Goal: Find contact information: Find contact information

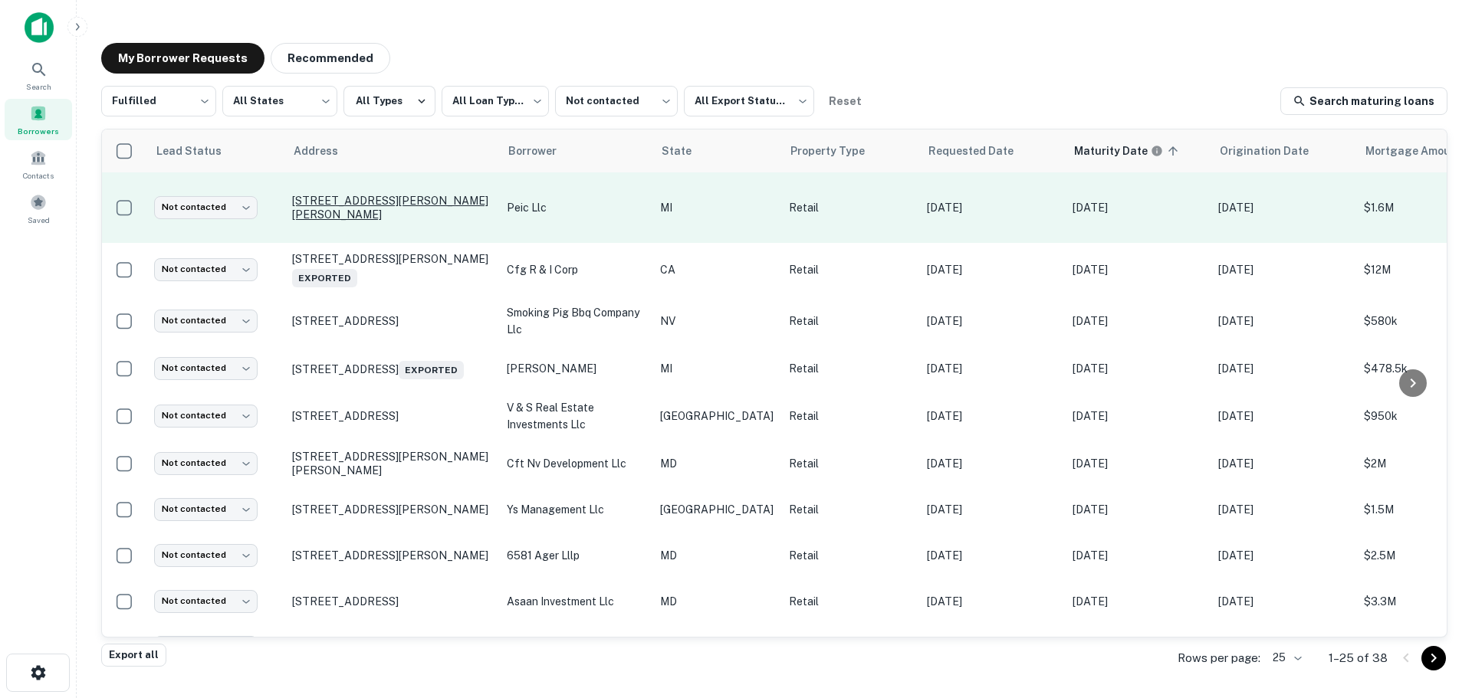
click at [386, 200] on p "53069 Van Dyke Ave Shelby Township, MI 48316" at bounding box center [391, 208] width 199 height 28
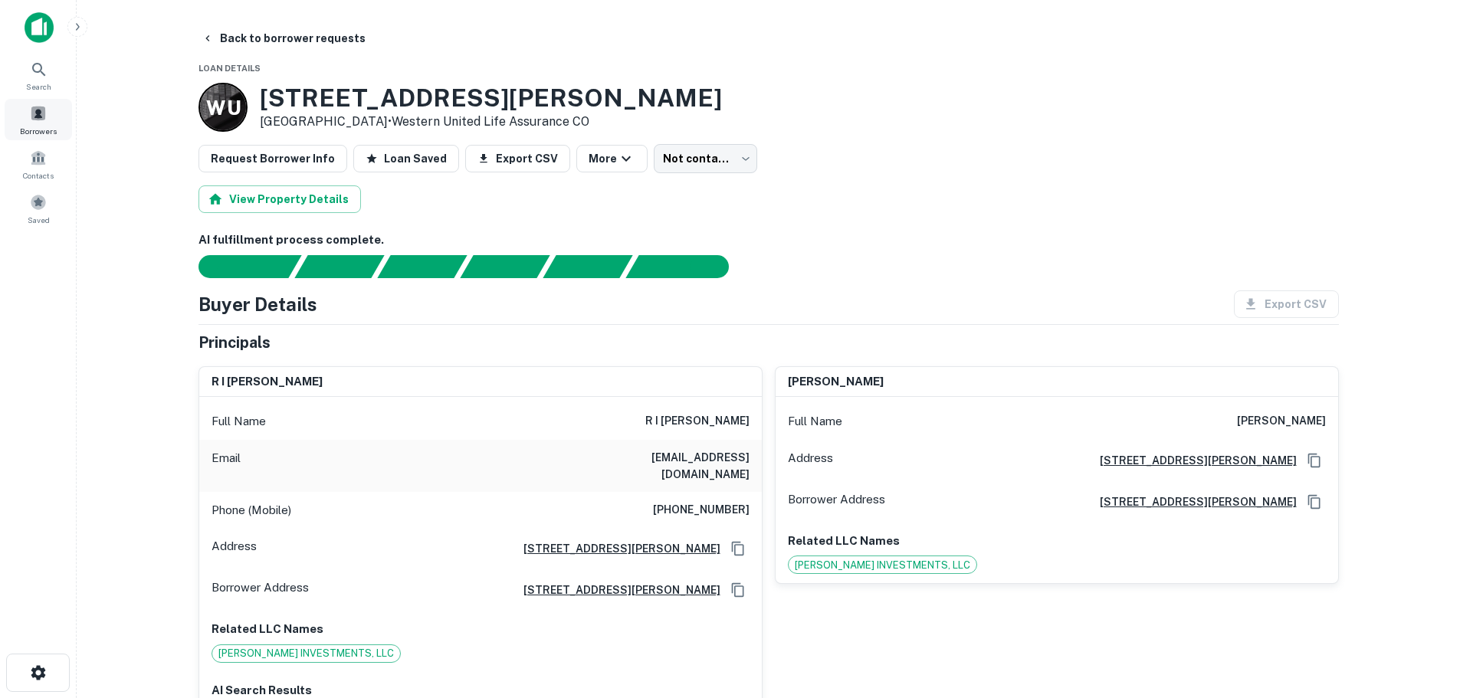
click at [47, 117] on div "Borrowers" at bounding box center [38, 119] width 67 height 41
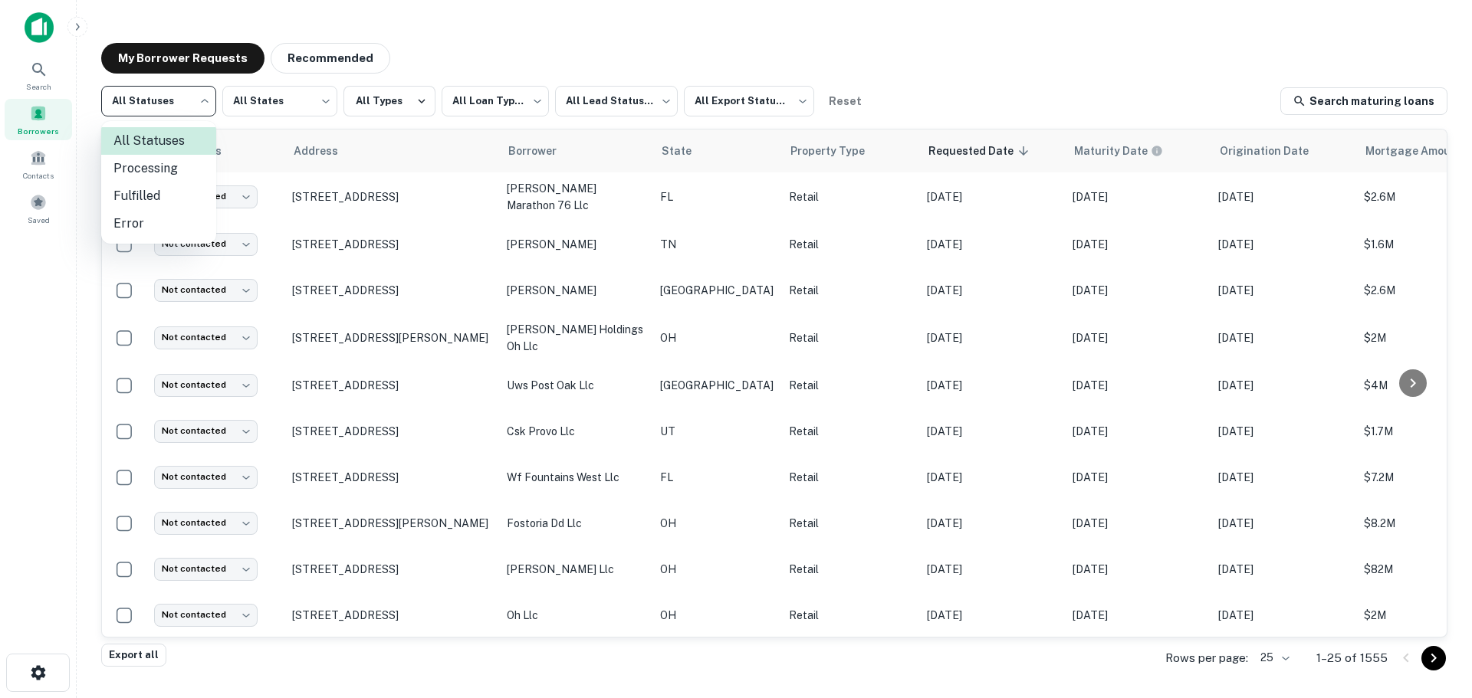
click at [181, 107] on body "**********" at bounding box center [736, 349] width 1472 height 698
click at [186, 199] on li "Fulfilled" at bounding box center [158, 196] width 115 height 28
type input "*********"
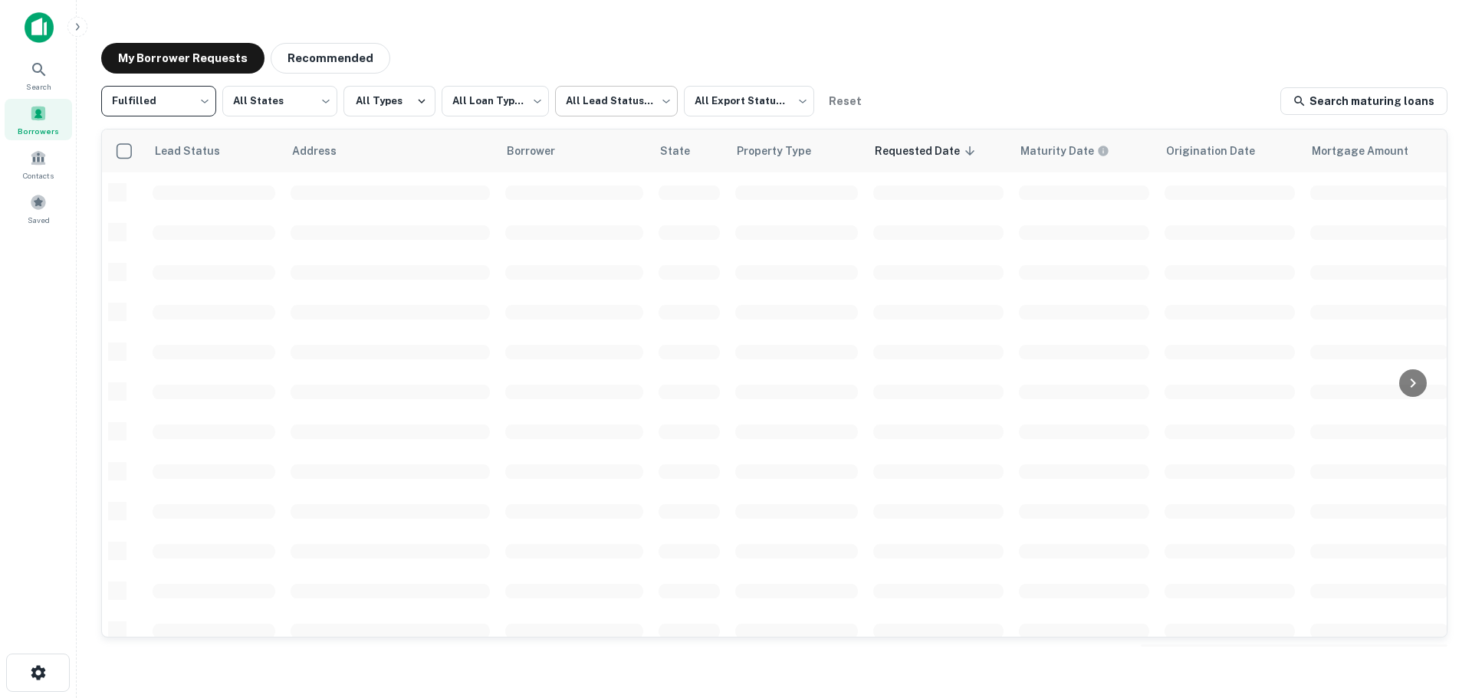
click at [613, 91] on body "**********" at bounding box center [736, 349] width 1472 height 698
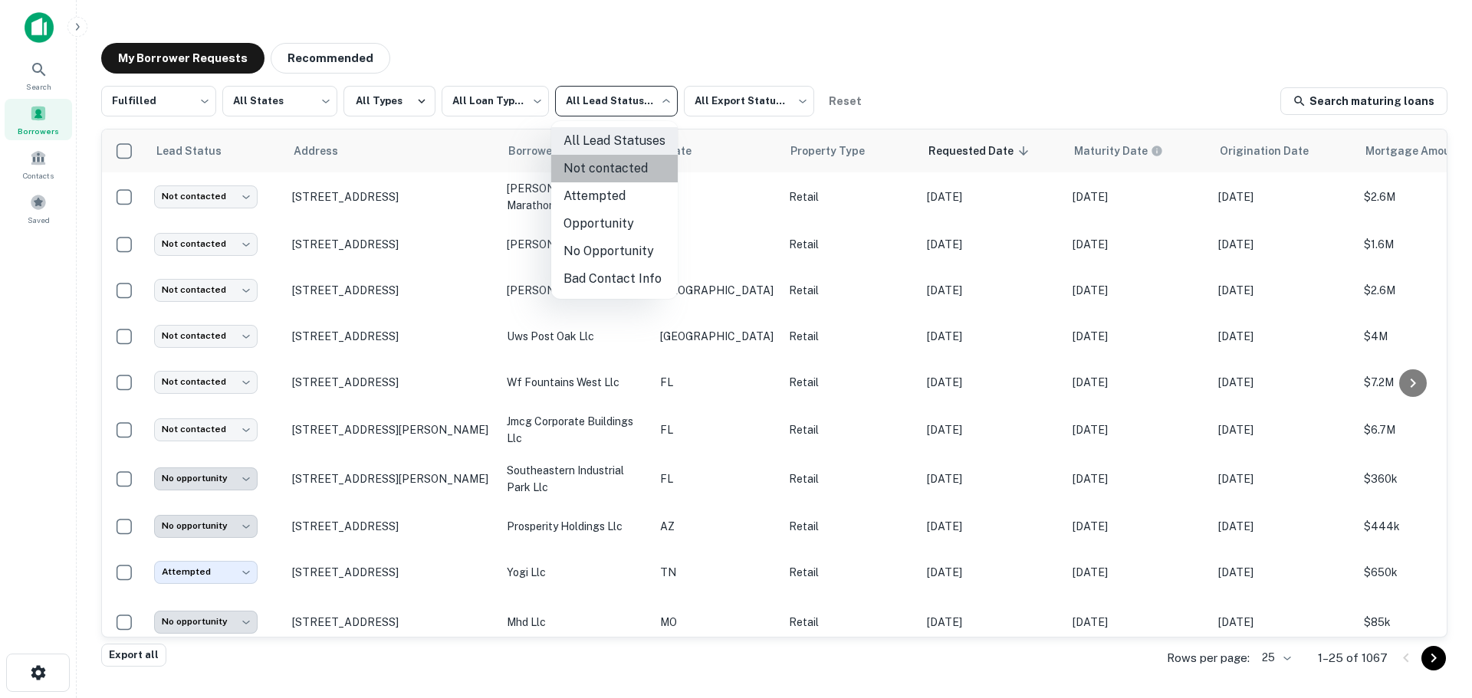
click at [621, 172] on li "Not contacted" at bounding box center [614, 169] width 126 height 28
type input "****"
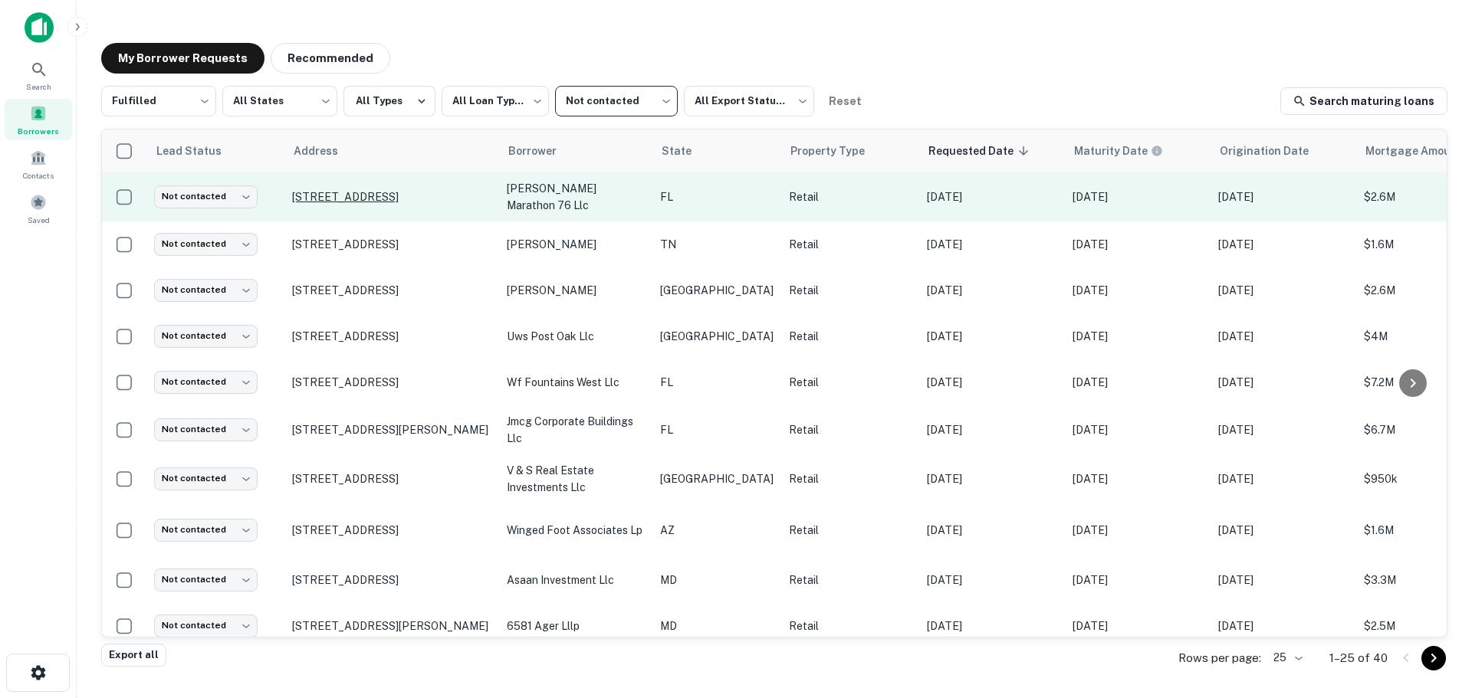
click at [396, 190] on p "11400 Overseas Hwy Marathon, FL 33052" at bounding box center [391, 197] width 199 height 14
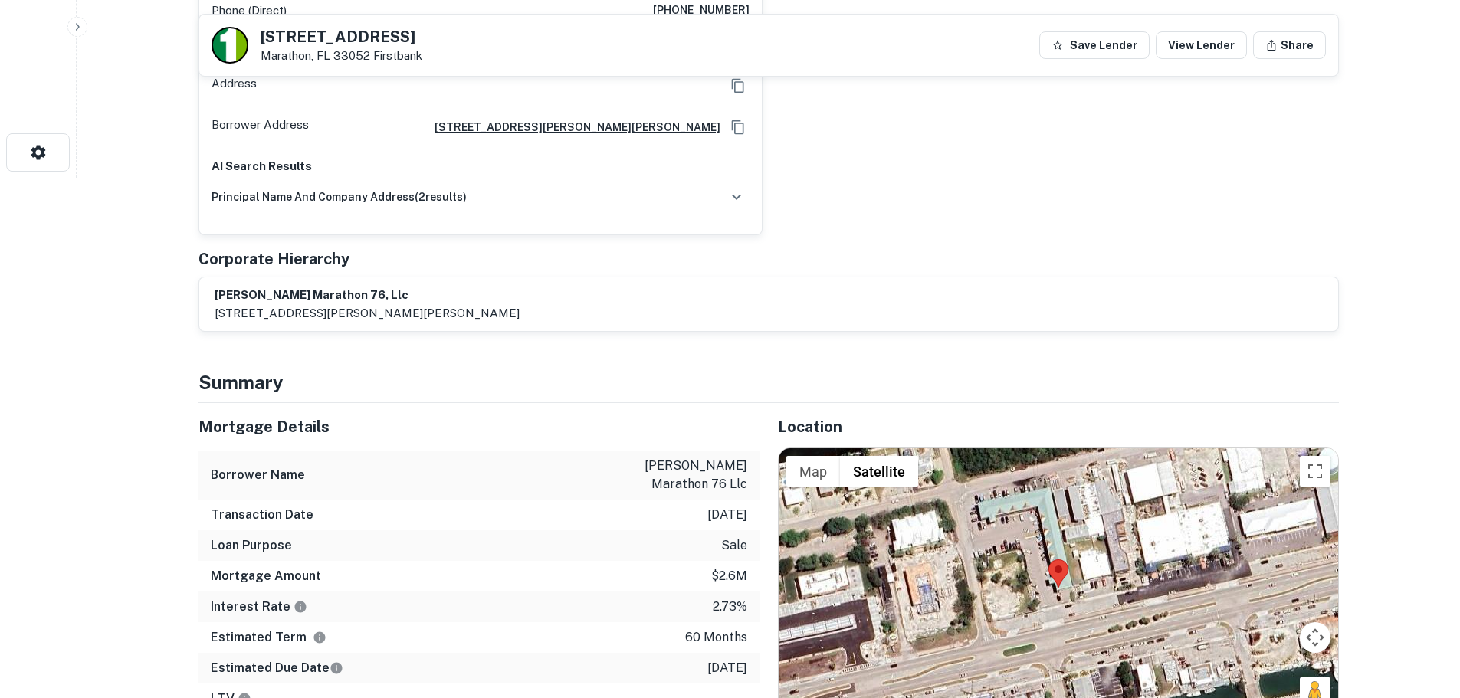
scroll to position [613, 0]
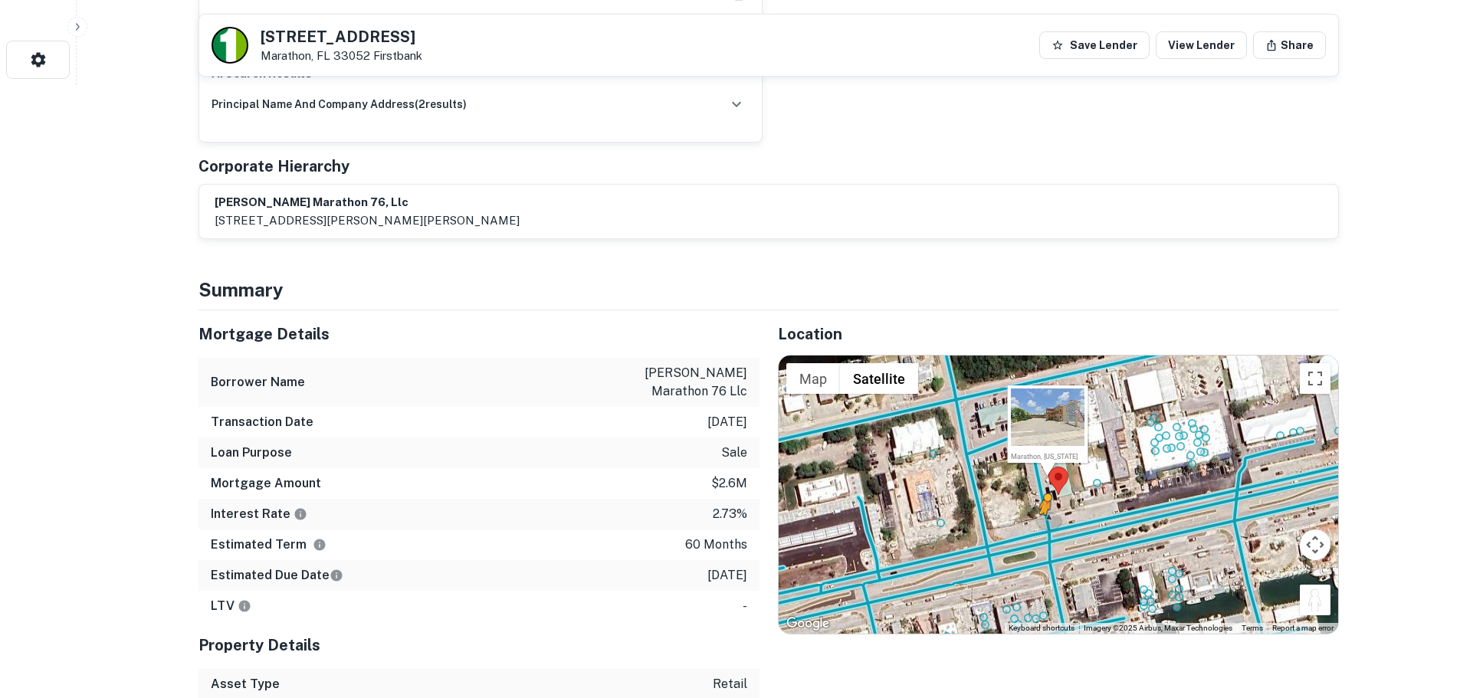
drag, startPoint x: 1315, startPoint y: 583, endPoint x: 1039, endPoint y: 512, distance: 285.0
click at [1039, 512] on div "To activate drag with keyboard, press Alt + Enter. Once in keyboard drag state,…" at bounding box center [1059, 494] width 560 height 277
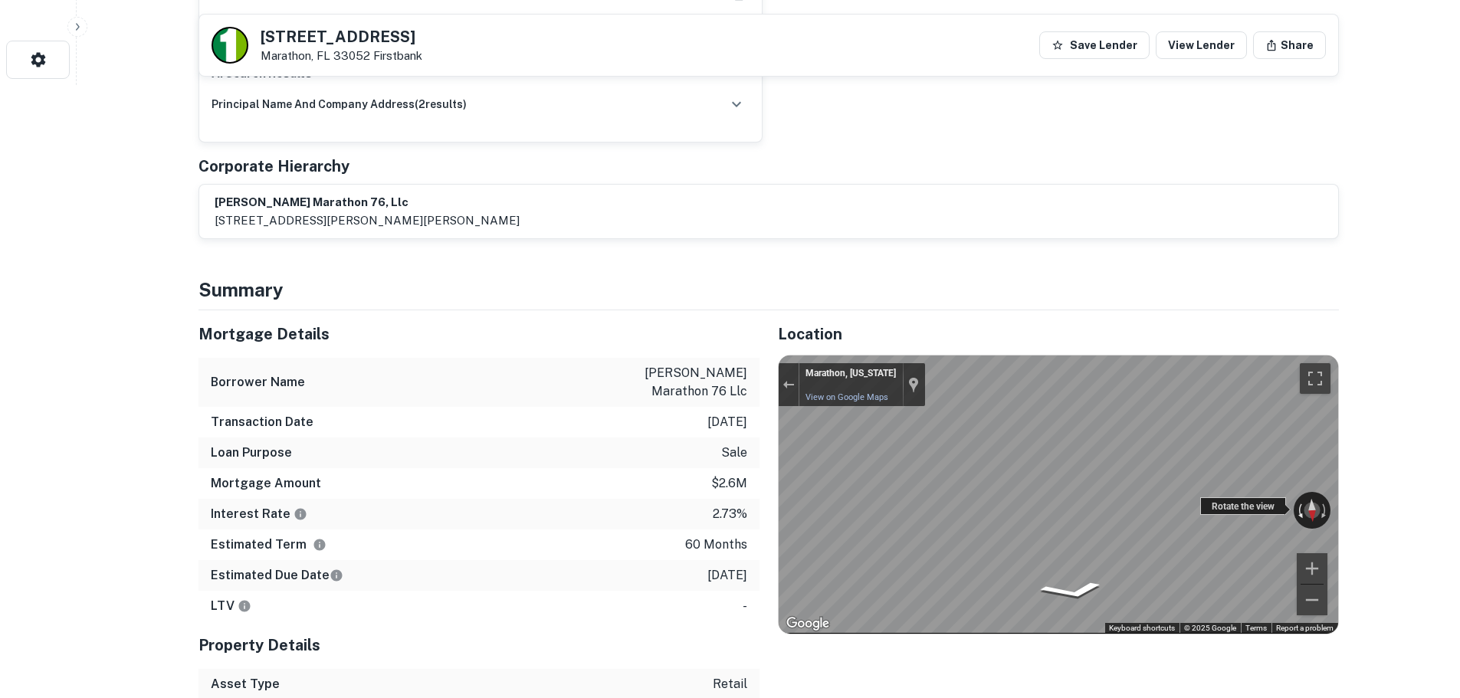
click at [967, 494] on div "← Move left → Move right ↑ Move up ↓ Move down + Zoom in - Zoom out Marathon, F…" at bounding box center [1059, 494] width 560 height 277
drag, startPoint x: 1252, startPoint y: 500, endPoint x: 734, endPoint y: 509, distance: 517.5
click at [664, 520] on div "Mortgage Details Borrower Name buritica marathon 76 llc Transaction Date 3/25/2…" at bounding box center [759, 566] width 1159 height 512
click at [714, 509] on div "Mortgage Details Borrower Name buritica marathon 76 llc Transaction Date 3/25/2…" at bounding box center [759, 566] width 1159 height 512
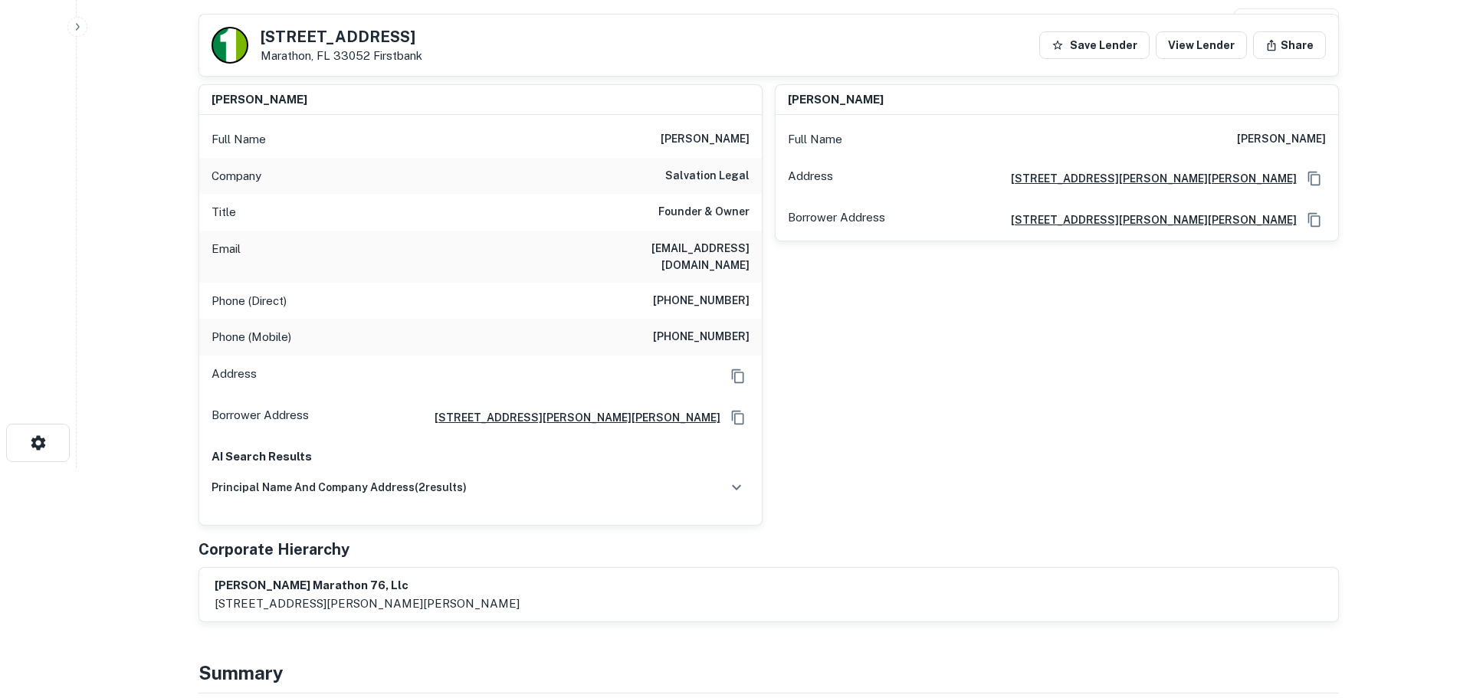
scroll to position [0, 0]
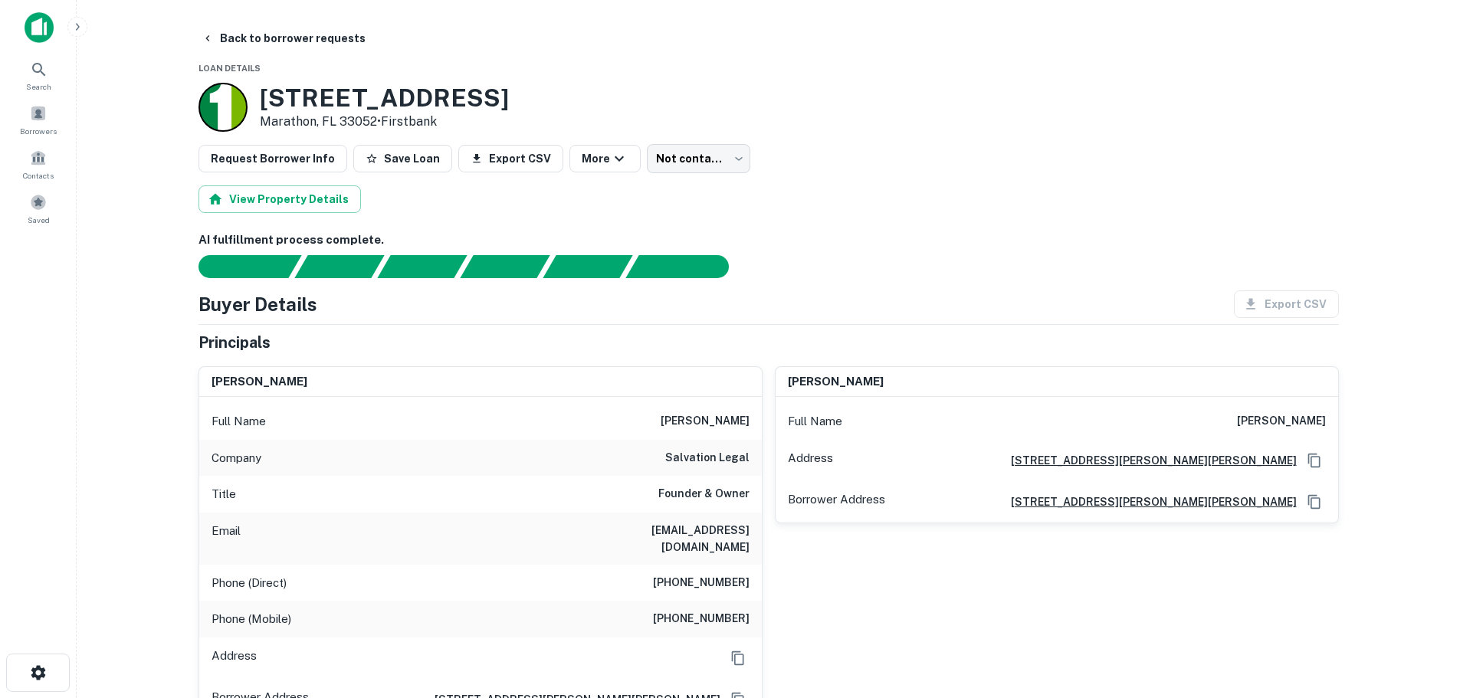
click at [700, 574] on h6 "(954) 787-8841" at bounding box center [701, 583] width 97 height 18
click at [701, 574] on h6 "(954) 787-8841" at bounding box center [701, 583] width 97 height 18
copy h6 "(954) 787-8841"
click at [731, 610] on h6 "(954) 695-7438" at bounding box center [701, 619] width 97 height 18
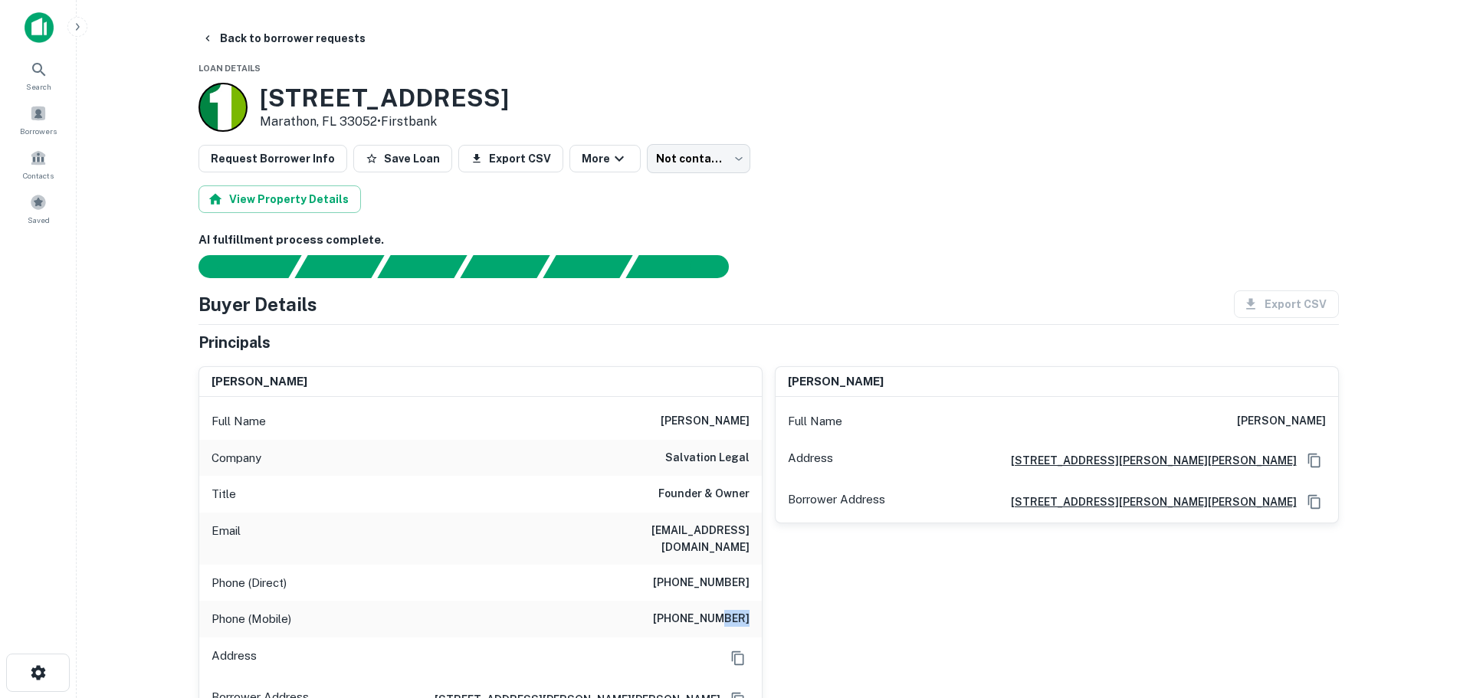
click at [731, 610] on h6 "(954) 695-7438" at bounding box center [701, 619] width 97 height 18
copy h6 "(954) 695-7438"
click at [296, 43] on button "Back to borrower requests" at bounding box center [283, 39] width 176 height 28
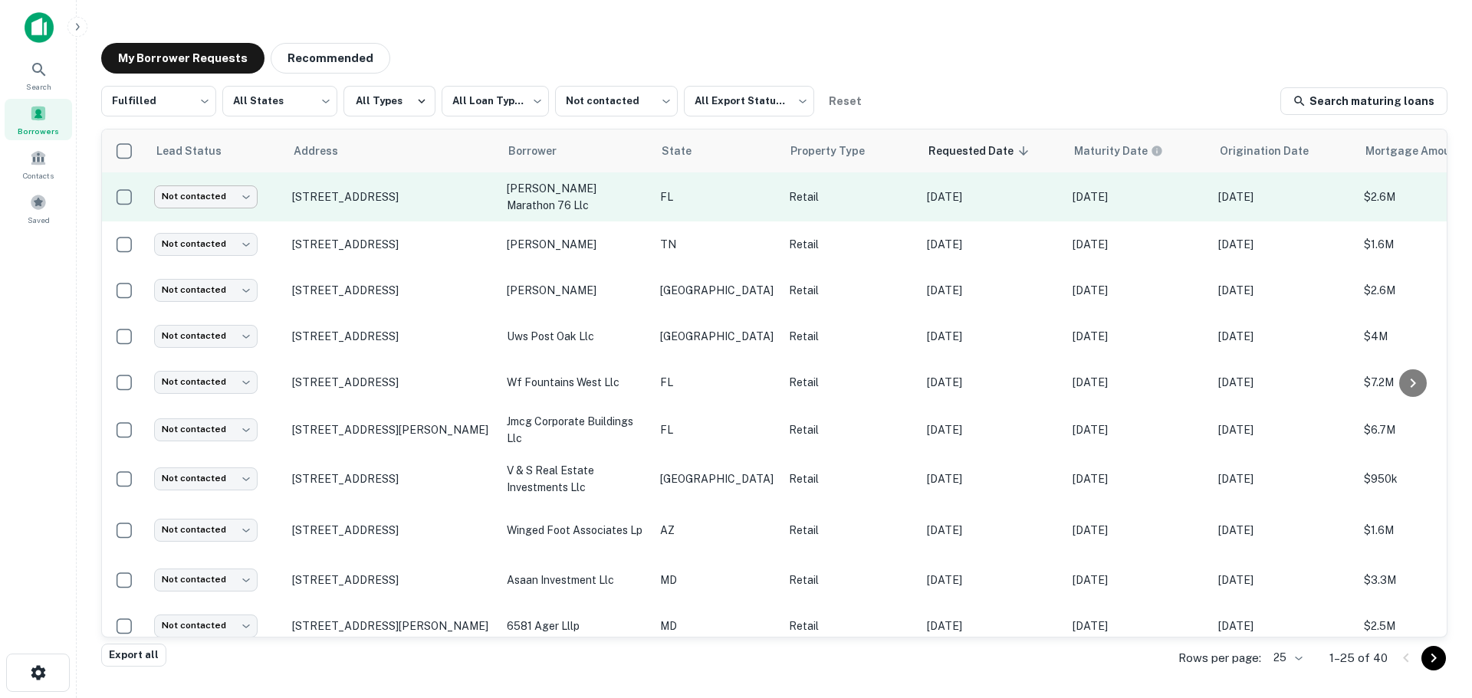
click at [224, 202] on body "**********" at bounding box center [736, 349] width 1472 height 698
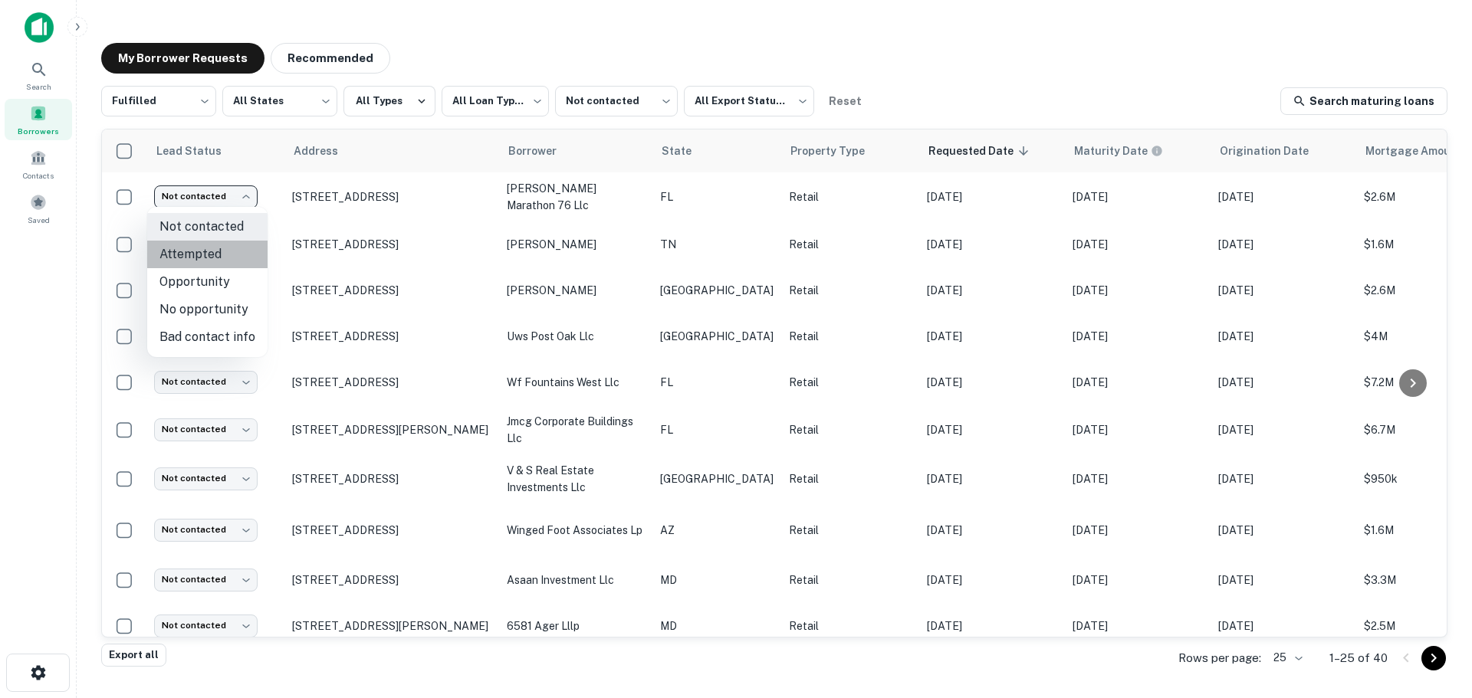
click at [226, 254] on li "Attempted" at bounding box center [207, 255] width 120 height 28
type input "*********"
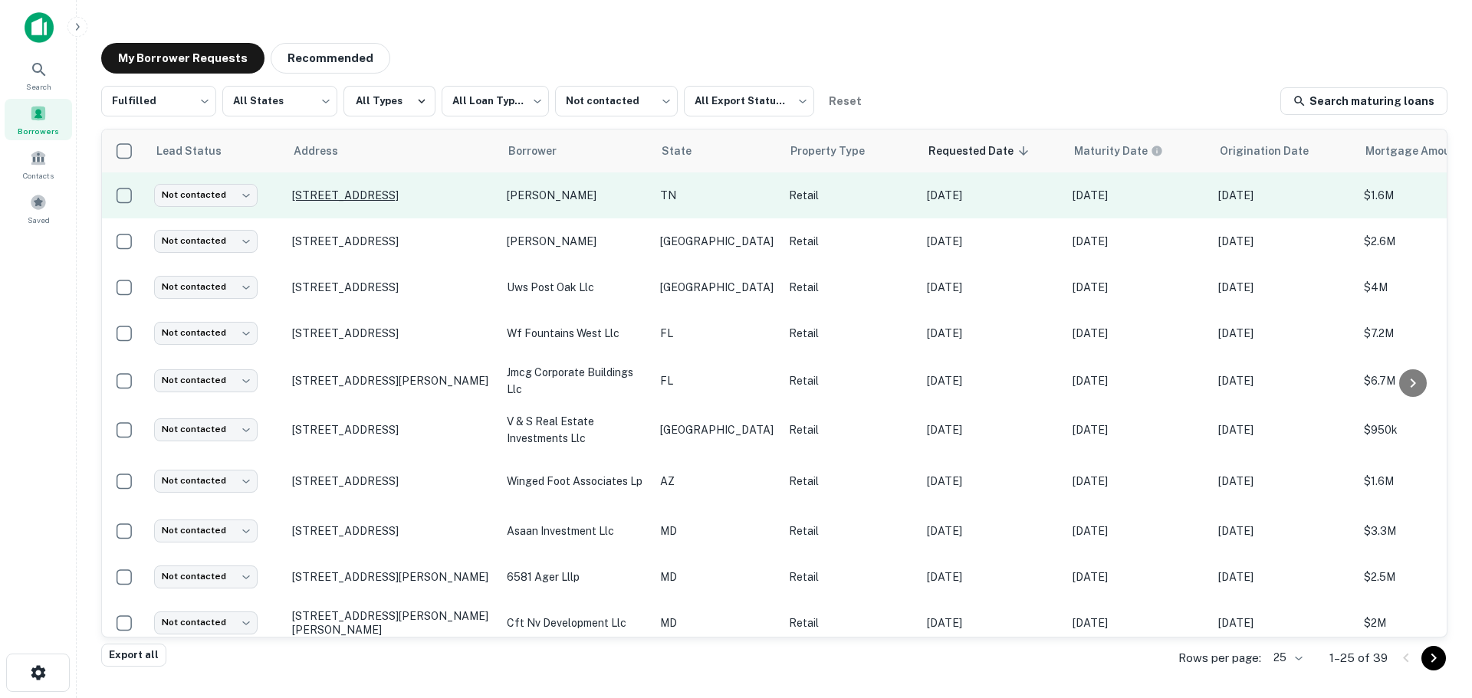
click at [366, 191] on p "[STREET_ADDRESS]" at bounding box center [391, 196] width 199 height 14
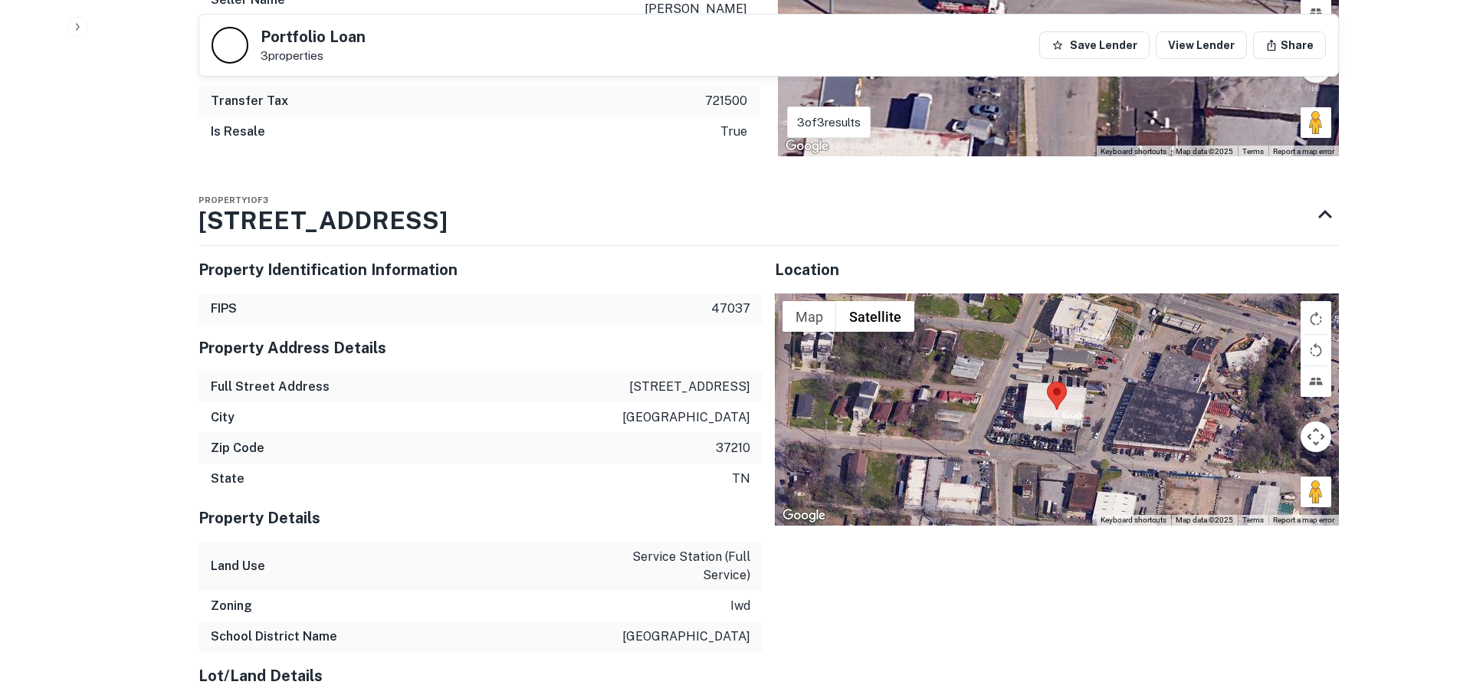
scroll to position [2070, 0]
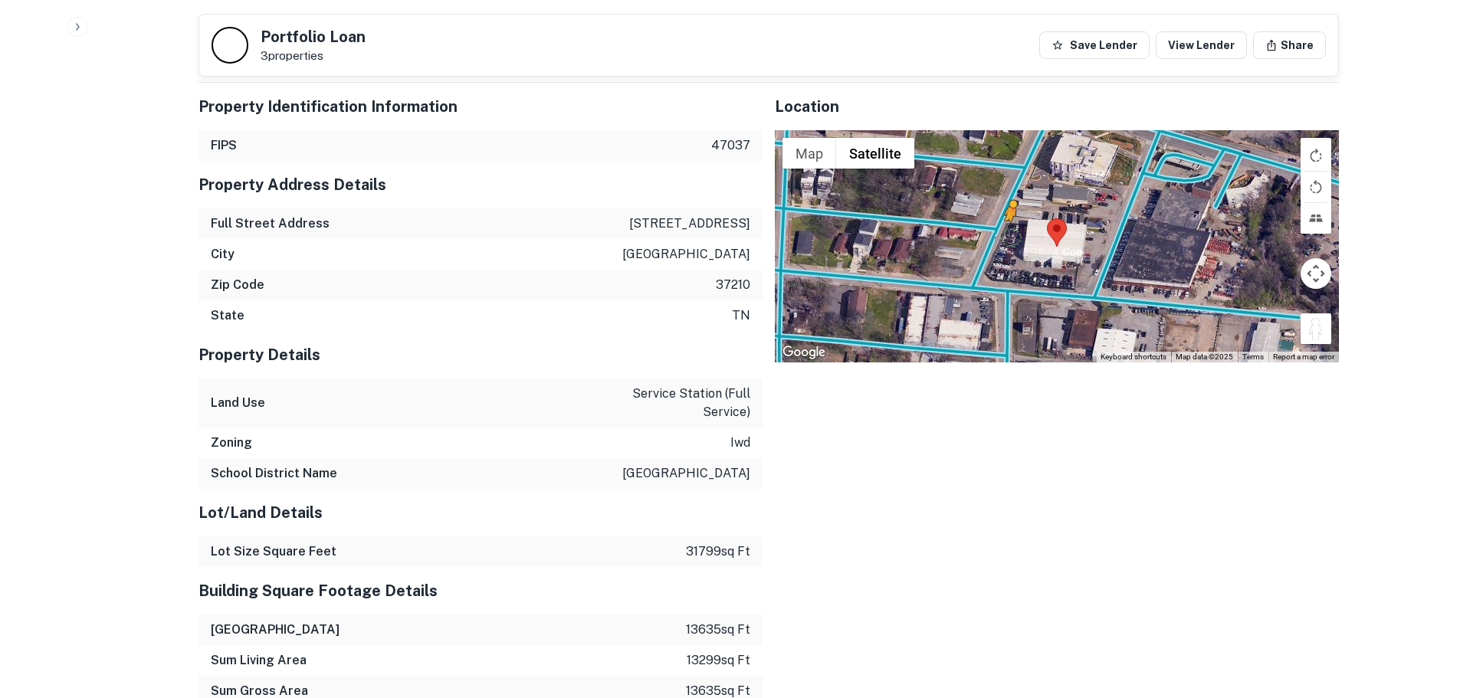
drag, startPoint x: 1323, startPoint y: 319, endPoint x: 1004, endPoint y: 218, distance: 334.5
click at [1004, 218] on div "To activate drag with keyboard, press Alt + Enter. Once in keyboard drag state,…" at bounding box center [1057, 245] width 564 height 231
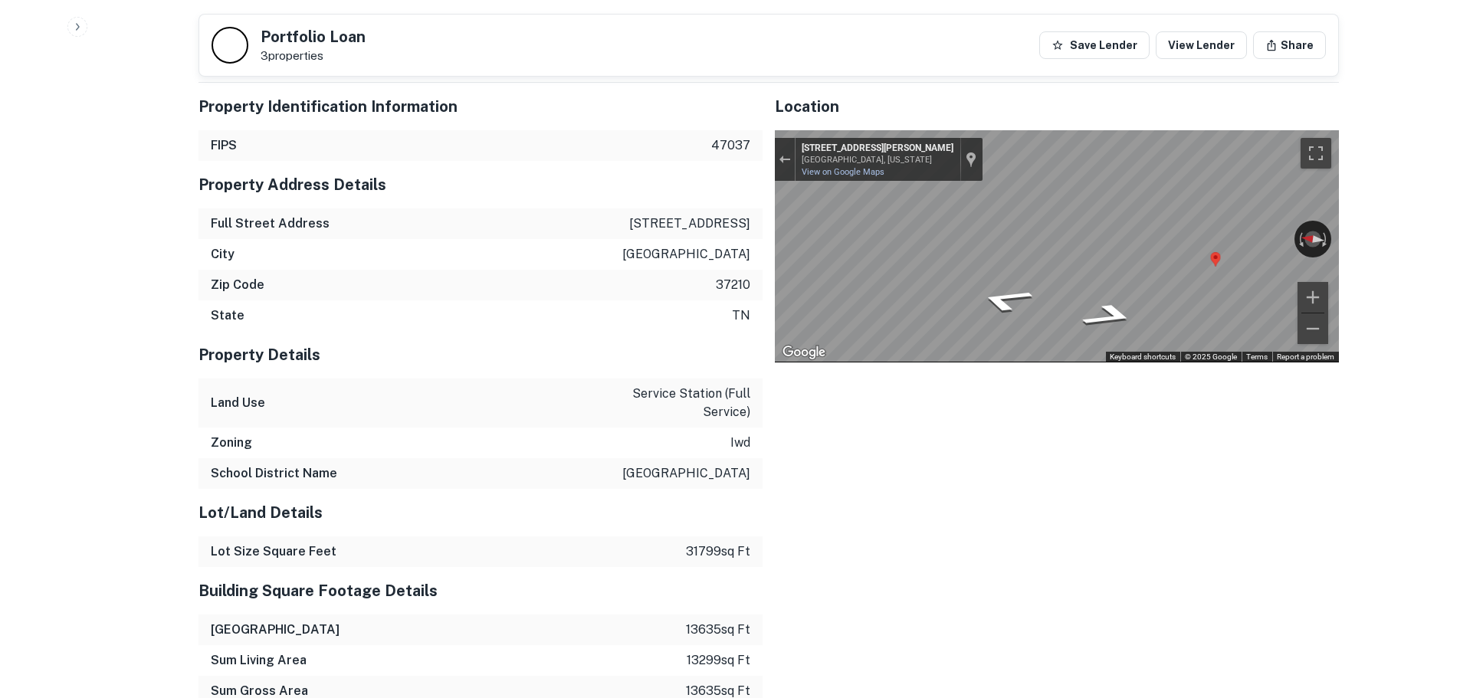
click at [654, 260] on div "Property Identification Information FIPS 47037 Property Address Details Full St…" at bounding box center [762, 623] width 1153 height 1105
click at [1207, 309] on div "Map" at bounding box center [1057, 245] width 564 height 231
drag, startPoint x: 1000, startPoint y: 283, endPoint x: 666, endPoint y: 253, distance: 334.8
click at [666, 253] on div "Property Identification Information FIPS 47037 Property Address Details Full St…" at bounding box center [762, 623] width 1153 height 1105
click at [1048, 276] on div "Map" at bounding box center [1057, 245] width 564 height 231
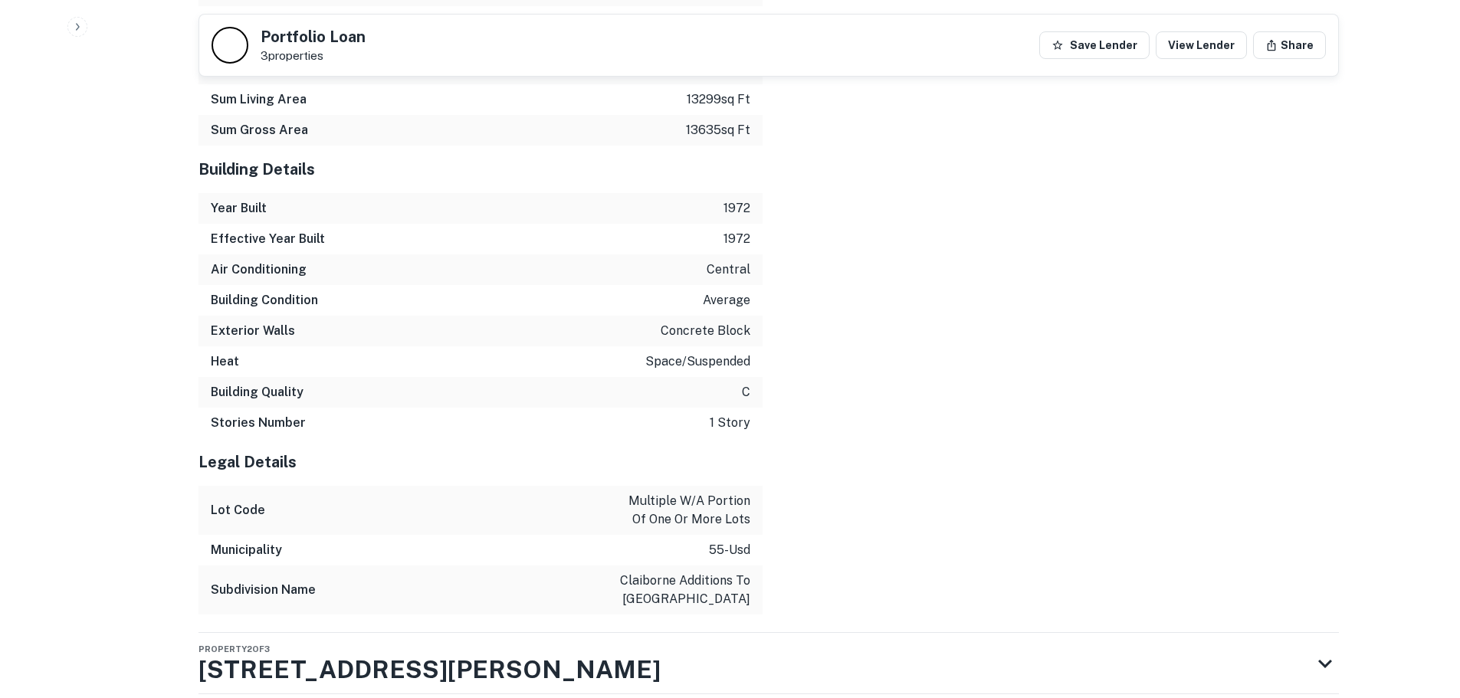
scroll to position [2762, 0]
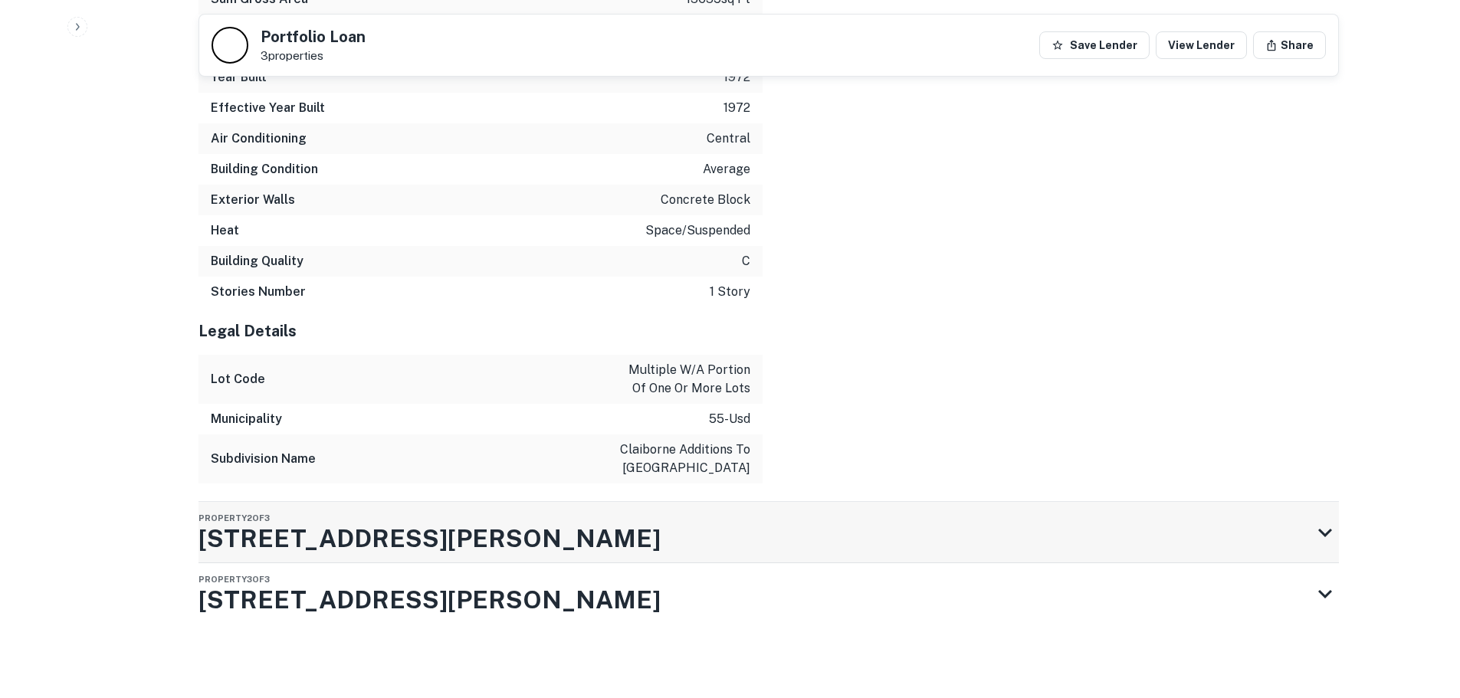
click at [597, 530] on div "Property 2 of 3 6 Lewis St" at bounding box center [755, 532] width 1113 height 61
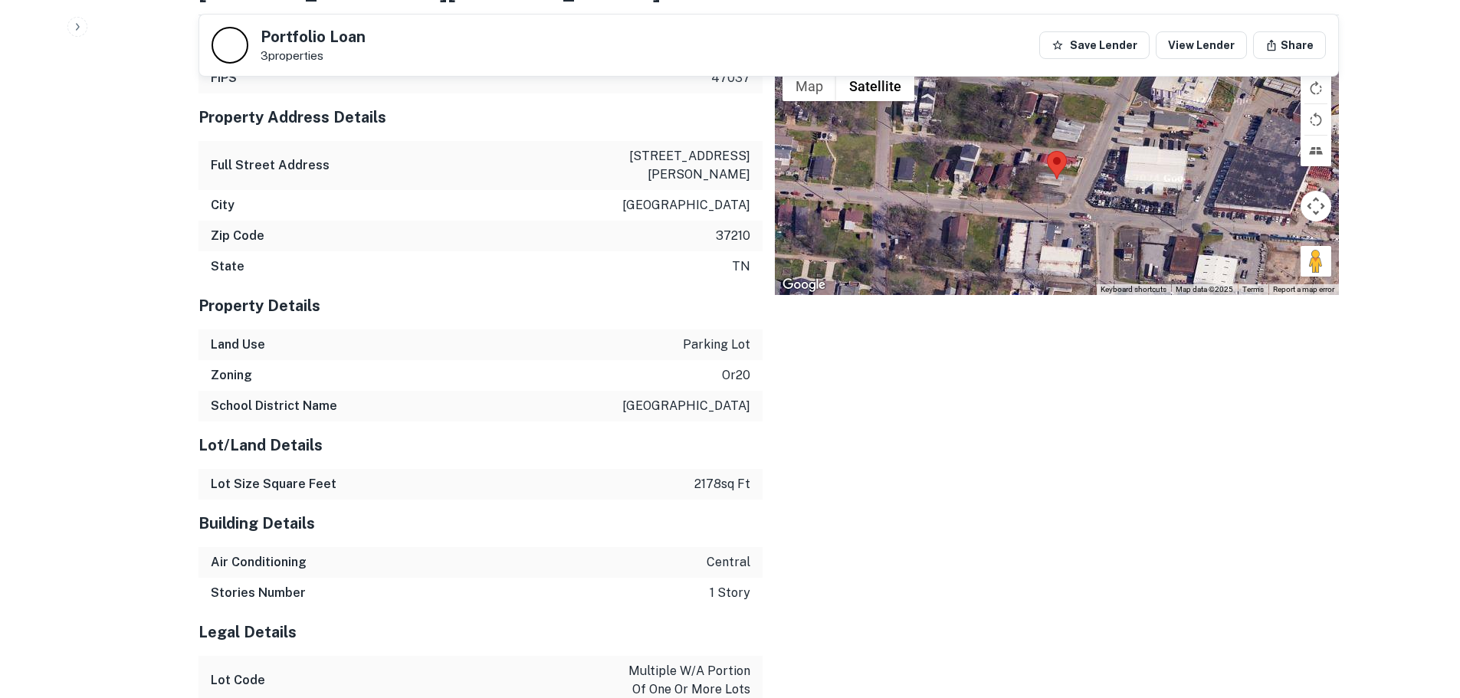
scroll to position [3342, 0]
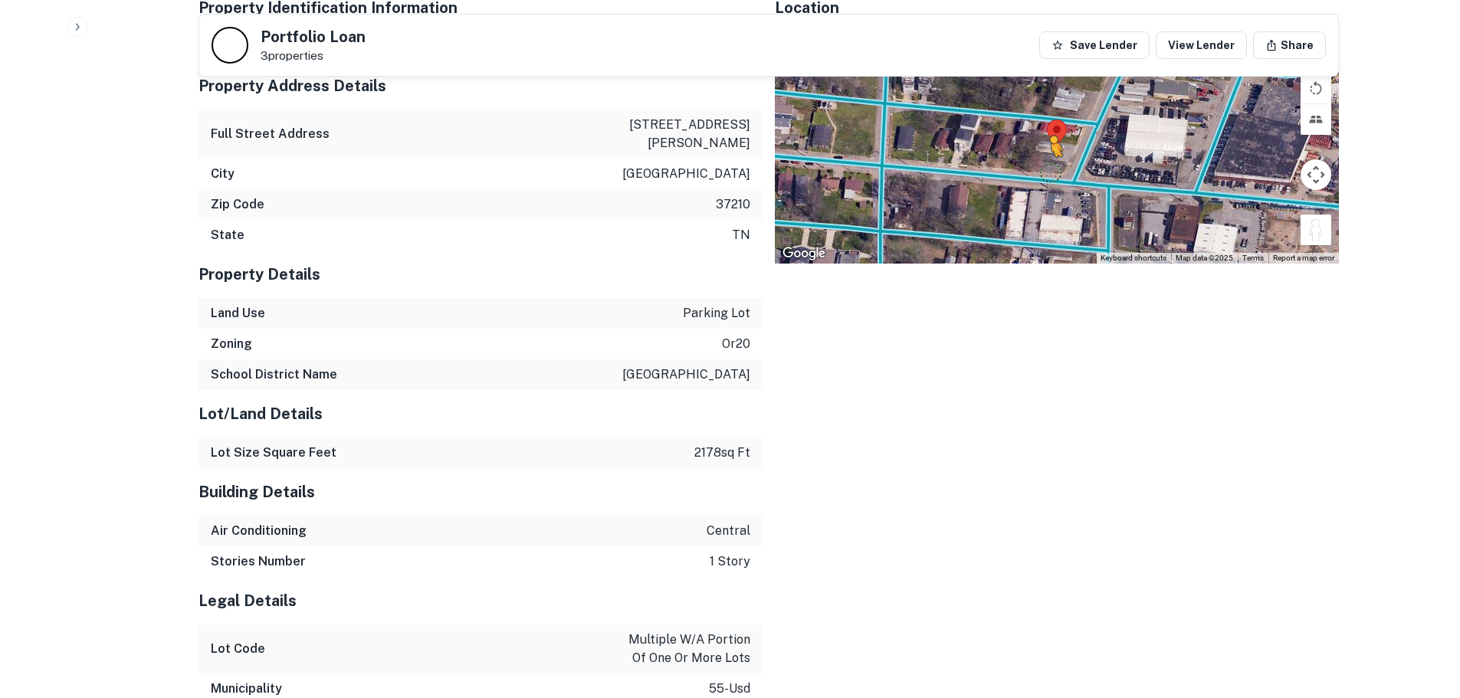
drag, startPoint x: 1303, startPoint y: 224, endPoint x: 1049, endPoint y: 171, distance: 259.9
click at [1049, 171] on div "To activate drag with keyboard, press Alt + Enter. Once in keyboard drag state,…" at bounding box center [1057, 146] width 564 height 231
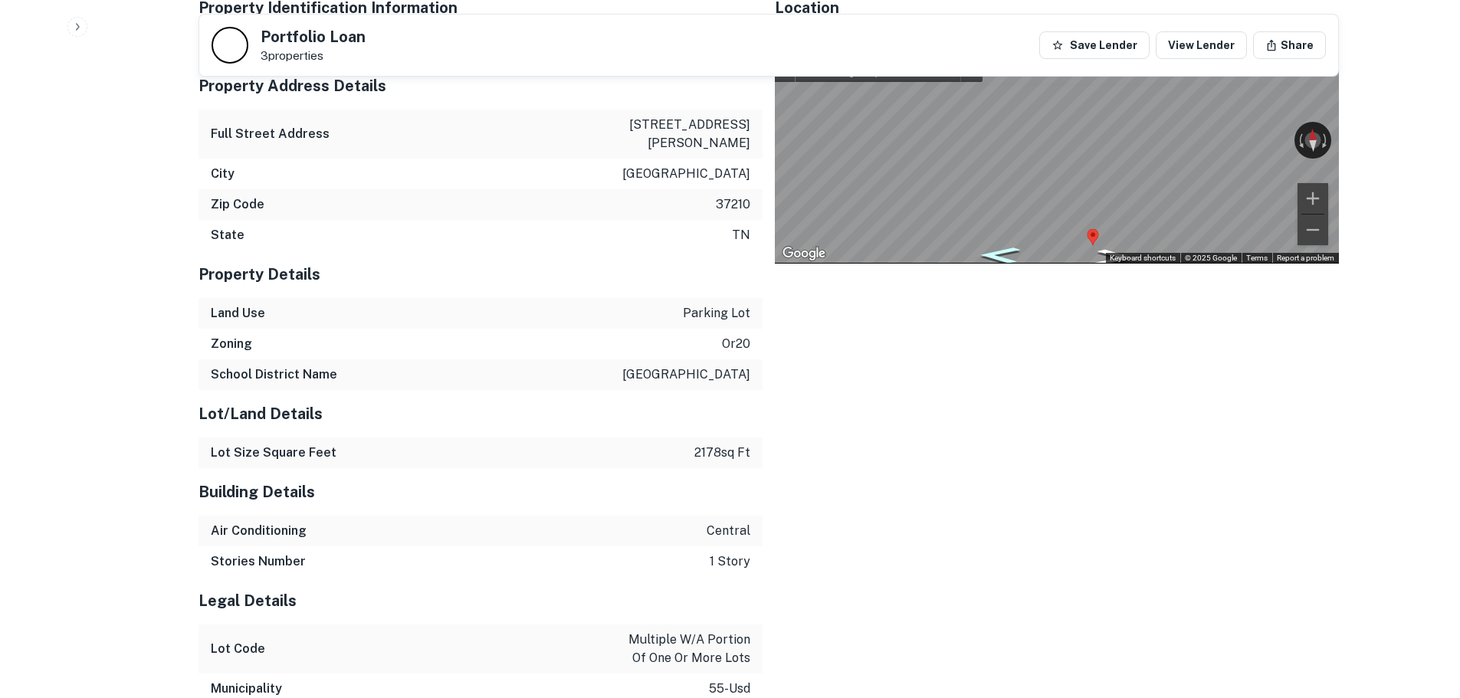
click at [1016, 263] on div "Map" at bounding box center [1057, 146] width 564 height 231
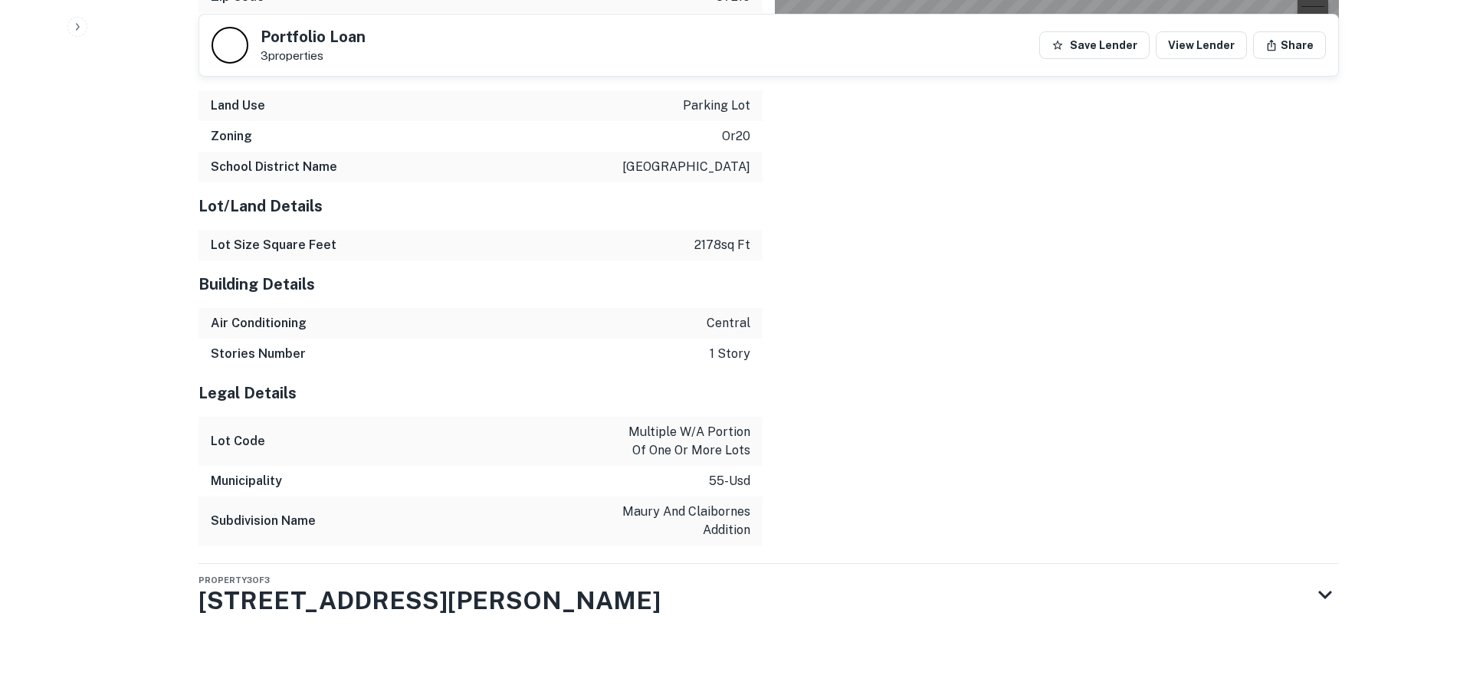
scroll to position [3551, 0]
click at [392, 612] on div "Property 3 of 3 56 Trimble St" at bounding box center [755, 593] width 1113 height 61
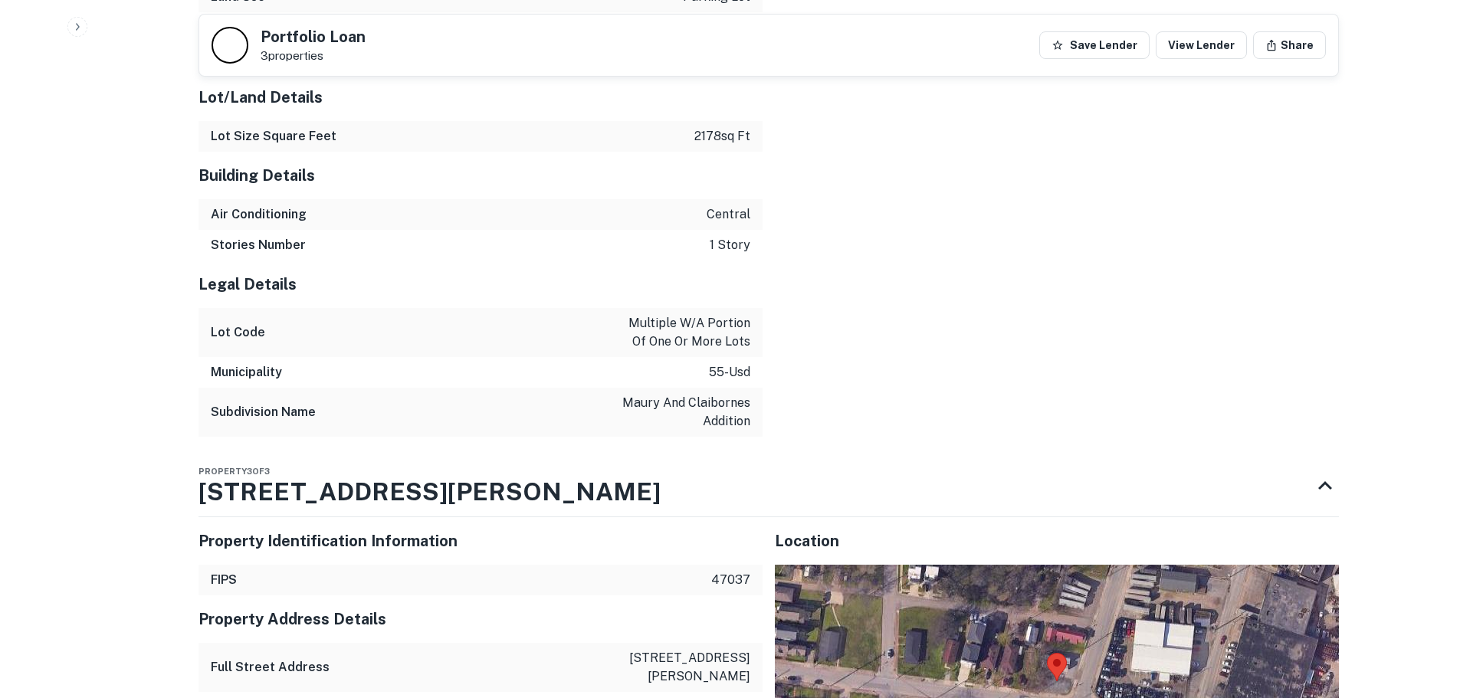
scroll to position [3934, 0]
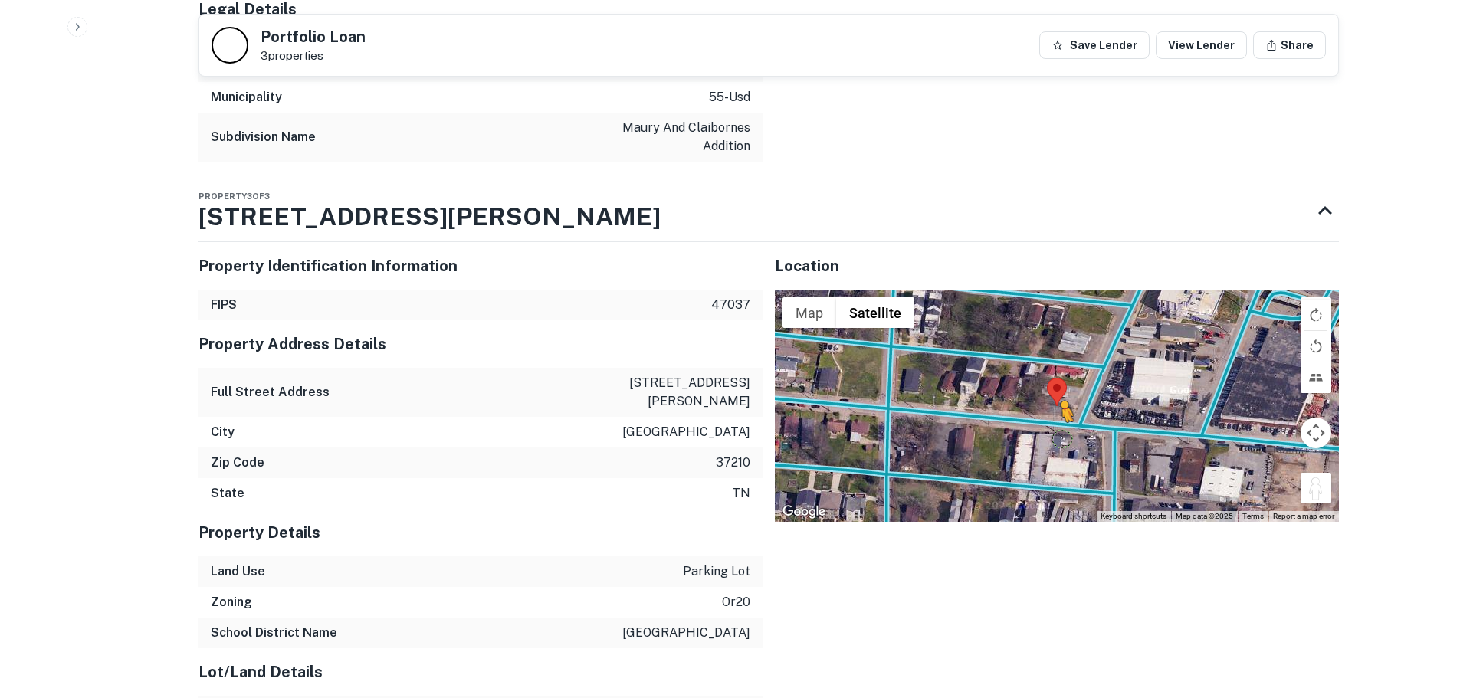
drag, startPoint x: 1318, startPoint y: 489, endPoint x: 1063, endPoint y: 438, distance: 260.4
click at [1063, 438] on div "To activate drag with keyboard, press Alt + Enter. Once in keyboard drag state,…" at bounding box center [1057, 405] width 564 height 231
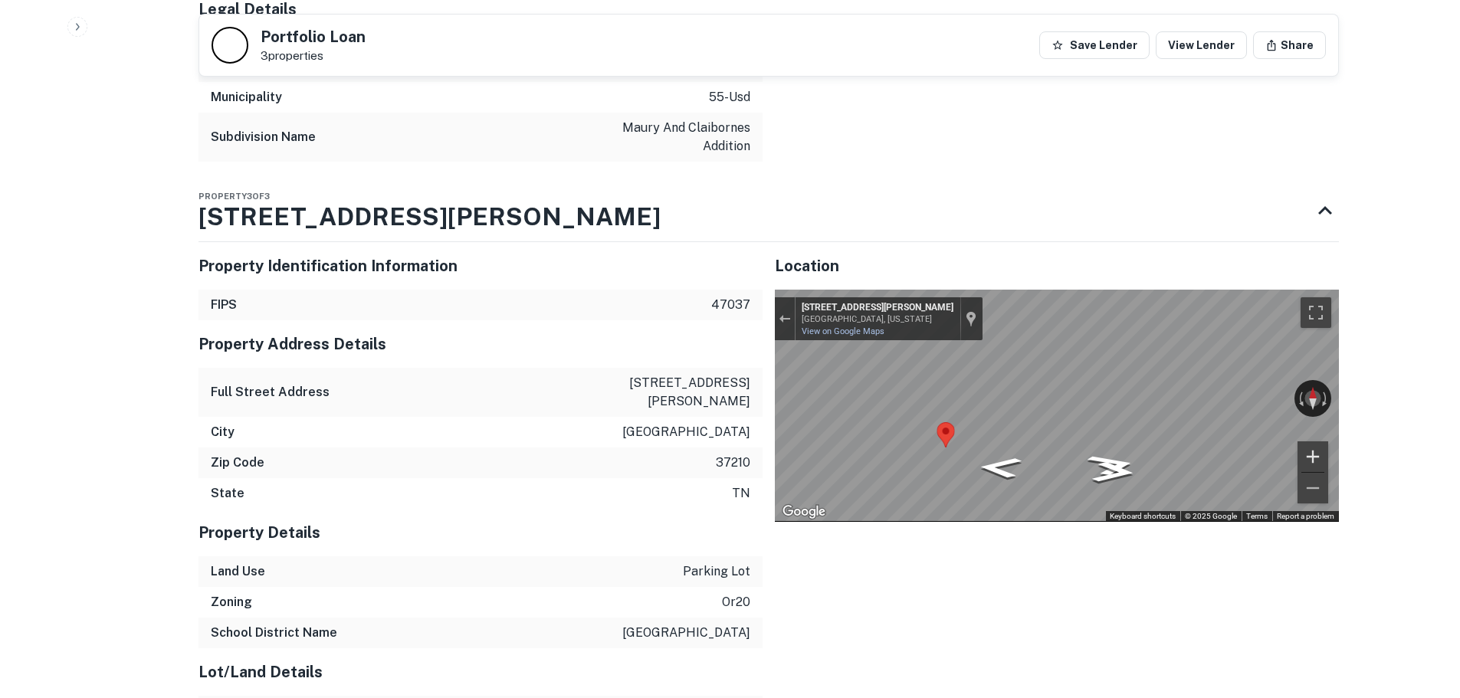
click at [1301, 442] on div "← Move left → Move right ↑ Move up ↓ Move down + Zoom in - Zoom out 45 Trimble …" at bounding box center [1057, 405] width 564 height 231
click at [1287, 462] on div "Map" at bounding box center [1057, 405] width 564 height 231
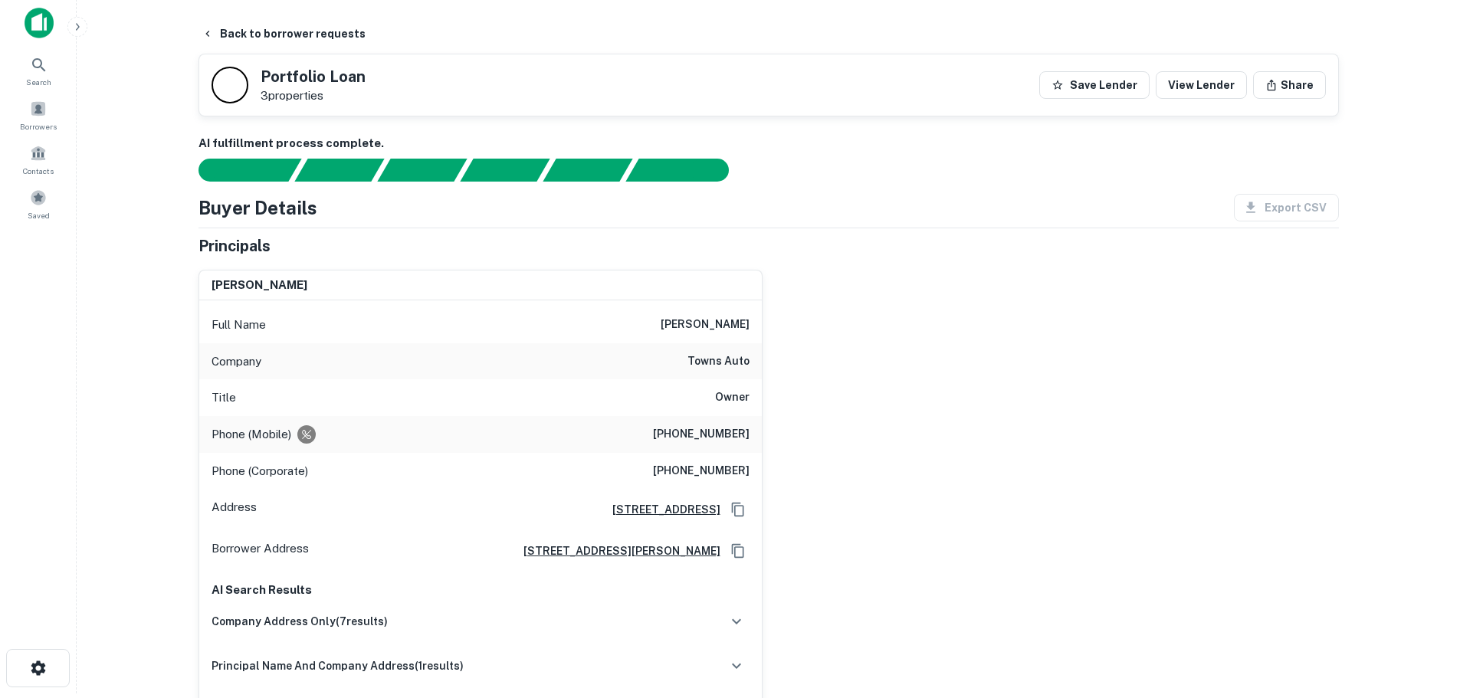
scroll to position [0, 0]
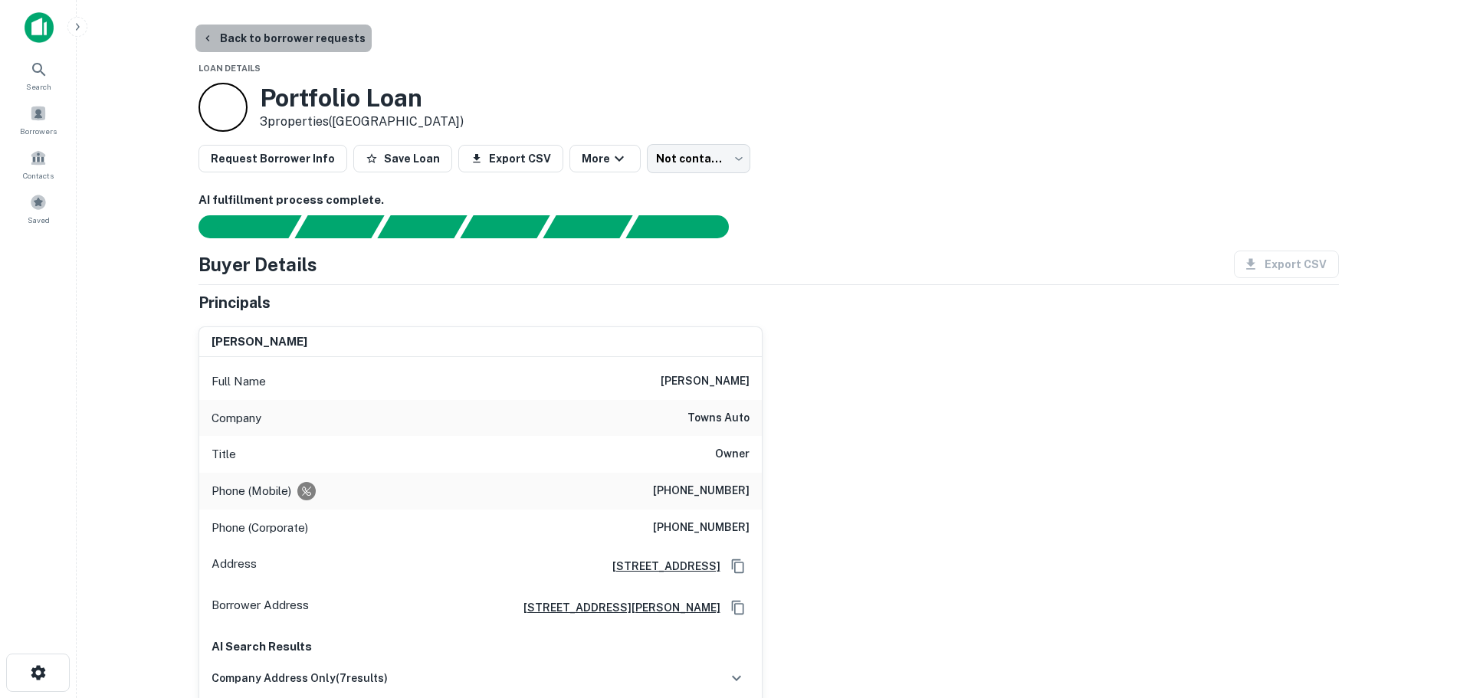
click at [297, 37] on button "Back to borrower requests" at bounding box center [283, 39] width 176 height 28
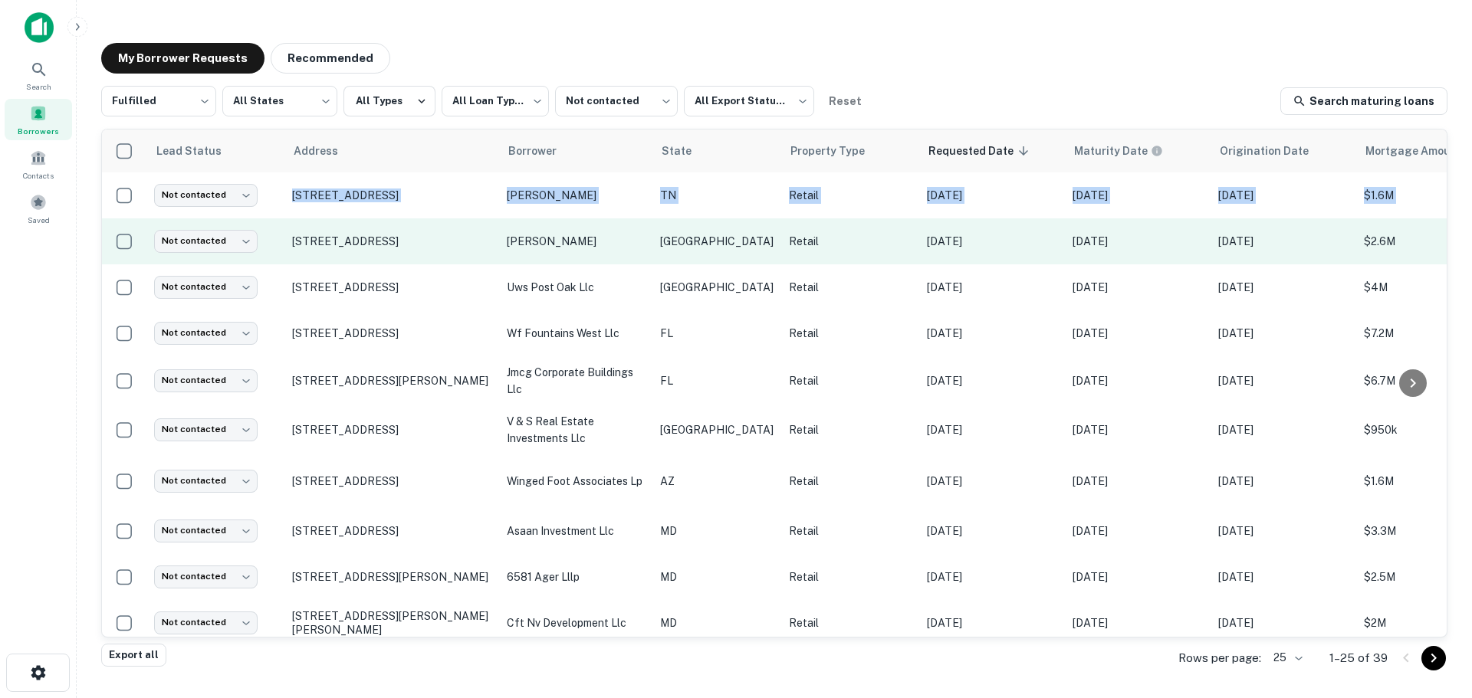
drag, startPoint x: 205, startPoint y: 208, endPoint x: 211, endPoint y: 225, distance: 17.2
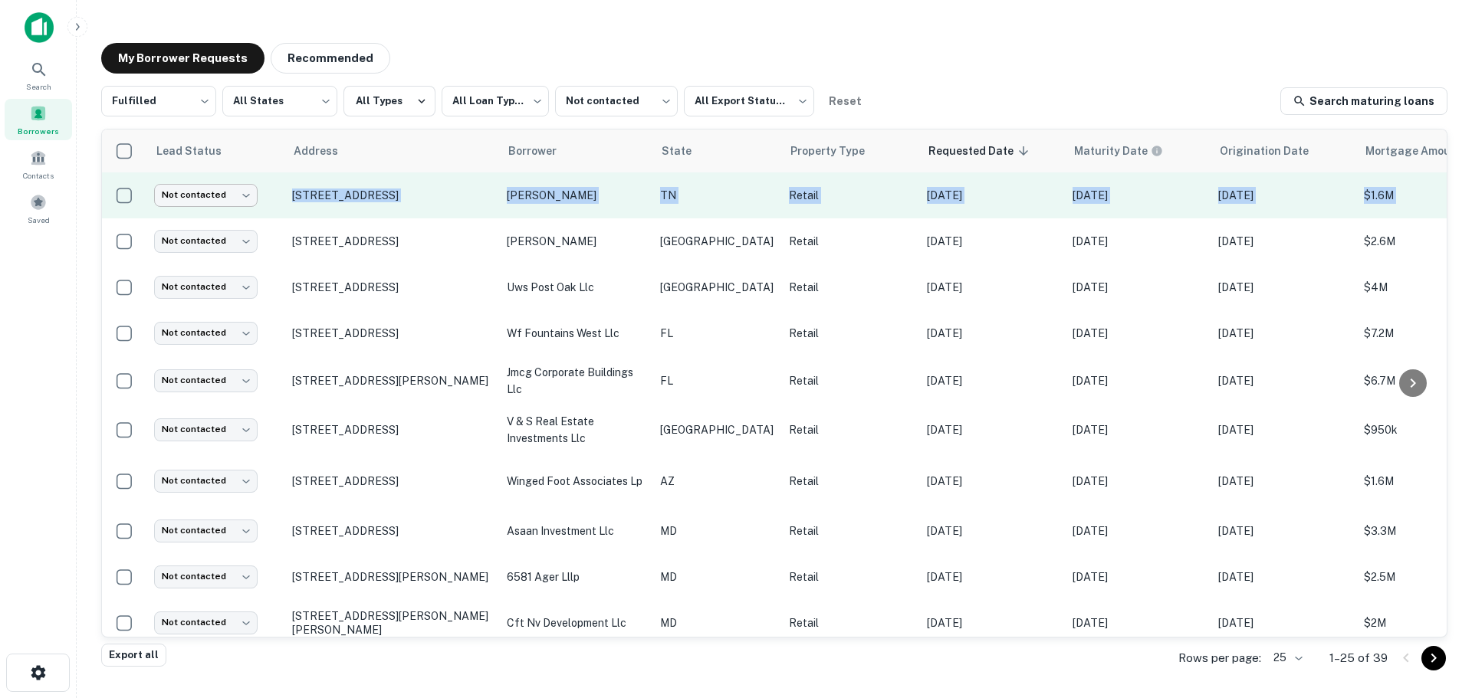
click at [212, 198] on body "**********" at bounding box center [736, 349] width 1472 height 698
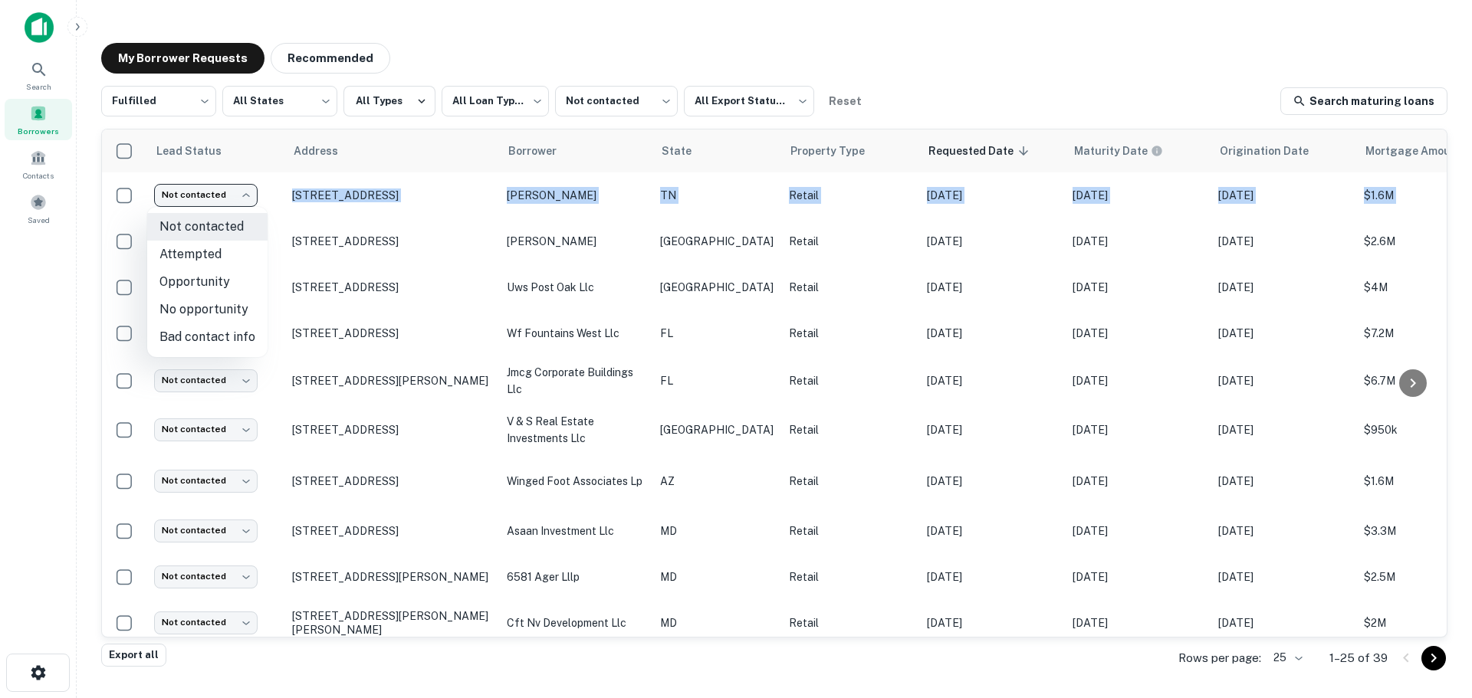
click at [218, 320] on li "No opportunity" at bounding box center [207, 310] width 120 height 28
type input "**********"
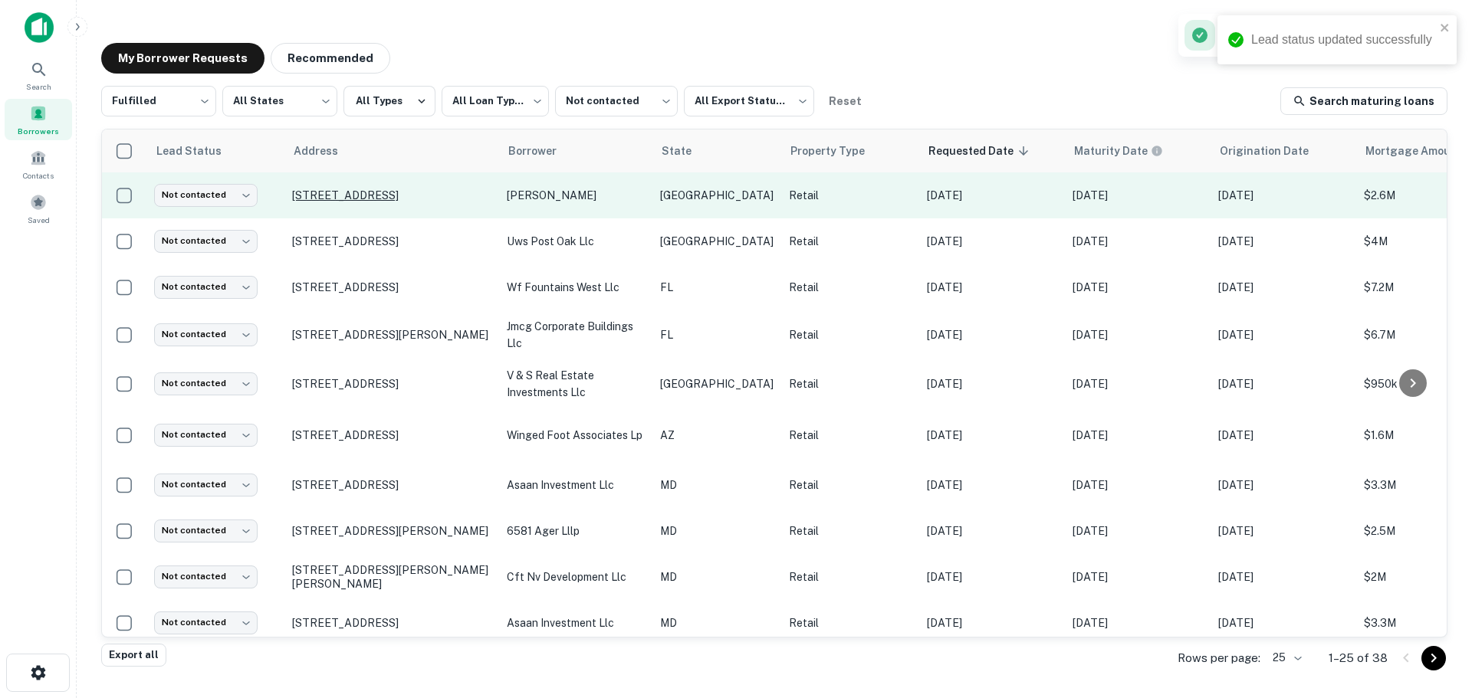
click at [402, 189] on p "[STREET_ADDRESS]" at bounding box center [391, 196] width 199 height 14
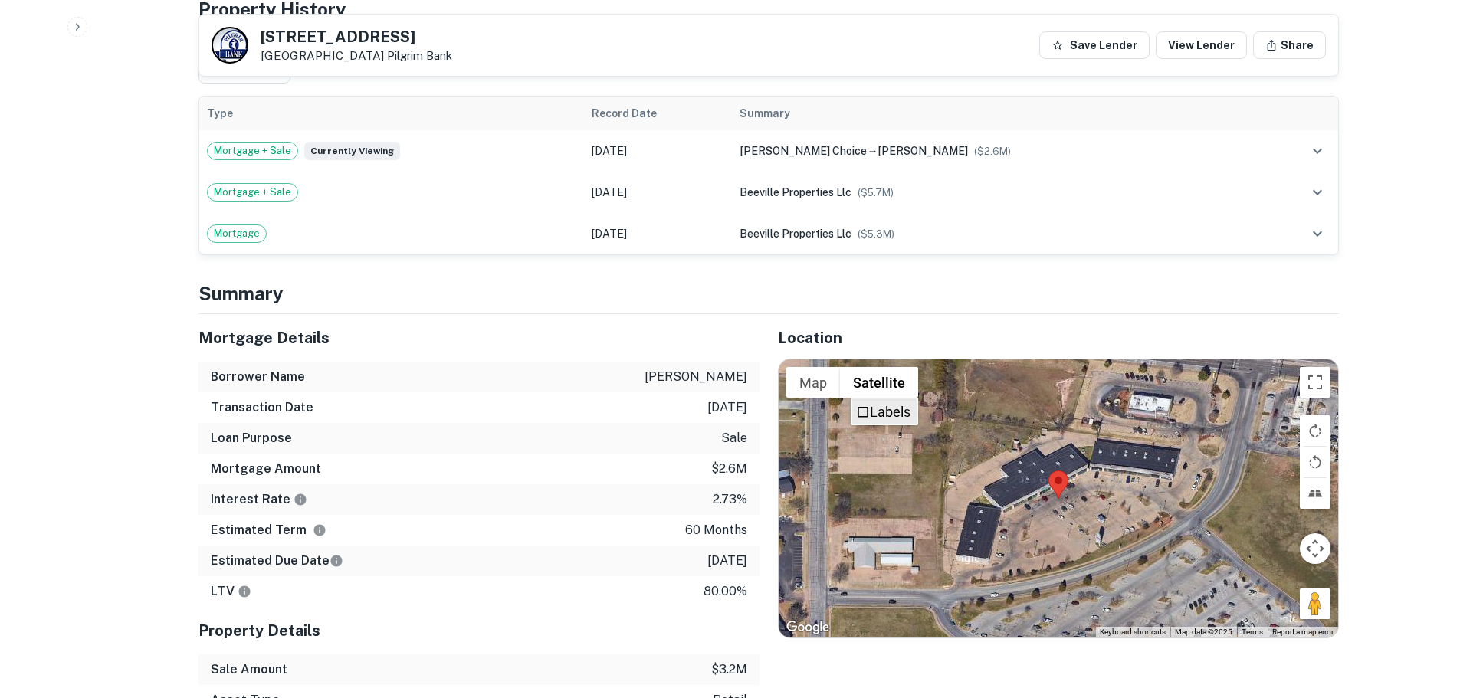
scroll to position [1073, 0]
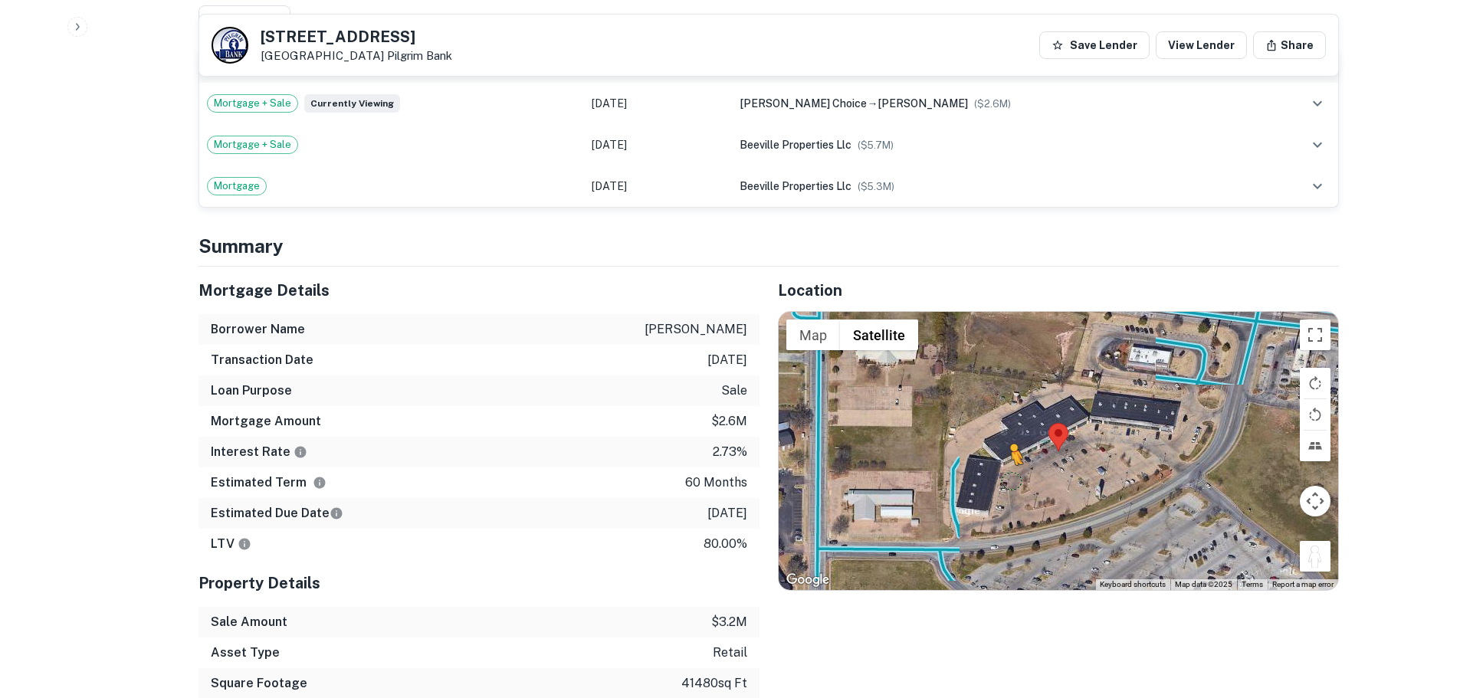
drag, startPoint x: 1320, startPoint y: 545, endPoint x: 1013, endPoint y: 464, distance: 317.9
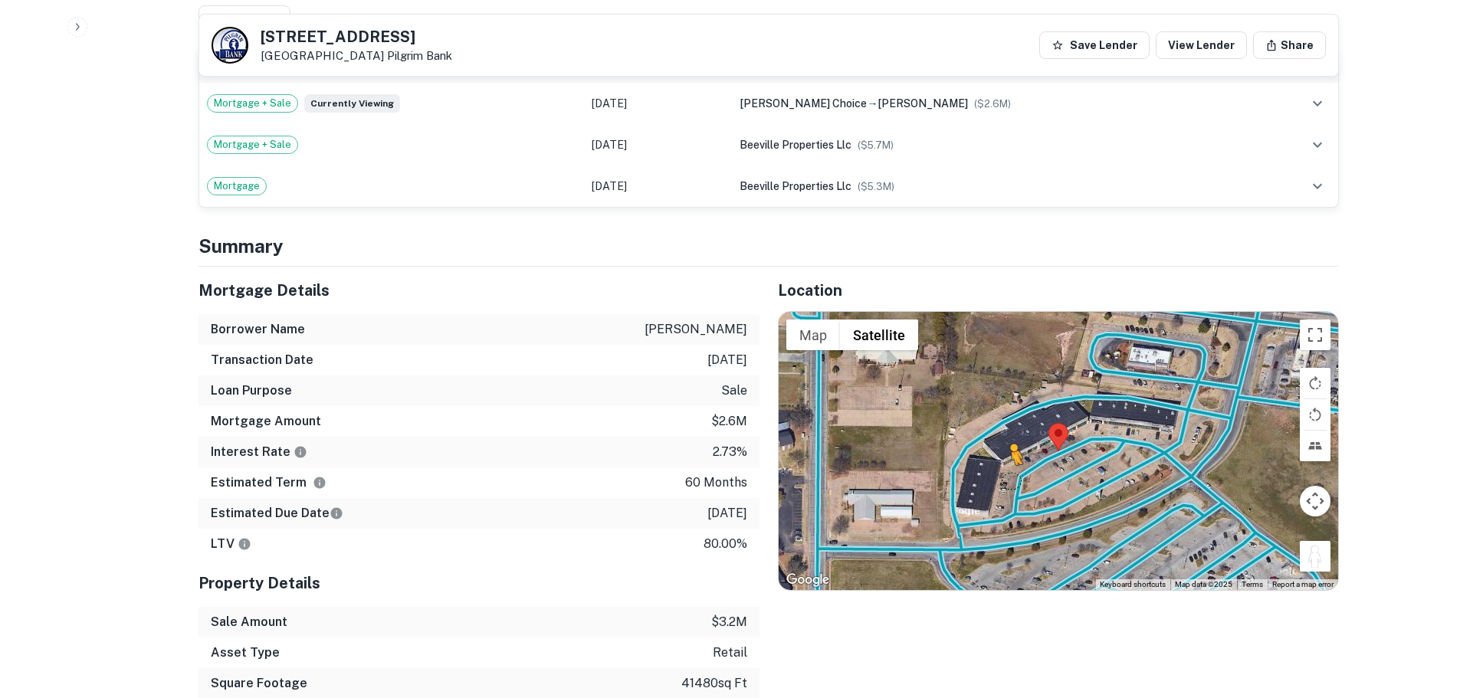
click at [1013, 464] on div "To activate drag with keyboard, press Alt + Enter. Once in keyboard drag state,…" at bounding box center [1059, 450] width 560 height 277
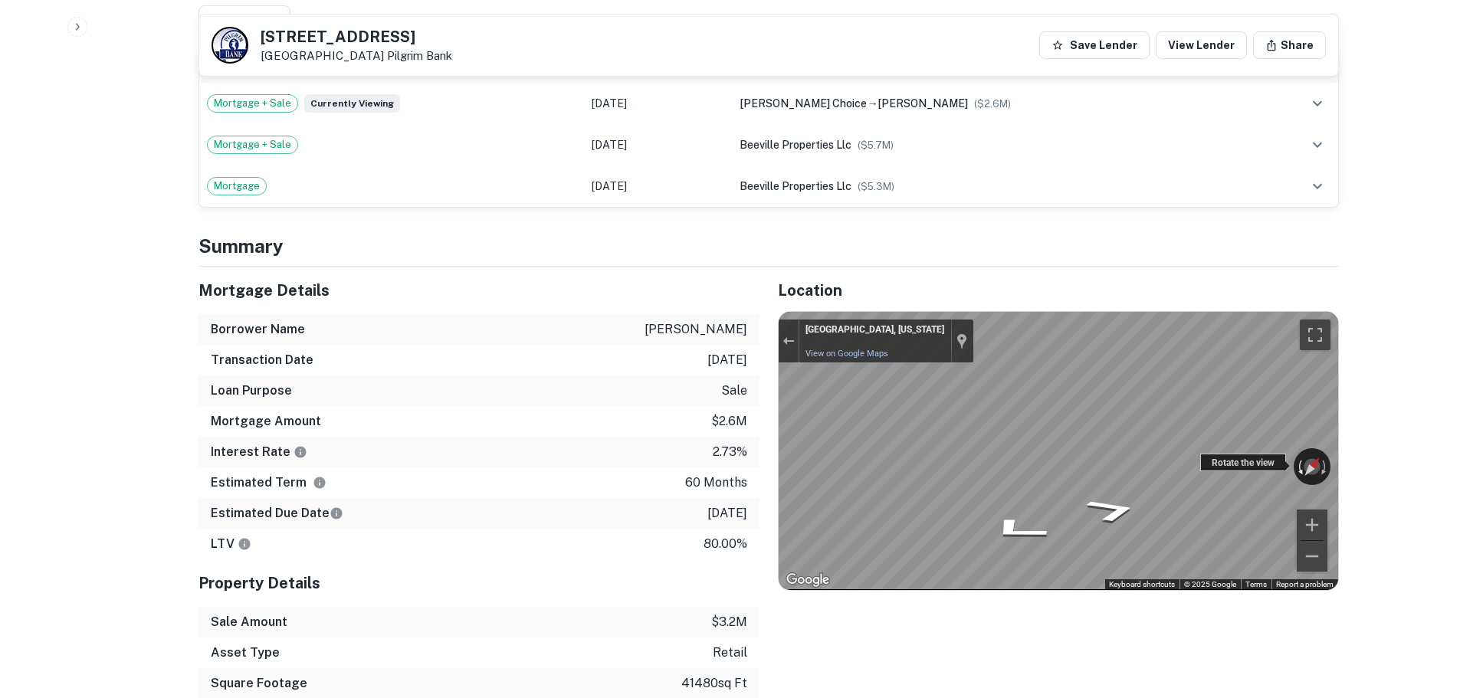
click at [1295, 444] on div "← Move left → Move right ↑ Move up ↓ Move down + Zoom in - Zoom out Wichita Fal…" at bounding box center [1059, 450] width 560 height 277
click at [952, 440] on div "← Move left → Move right ↑ Move up ↓ Move down + Zoom in - Zoom out Wichita Fal…" at bounding box center [1059, 450] width 560 height 277
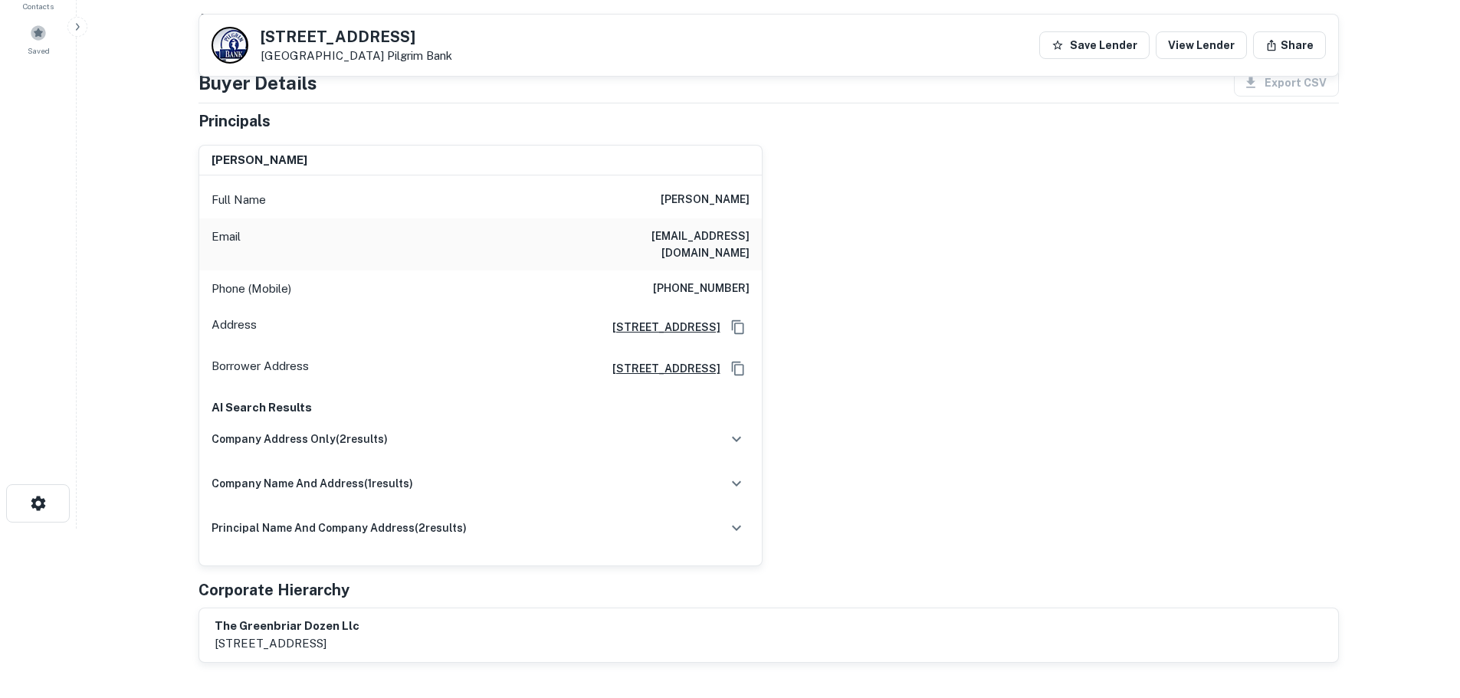
scroll to position [153, 0]
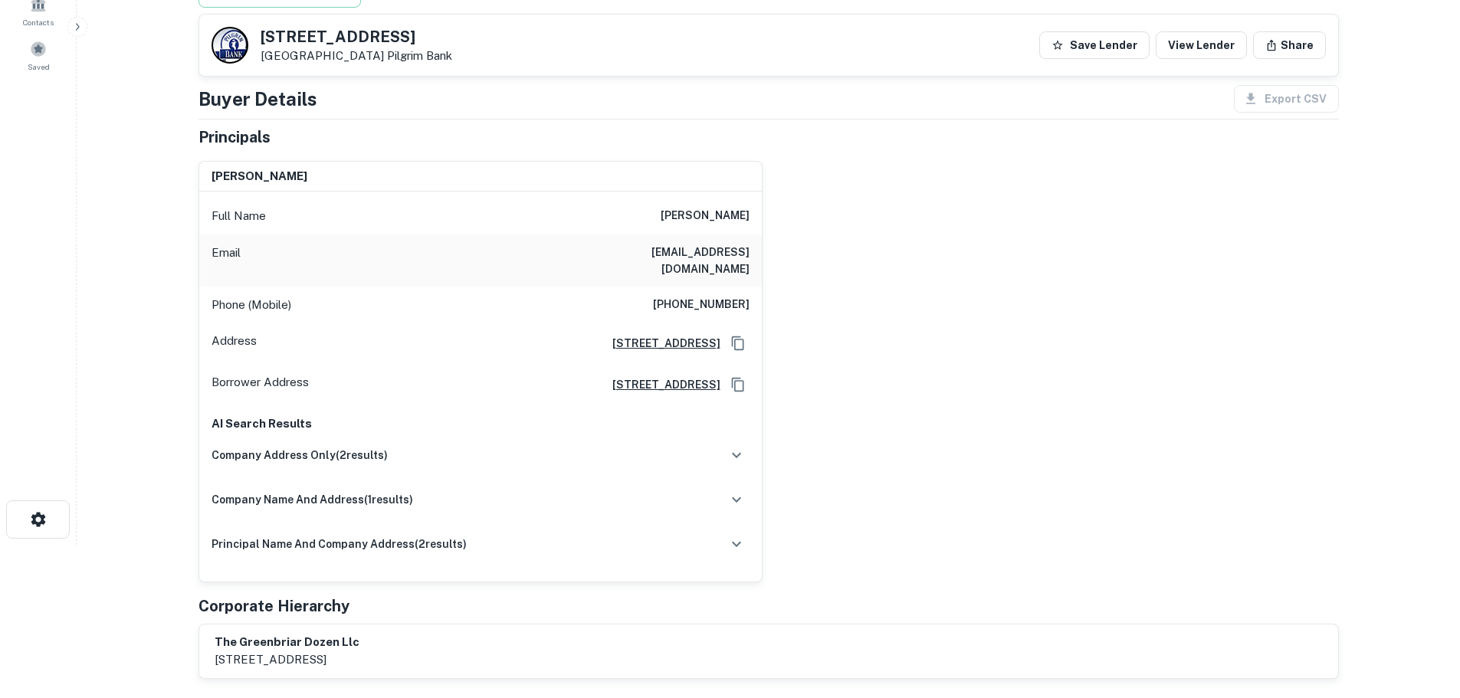
click at [730, 296] on h6 "(940) 781-9924" at bounding box center [701, 305] width 97 height 18
copy h6 "(940) 781-9924"
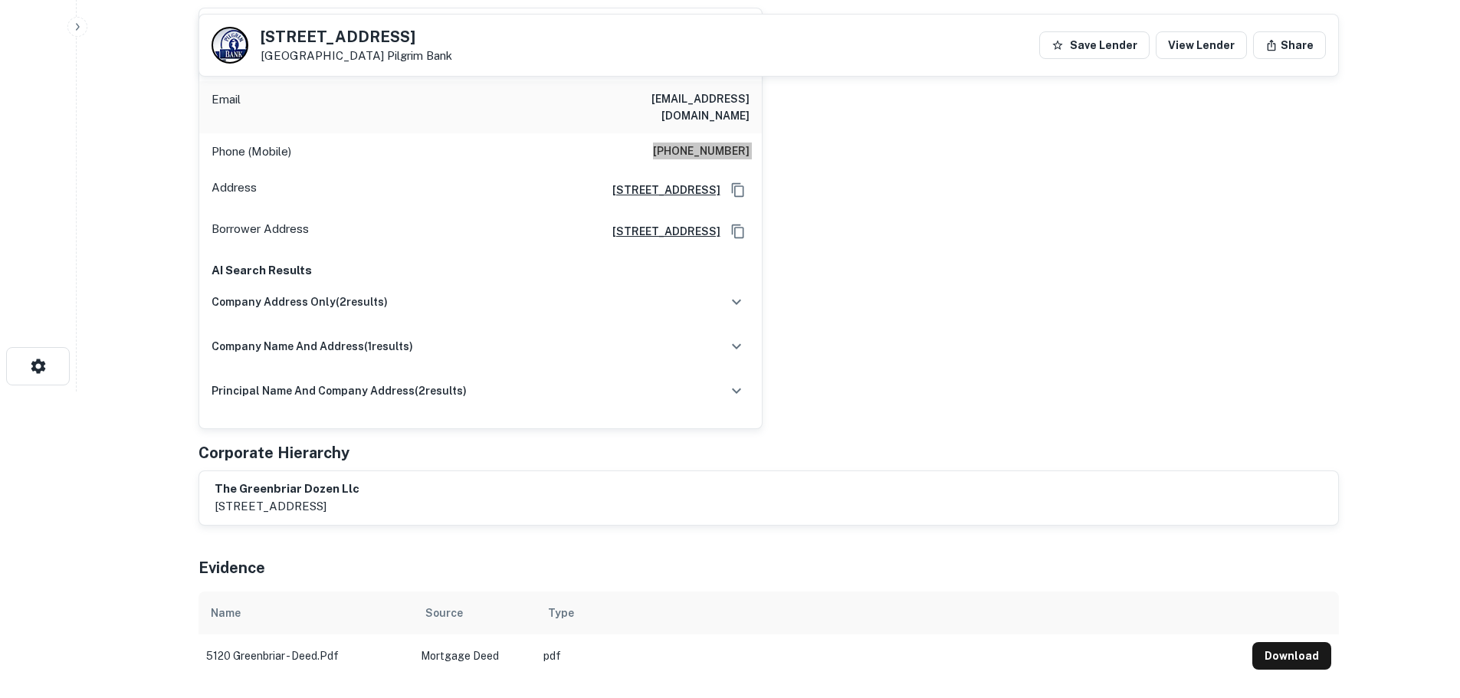
scroll to position [0, 0]
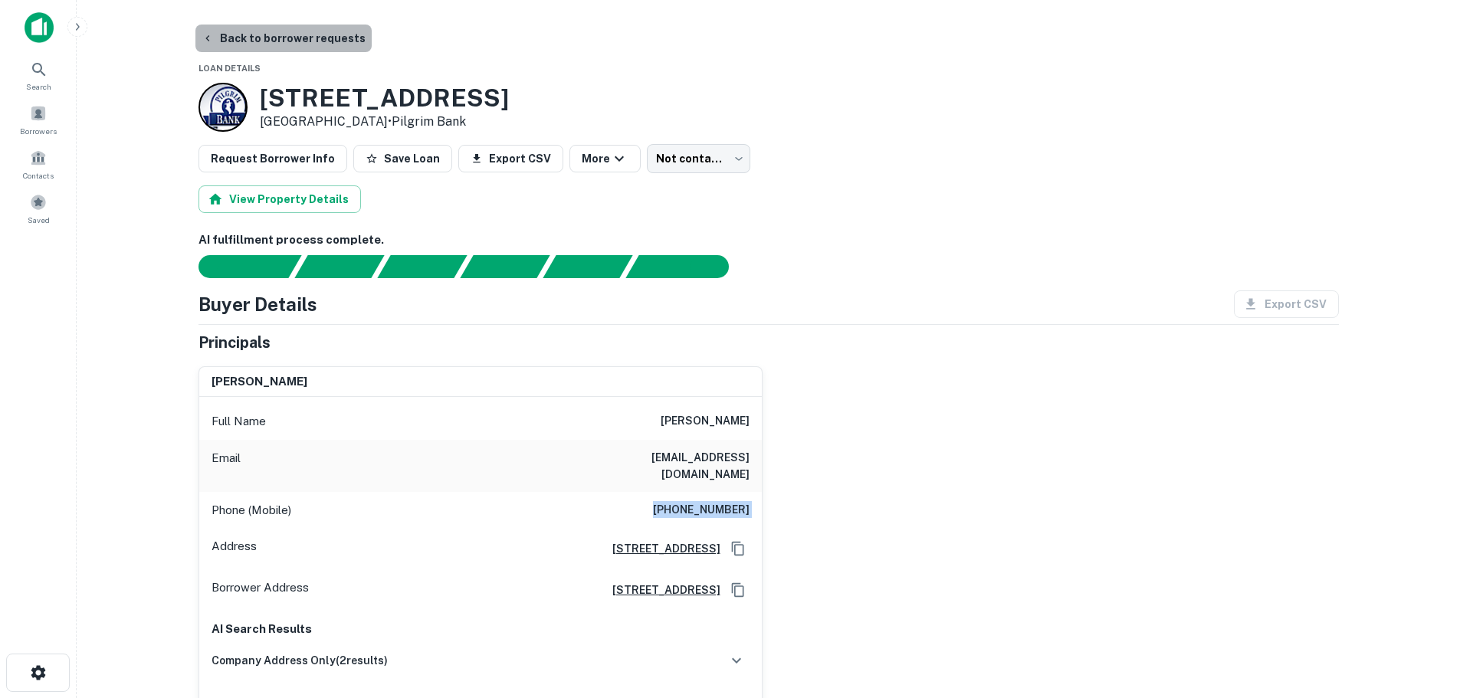
click at [324, 31] on button "Back to borrower requests" at bounding box center [283, 39] width 176 height 28
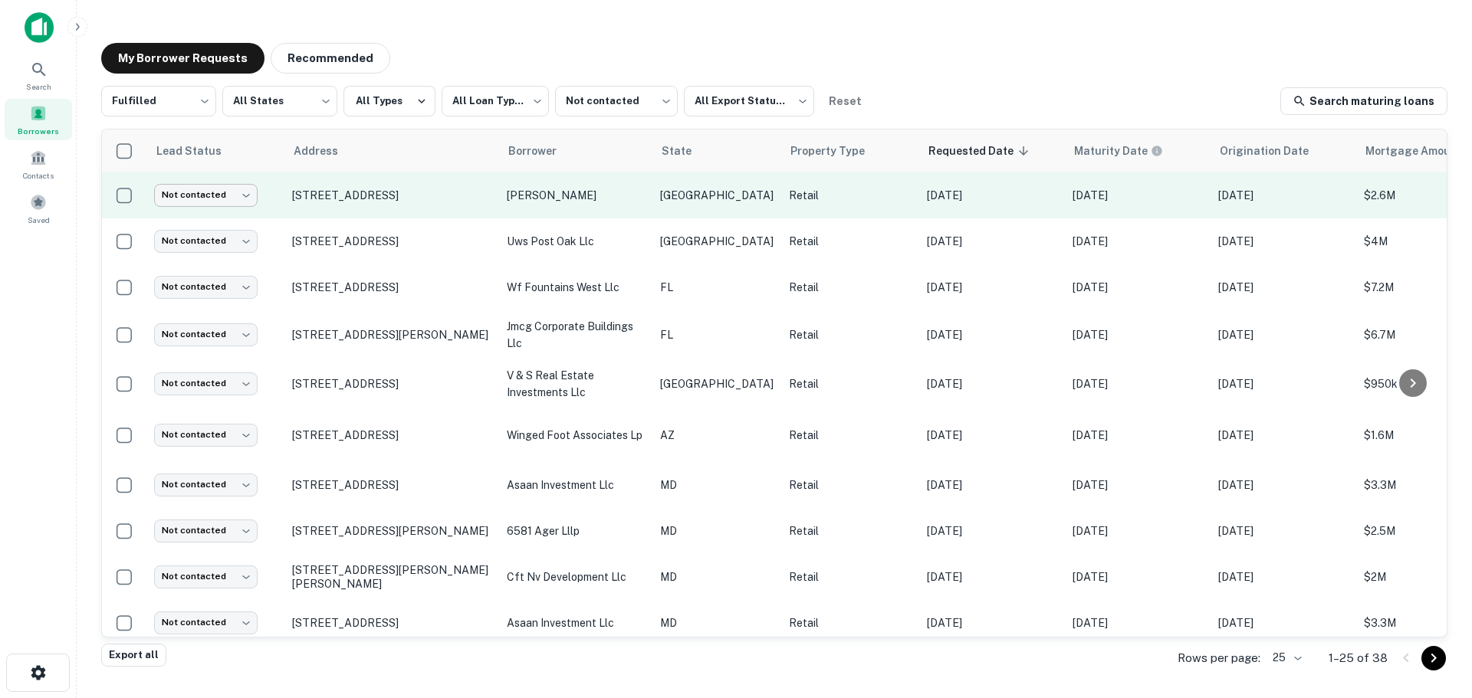
click at [186, 189] on body "**********" at bounding box center [736, 349] width 1472 height 698
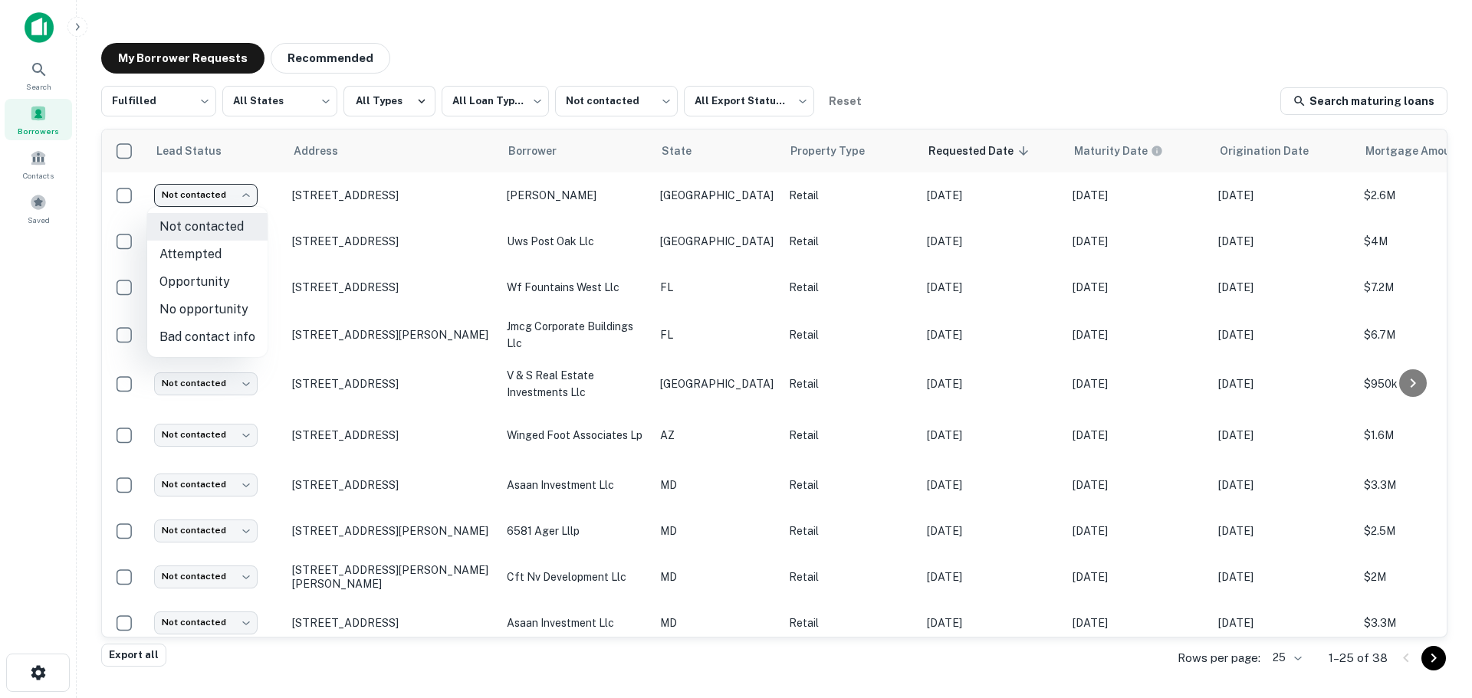
click at [212, 246] on li "Attempted" at bounding box center [207, 255] width 120 height 28
type input "*********"
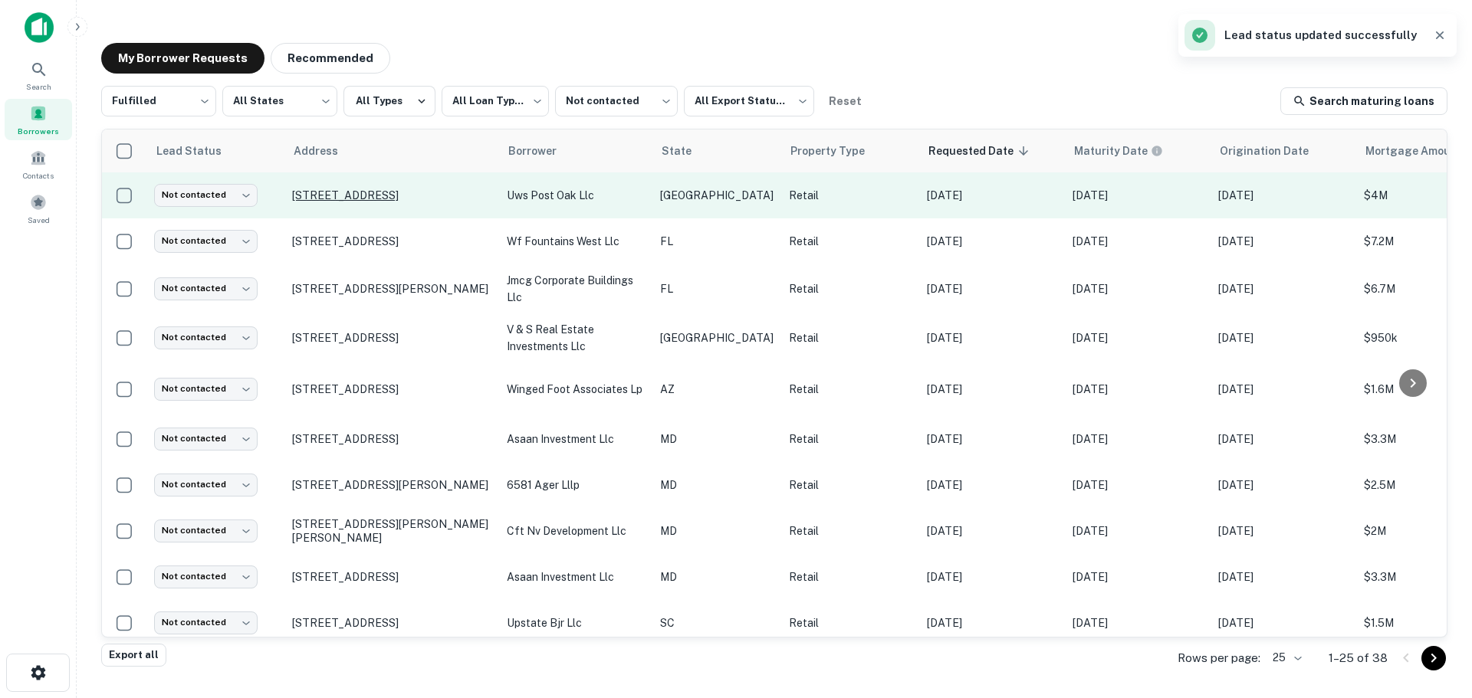
click at [376, 193] on p "[STREET_ADDRESS]" at bounding box center [391, 196] width 199 height 14
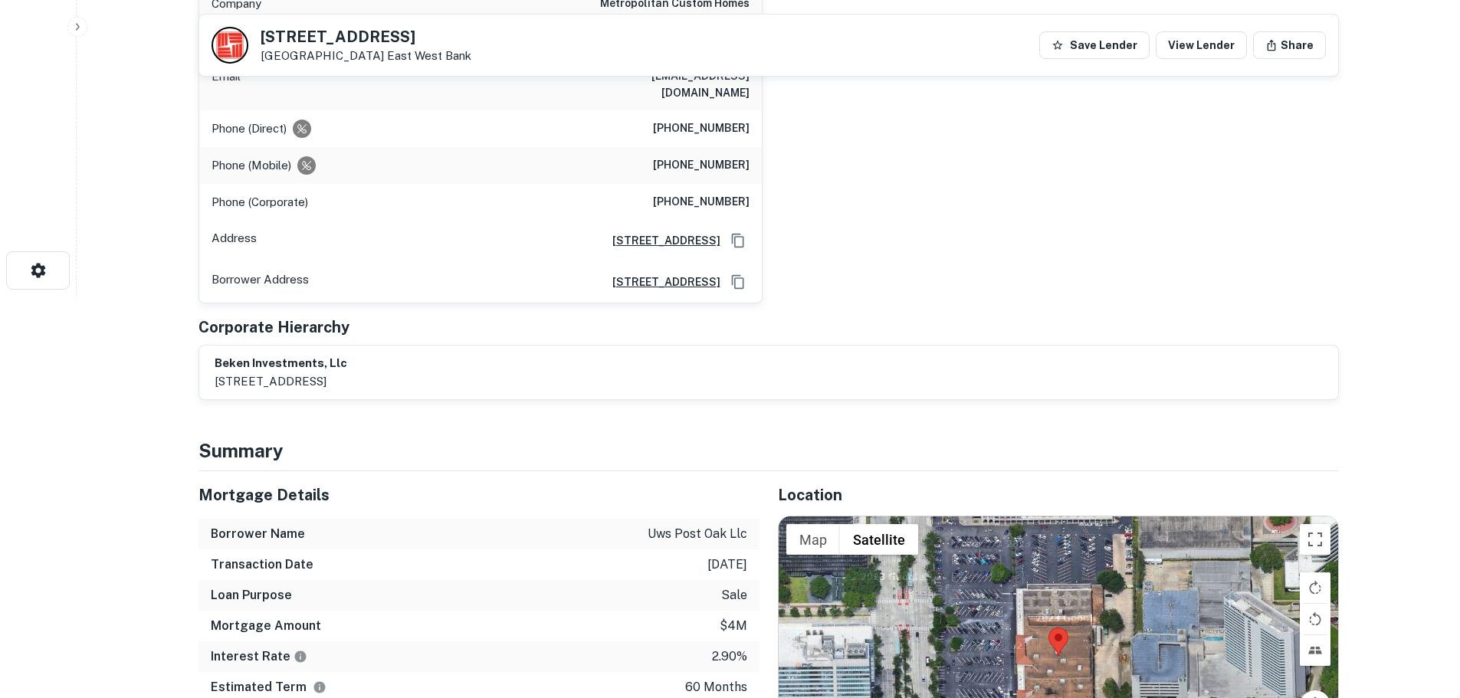
scroll to position [537, 0]
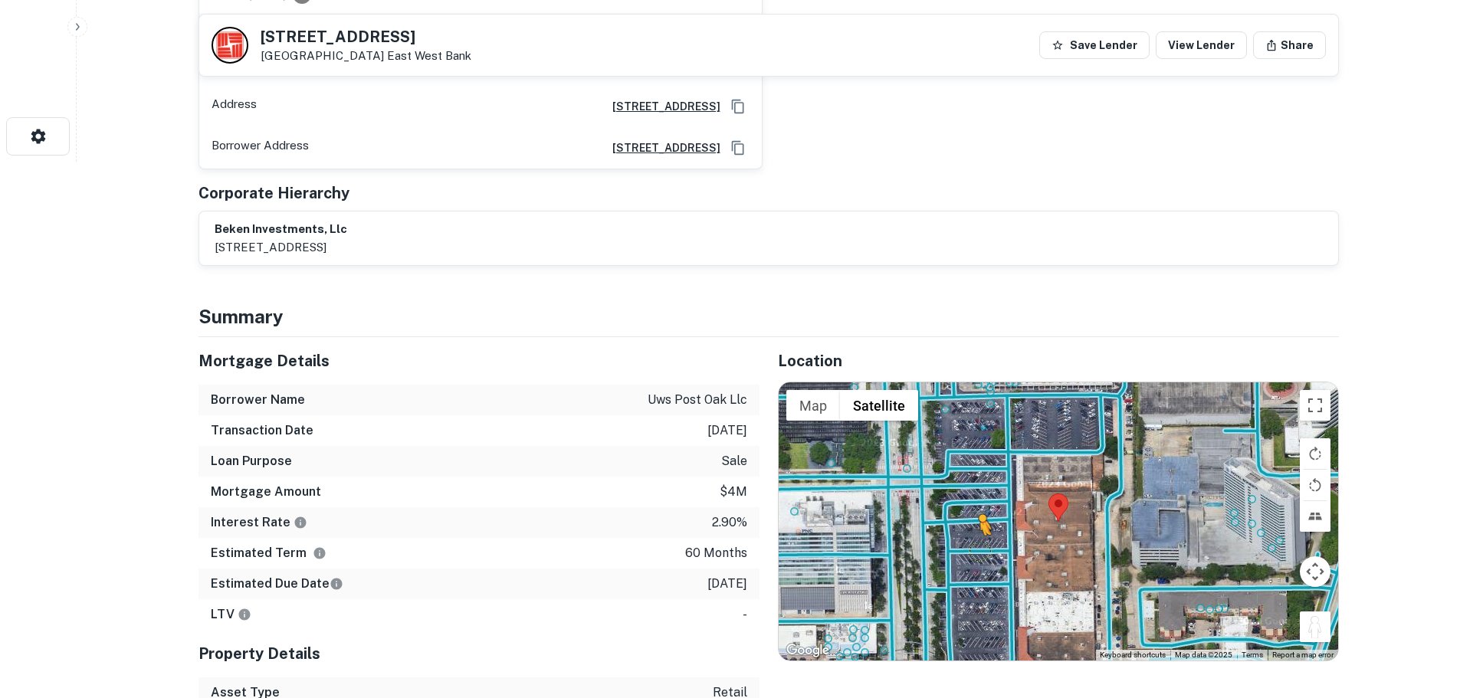
drag, startPoint x: 1305, startPoint y: 622, endPoint x: 983, endPoint y: 549, distance: 331.0
click at [983, 549] on div "To activate drag with keyboard, press Alt + Enter. Once in keyboard drag state,…" at bounding box center [1059, 520] width 560 height 277
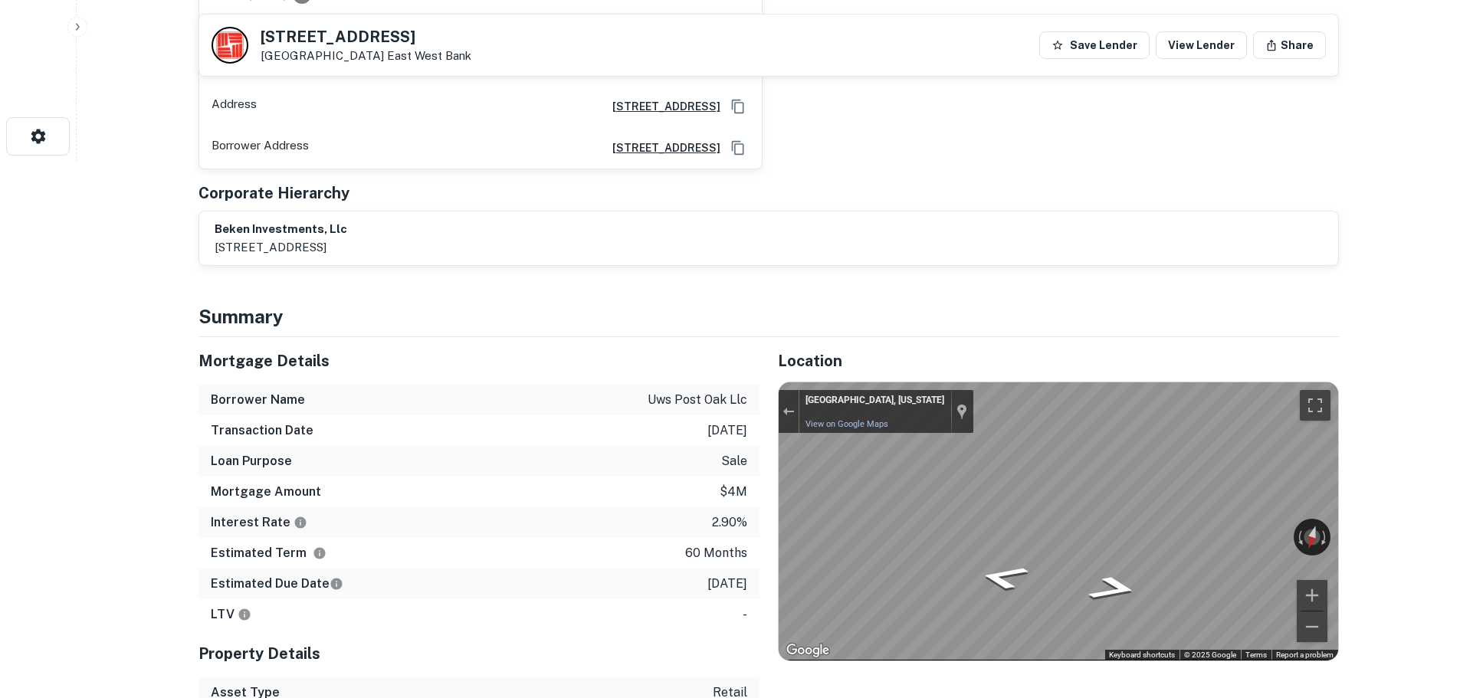
click at [770, 516] on div "Location ← Move left → Move right ↑ Move up ↓ Move down + Zoom in - Zoom out Ho…" at bounding box center [1049, 568] width 579 height 463
click at [1018, 537] on div "← Move left → Move right ↑ Move up ↓ Move down + Zoom in - Zoom out Houston, Te…" at bounding box center [1059, 520] width 560 height 277
drag, startPoint x: 1200, startPoint y: 541, endPoint x: 1392, endPoint y: 568, distance: 193.5
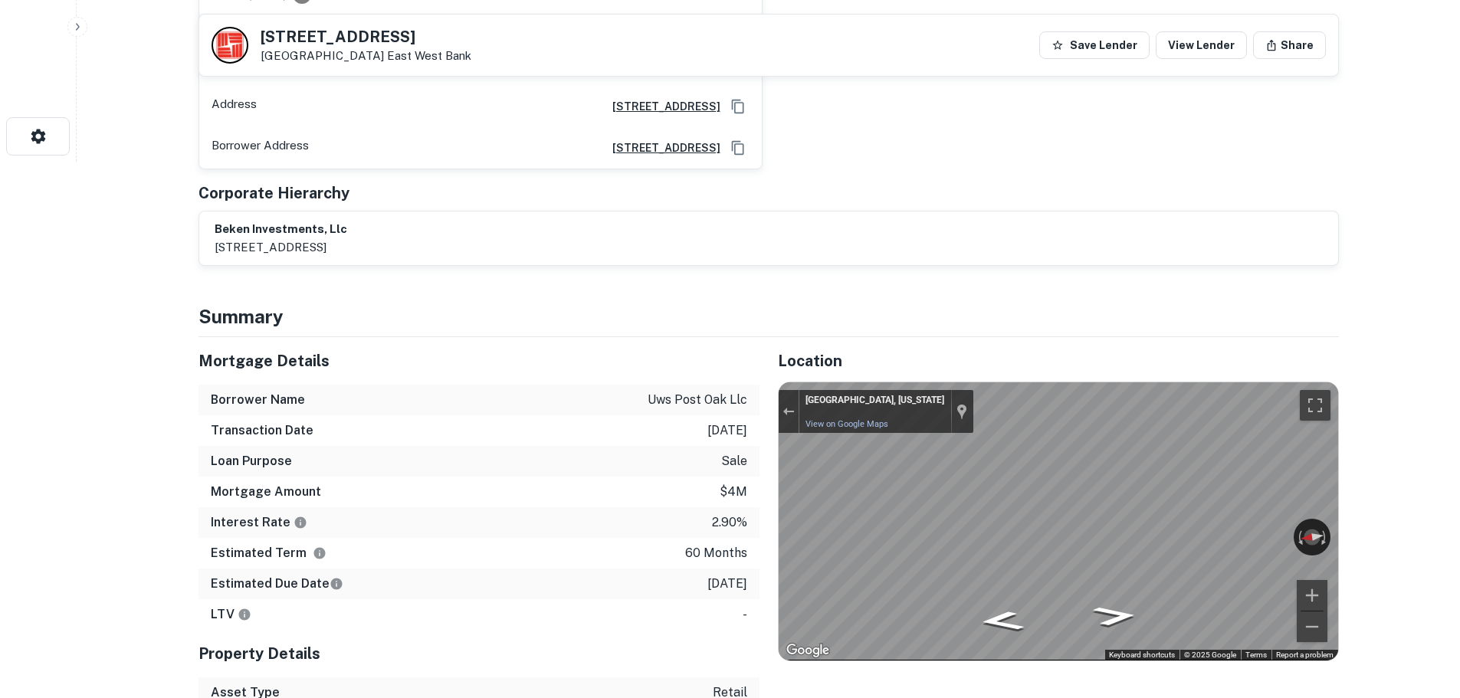
click at [1249, 675] on div "Location ← Move left → Move right ↑ Move up ↓ Move down + Zoom in - Zoom out Ho…" at bounding box center [1049, 568] width 579 height 463
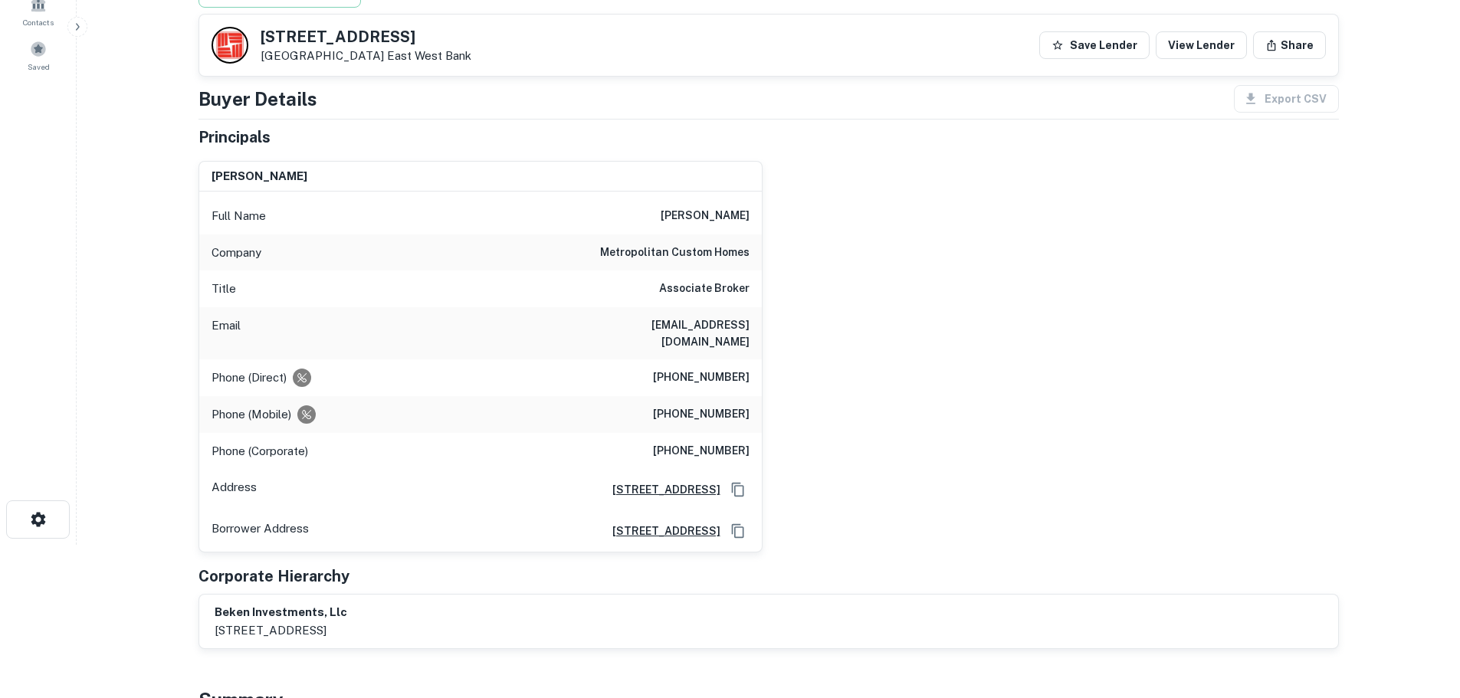
scroll to position [0, 0]
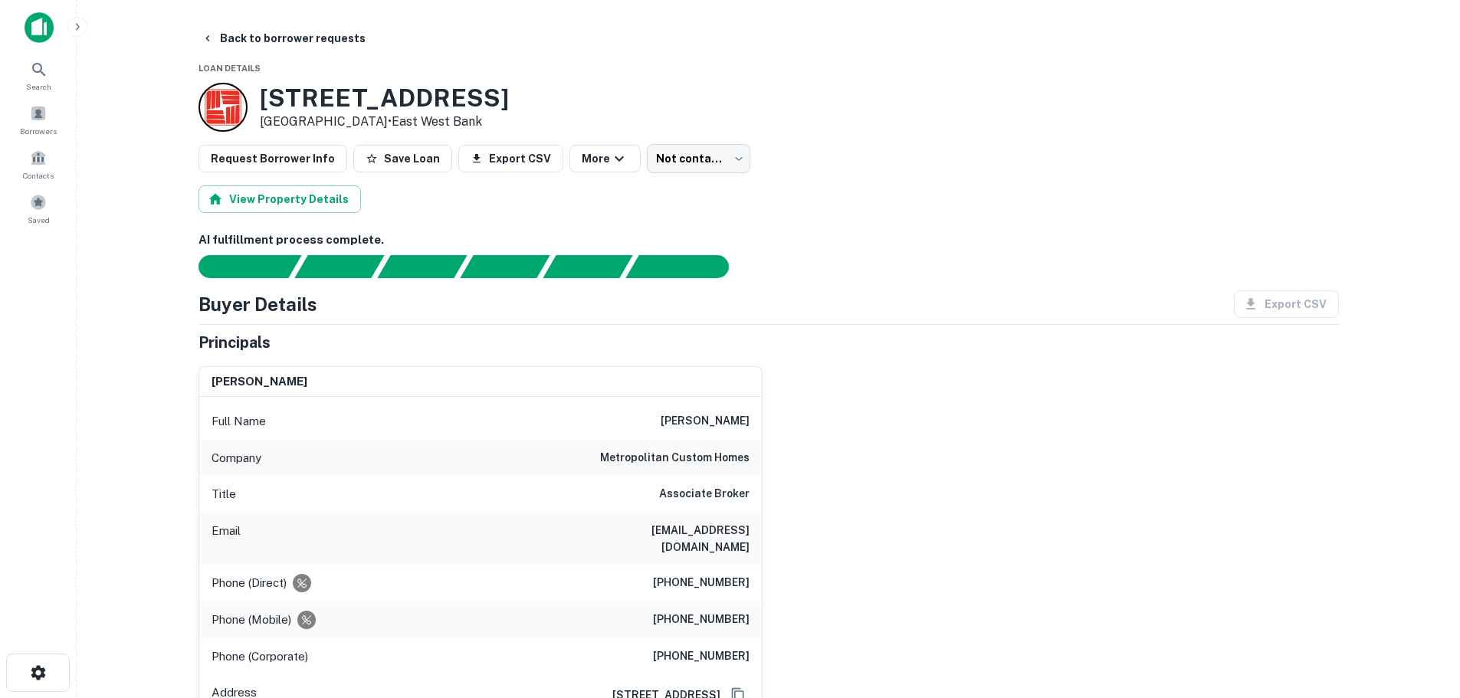
click at [697, 580] on h6 "(936) 597-5441" at bounding box center [701, 583] width 97 height 18
copy h6 "(936) 597-5441"
click at [691, 620] on h6 "(281) 831-9372" at bounding box center [701, 620] width 97 height 18
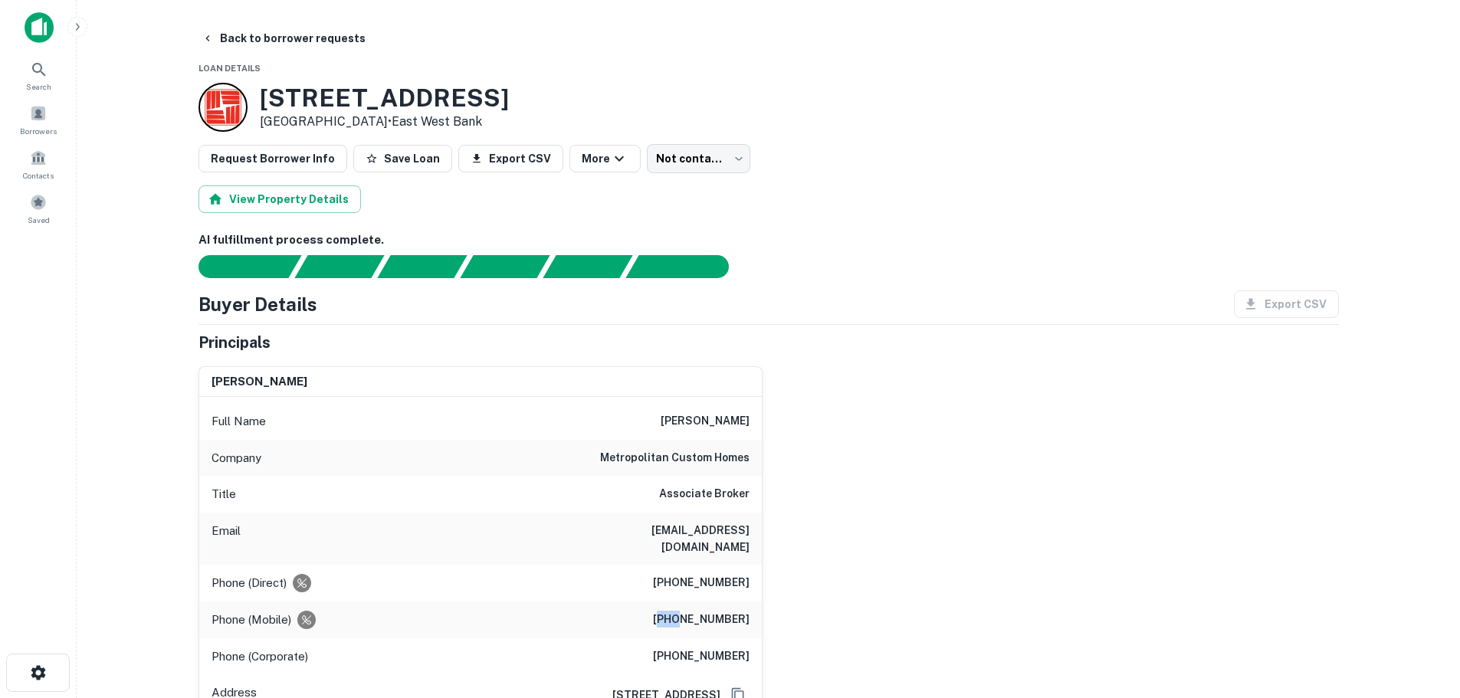
click at [691, 620] on h6 "(281) 831-9372" at bounding box center [701, 620] width 97 height 18
copy h6 "(281) 831-9372"
click at [297, 30] on button "Back to borrower requests" at bounding box center [283, 39] width 176 height 28
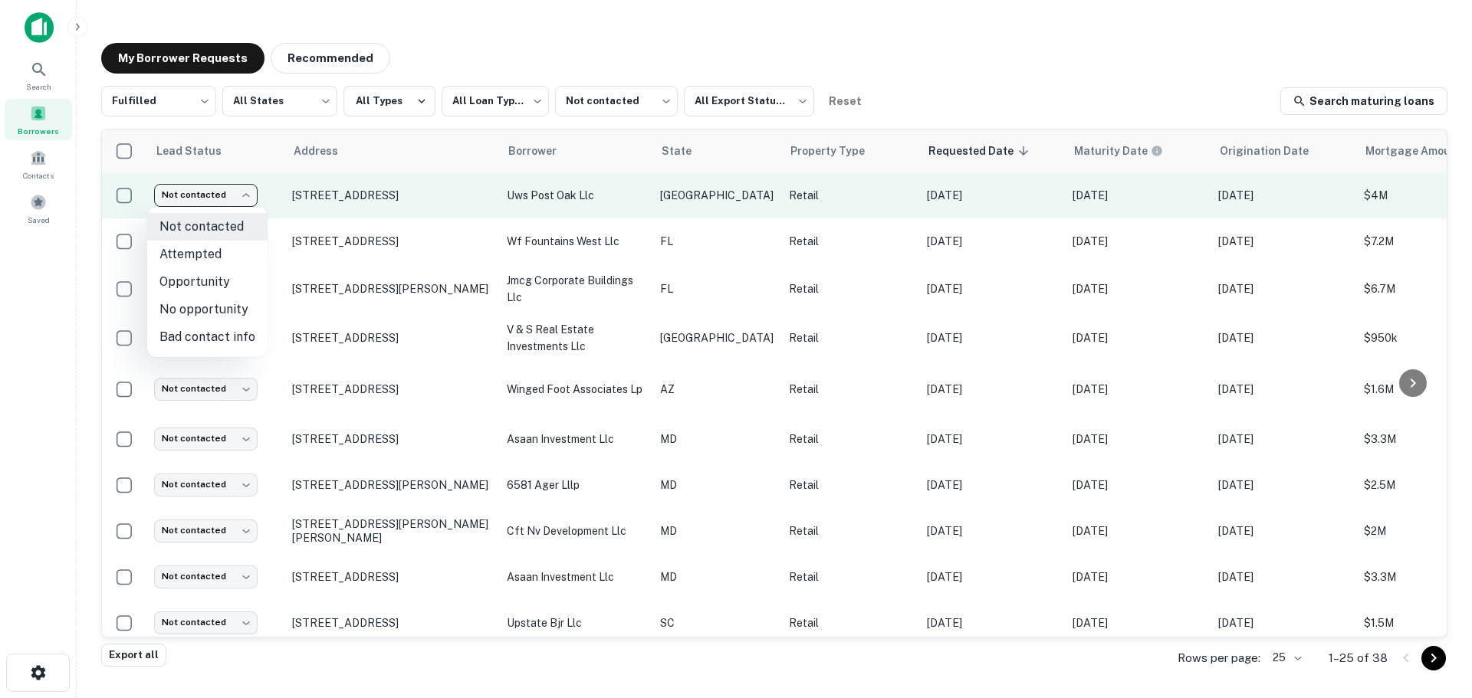
click at [185, 188] on body "**********" at bounding box center [736, 349] width 1472 height 698
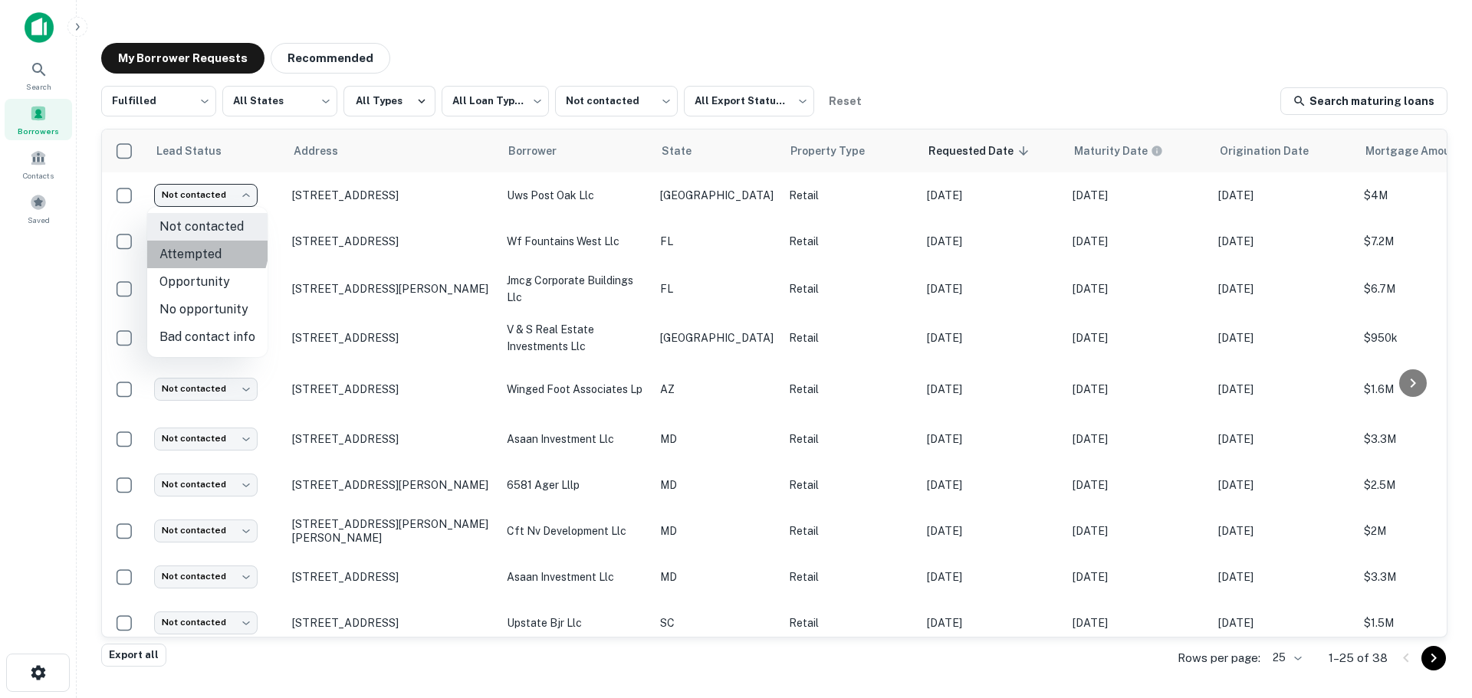
click at [197, 246] on li "Attempted" at bounding box center [207, 255] width 120 height 28
type input "*********"
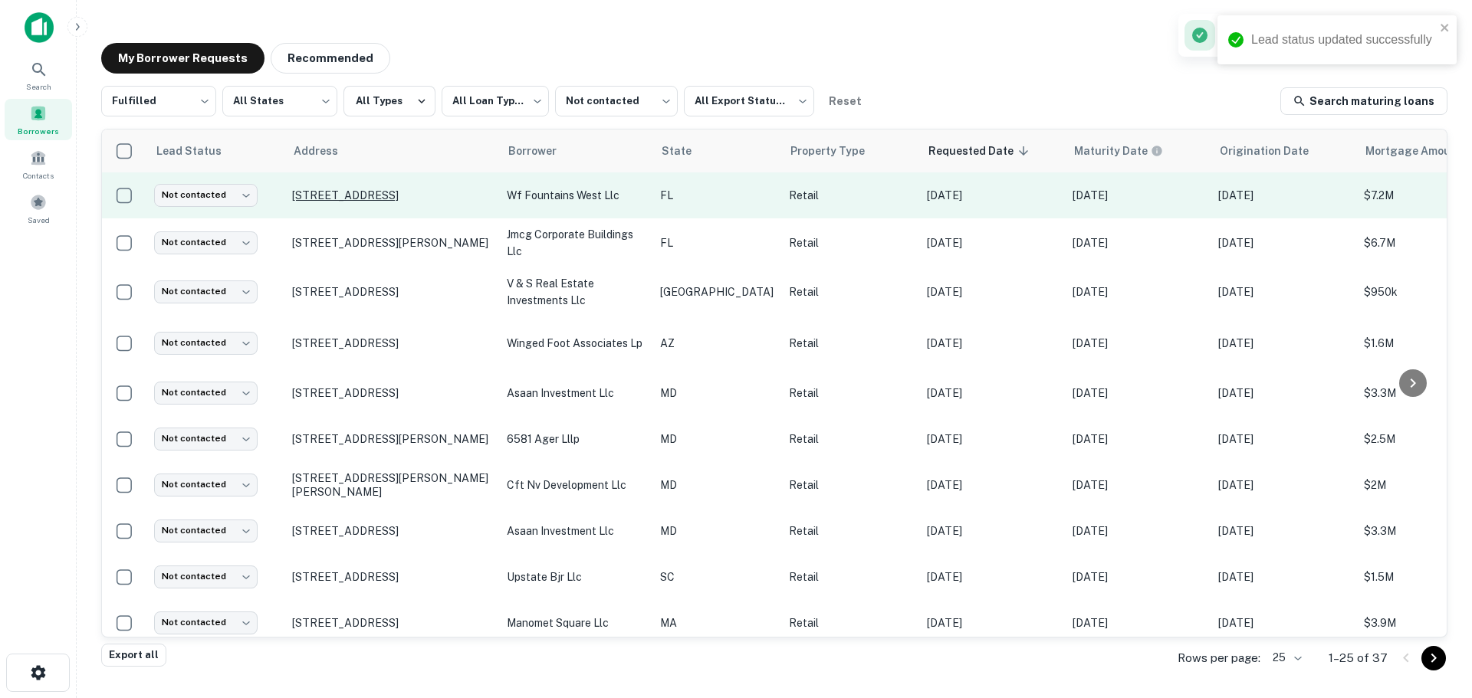
click at [396, 189] on p "[STREET_ADDRESS]" at bounding box center [391, 196] width 199 height 14
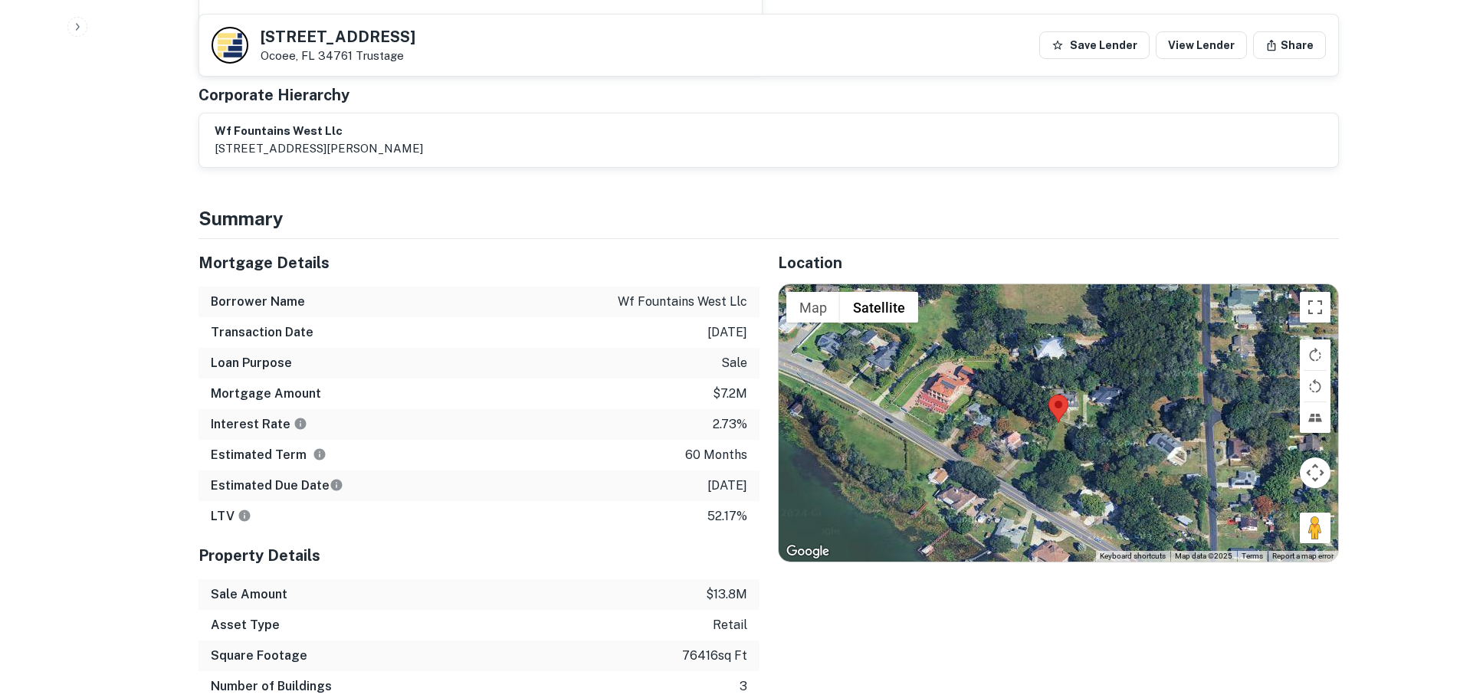
scroll to position [767, 0]
click at [1310, 291] on button "Toggle fullscreen view" at bounding box center [1315, 306] width 31 height 31
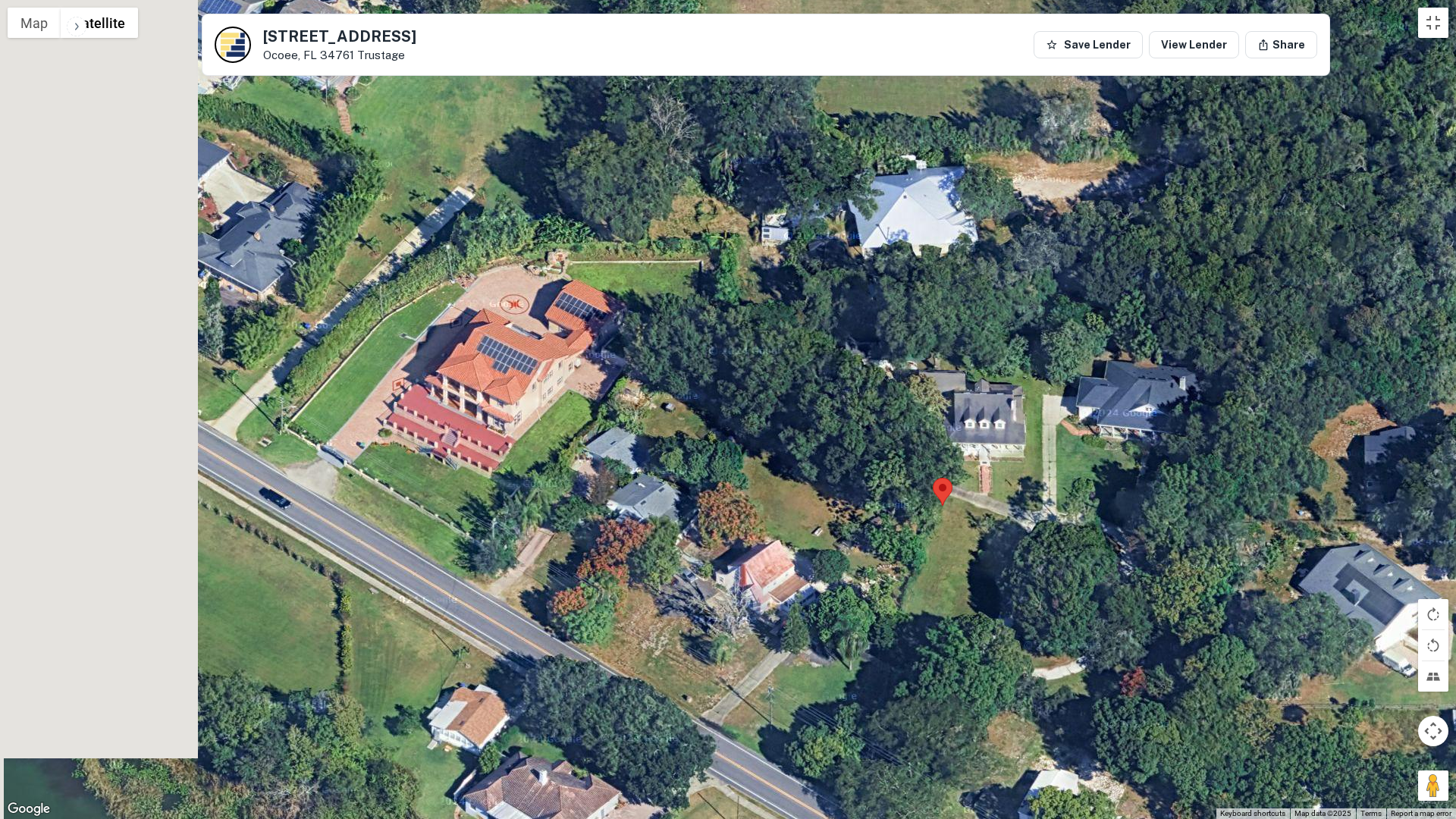
drag, startPoint x: 295, startPoint y: 370, endPoint x: 744, endPoint y: 504, distance: 468.6
click at [743, 505] on div at bounding box center [728, 410] width 1456 height 819
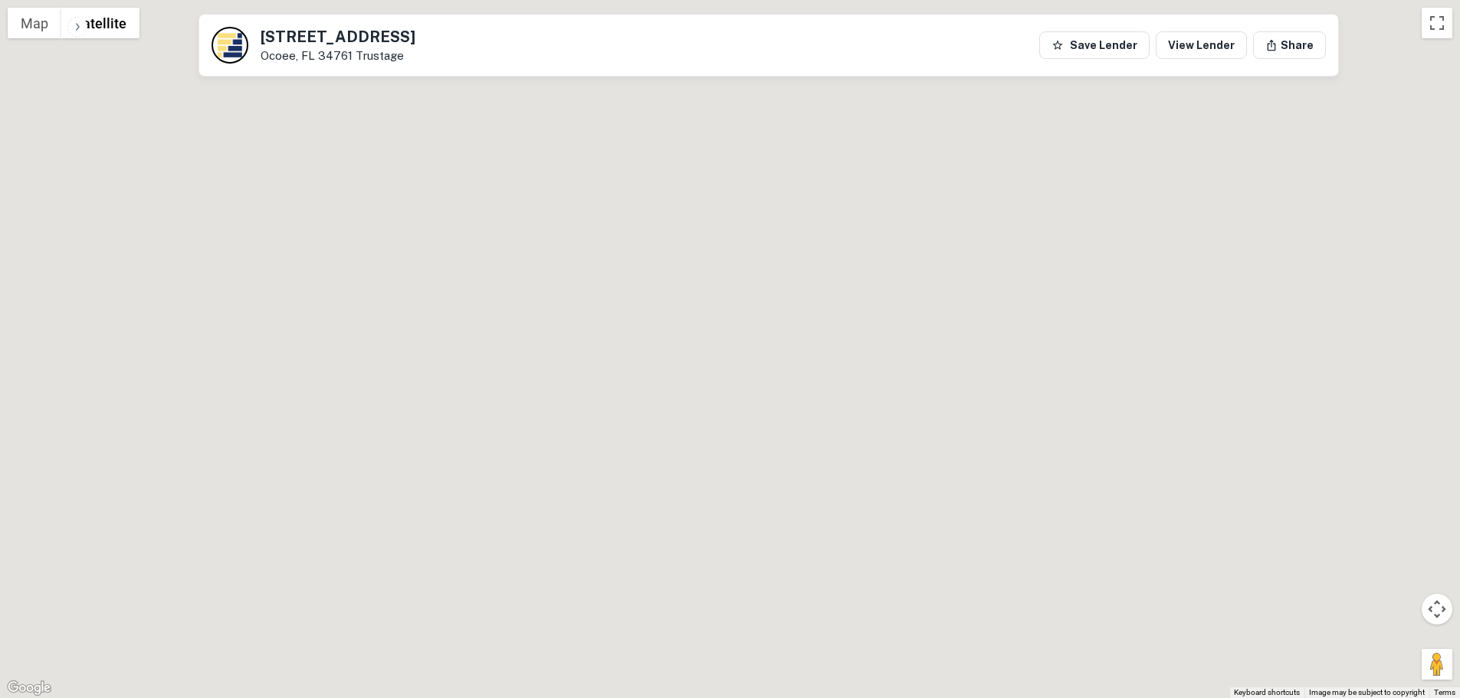
scroll to position [0, 0]
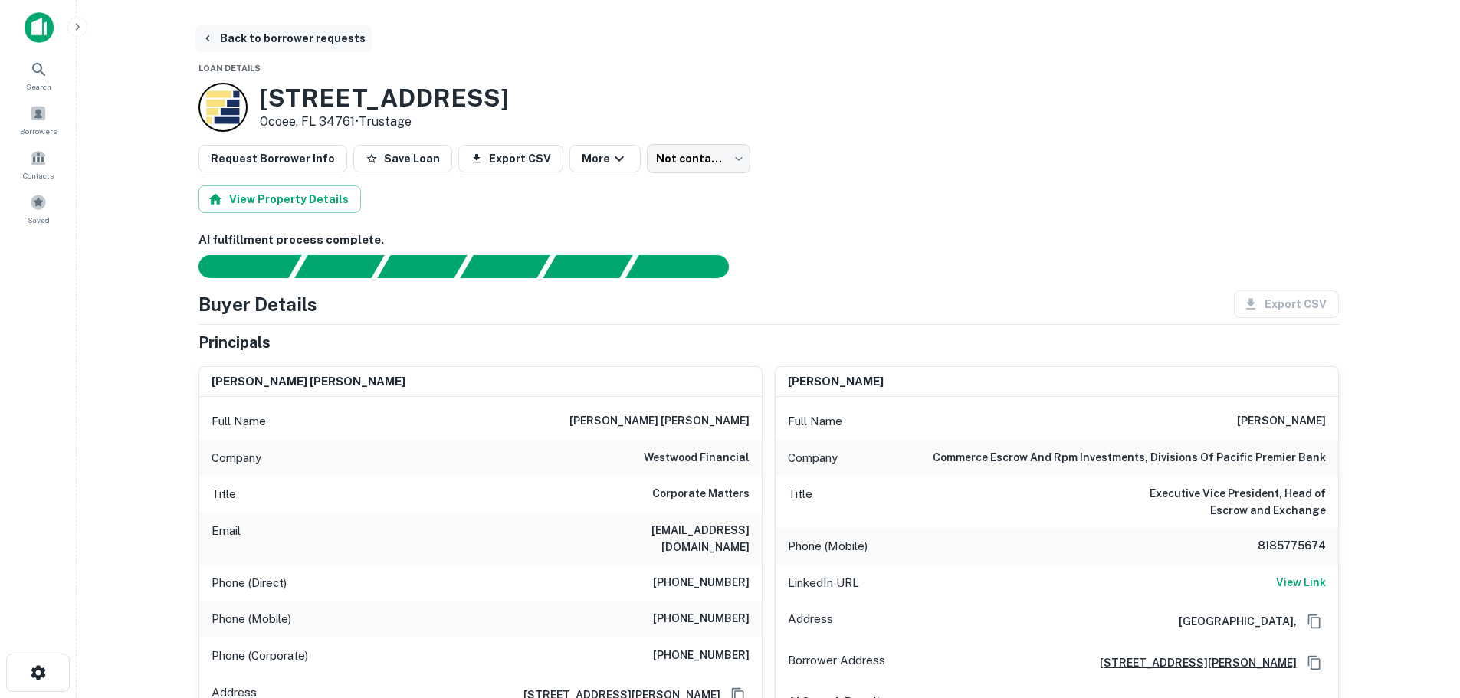
click at [314, 38] on button "Back to borrower requests" at bounding box center [283, 39] width 176 height 28
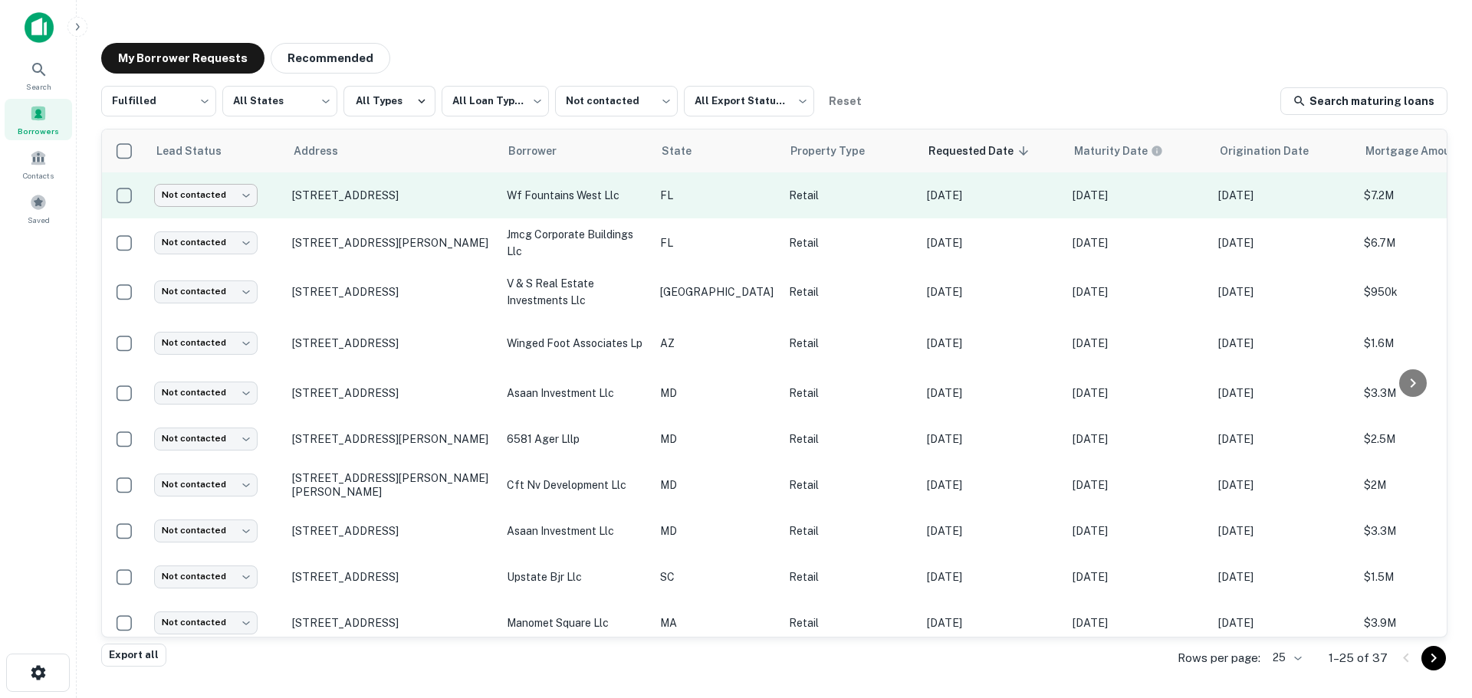
click at [212, 202] on body "**********" at bounding box center [736, 349] width 1472 height 698
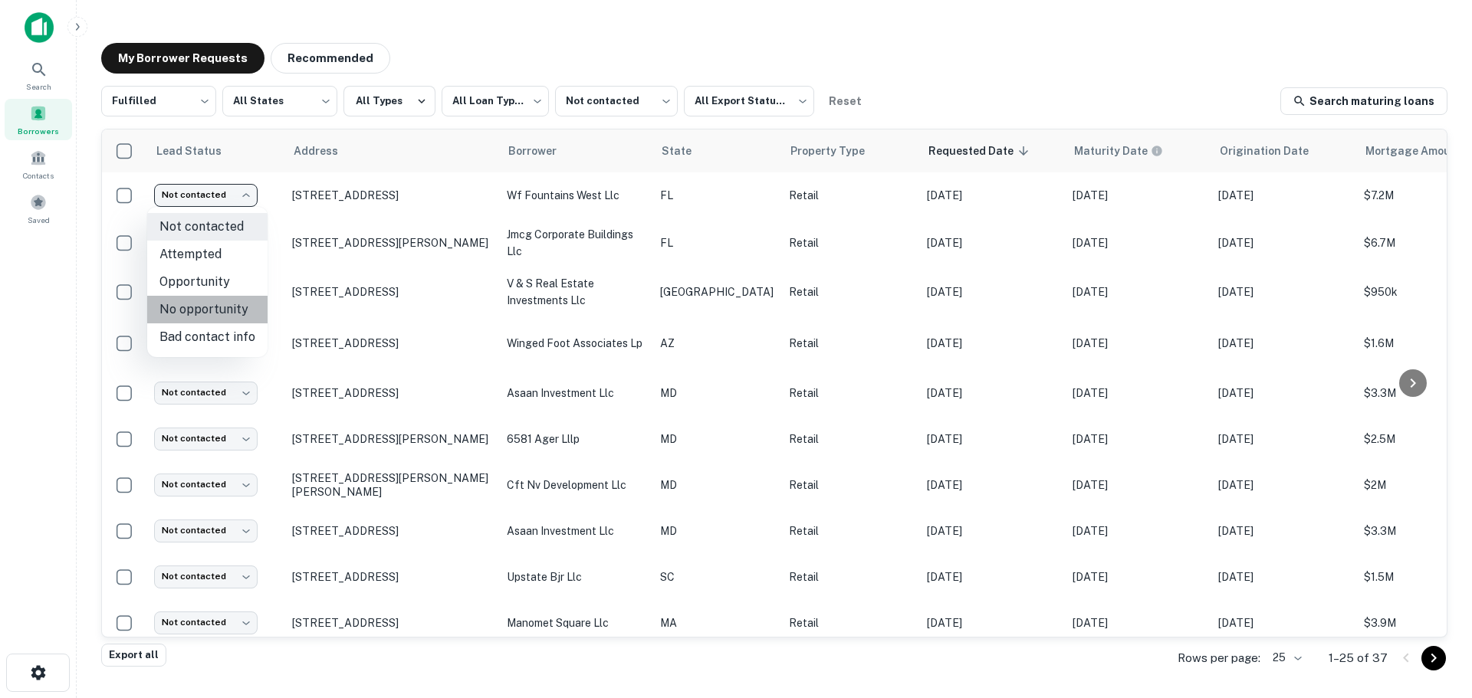
click at [231, 307] on li "No opportunity" at bounding box center [207, 310] width 120 height 28
type input "**********"
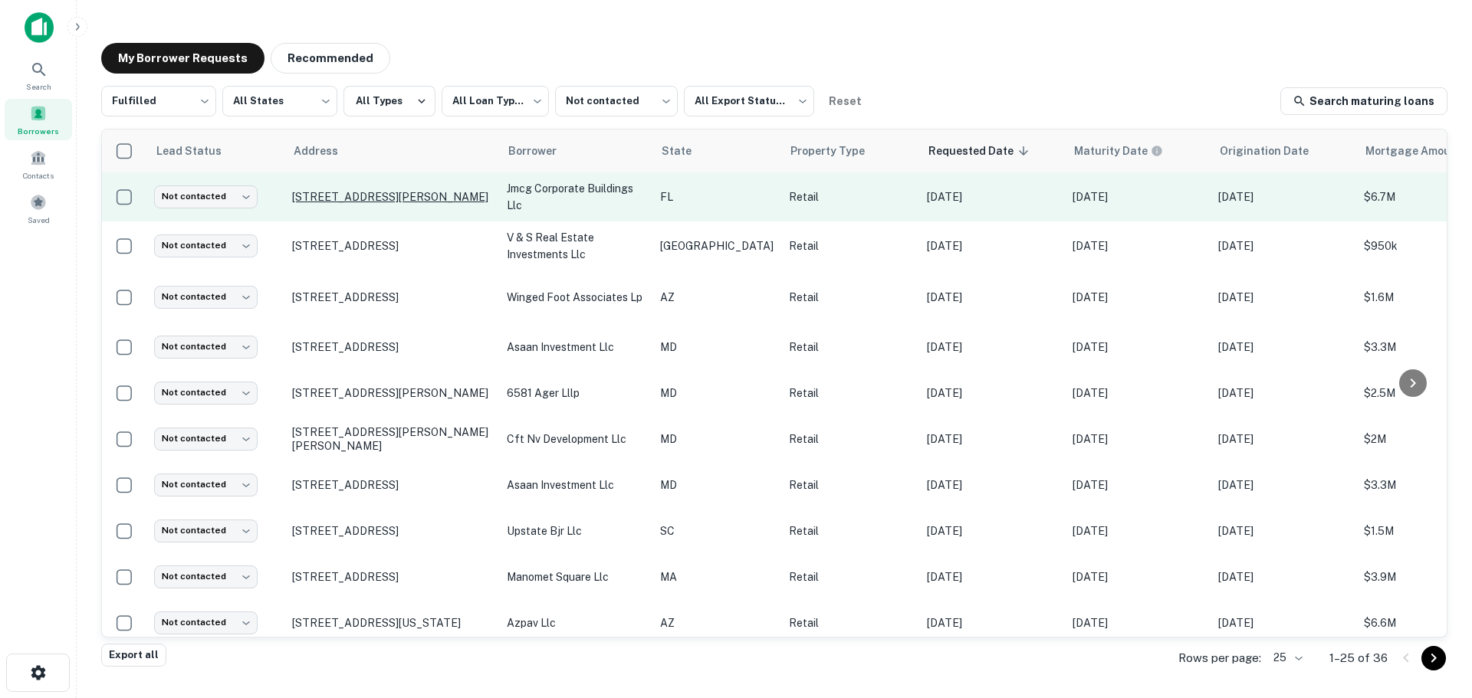
click at [437, 195] on p "[STREET_ADDRESS][PERSON_NAME]" at bounding box center [391, 197] width 199 height 14
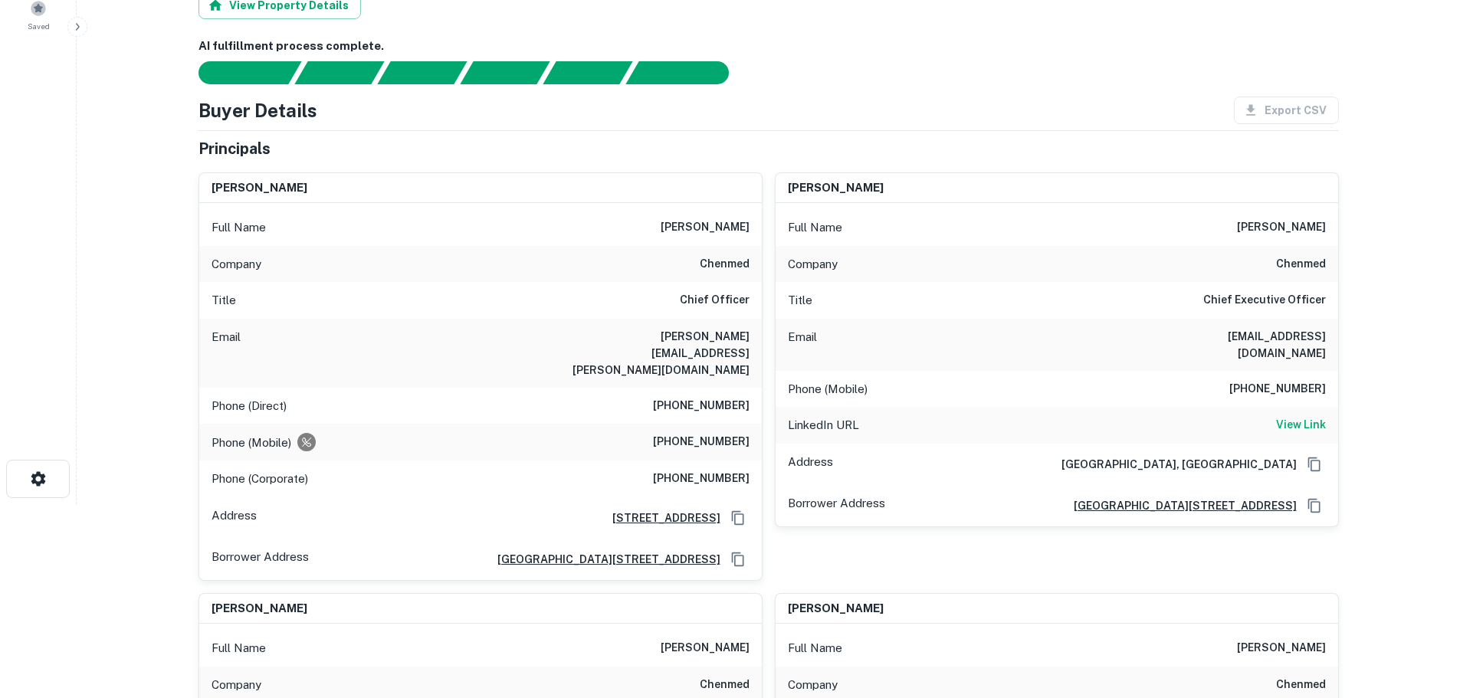
scroll to position [230, 0]
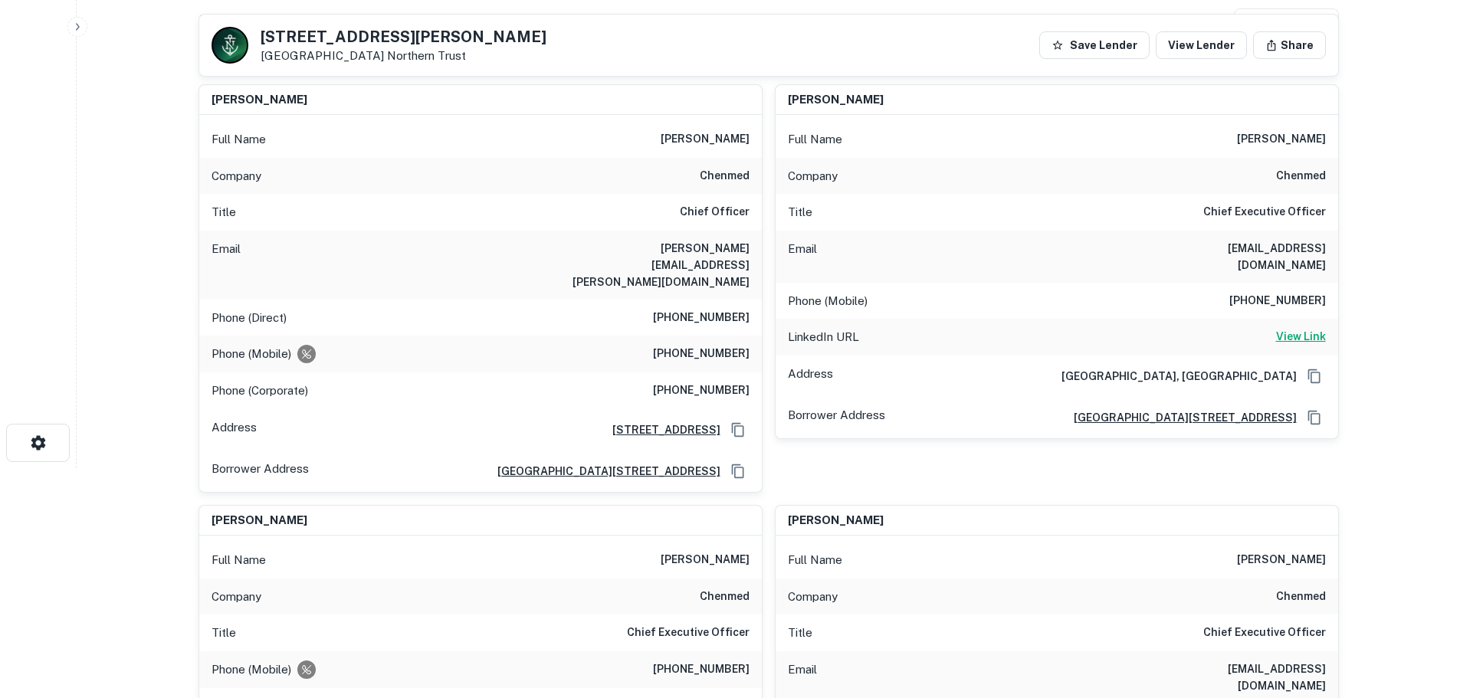
click at [1296, 328] on h6 "View Link" at bounding box center [1301, 336] width 50 height 17
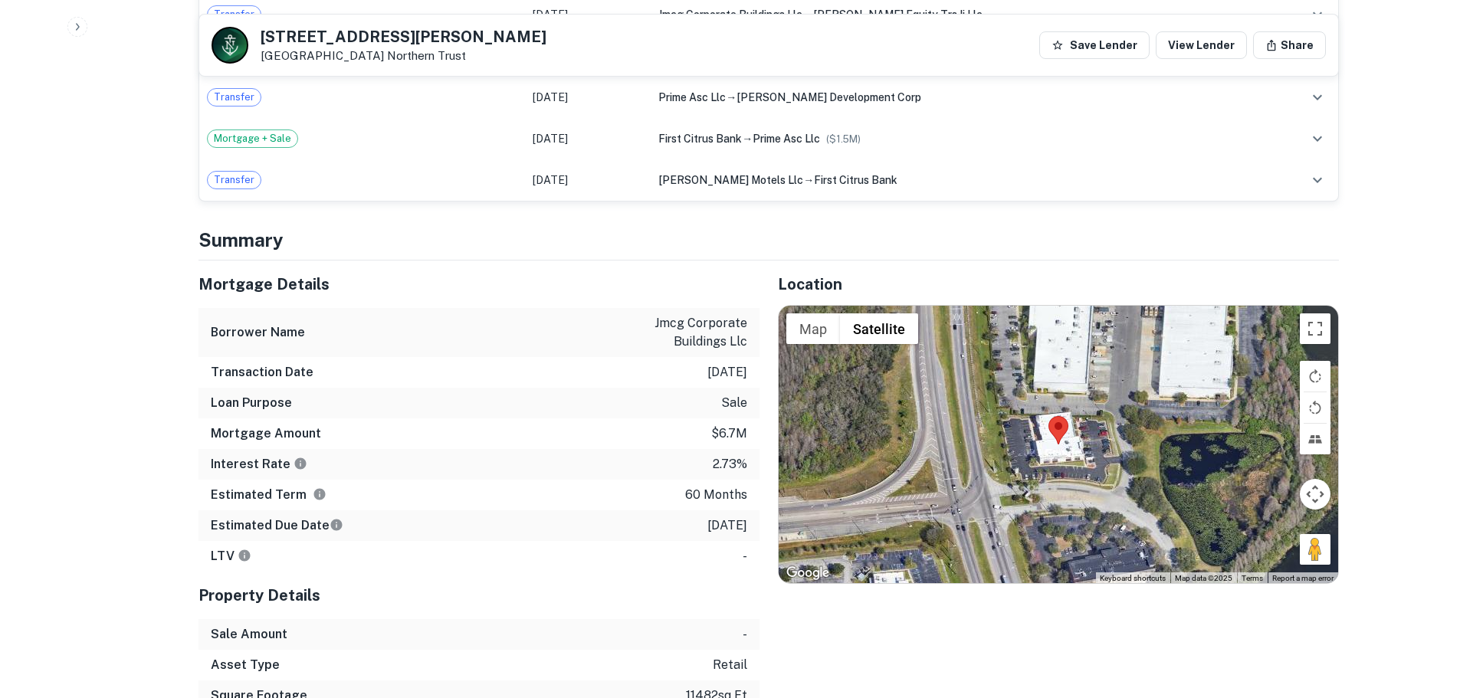
scroll to position [1916, 0]
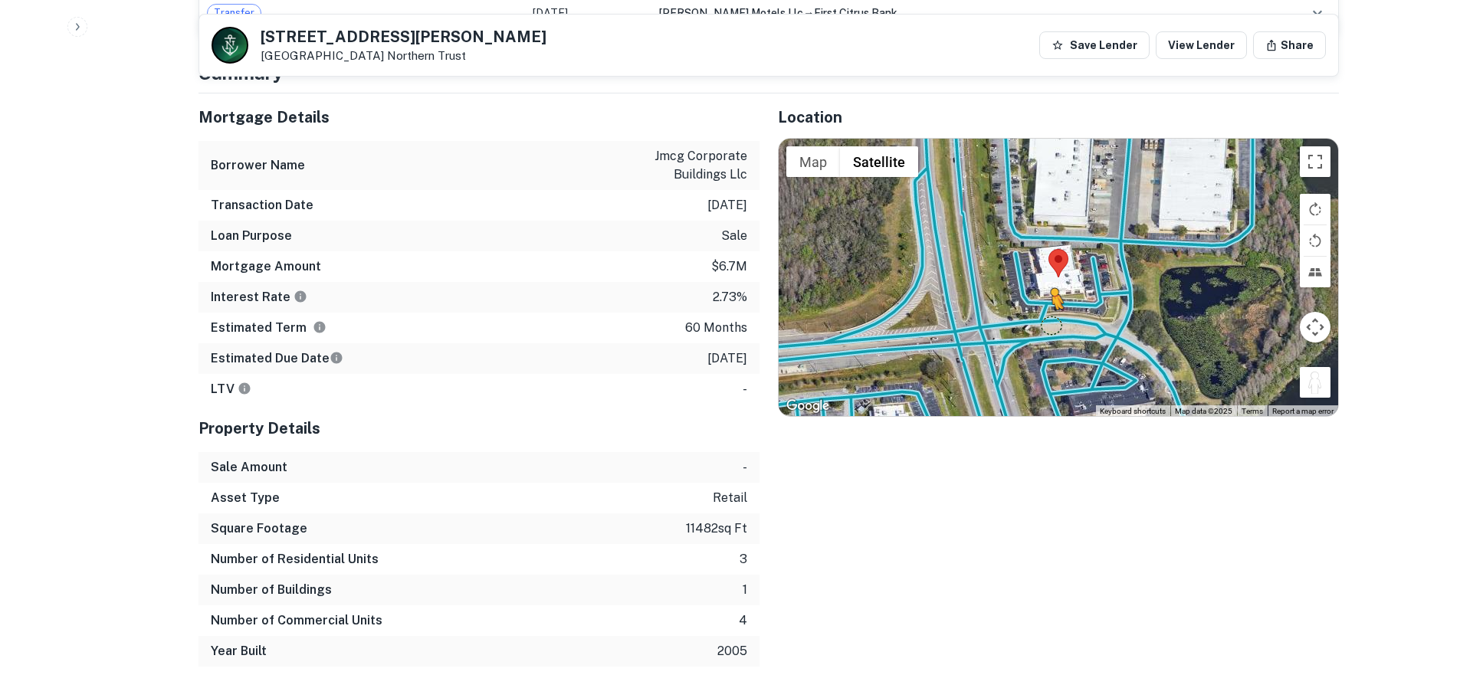
drag, startPoint x: 1311, startPoint y: 305, endPoint x: 1046, endPoint y: 235, distance: 274.4
click at [1047, 235] on div "To activate drag with keyboard, press Alt + Enter. Once in keyboard drag state,…" at bounding box center [1059, 277] width 560 height 277
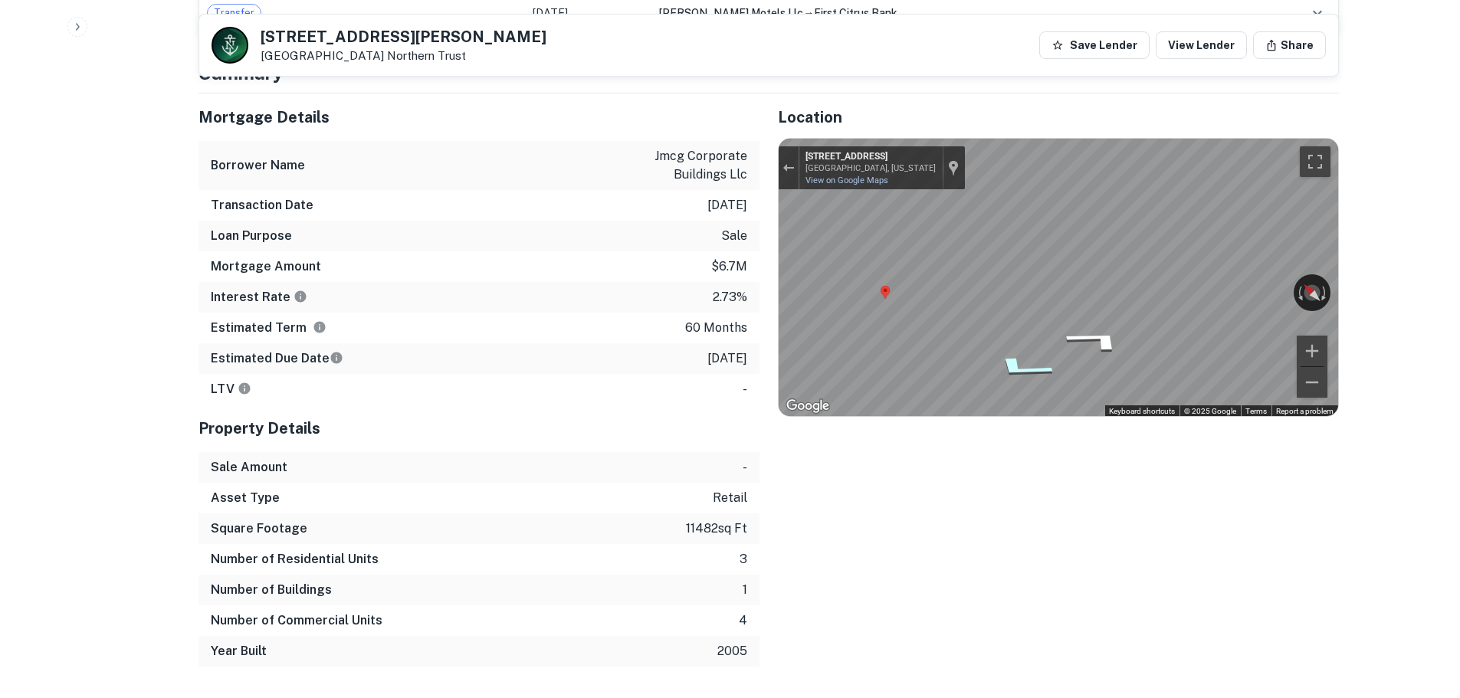
click at [1007, 287] on div "Map" at bounding box center [1059, 277] width 560 height 277
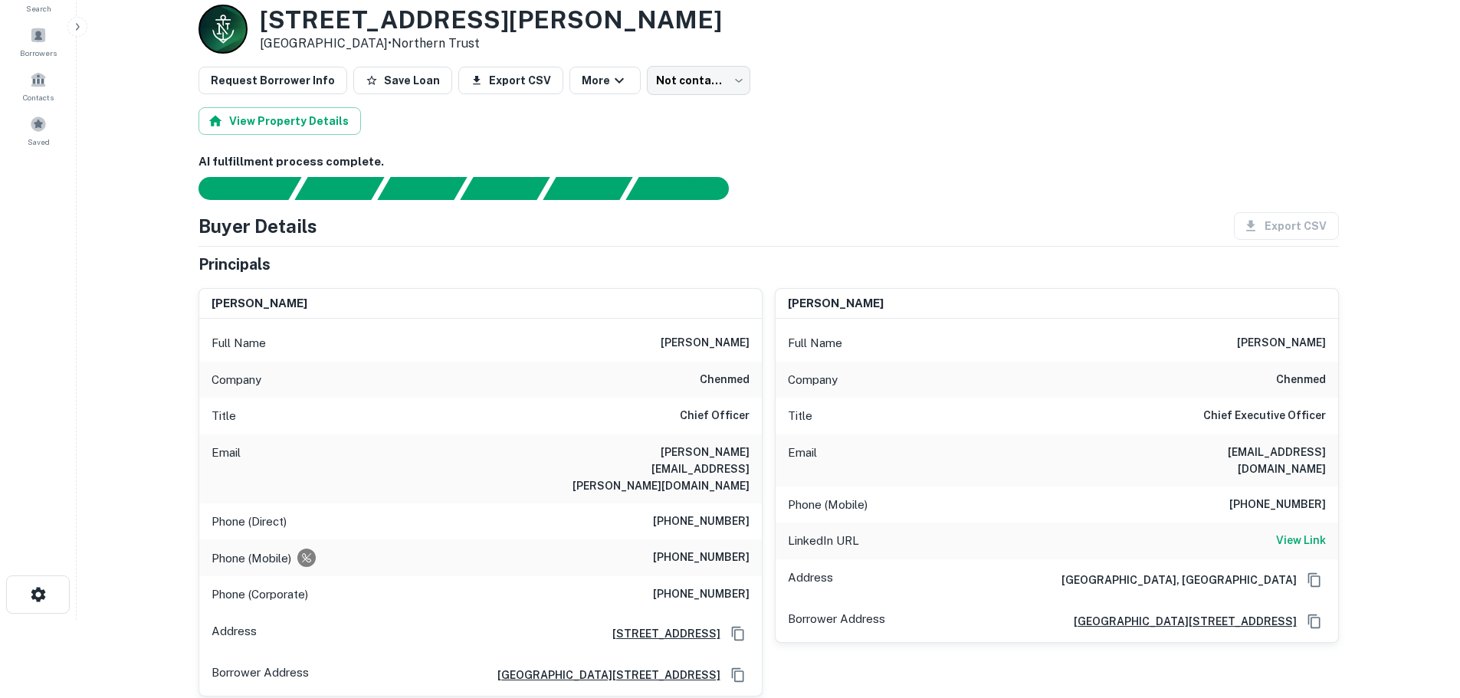
scroll to position [0, 0]
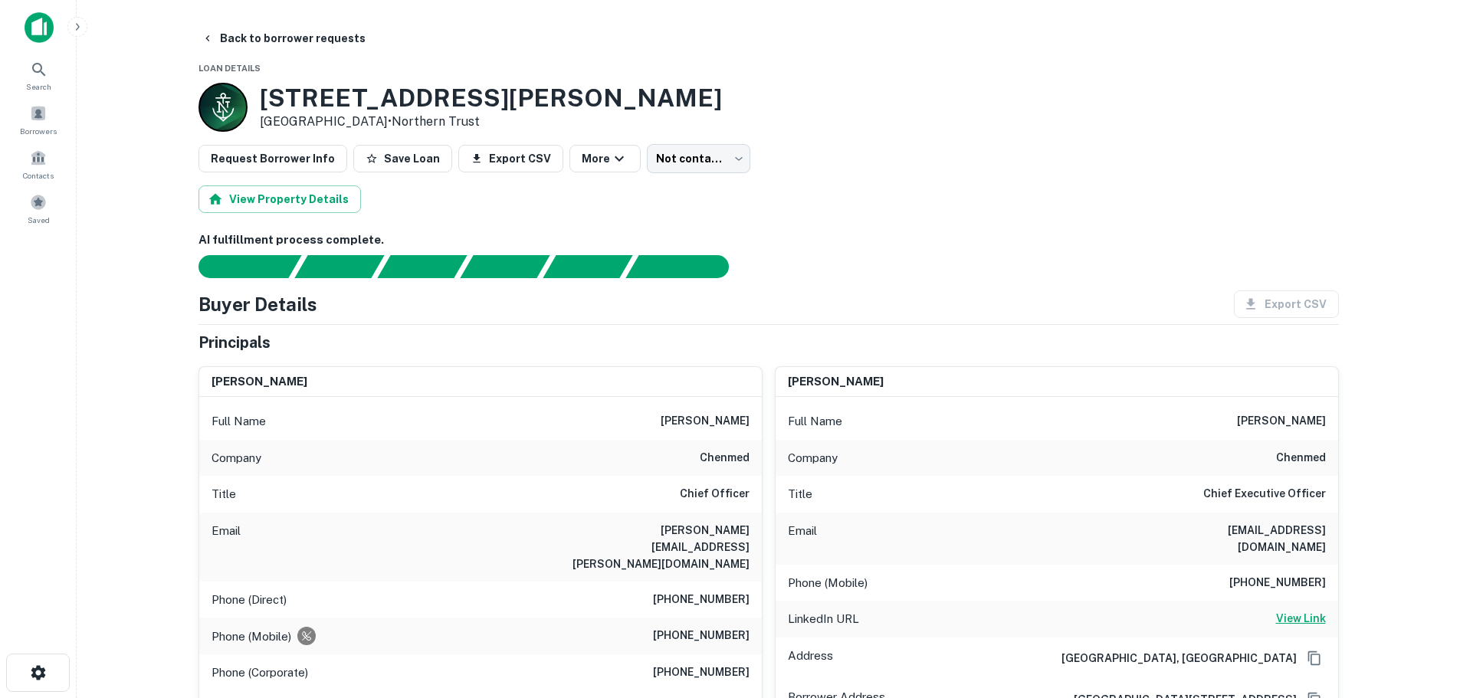
click at [1308, 610] on h6 "View Link" at bounding box center [1301, 618] width 50 height 17
click at [307, 36] on button "Back to borrower requests" at bounding box center [283, 39] width 176 height 28
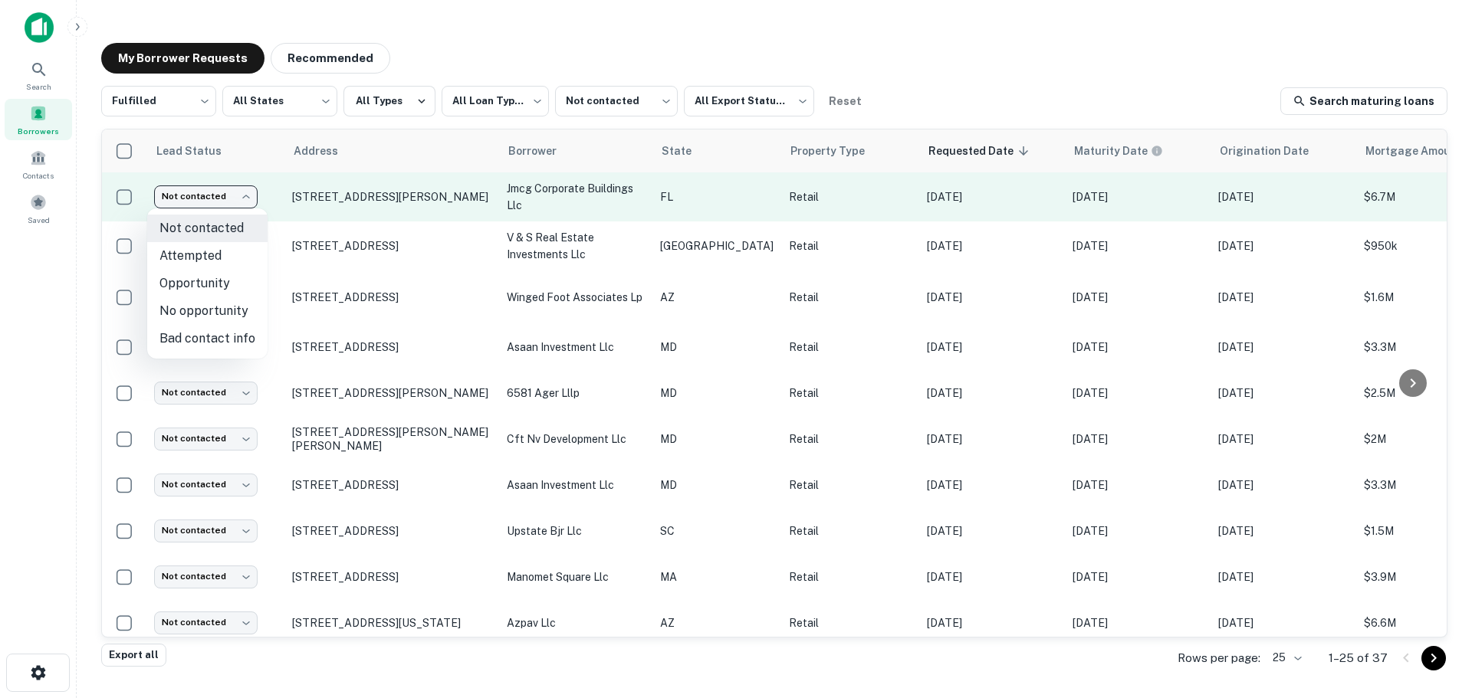
click at [225, 195] on body "**********" at bounding box center [736, 349] width 1472 height 698
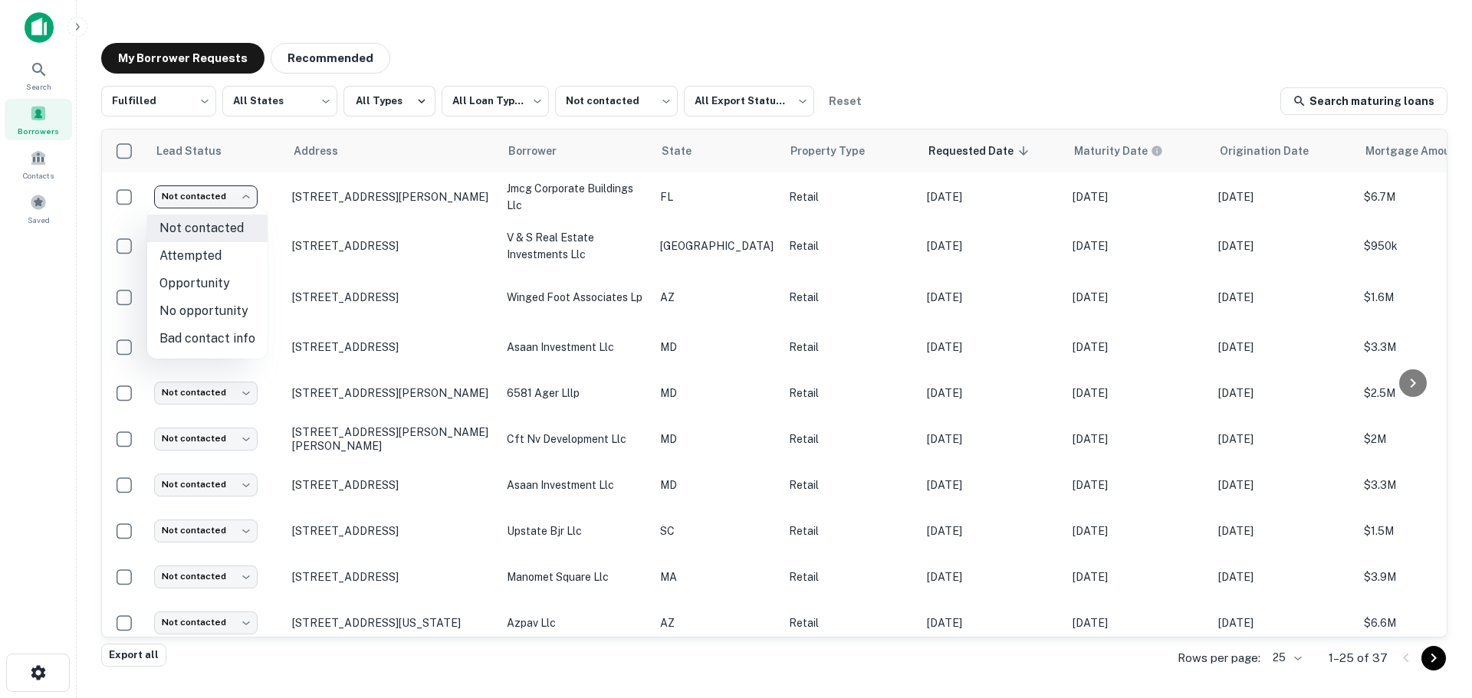
click at [225, 304] on li "No opportunity" at bounding box center [207, 311] width 120 height 28
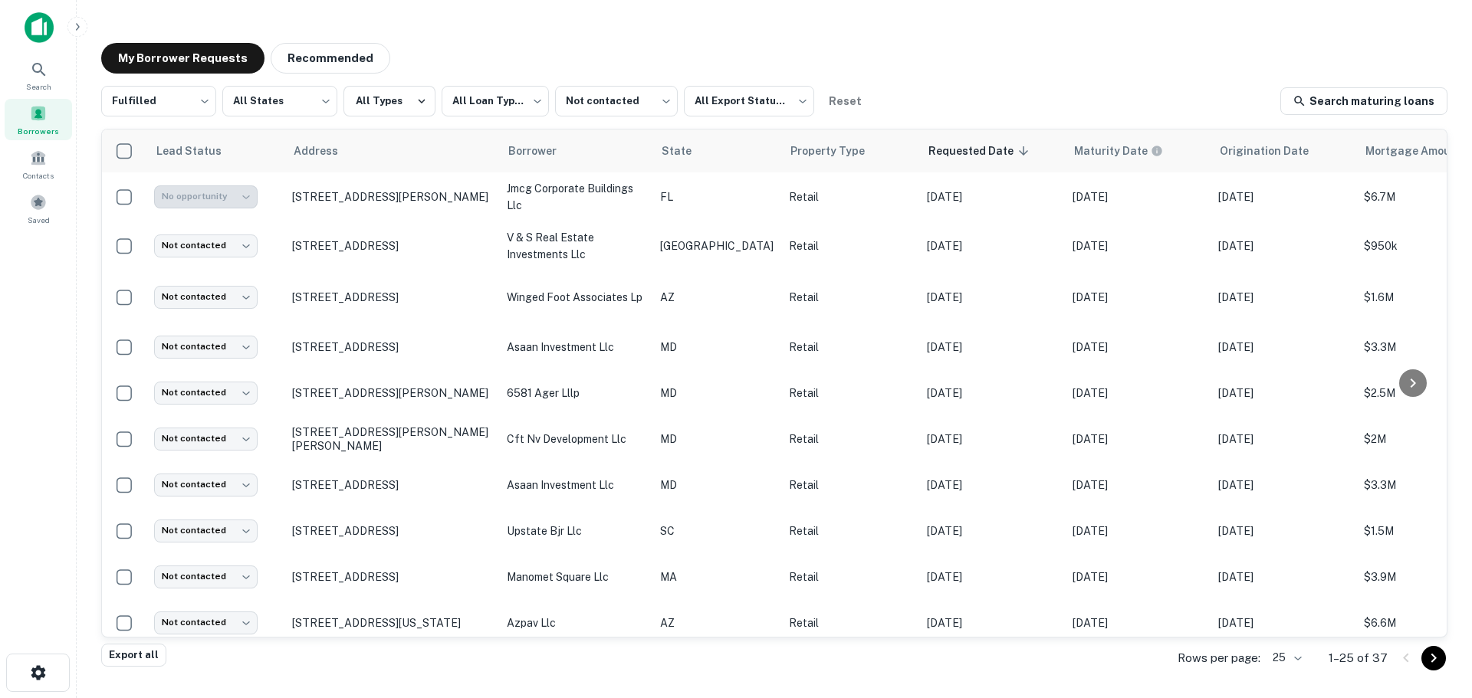
type input "**********"
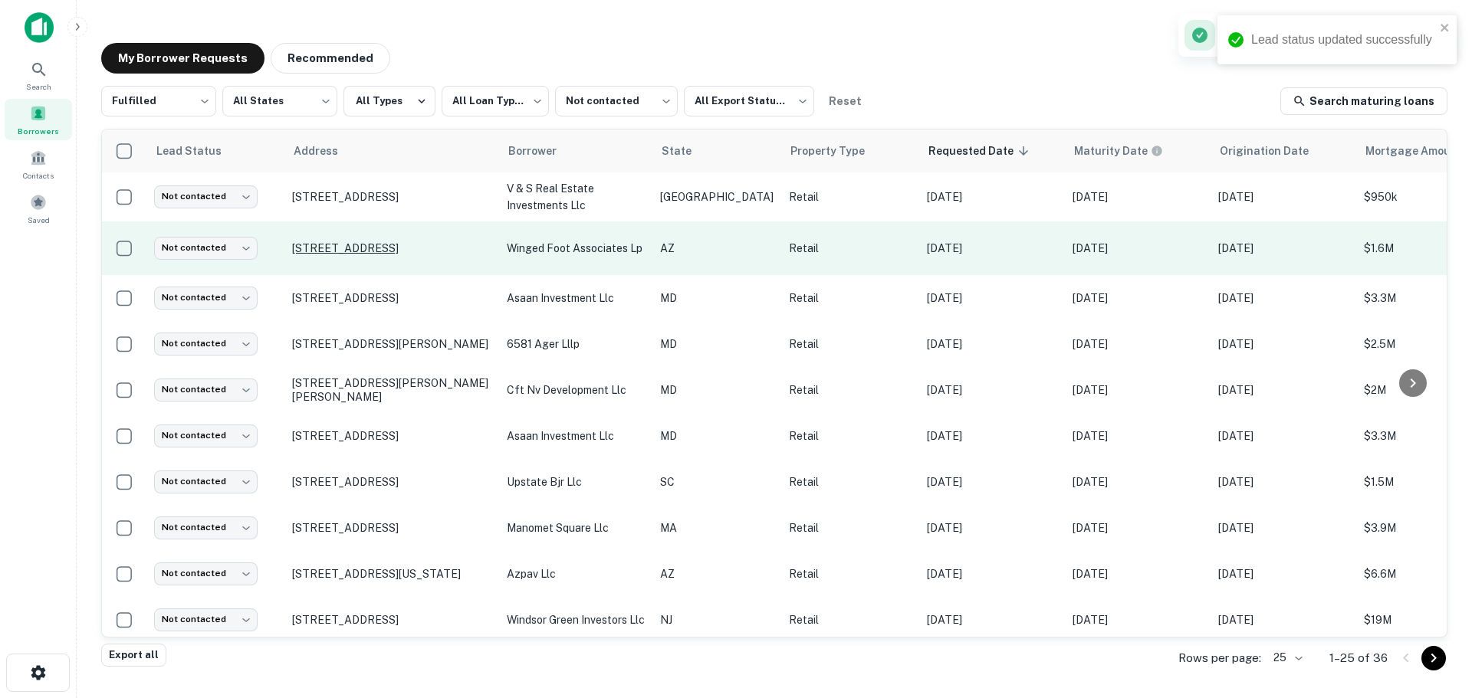
click at [376, 244] on p "2514 E 6th St Tucson, AZ 85716" at bounding box center [391, 248] width 199 height 14
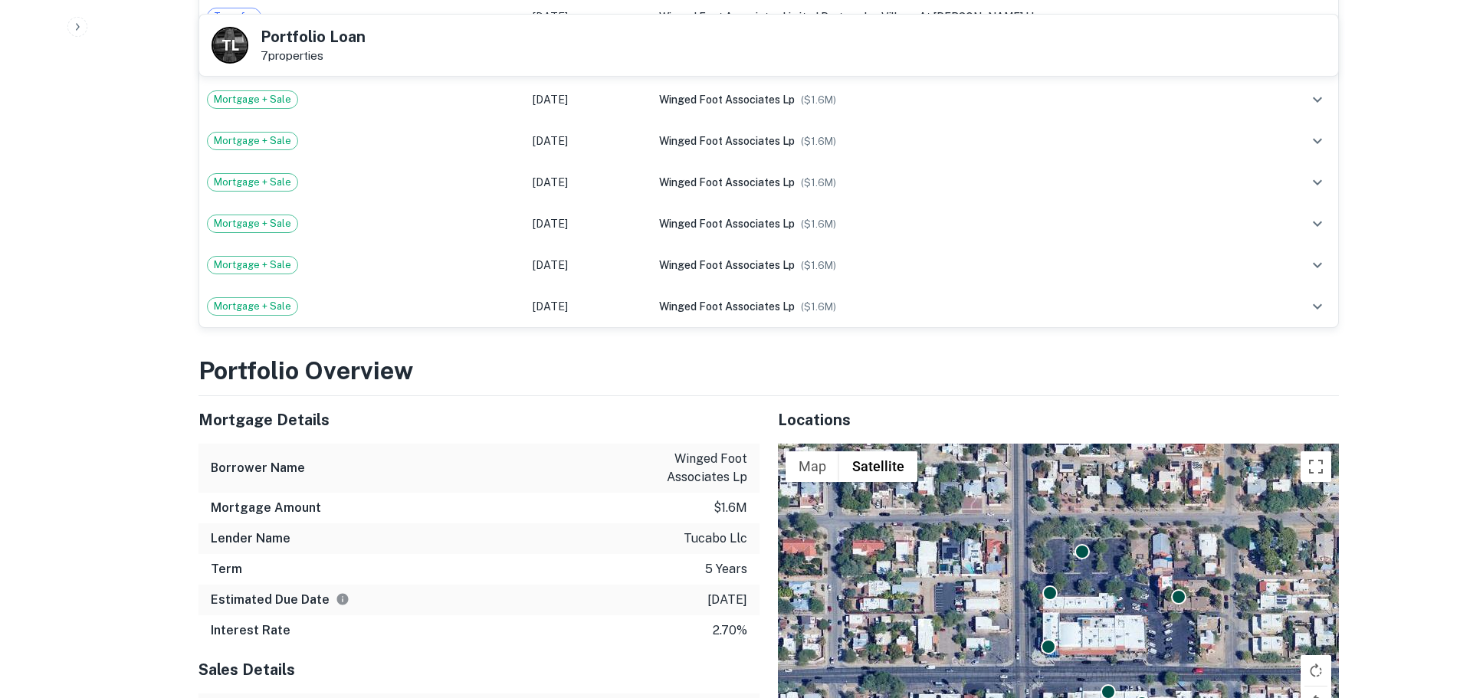
scroll to position [1226, 0]
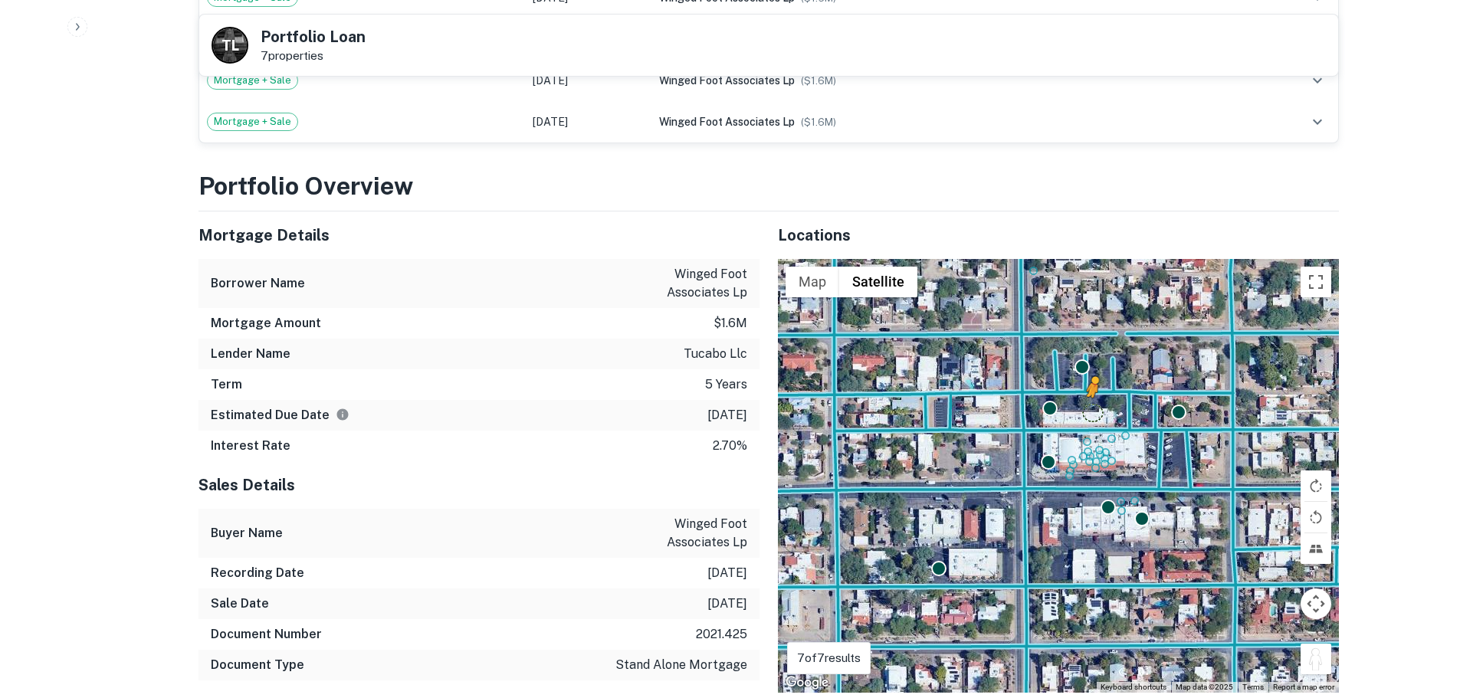
drag, startPoint x: 1313, startPoint y: 638, endPoint x: 1092, endPoint y: 392, distance: 330.0
click at [1092, 392] on div "To activate drag with keyboard, press Alt + Enter. Once in keyboard drag state,…" at bounding box center [1058, 476] width 561 height 434
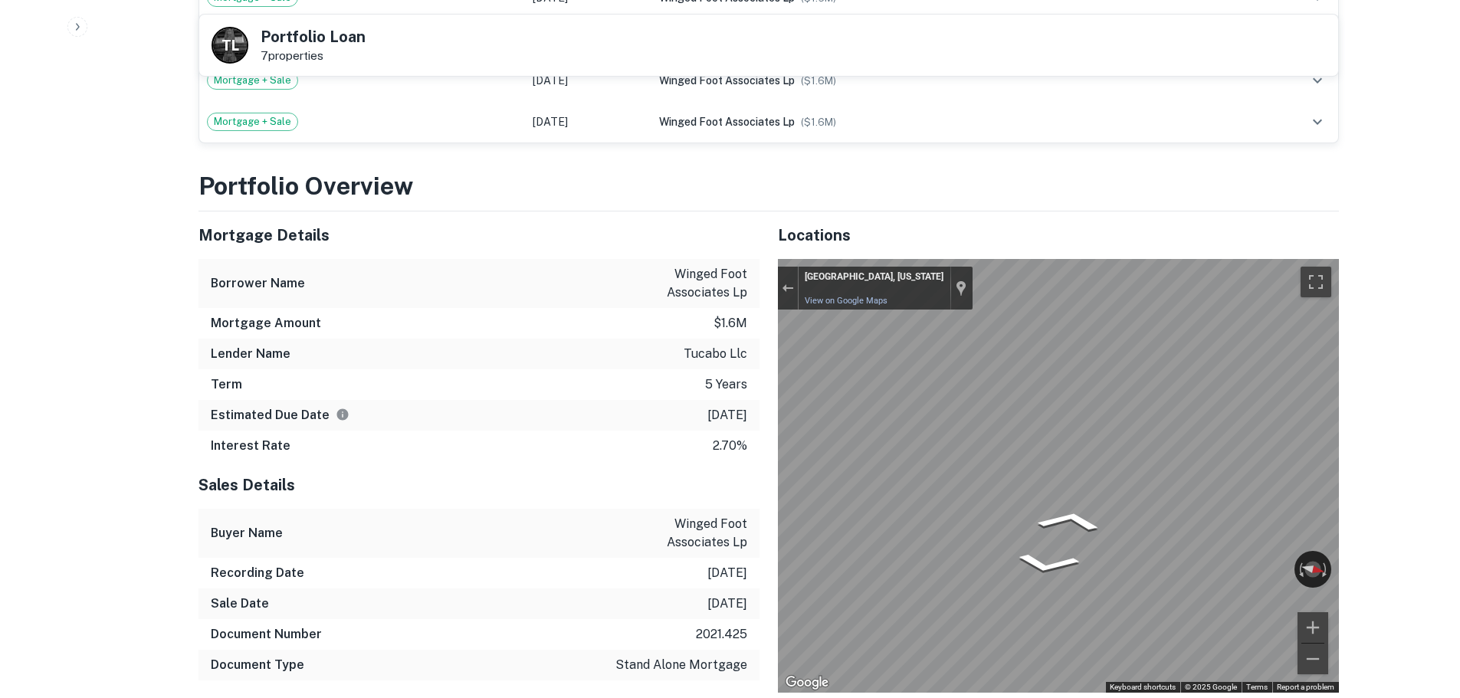
click at [788, 277] on button "Exit the Street View" at bounding box center [788, 287] width 20 height 21
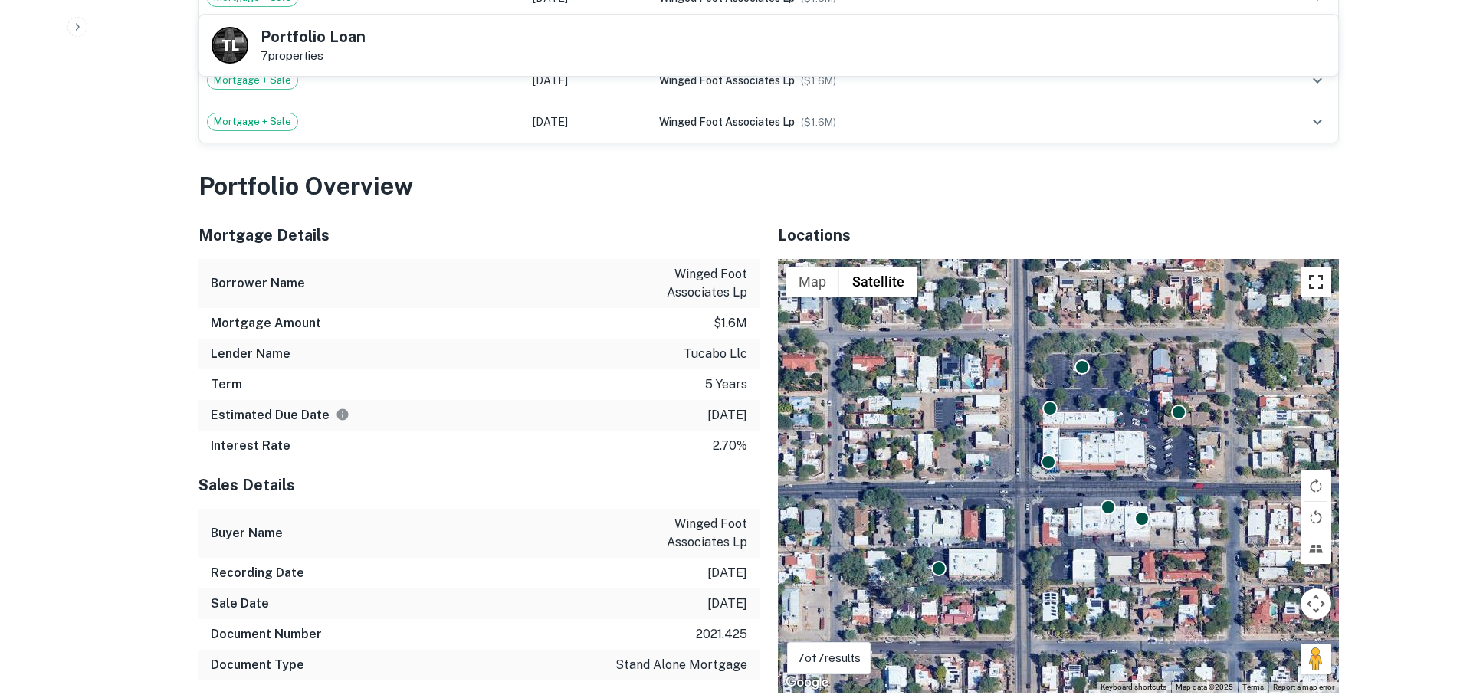
click at [1314, 278] on button "Toggle fullscreen view" at bounding box center [1316, 282] width 31 height 31
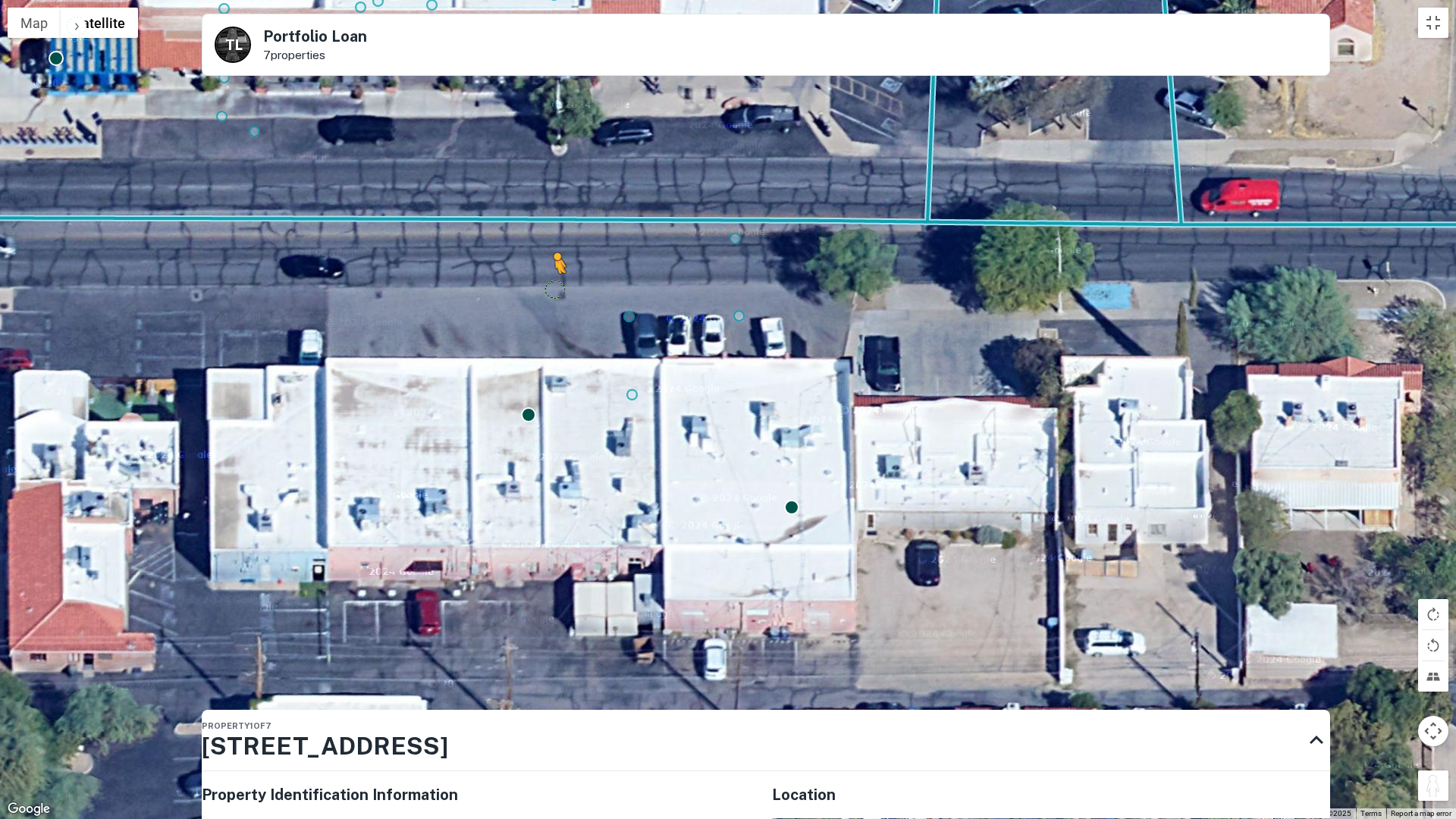
drag, startPoint x: 1426, startPoint y: 777, endPoint x: 554, endPoint y: 295, distance: 996.3
click at [554, 295] on div "To activate drag with keyboard, press Alt + Enter. Once in keyboard drag state,…" at bounding box center [728, 410] width 1456 height 819
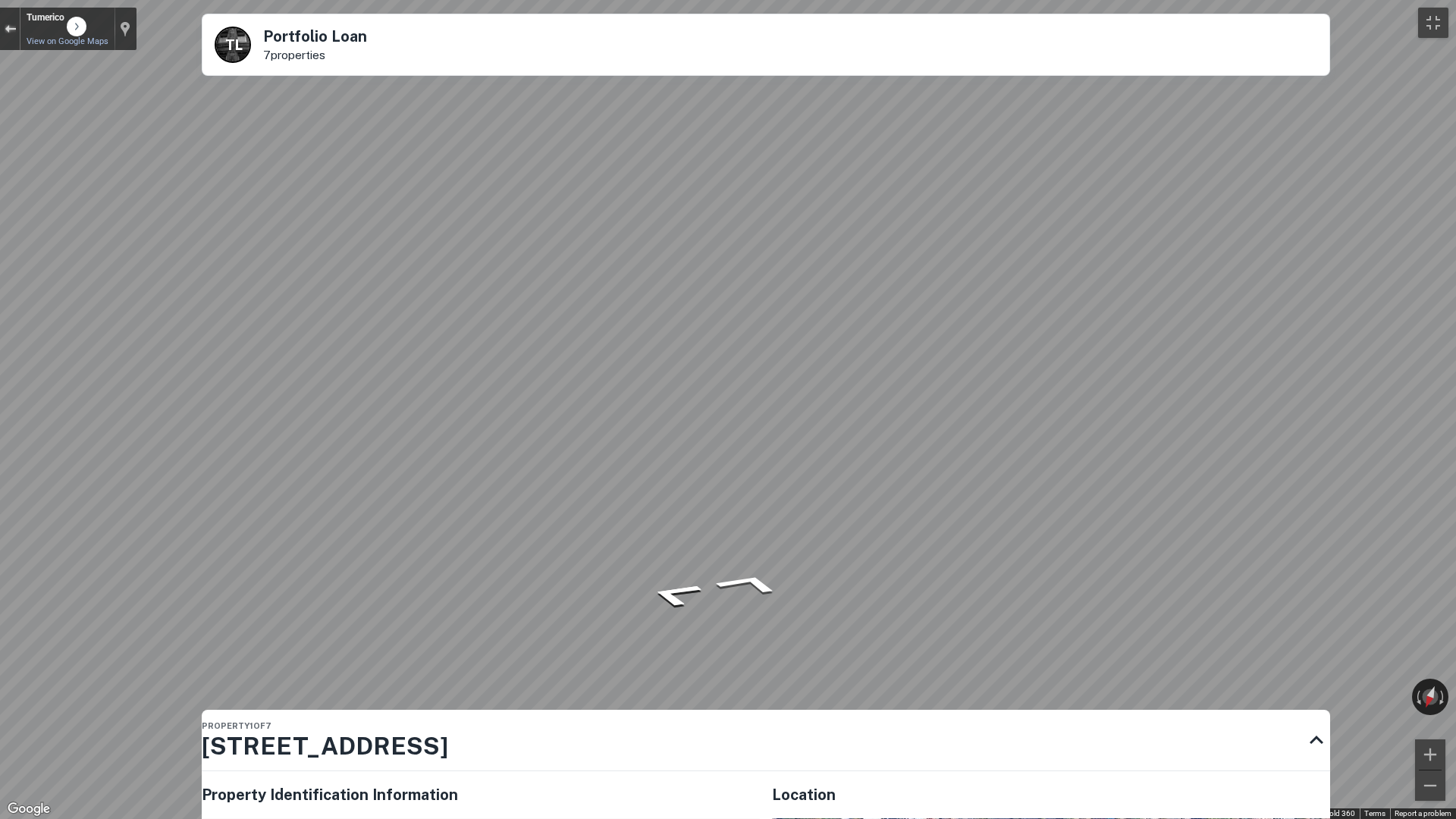
click at [11, 28] on div "Exit the Street View" at bounding box center [10, 29] width 11 height 9
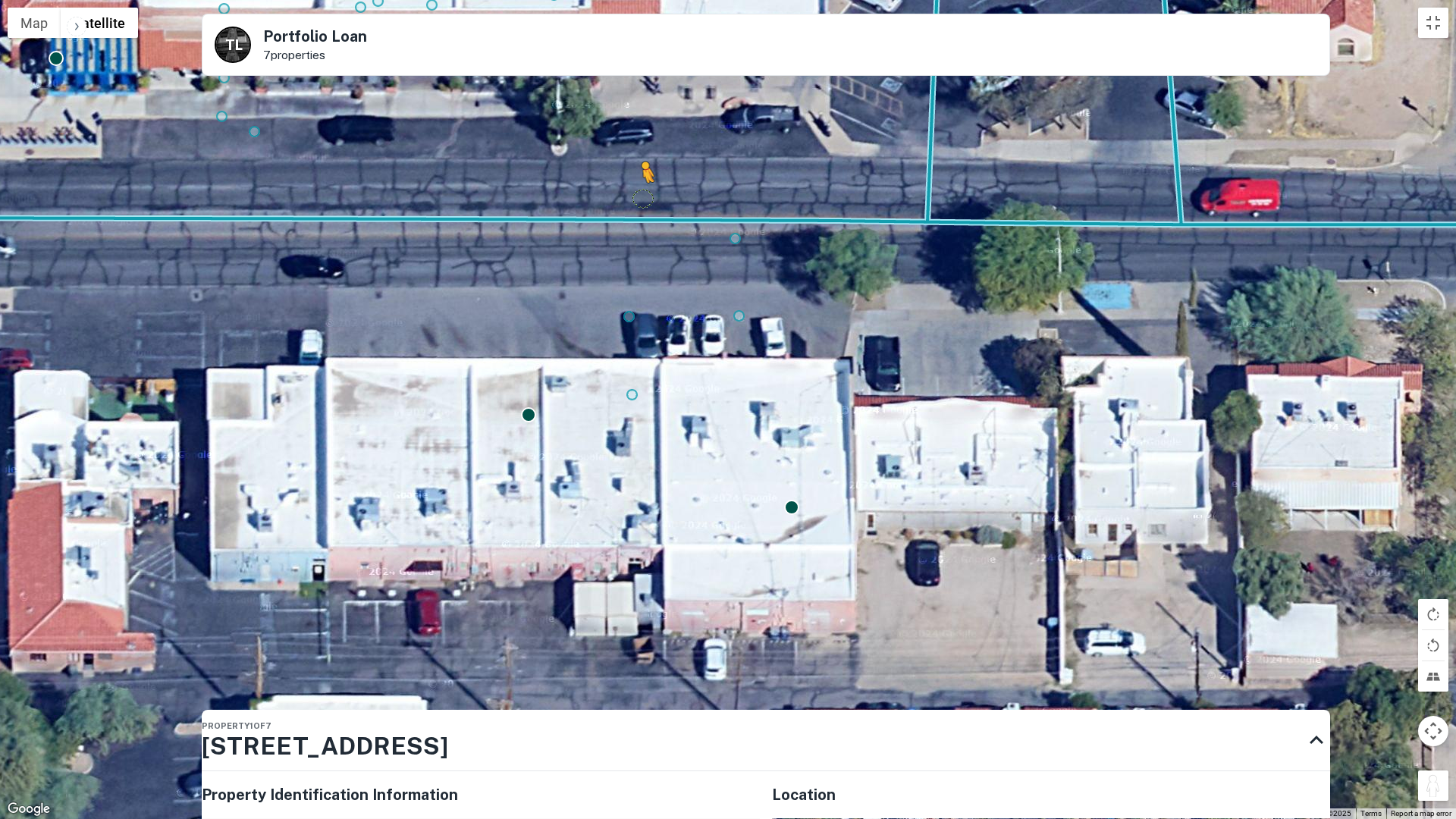
drag, startPoint x: 1426, startPoint y: 788, endPoint x: 643, endPoint y: 197, distance: 981.0
click at [643, 197] on div "To activate drag with keyboard, press Alt + Enter. Once in keyboard drag state,…" at bounding box center [728, 410] width 1456 height 819
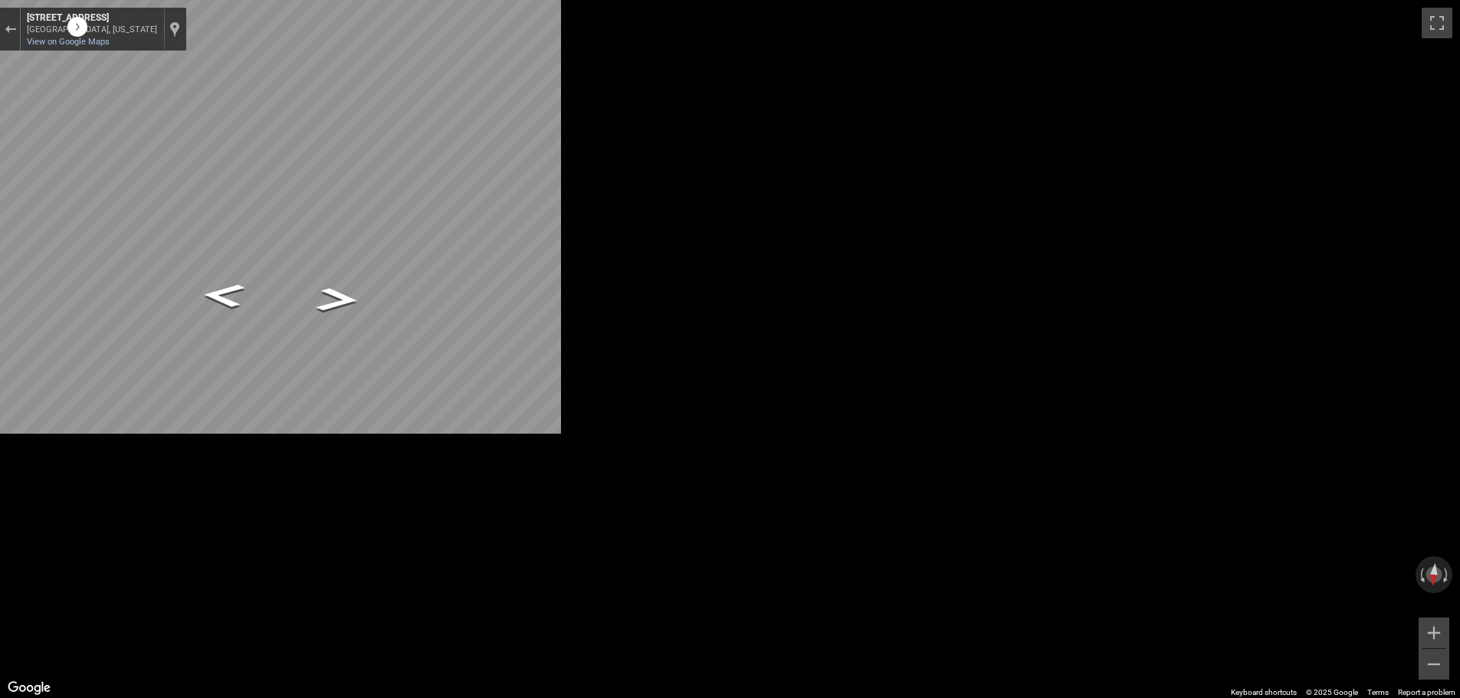
scroll to position [0, 0]
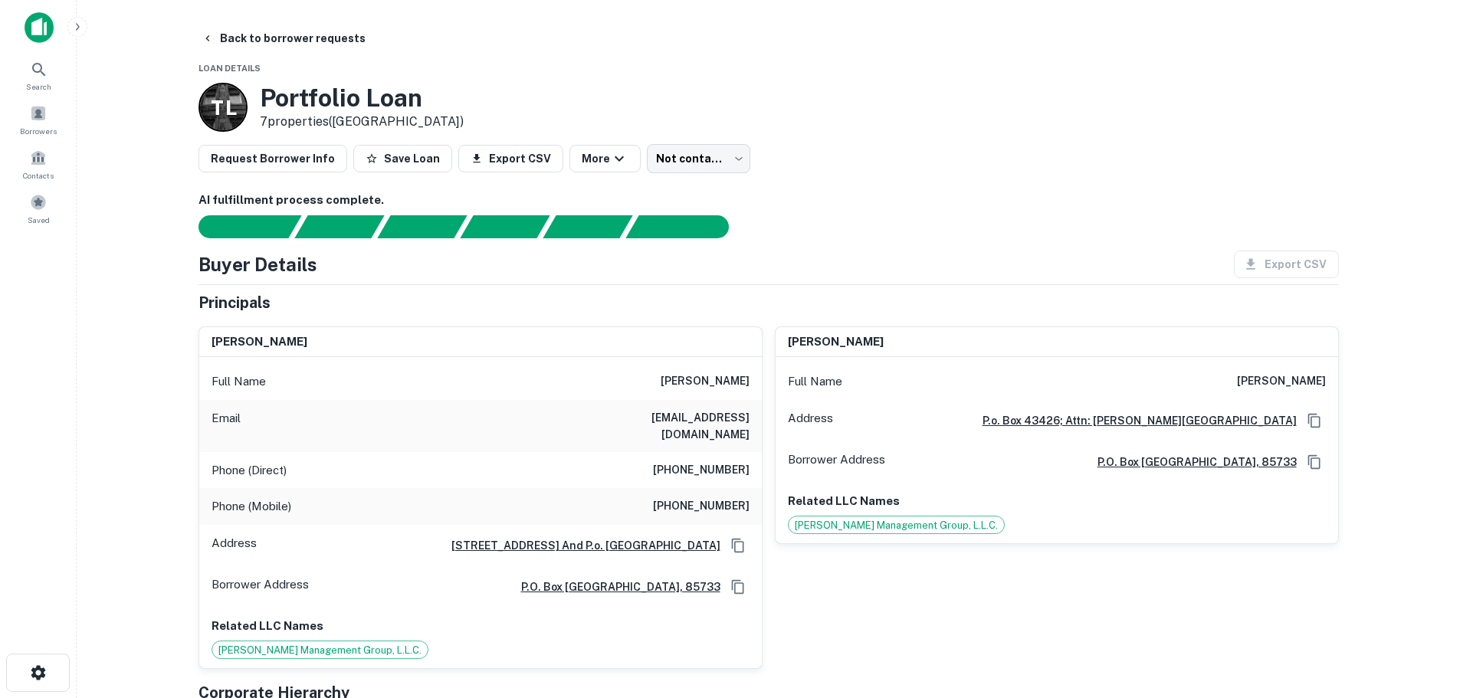
click at [691, 461] on h6 "(520) 232-1213" at bounding box center [701, 470] width 97 height 18
copy h6 "(520) 232-1213"
click at [714, 499] on h6 "(520) 850-9300" at bounding box center [701, 506] width 97 height 18
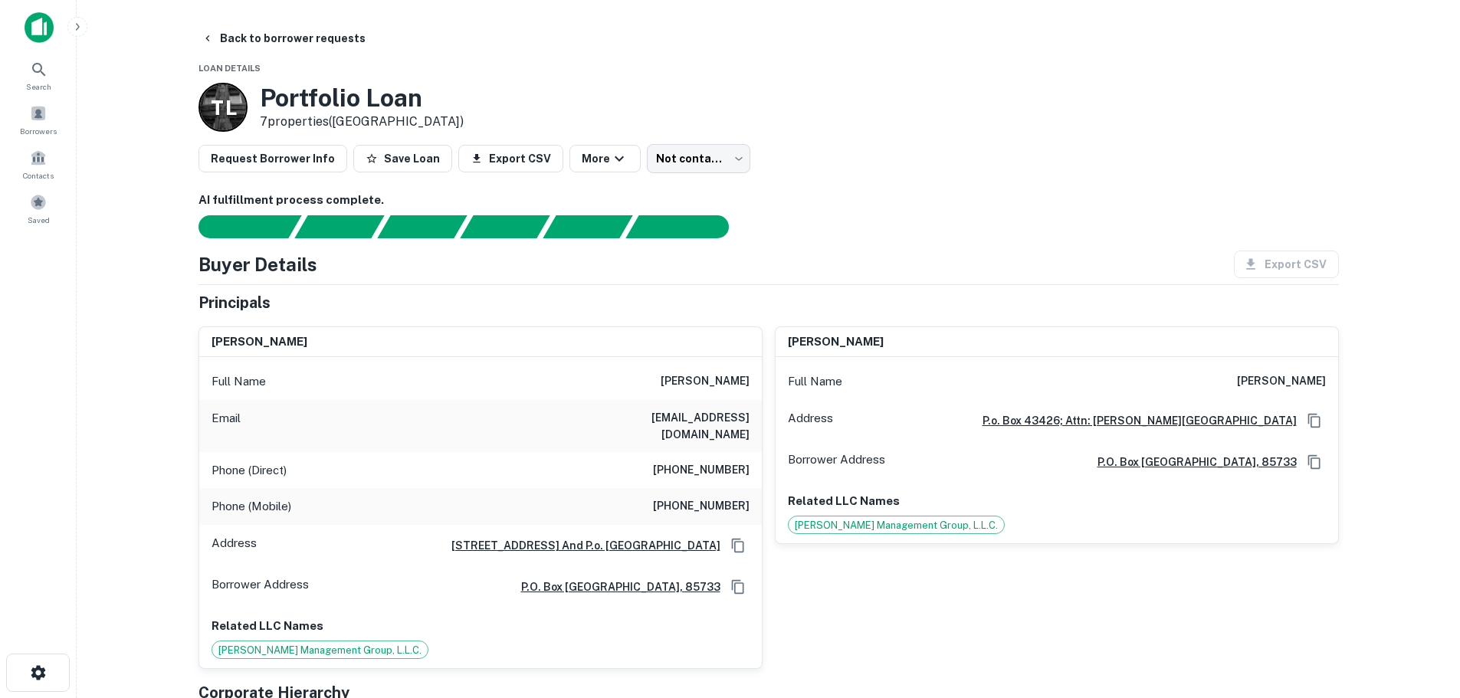
click at [714, 497] on h6 "(520) 850-9300" at bounding box center [701, 506] width 97 height 18
click at [717, 497] on h6 "(520) 850-9300" at bounding box center [701, 506] width 97 height 18
copy h6 "(520) 850-9300"
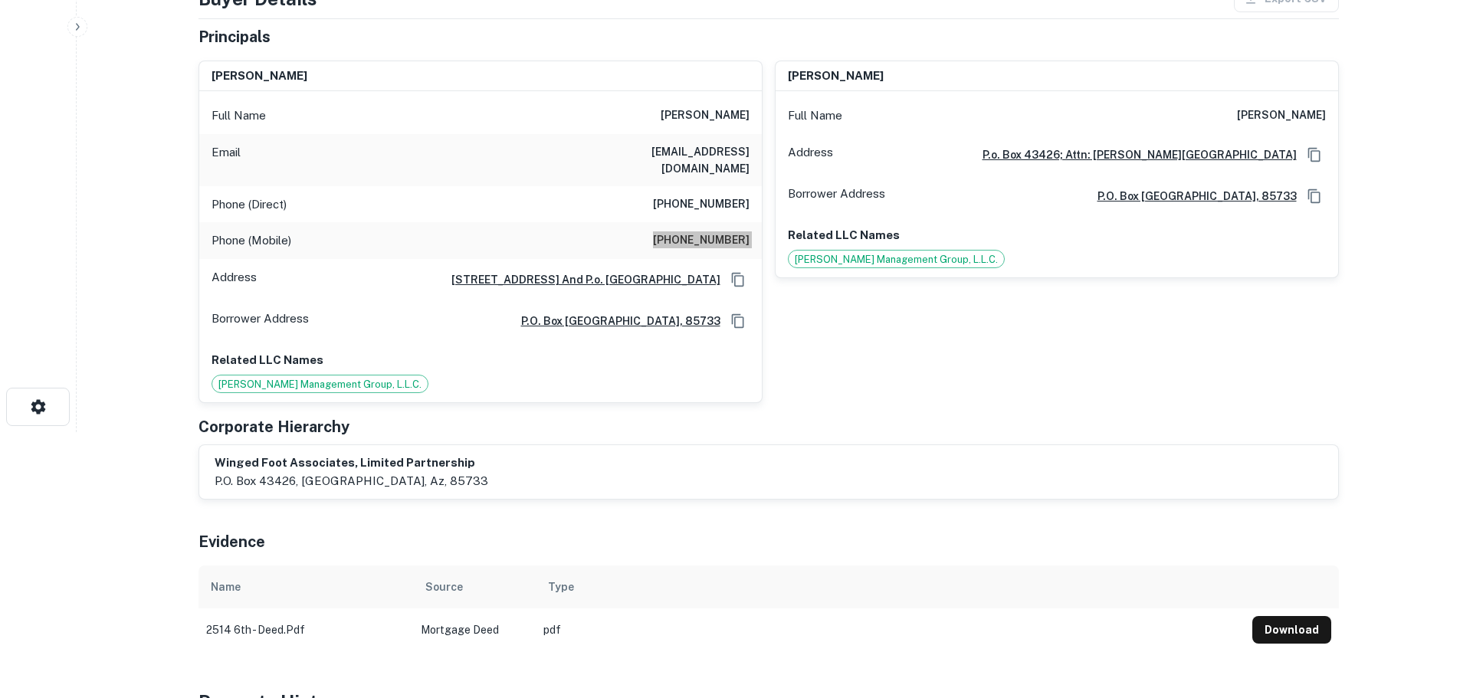
scroll to position [54, 0]
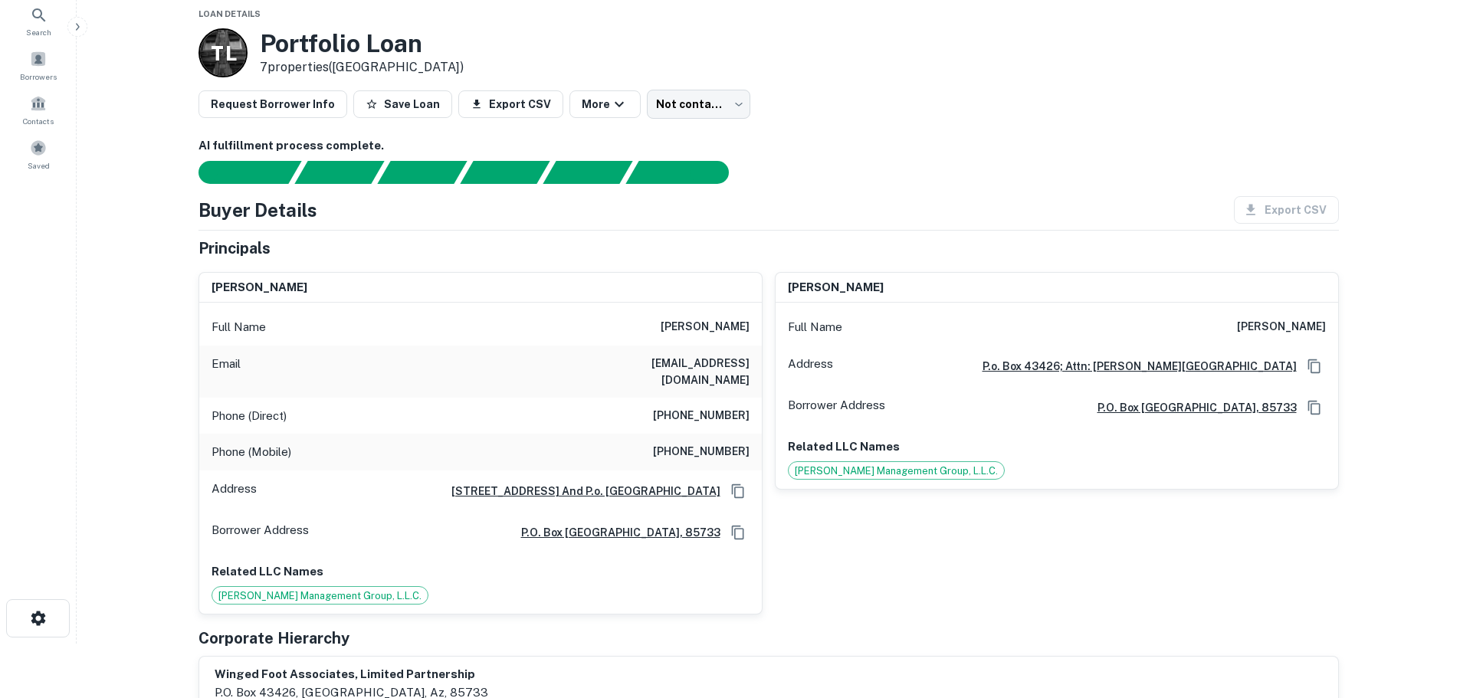
click at [696, 407] on h6 "(520) 232-1213" at bounding box center [701, 416] width 97 height 18
copy h6 "(520) 232-1213"
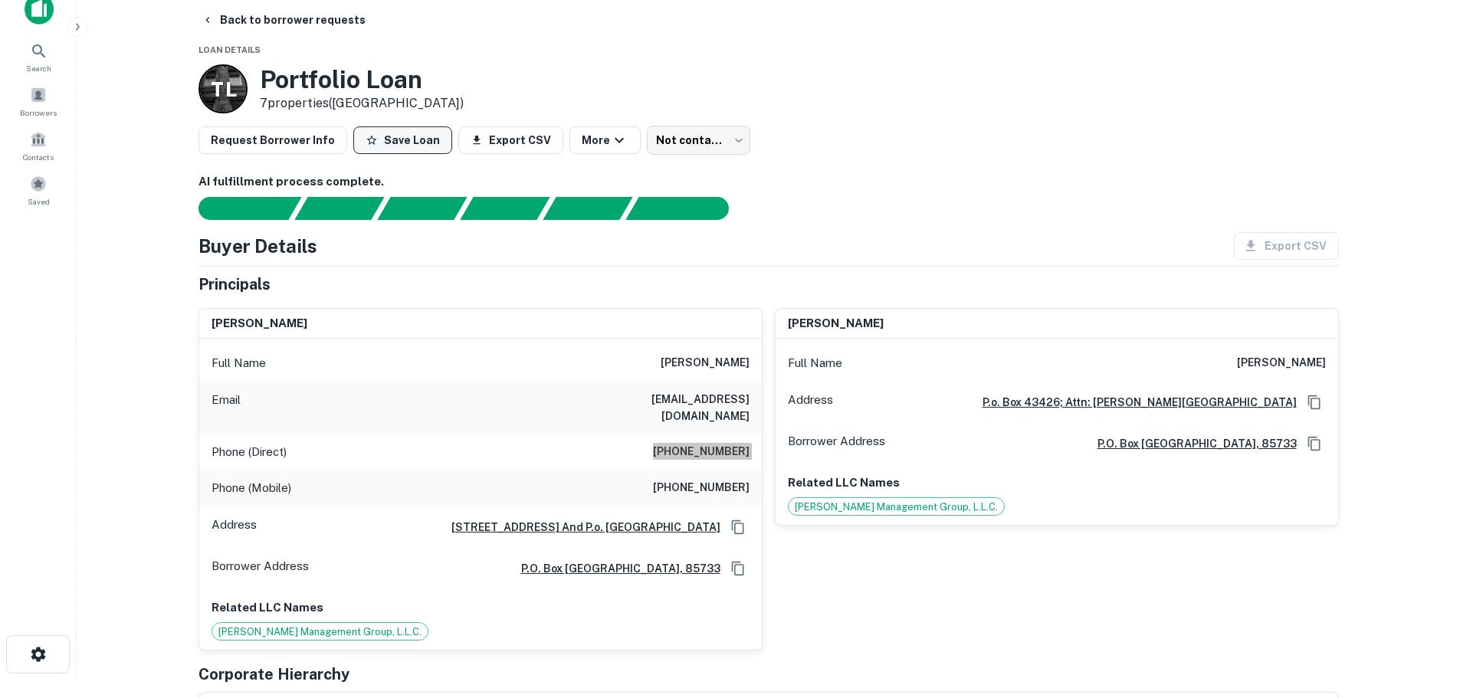
scroll to position [0, 0]
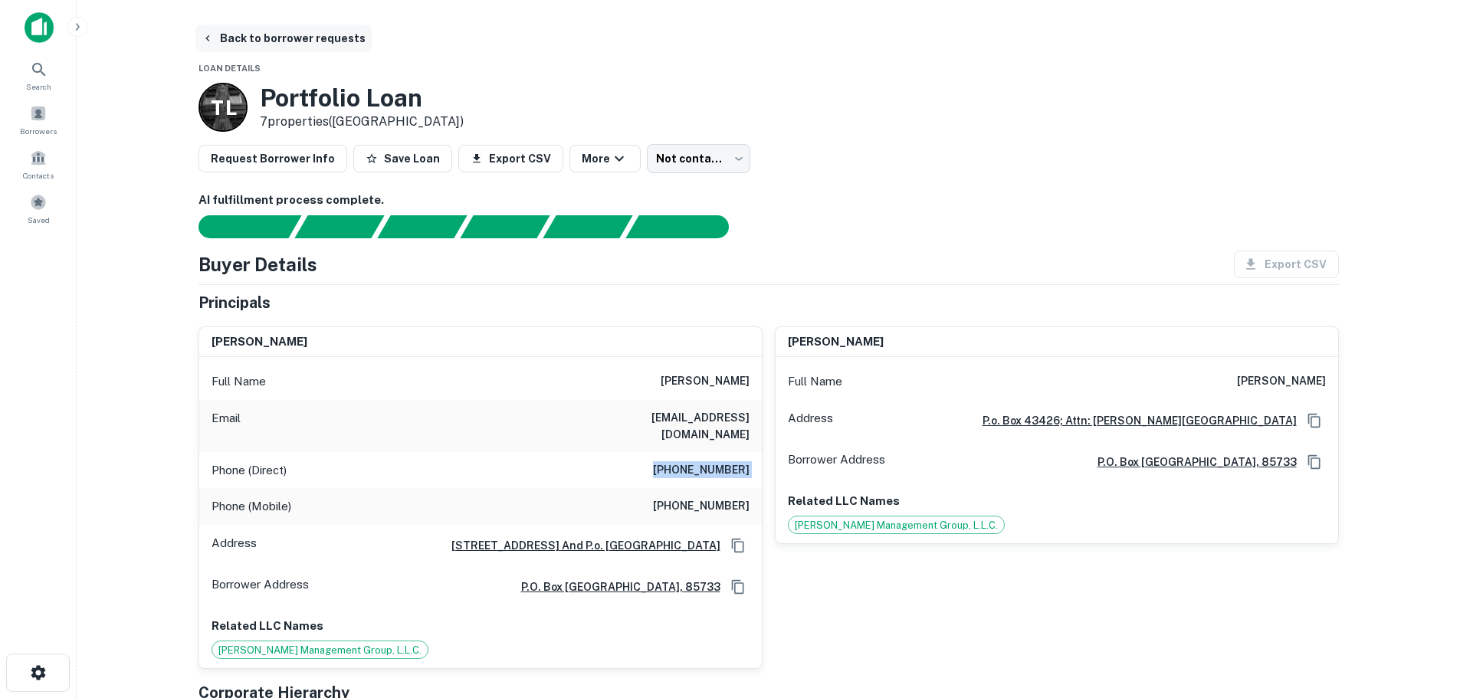
click at [287, 34] on button "Back to borrower requests" at bounding box center [283, 39] width 176 height 28
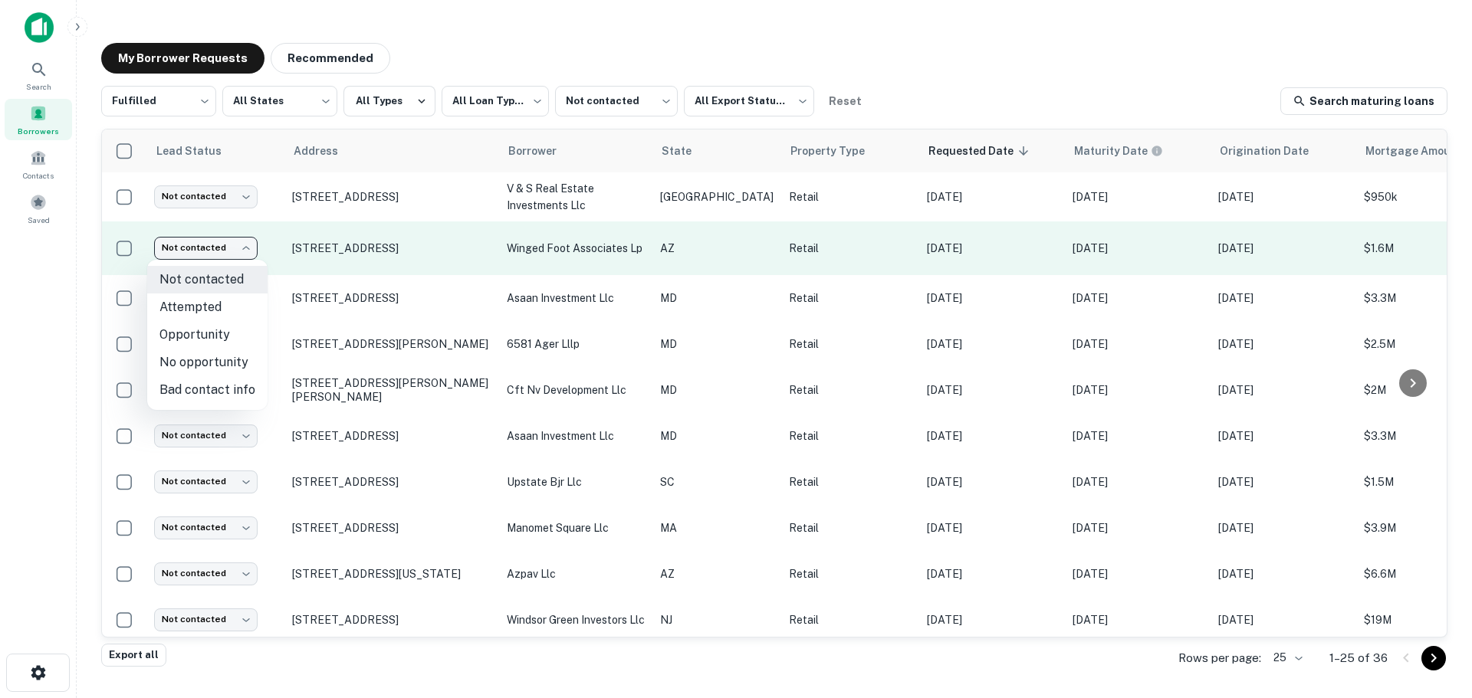
click at [206, 258] on body "**********" at bounding box center [736, 349] width 1472 height 698
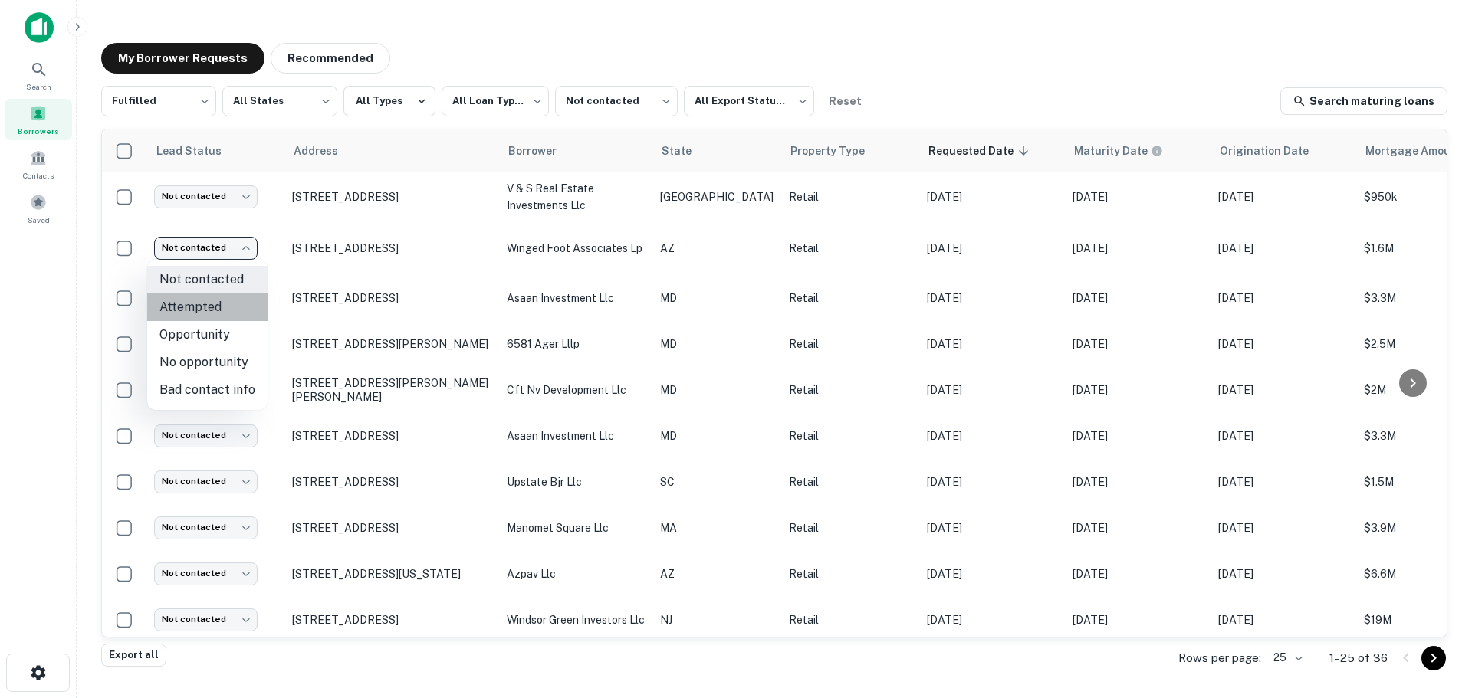
click at [208, 314] on li "Attempted" at bounding box center [207, 308] width 120 height 28
type input "*********"
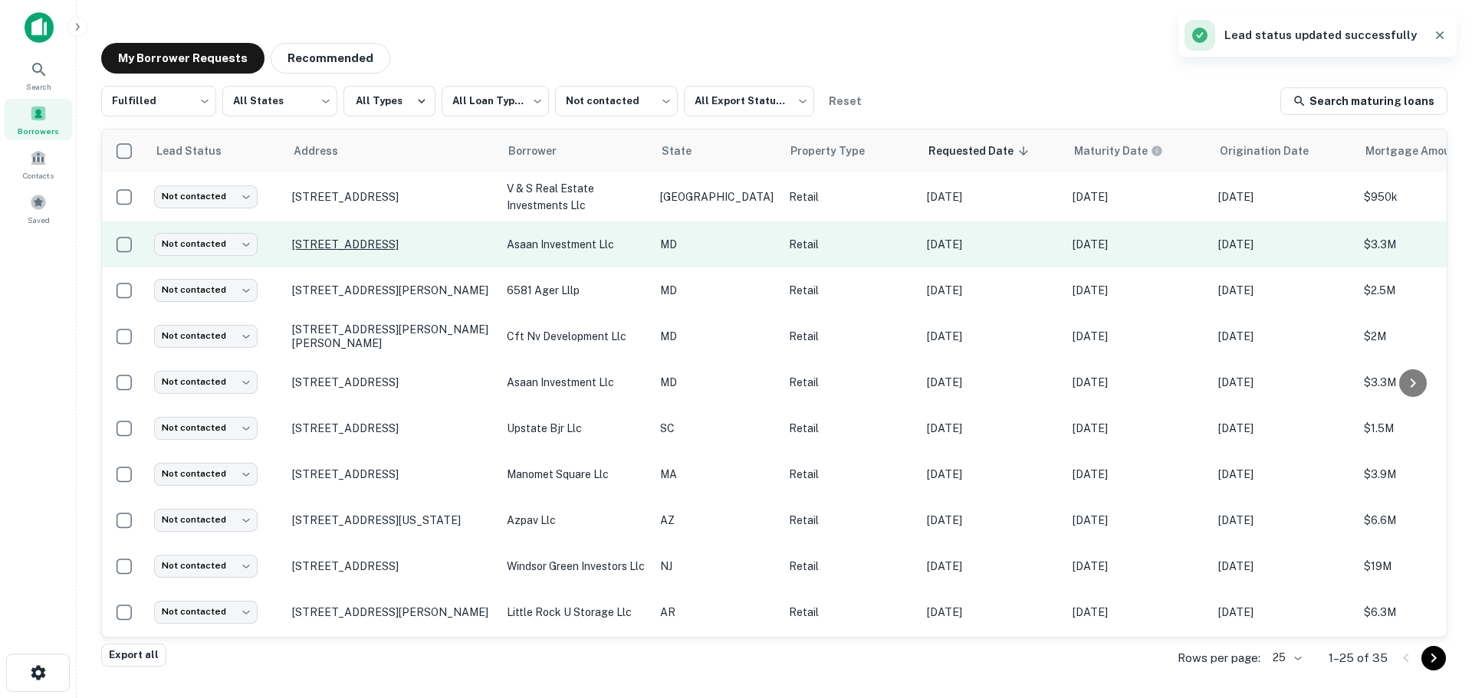
click at [409, 241] on p "915 Middle River Rd Middle River, MD 21220" at bounding box center [391, 245] width 199 height 14
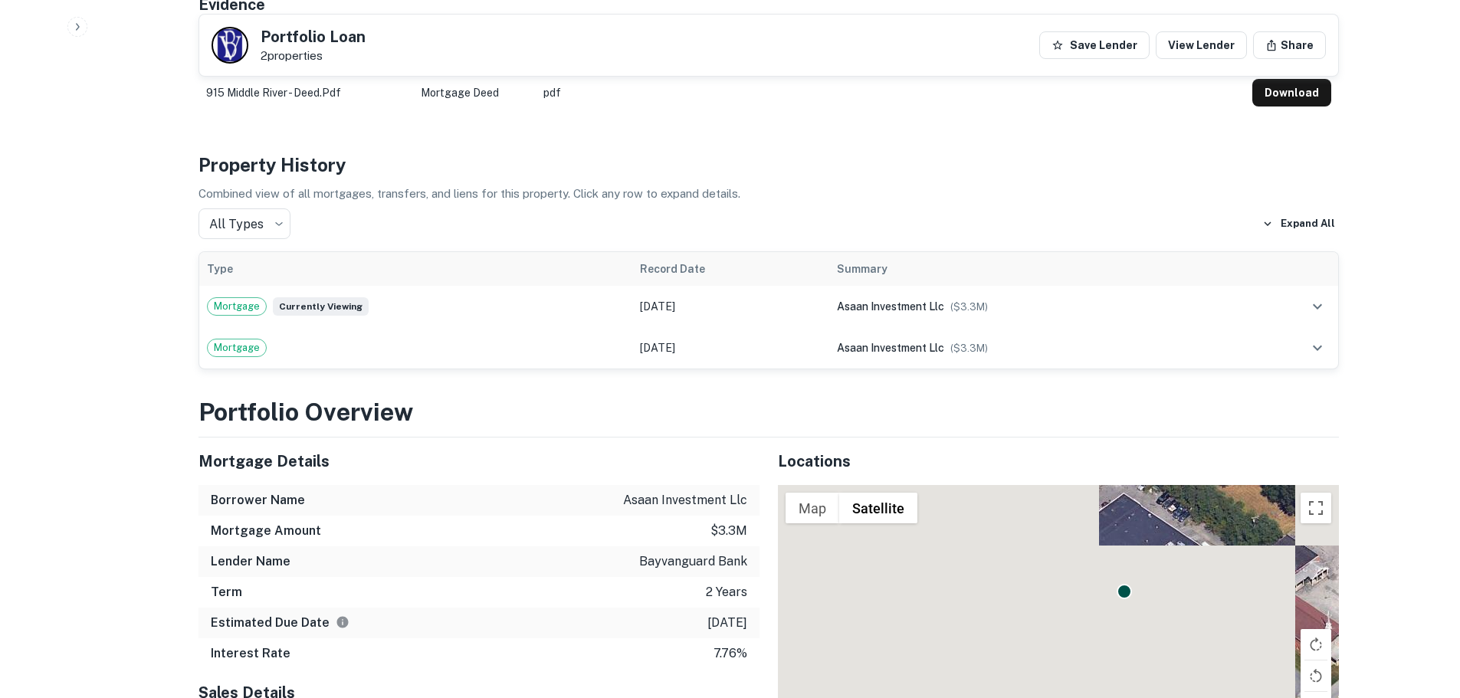
scroll to position [1380, 0]
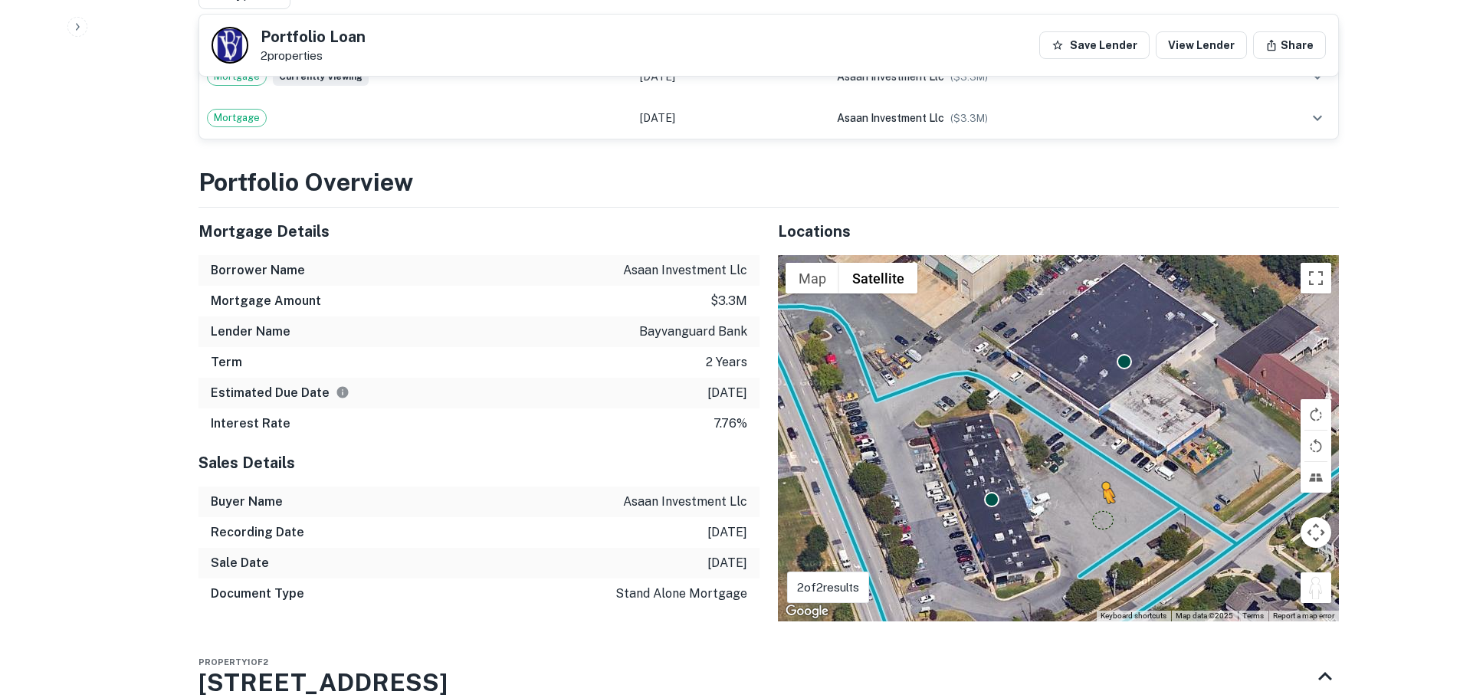
drag, startPoint x: 1321, startPoint y: 566, endPoint x: 1061, endPoint y: 473, distance: 275.9
click at [1061, 473] on div "To activate drag with keyboard, press Alt + Enter. Once in keyboard drag state,…" at bounding box center [1058, 438] width 561 height 366
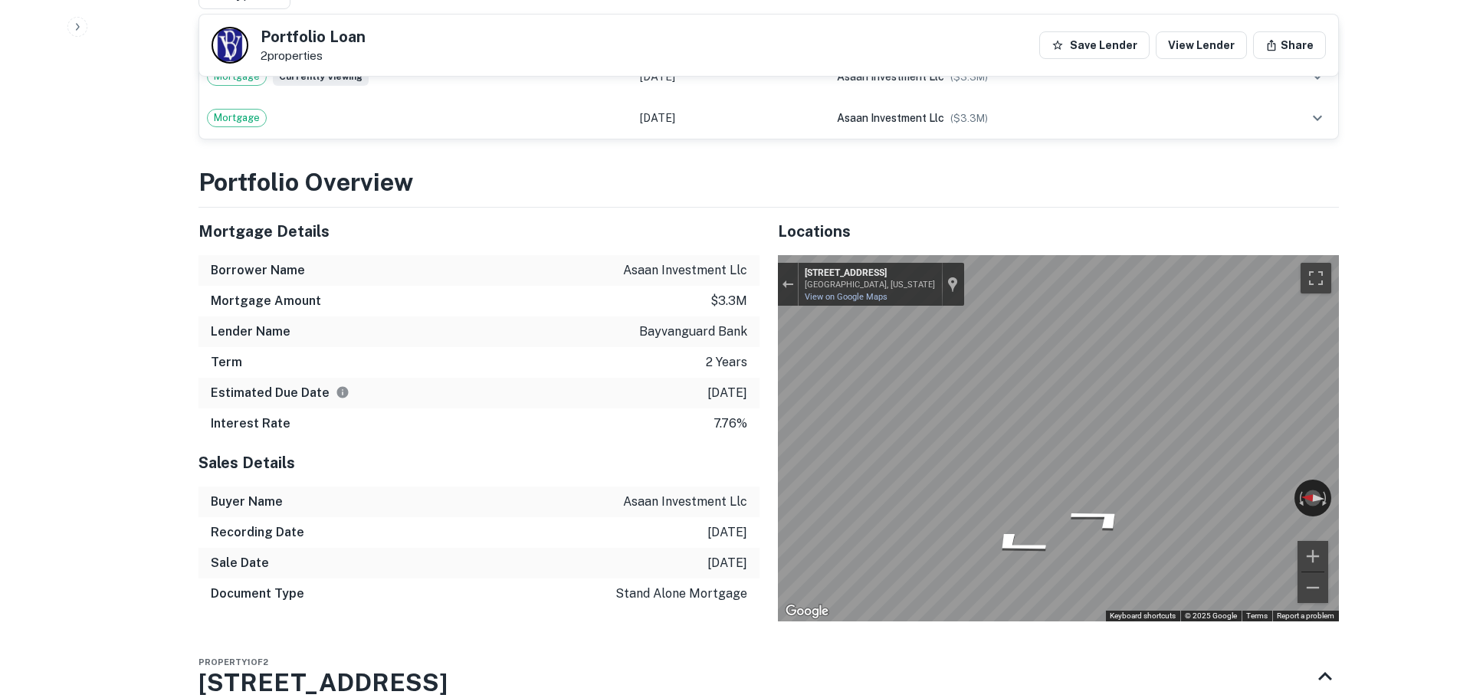
click at [567, 465] on div "Mortgage Details Borrower Name asaan investment llc Mortgage Amount $3.3m Lende…" at bounding box center [759, 415] width 1159 height 414
click at [386, 432] on div "Mortgage Details Borrower Name asaan investment llc Mortgage Amount $3.3m Lende…" at bounding box center [759, 415] width 1159 height 414
click at [636, 376] on div "Mortgage Details Borrower Name asaan investment llc Mortgage Amount $3.3m Lende…" at bounding box center [759, 415] width 1159 height 414
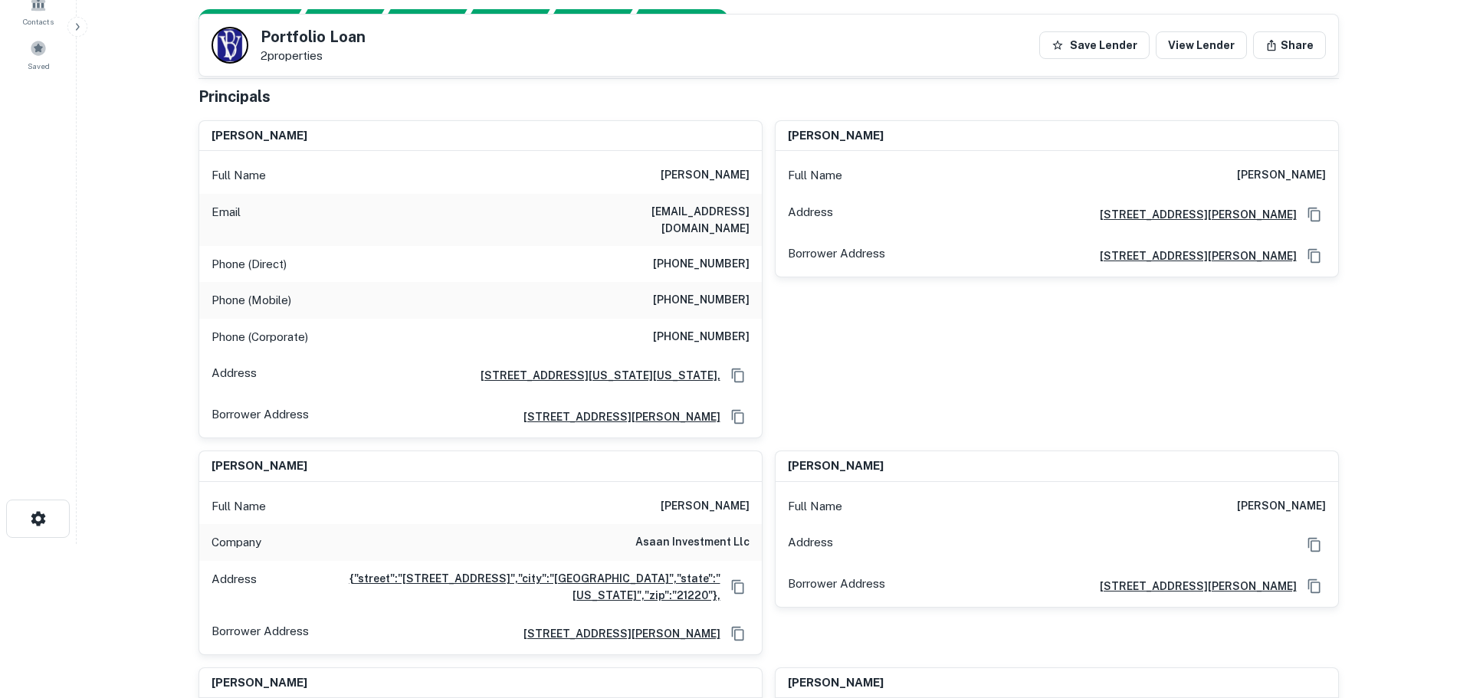
scroll to position [153, 0]
click at [668, 300] on div "Phone (Mobile) (443) 204-4738" at bounding box center [480, 301] width 563 height 37
click at [682, 264] on div "Phone (Direct) (410) 265-5131" at bounding box center [480, 265] width 563 height 37
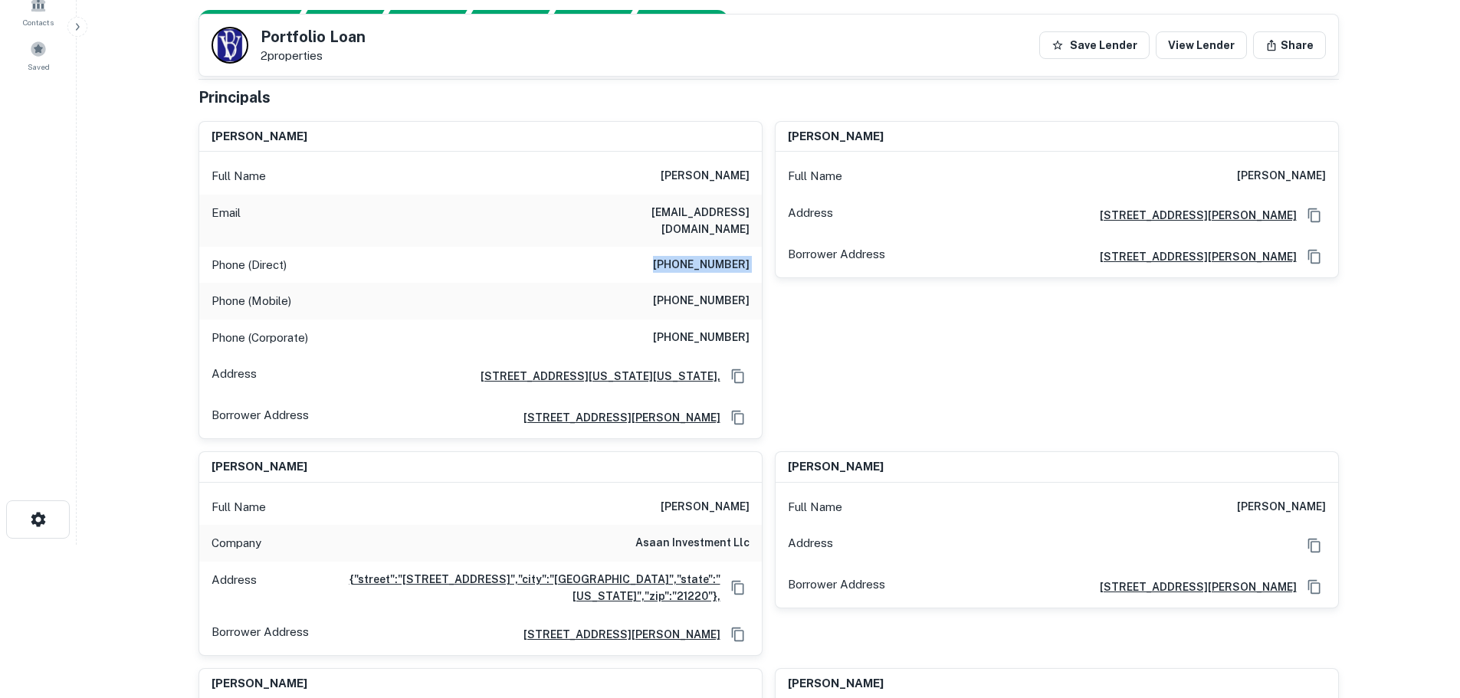
copy h6 "(410) 265-5131"
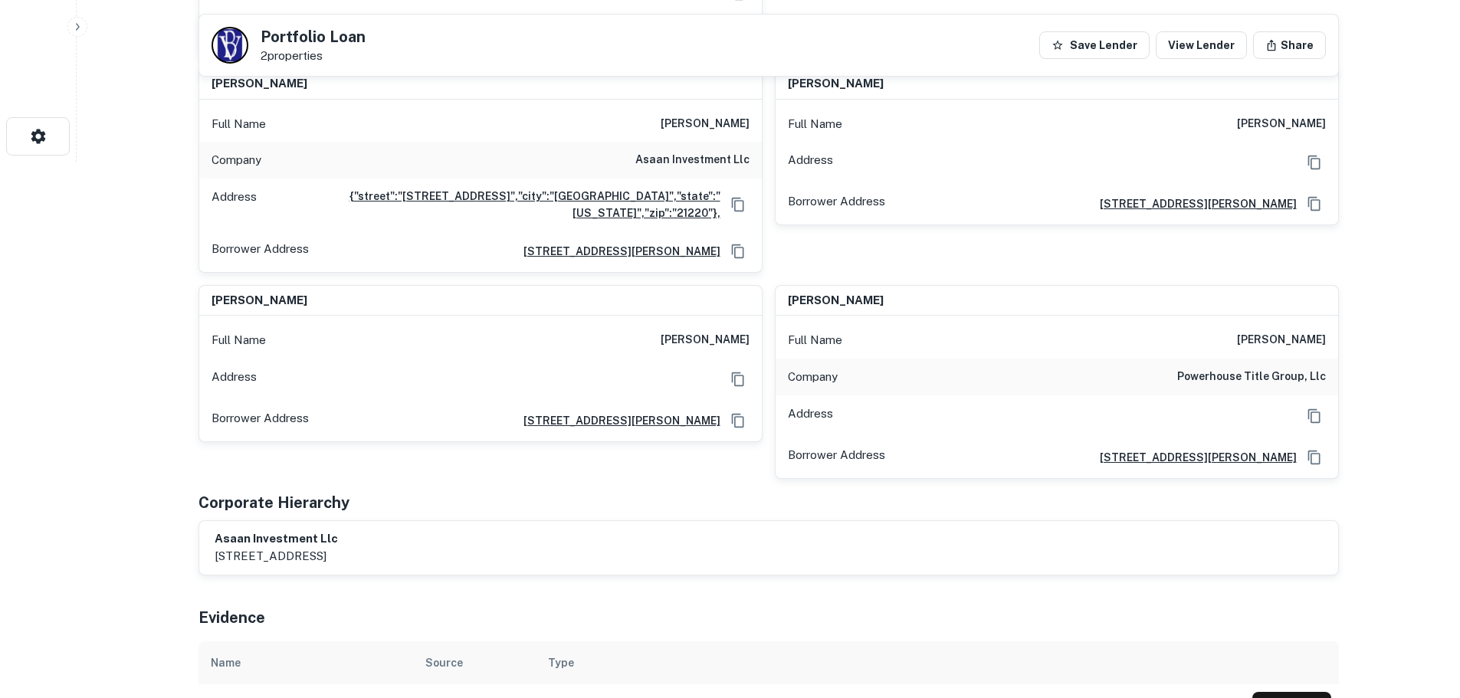
scroll to position [230, 0]
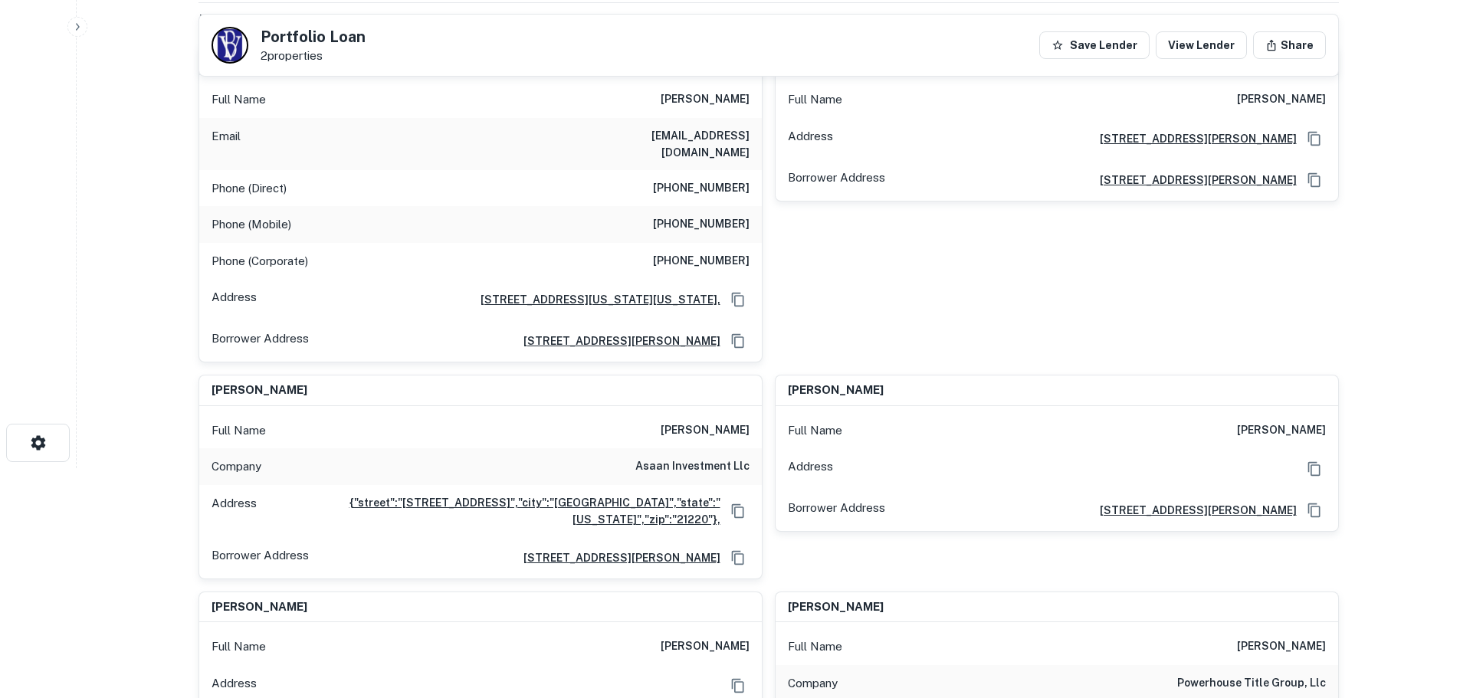
click at [728, 215] on h6 "(443) 204-4738" at bounding box center [701, 224] width 97 height 18
copy h6 "(443) 204-4738"
click at [688, 252] on h6 "(410) 602-9797" at bounding box center [701, 261] width 97 height 18
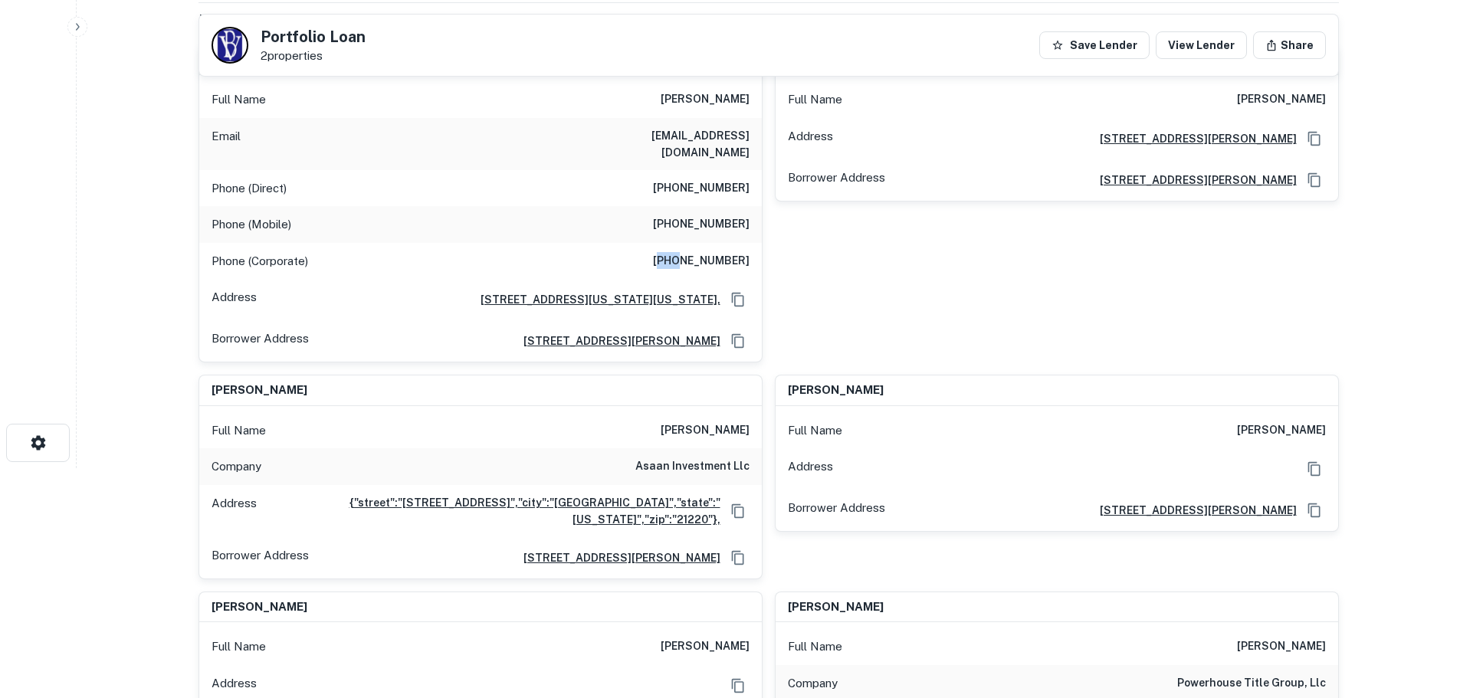
click at [688, 252] on h6 "(410) 602-9797" at bounding box center [701, 261] width 97 height 18
click at [724, 215] on h6 "(443) 204-4738" at bounding box center [701, 224] width 97 height 18
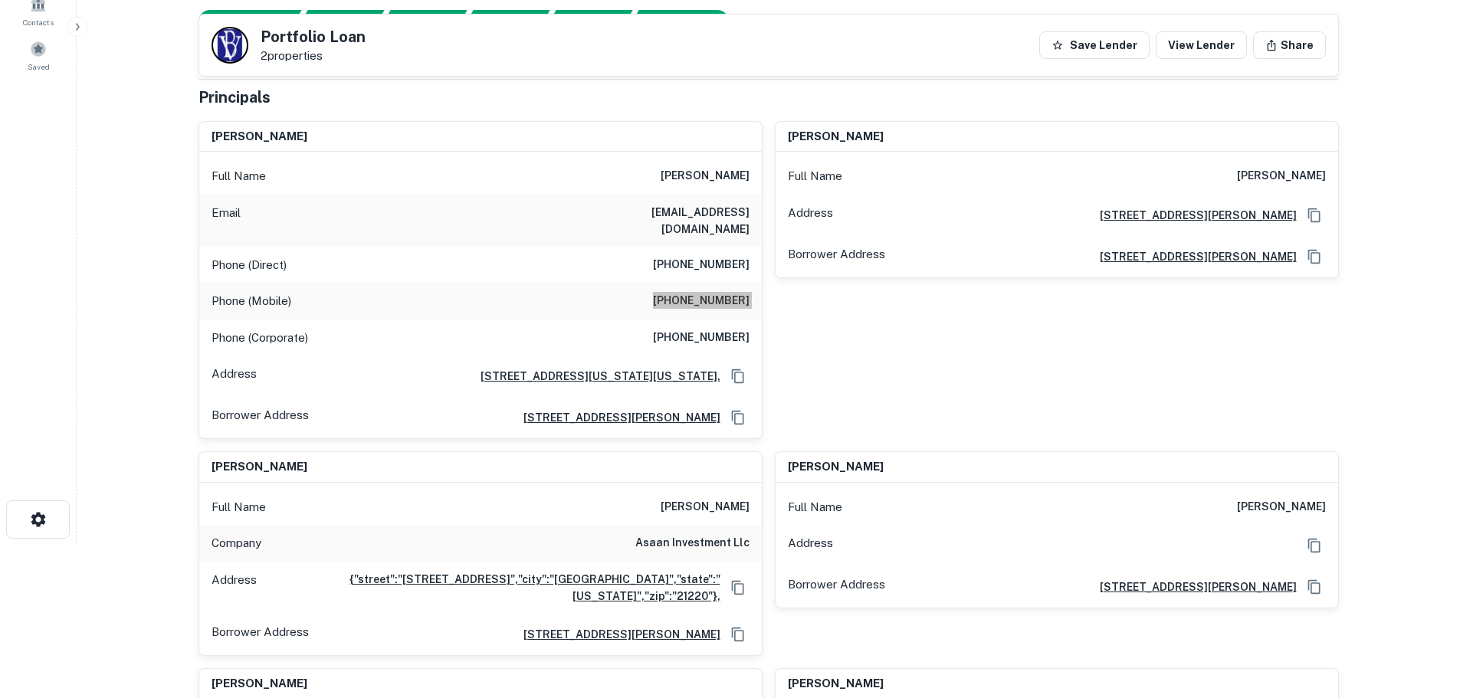
scroll to position [0, 0]
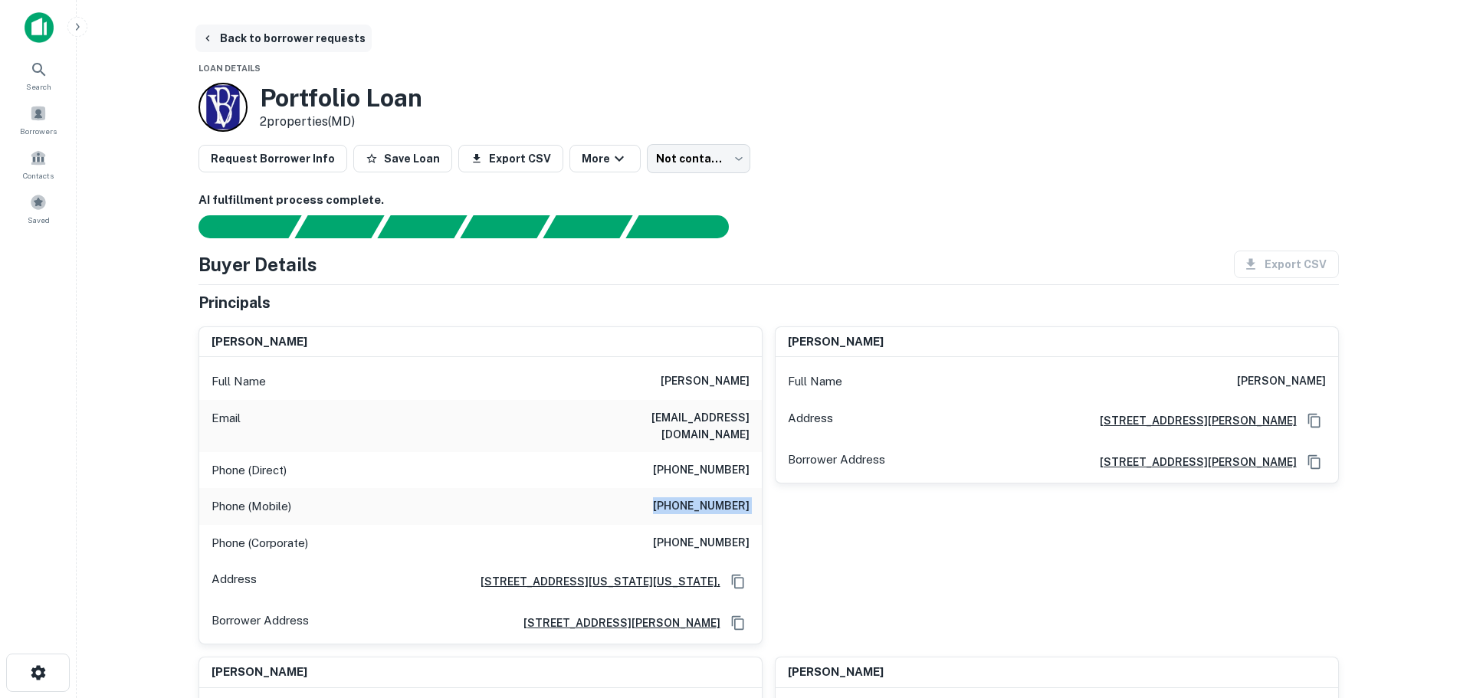
click at [298, 33] on button "Back to borrower requests" at bounding box center [283, 39] width 176 height 28
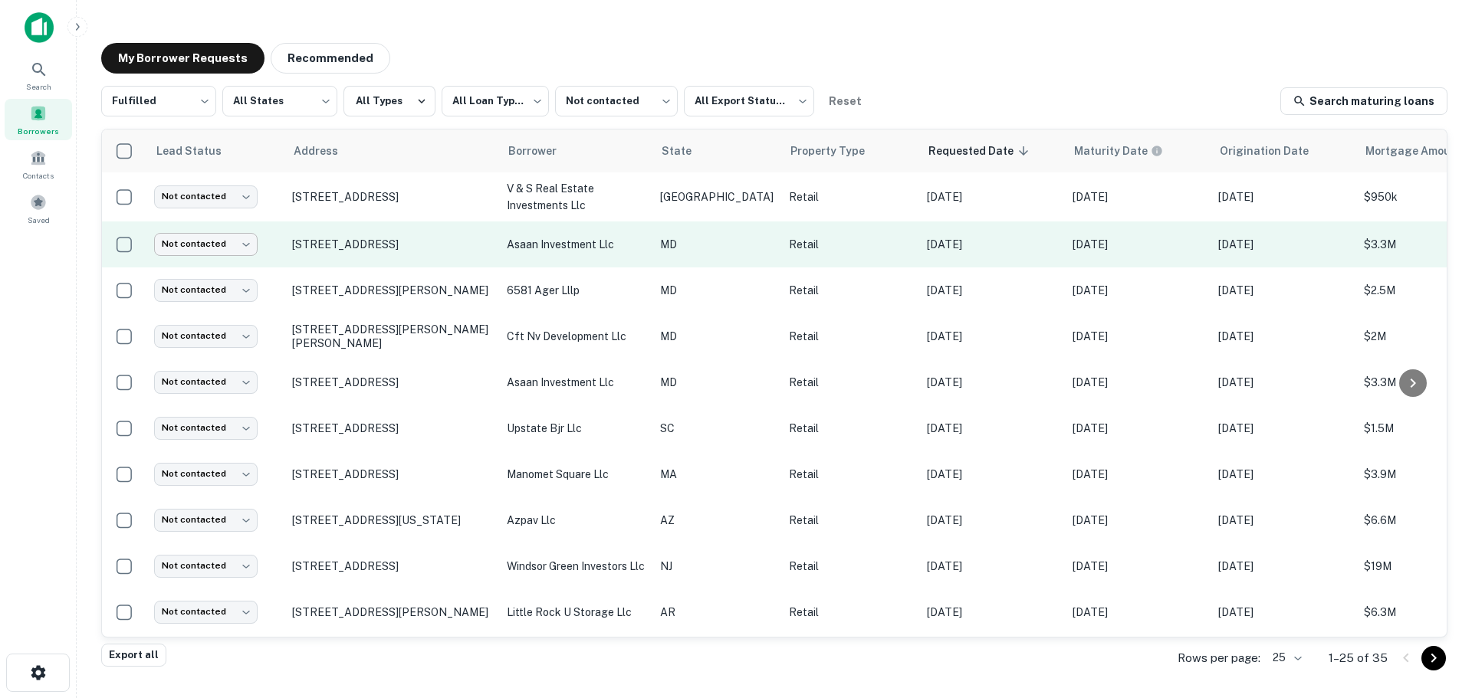
click at [238, 235] on body "**********" at bounding box center [736, 349] width 1472 height 698
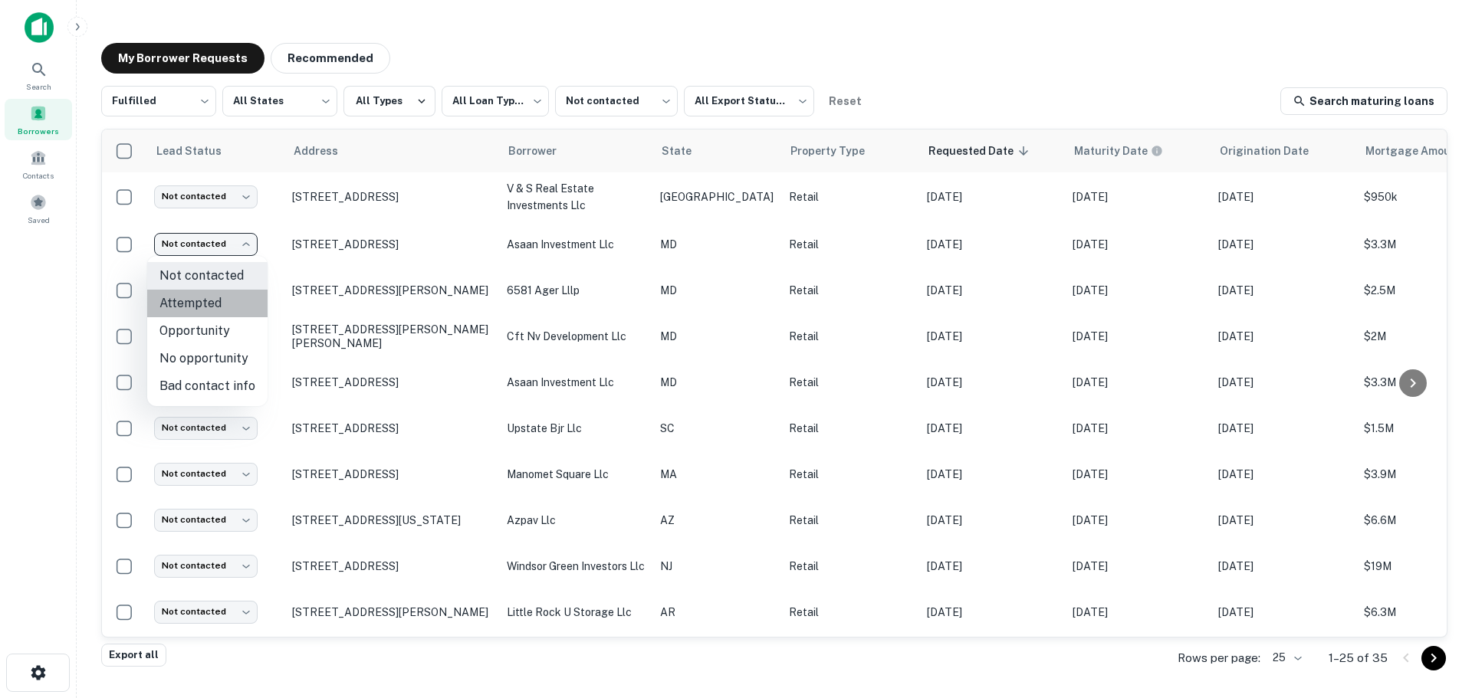
click at [234, 297] on li "Attempted" at bounding box center [207, 304] width 120 height 28
type input "*********"
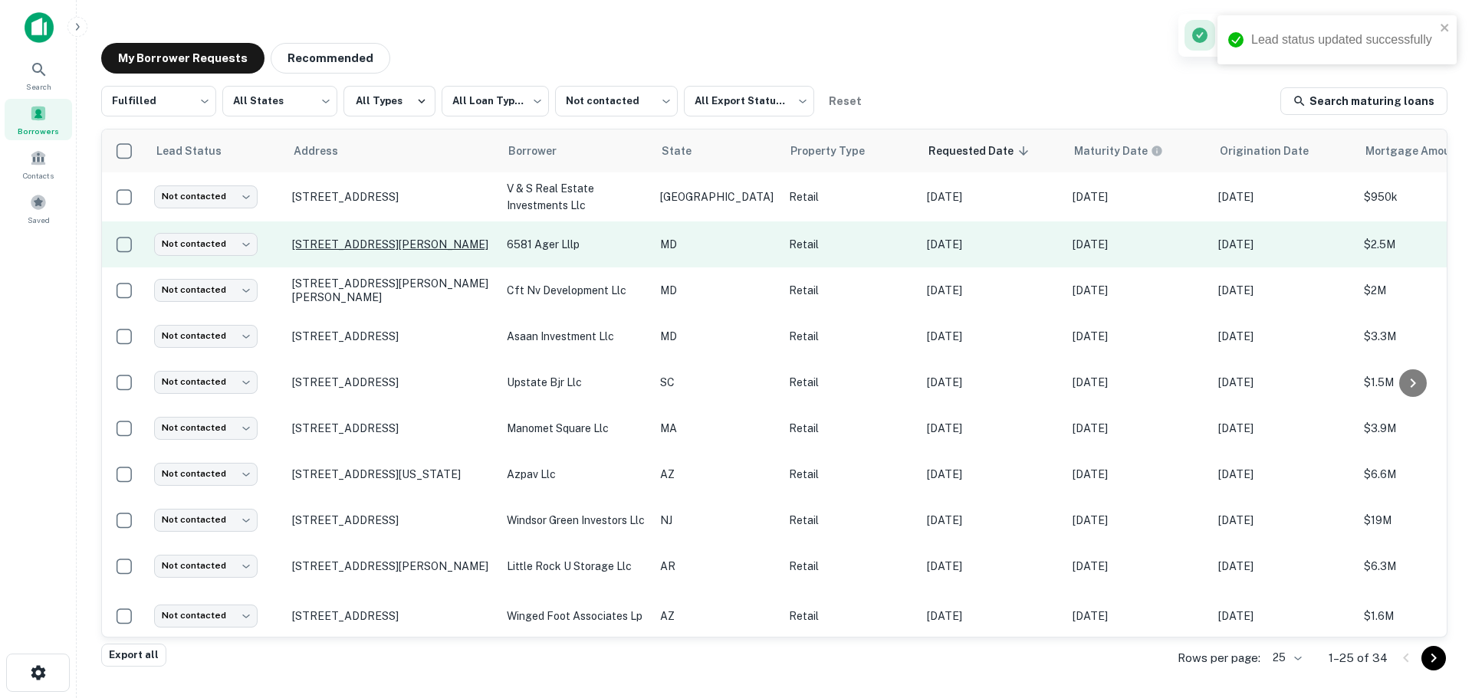
click at [382, 239] on p "6565 Ager Rd Hyattsville, MD 20782" at bounding box center [391, 245] width 199 height 14
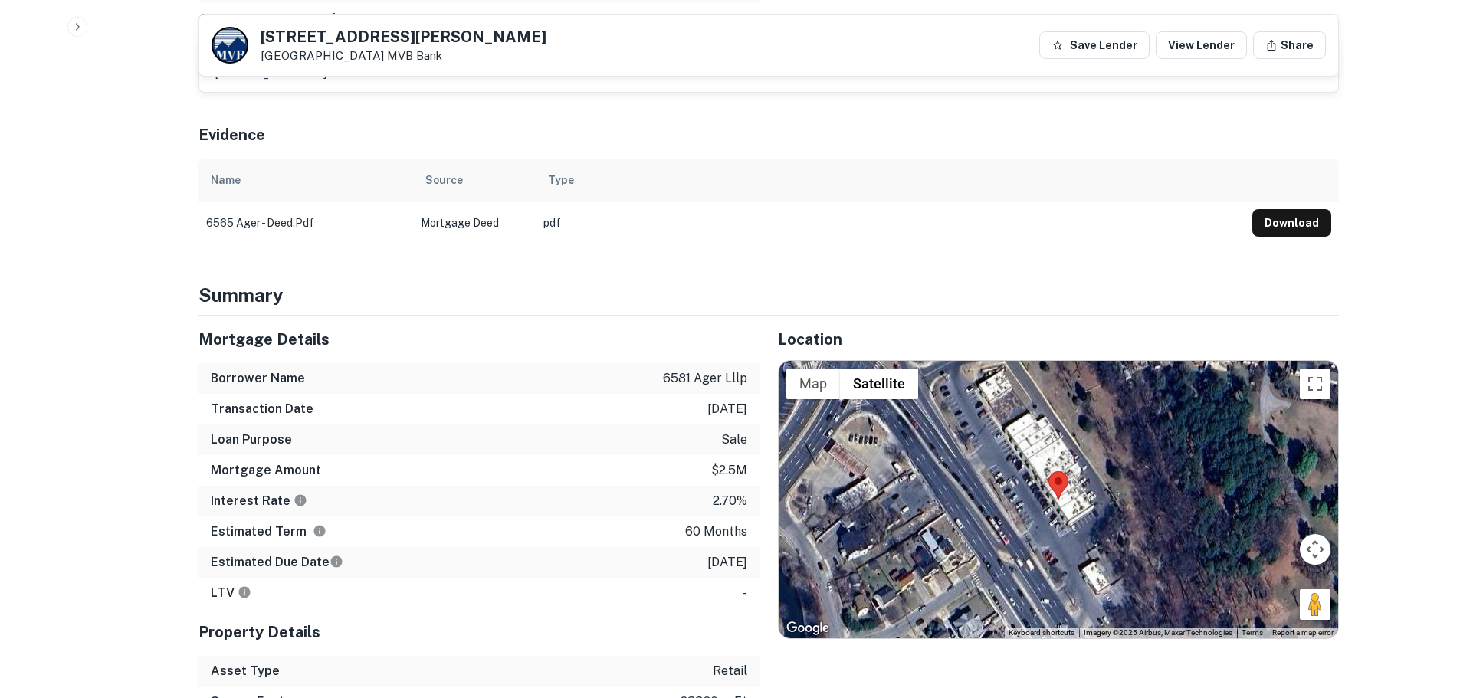
scroll to position [843, 0]
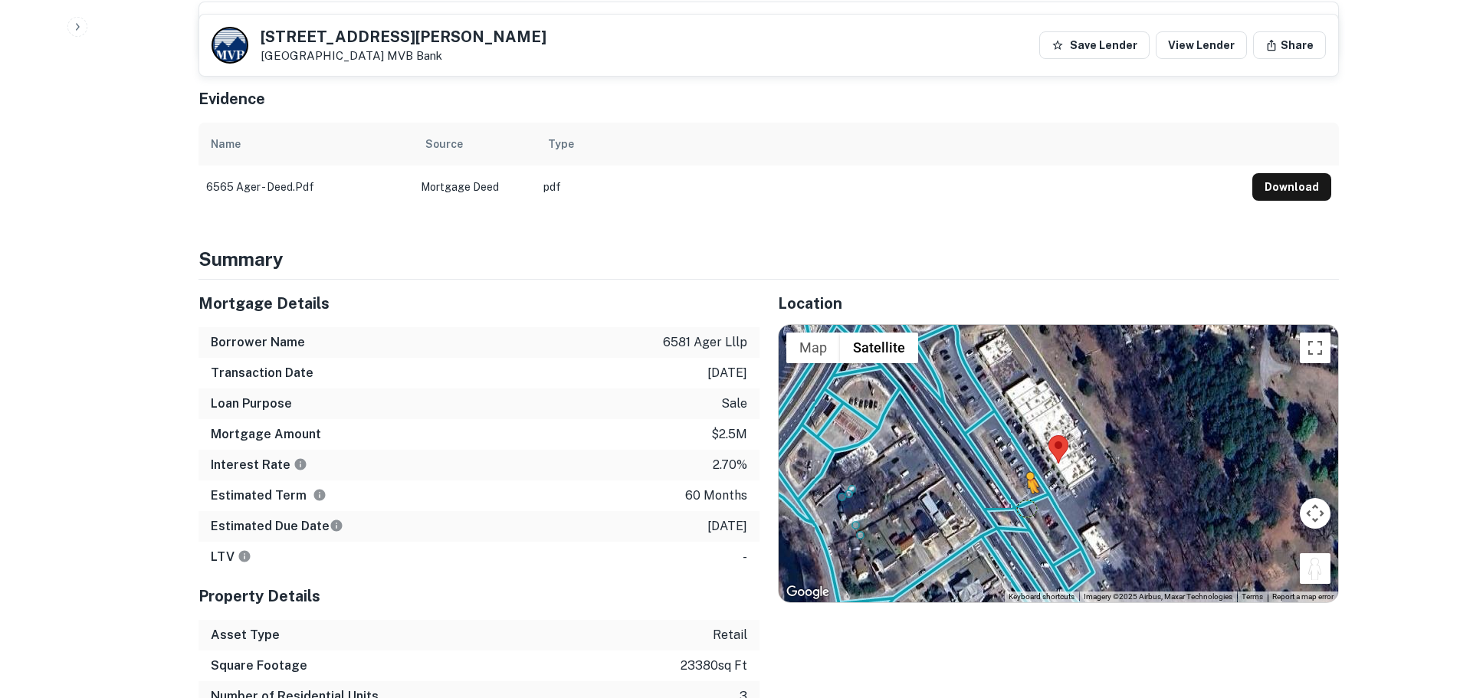
drag, startPoint x: 1309, startPoint y: 559, endPoint x: 1023, endPoint y: 484, distance: 296.4
click at [1023, 484] on div "To activate drag with keyboard, press Alt + Enter. Once in keyboard drag state,…" at bounding box center [1059, 463] width 560 height 277
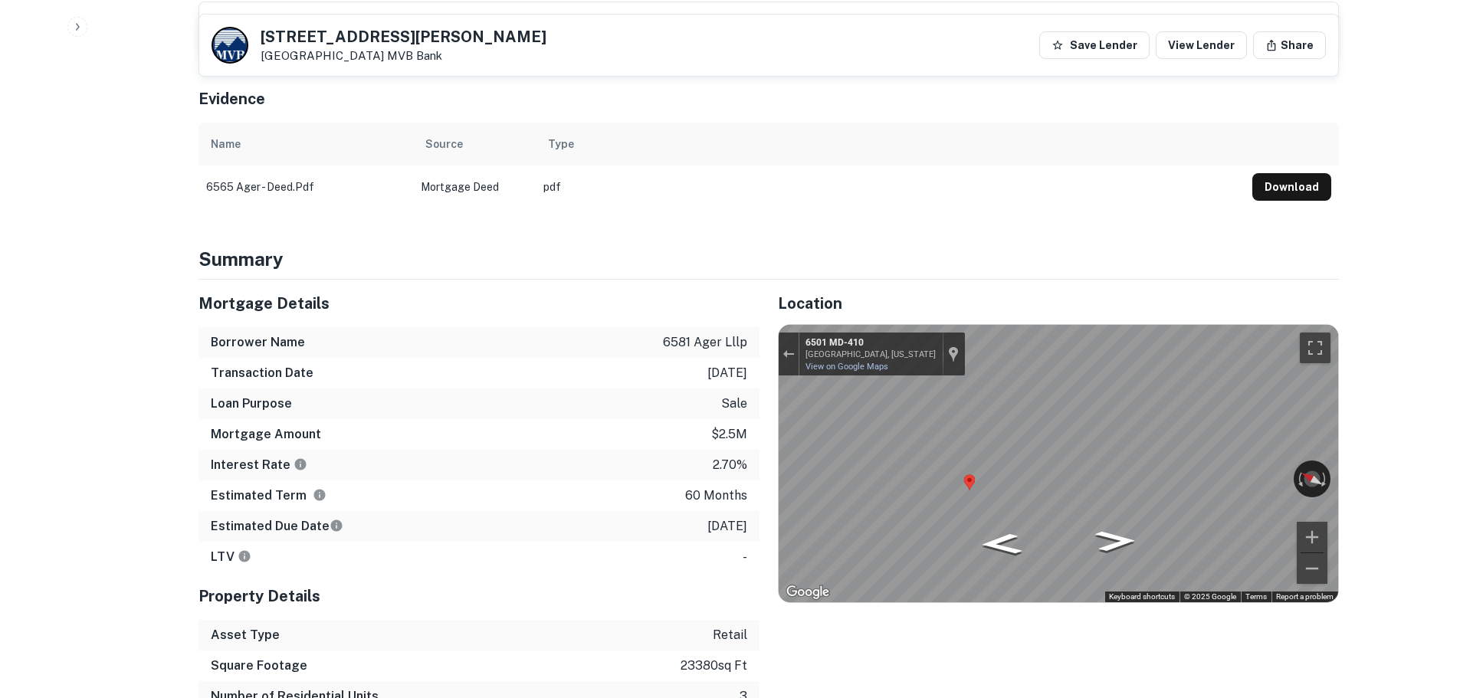
click at [747, 465] on div "Mortgage Details Borrower Name 6581 ager lllp Transaction Date 2/25/2021 Loan P…" at bounding box center [759, 527] width 1159 height 494
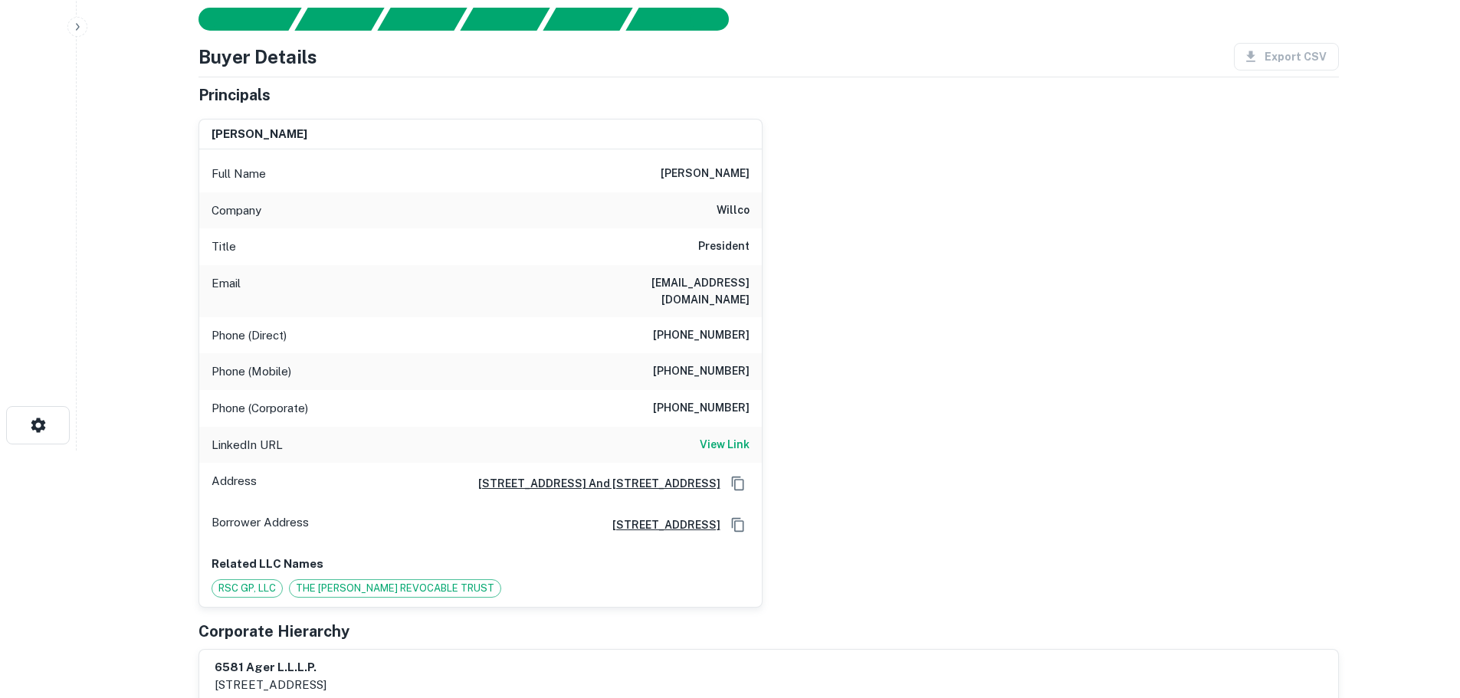
scroll to position [77, 0]
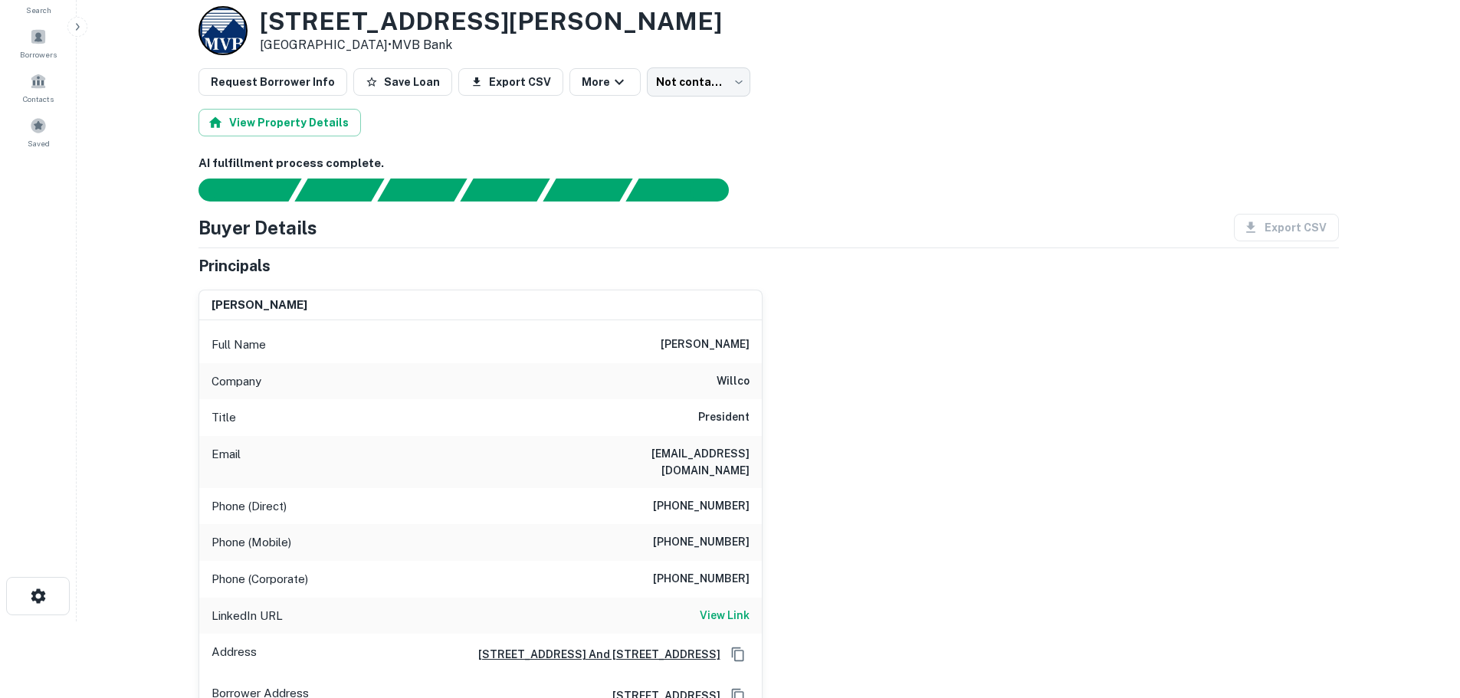
click at [699, 524] on div "Phone (Mobile) (301) 332-1633" at bounding box center [480, 542] width 563 height 37
click at [701, 497] on h6 "(212) 570-1881" at bounding box center [701, 506] width 97 height 18
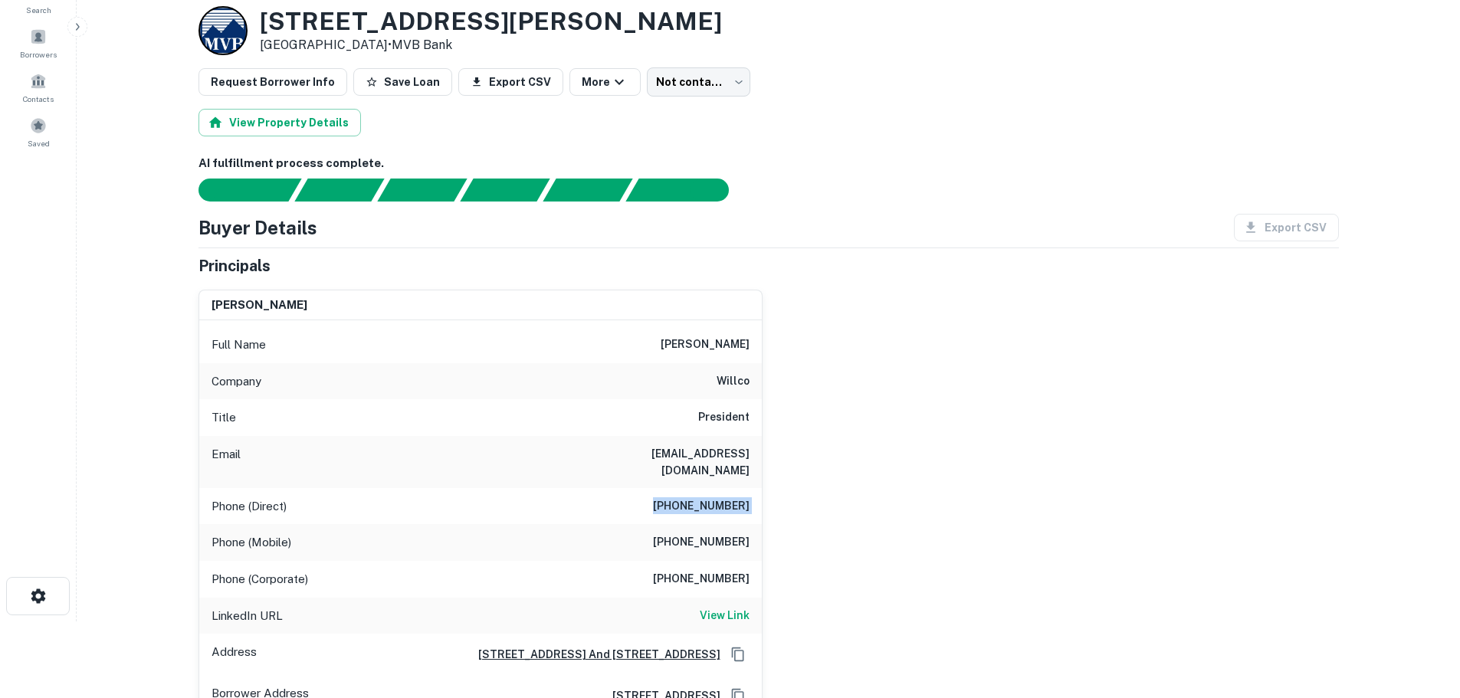
click at [701, 497] on h6 "(212) 570-1881" at bounding box center [701, 506] width 97 height 18
click at [723, 607] on h6 "View Link" at bounding box center [725, 615] width 50 height 17
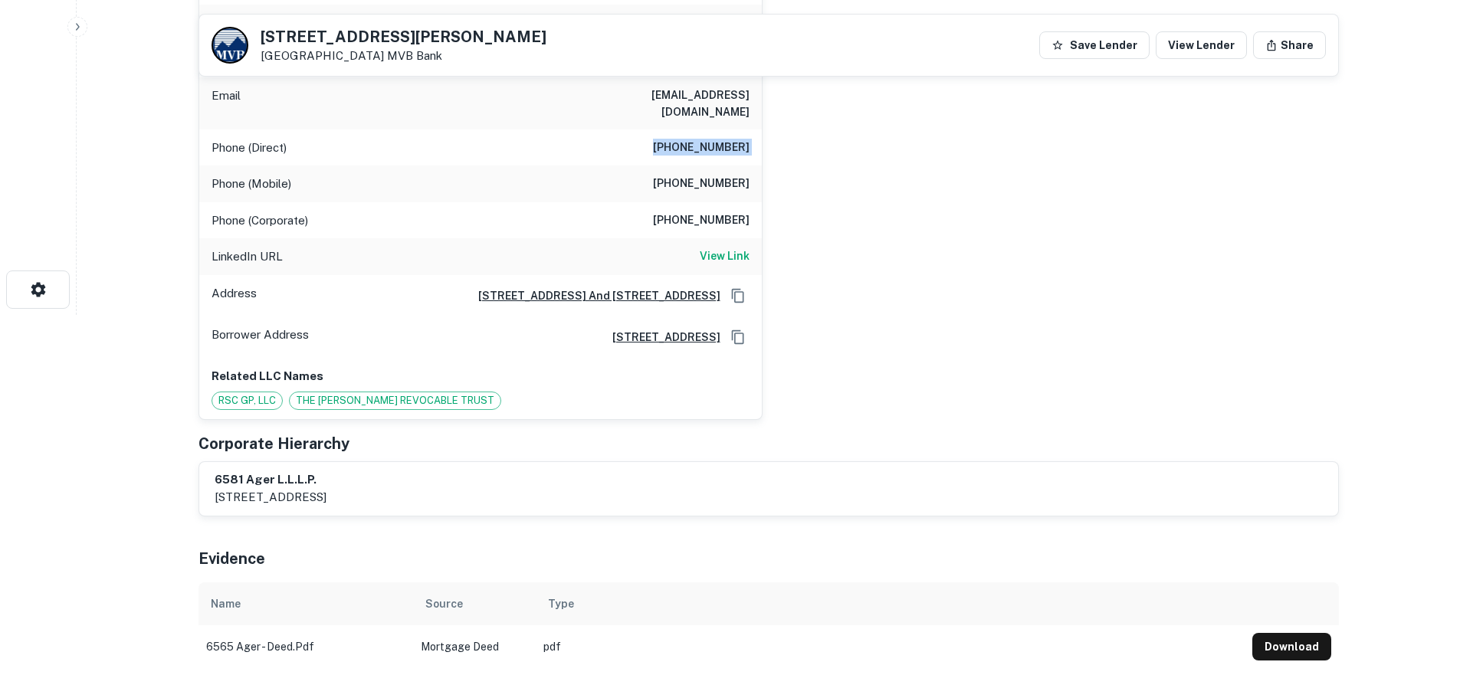
scroll to position [153, 0]
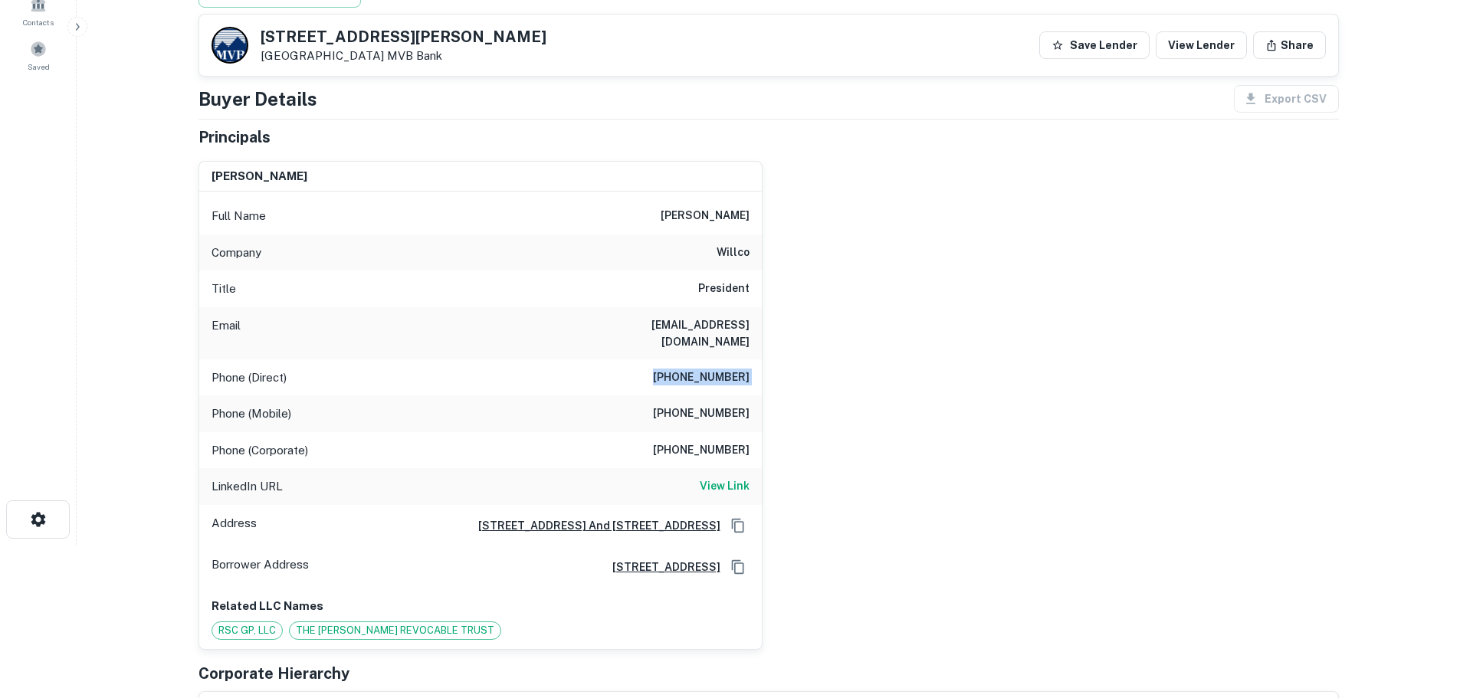
click at [739, 405] on h6 "(301) 332-1633" at bounding box center [701, 414] width 97 height 18
click at [705, 442] on h6 "(301) 279-7000" at bounding box center [701, 451] width 97 height 18
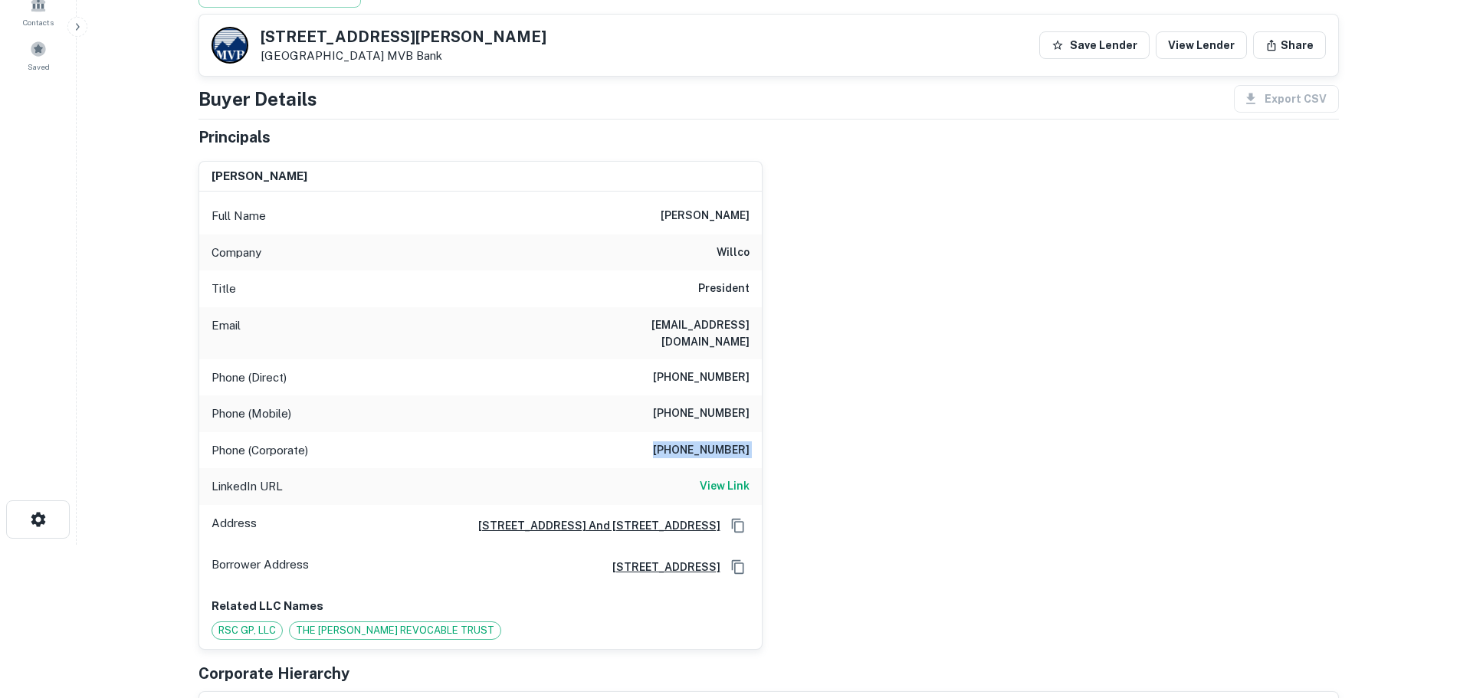
click at [705, 442] on h6 "(301) 279-7000" at bounding box center [701, 451] width 97 height 18
click at [694, 323] on h6 "rcohen@willco.com" at bounding box center [658, 334] width 184 height 34
click at [701, 369] on h6 "(212) 570-1881" at bounding box center [701, 378] width 97 height 18
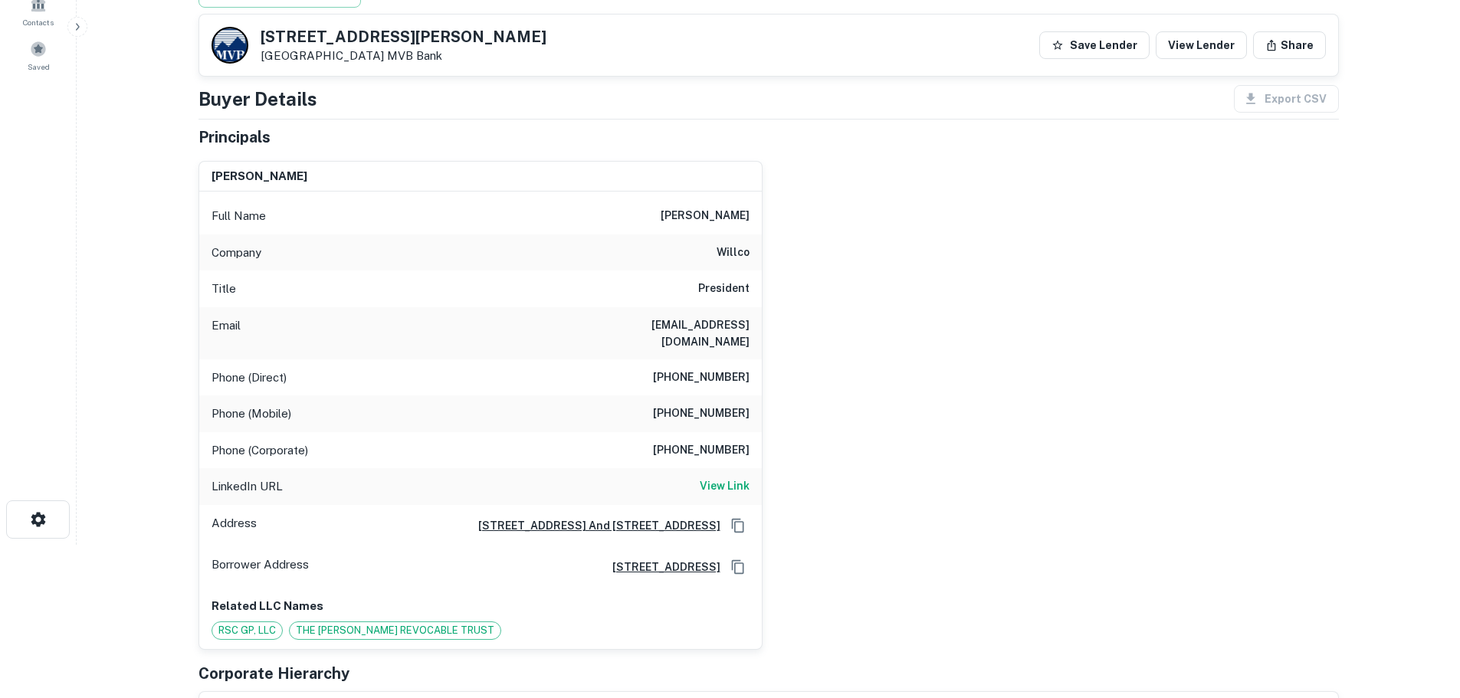
click at [705, 405] on h6 "(301) 332-1633" at bounding box center [701, 414] width 97 height 18
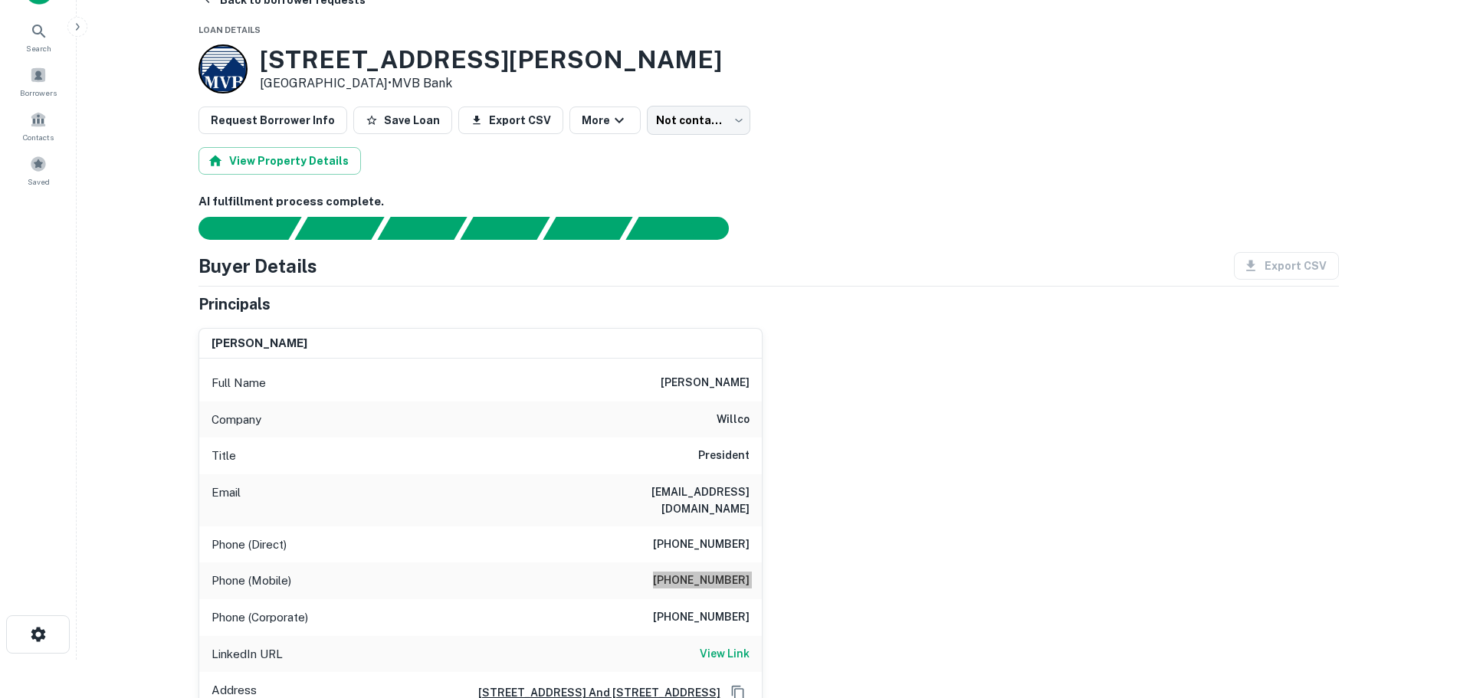
scroll to position [0, 0]
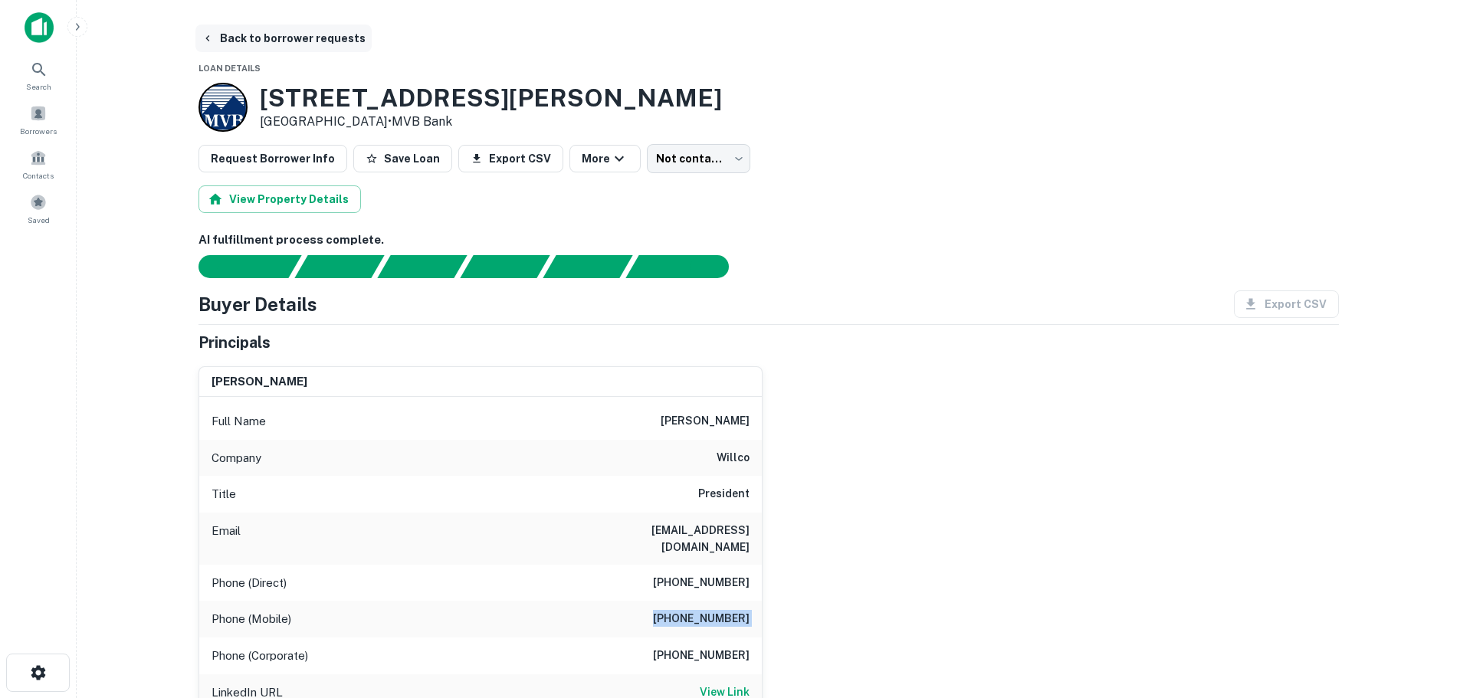
click at [279, 37] on button "Back to borrower requests" at bounding box center [283, 39] width 176 height 28
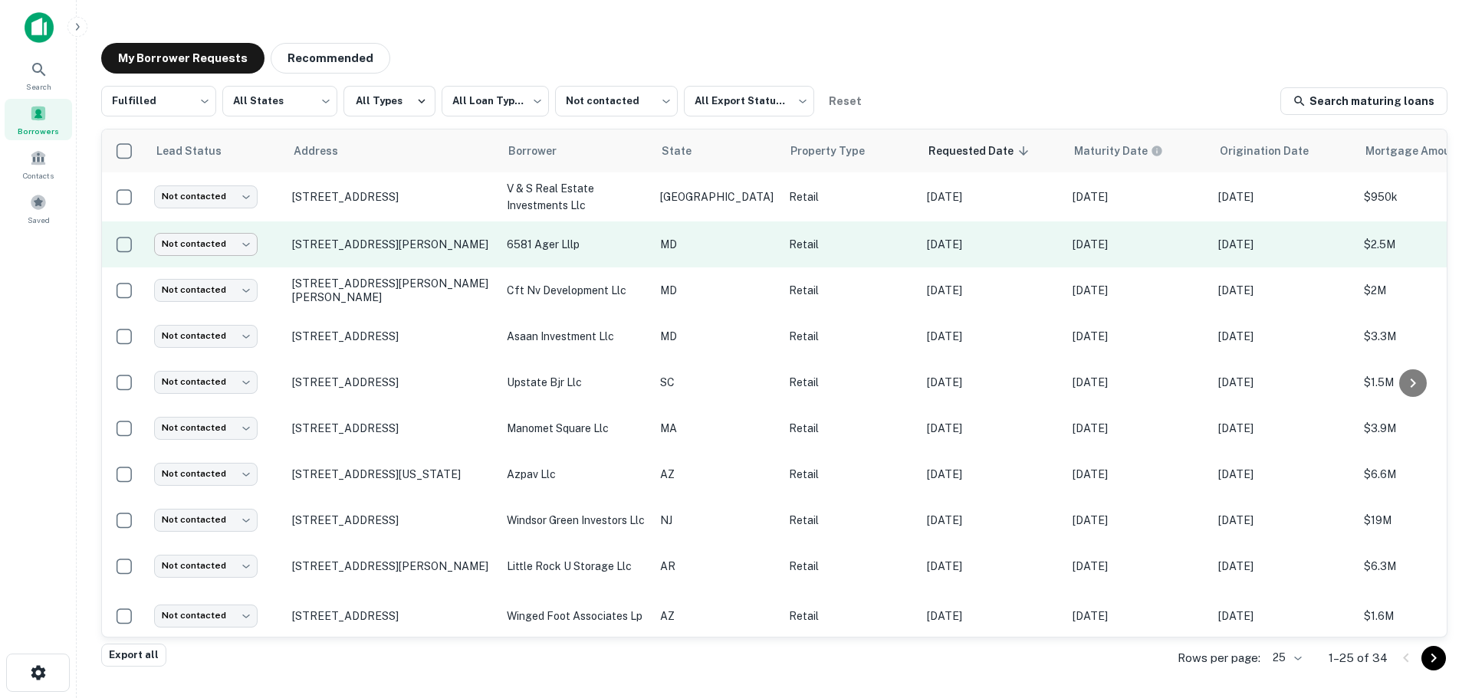
click at [232, 241] on body "**********" at bounding box center [736, 349] width 1472 height 698
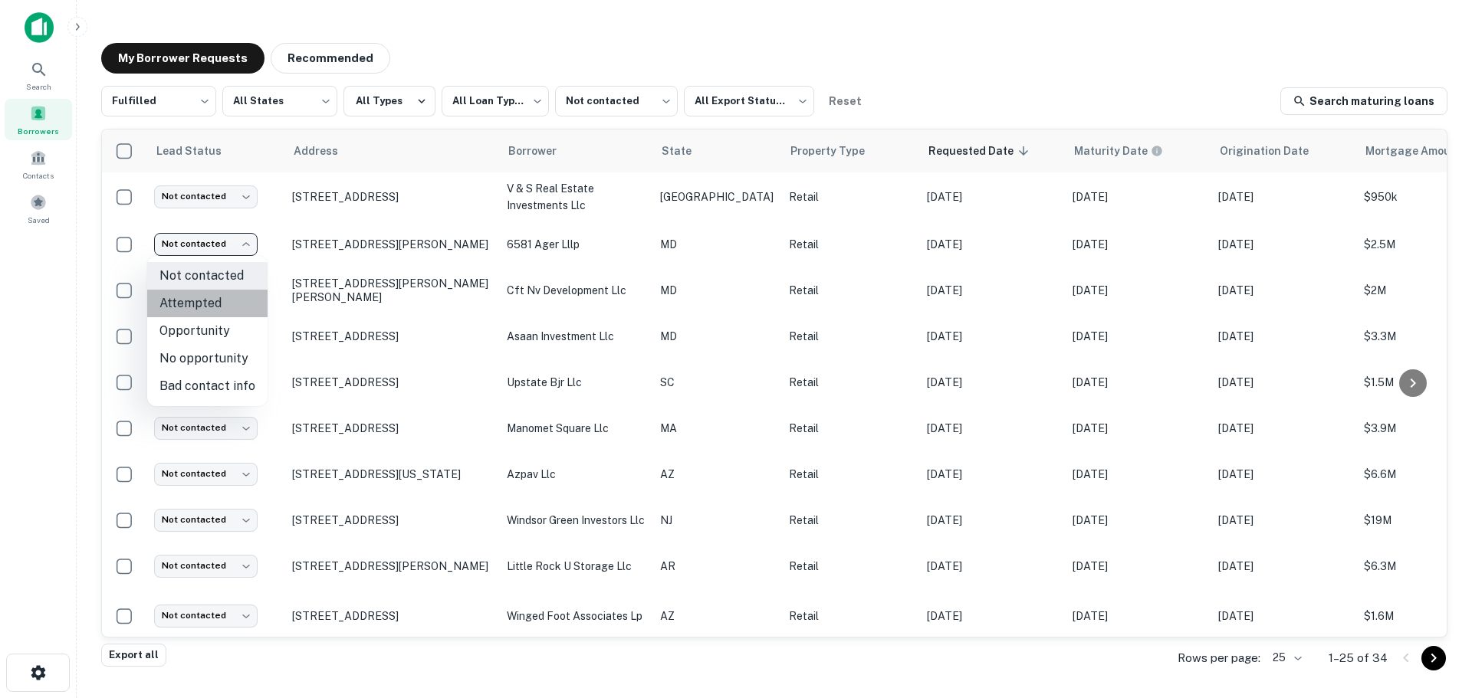
click at [210, 299] on li "Attempted" at bounding box center [207, 304] width 120 height 28
type input "*********"
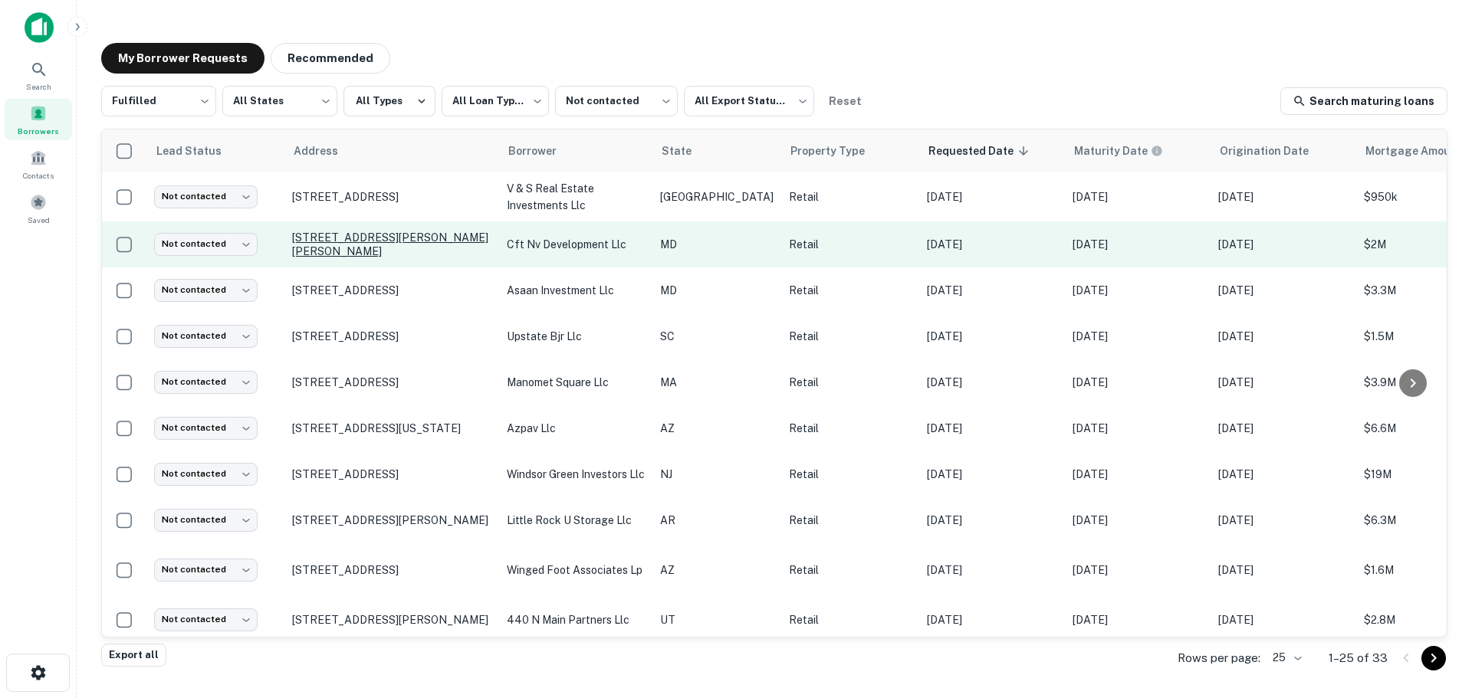
click at [375, 232] on p "[STREET_ADDRESS][PERSON_NAME][PERSON_NAME]" at bounding box center [391, 245] width 199 height 28
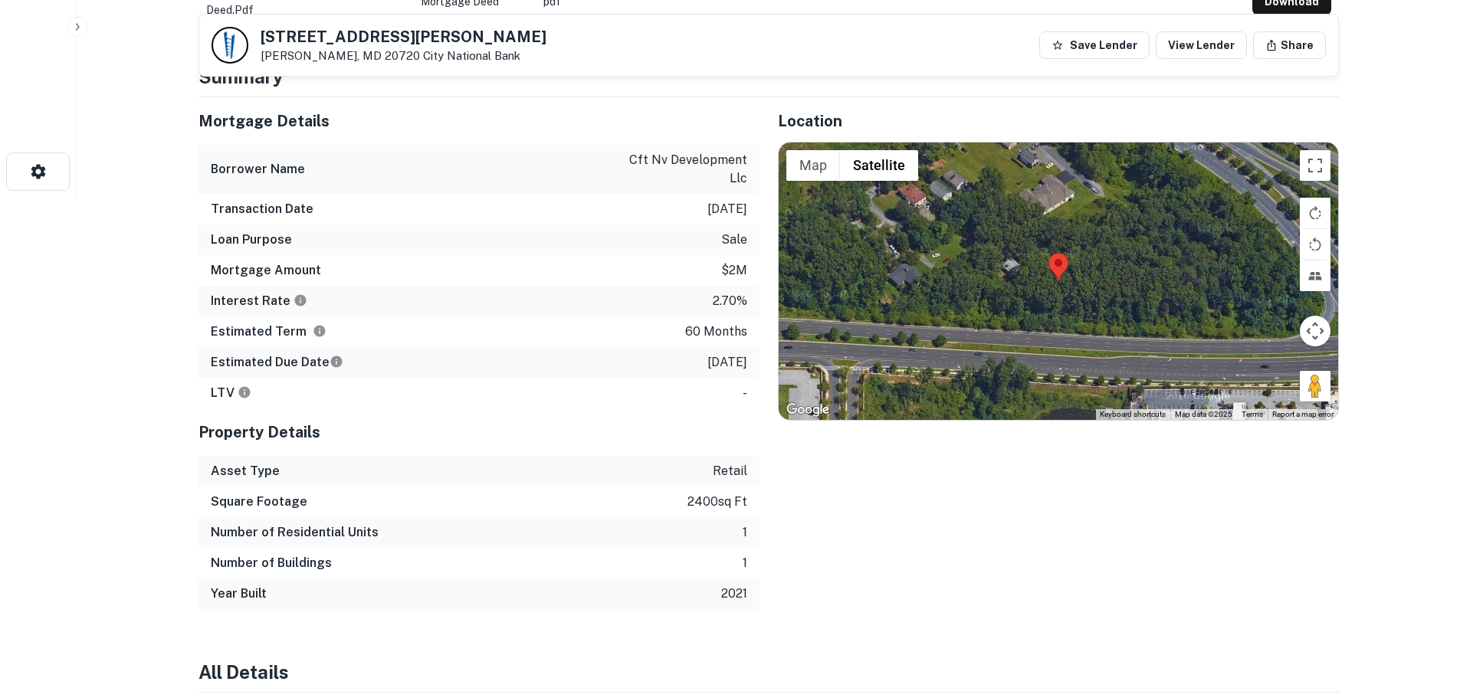
scroll to position [537, 0]
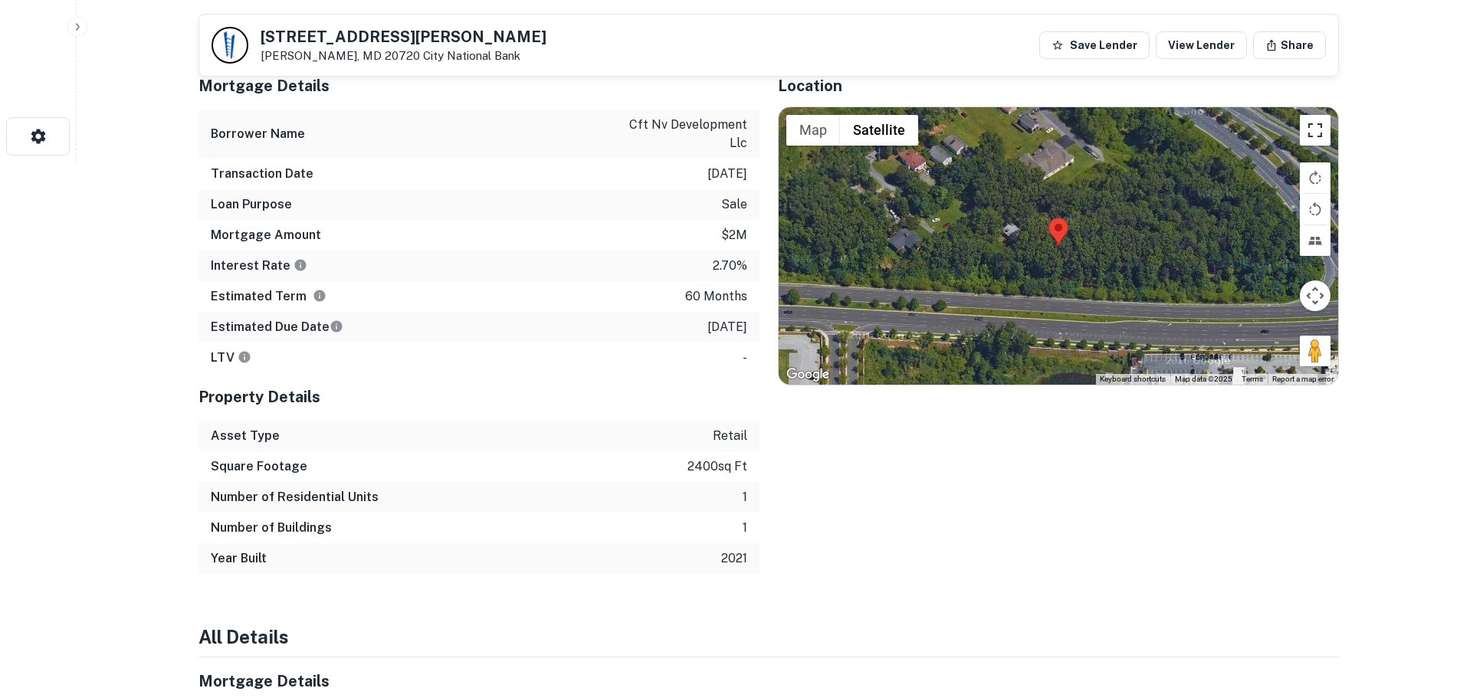
click at [1317, 120] on button "Toggle fullscreen view" at bounding box center [1315, 130] width 31 height 31
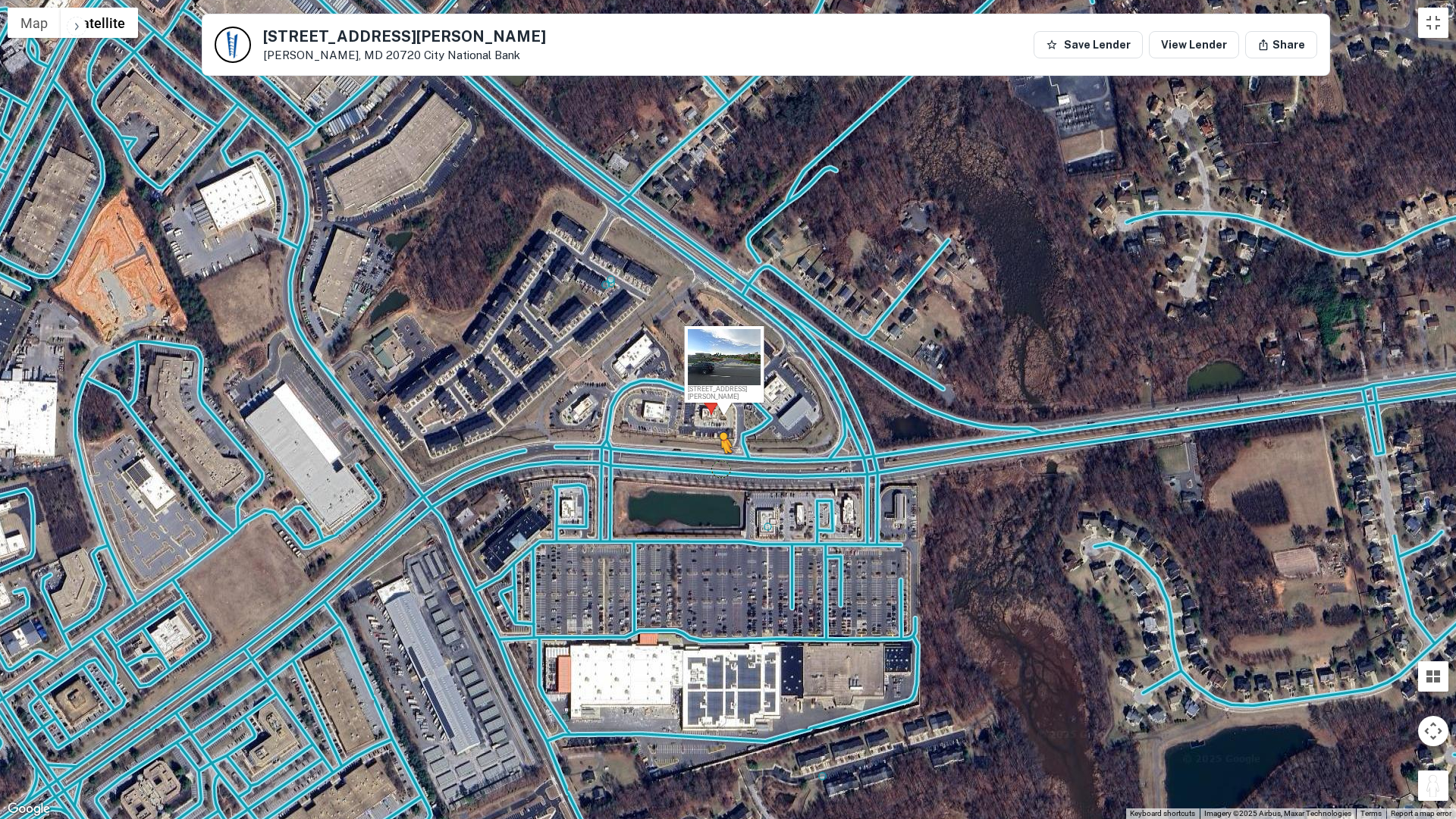
drag, startPoint x: 1425, startPoint y: 790, endPoint x: 721, endPoint y: 467, distance: 774.6
click at [721, 467] on div "To activate drag with keyboard, press Alt + Enter. Once in keyboard drag state,…" at bounding box center [728, 410] width 1456 height 819
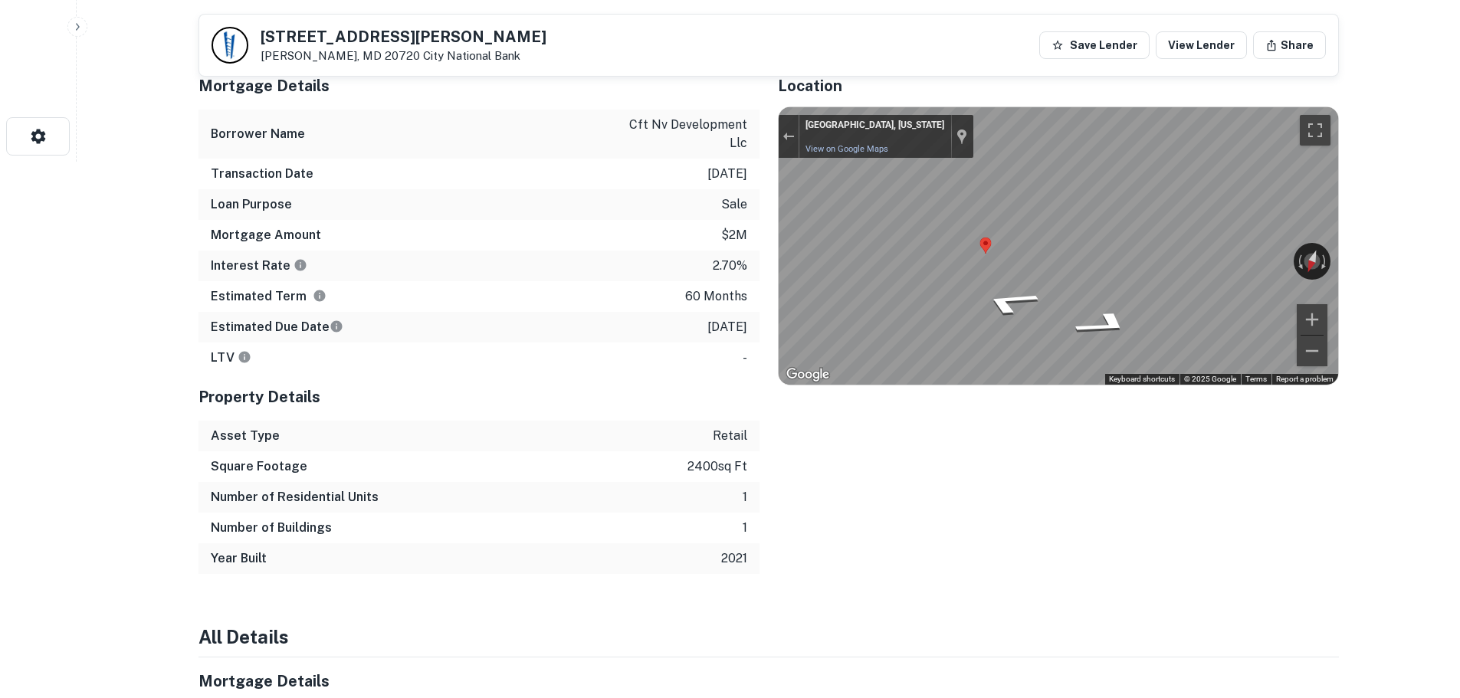
click at [357, 21] on div "10400 Martin Luther King Jr Hwy Bowie, MD 20720 City National Bank Save Lender …" at bounding box center [768, 45] width 1139 height 61
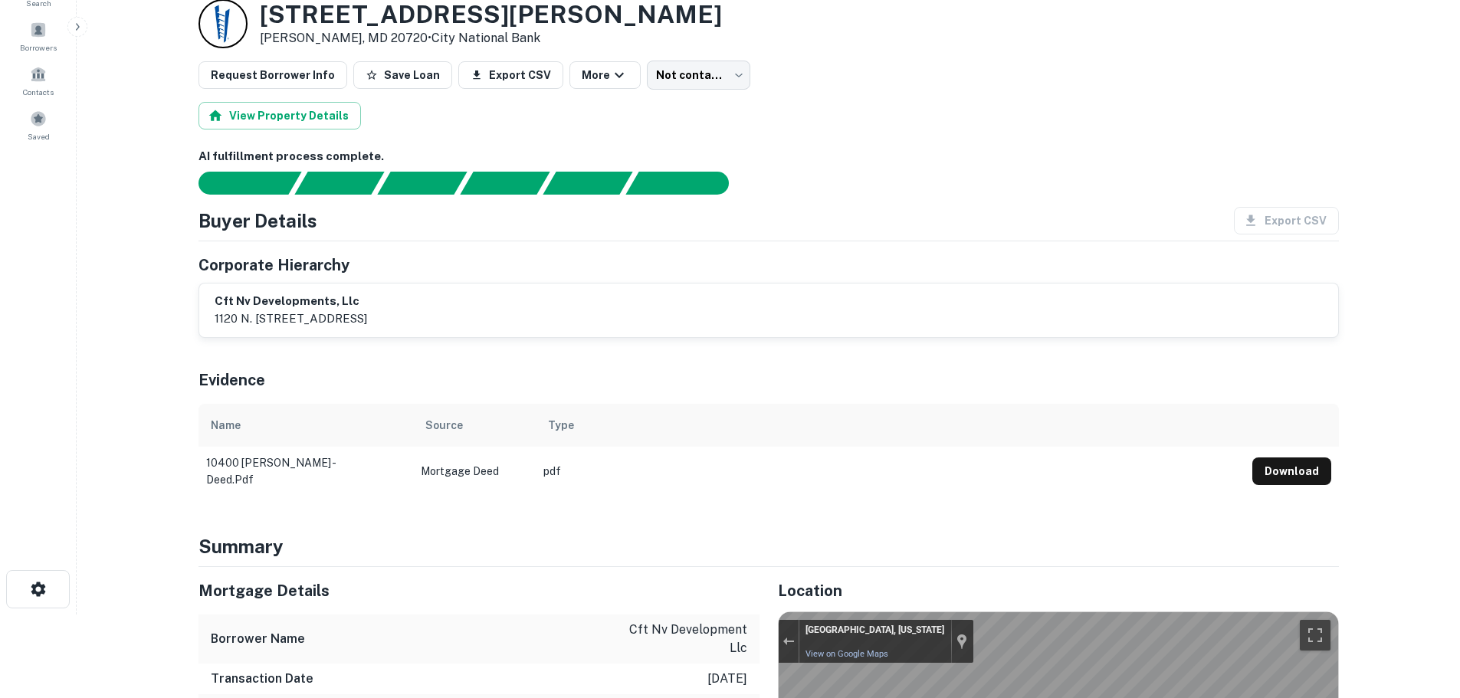
scroll to position [0, 0]
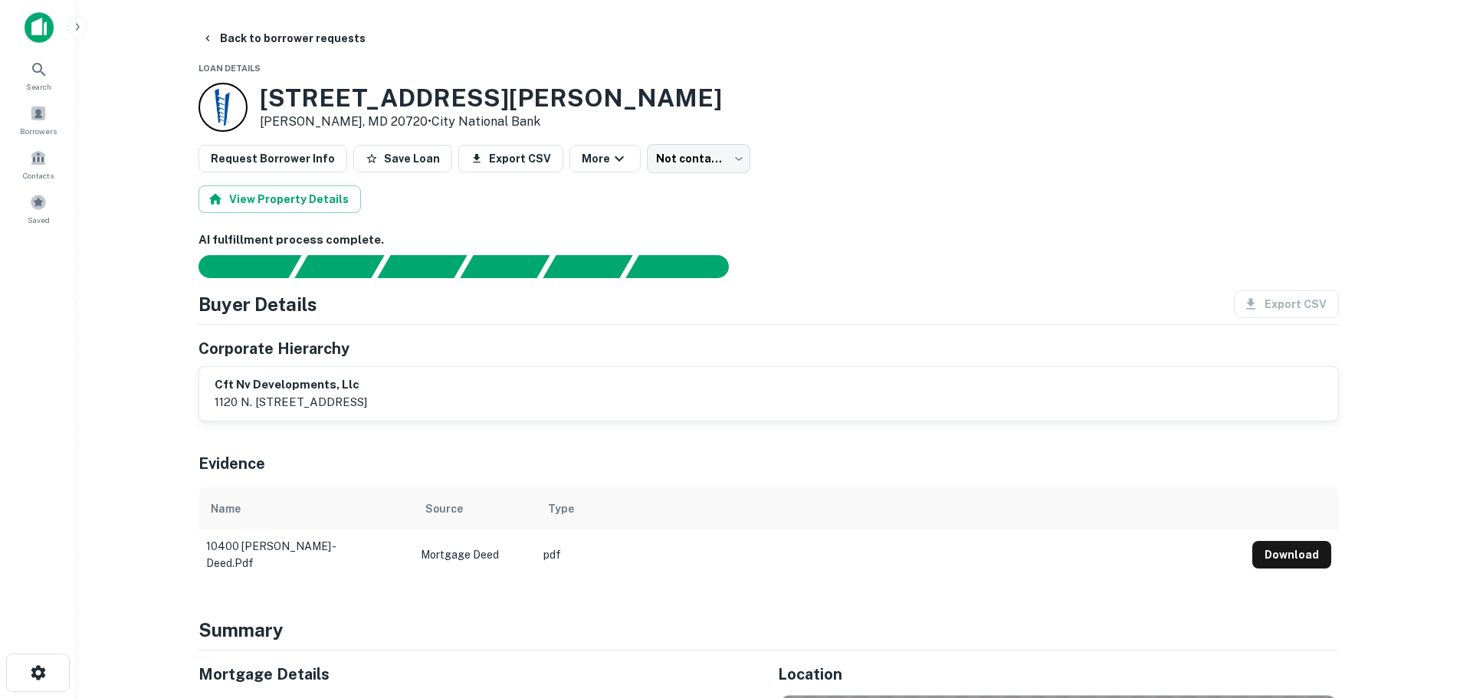
click at [556, 208] on div "View Property Details" at bounding box center [769, 199] width 1141 height 28
click at [301, 40] on button "Back to borrower requests" at bounding box center [283, 39] width 176 height 28
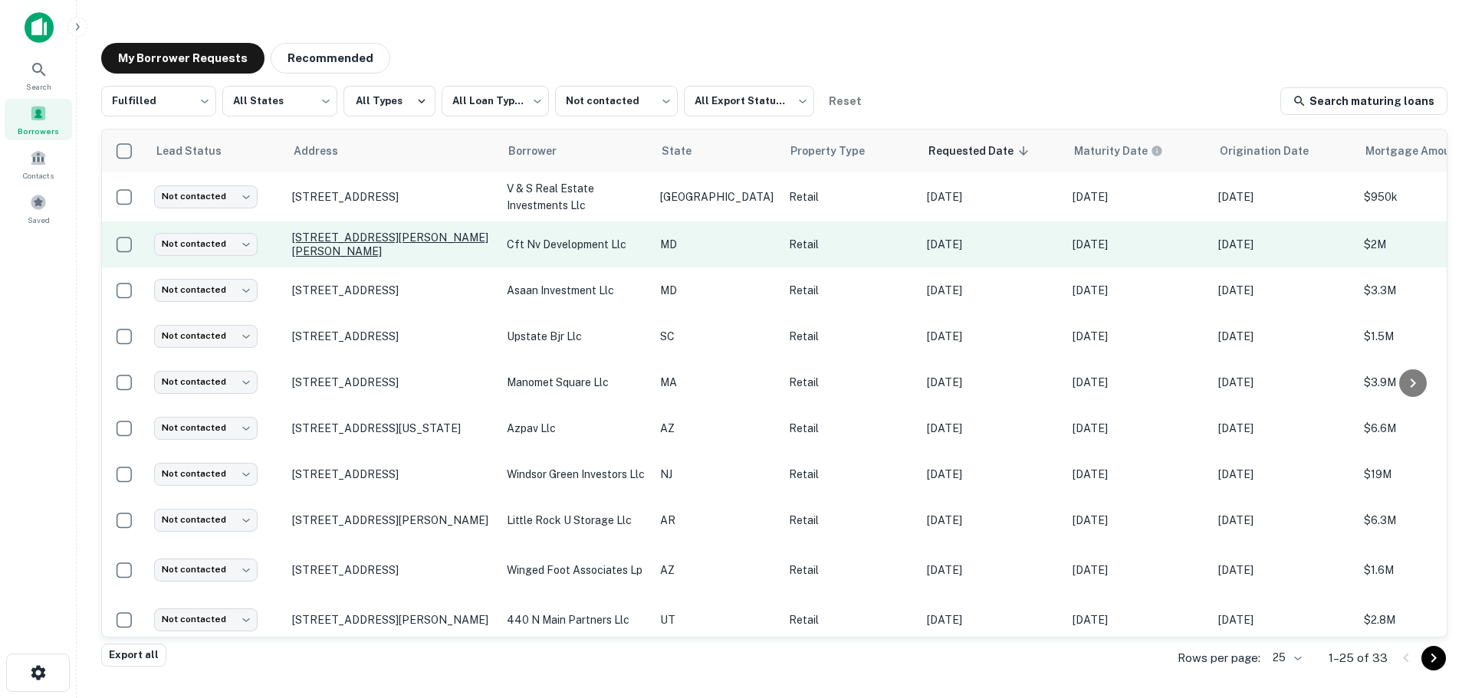
click at [330, 241] on p "[STREET_ADDRESS][PERSON_NAME][PERSON_NAME]" at bounding box center [391, 245] width 199 height 28
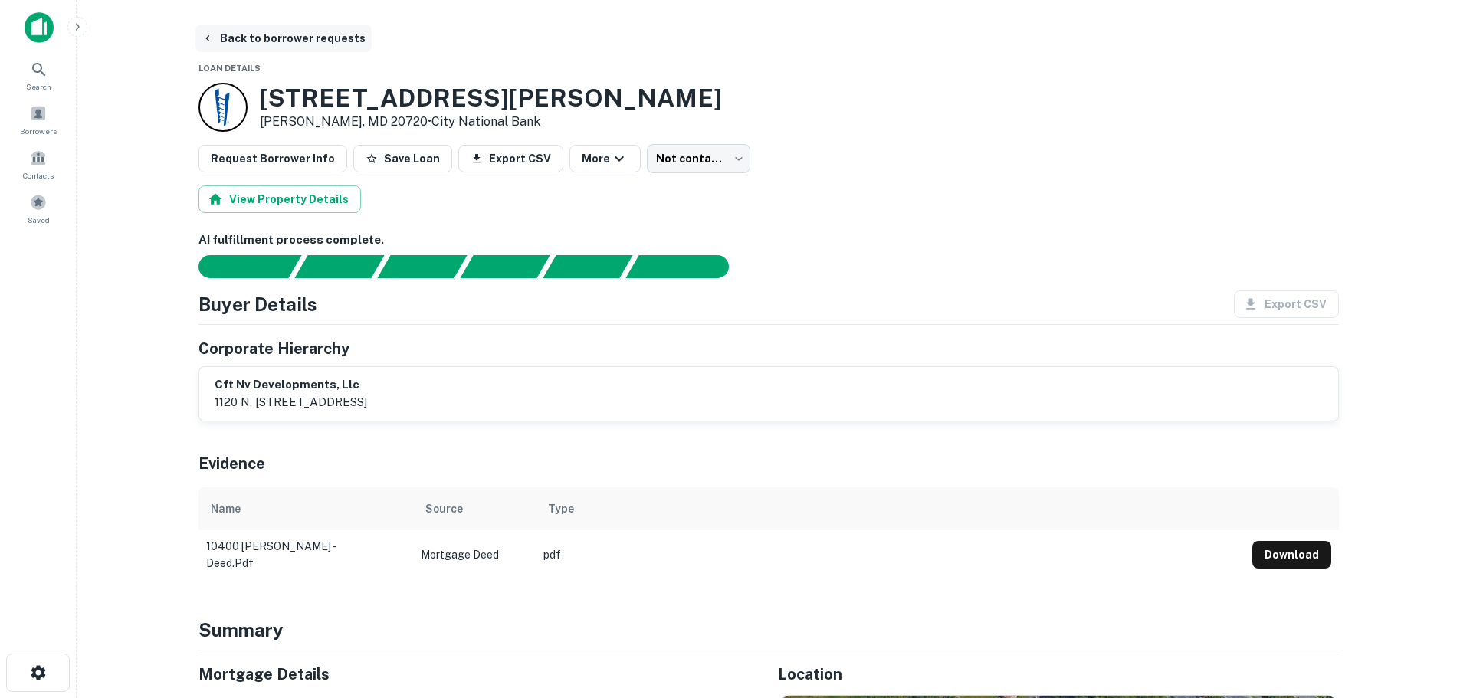
click at [280, 46] on button "Back to borrower requests" at bounding box center [283, 39] width 176 height 28
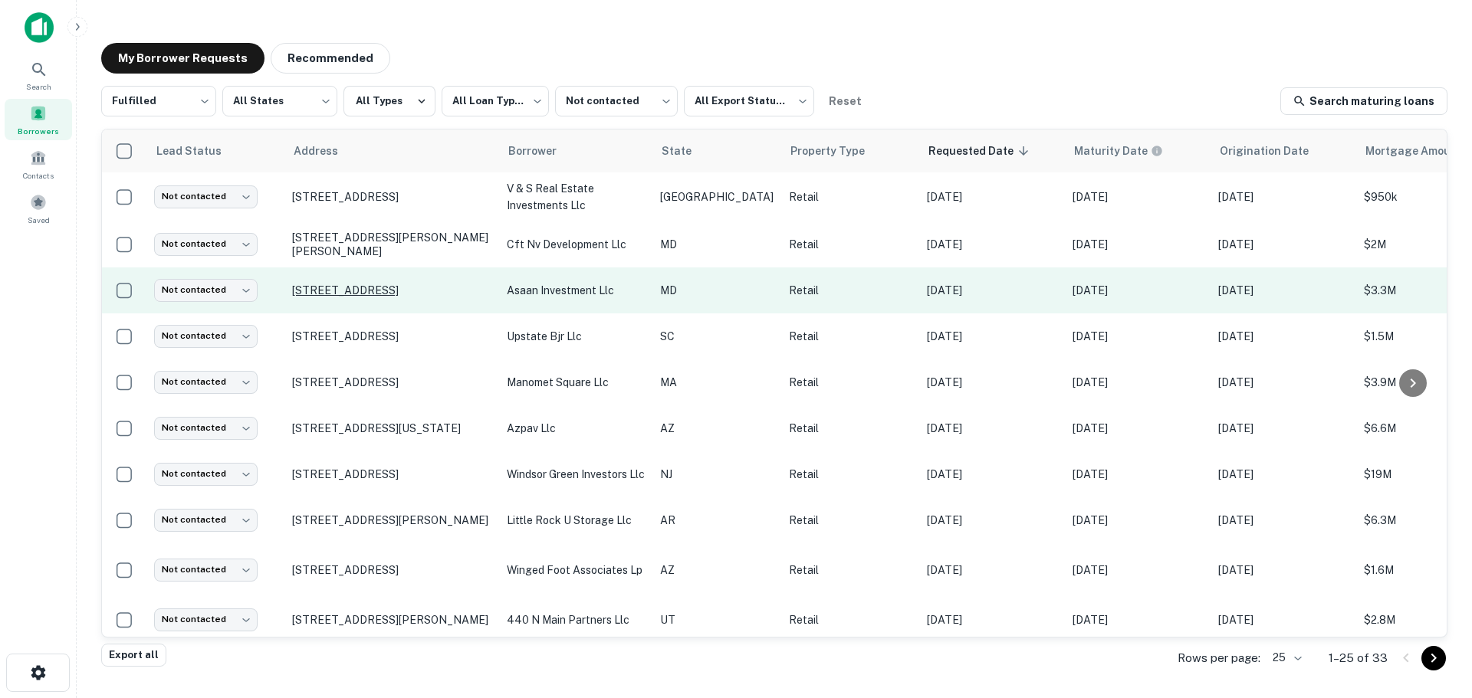
click at [389, 284] on p "901 Middle River Rd Middle River, MD 21220" at bounding box center [391, 291] width 199 height 14
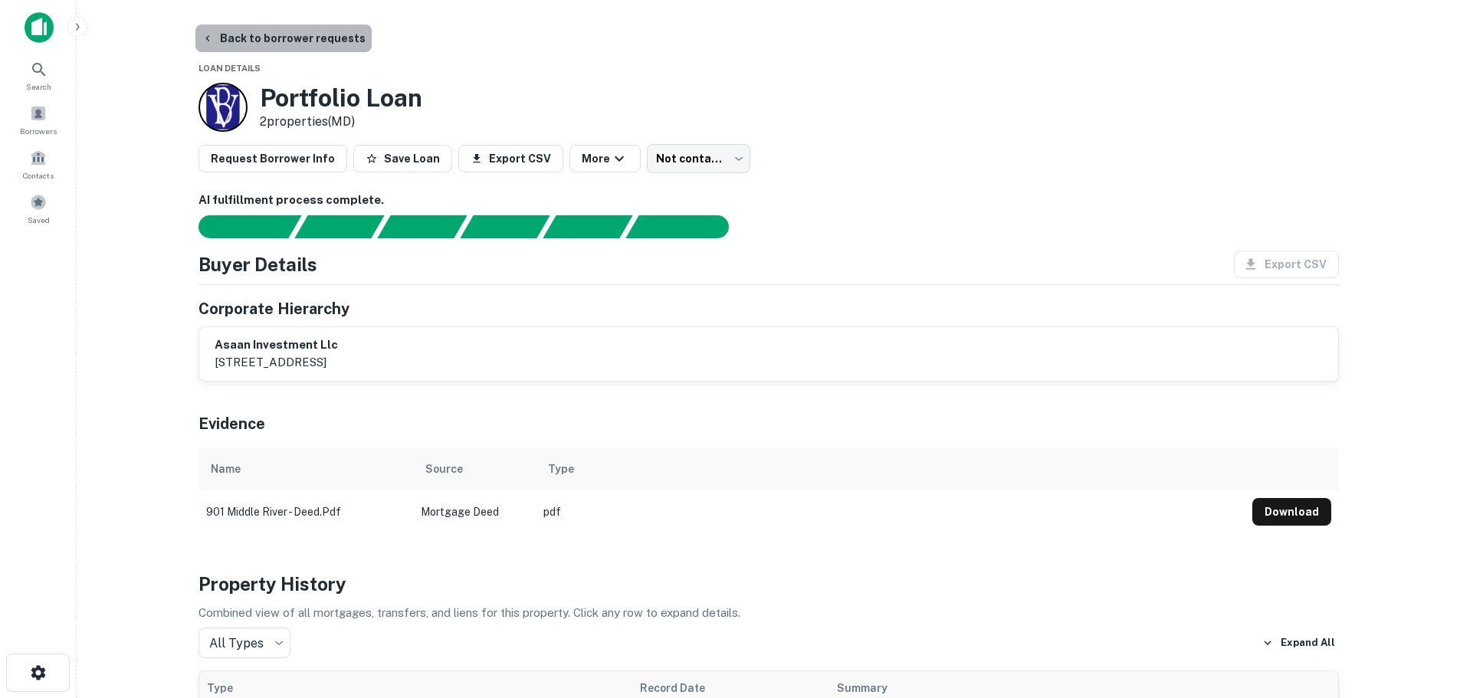
click at [325, 31] on button "Back to borrower requests" at bounding box center [283, 39] width 176 height 28
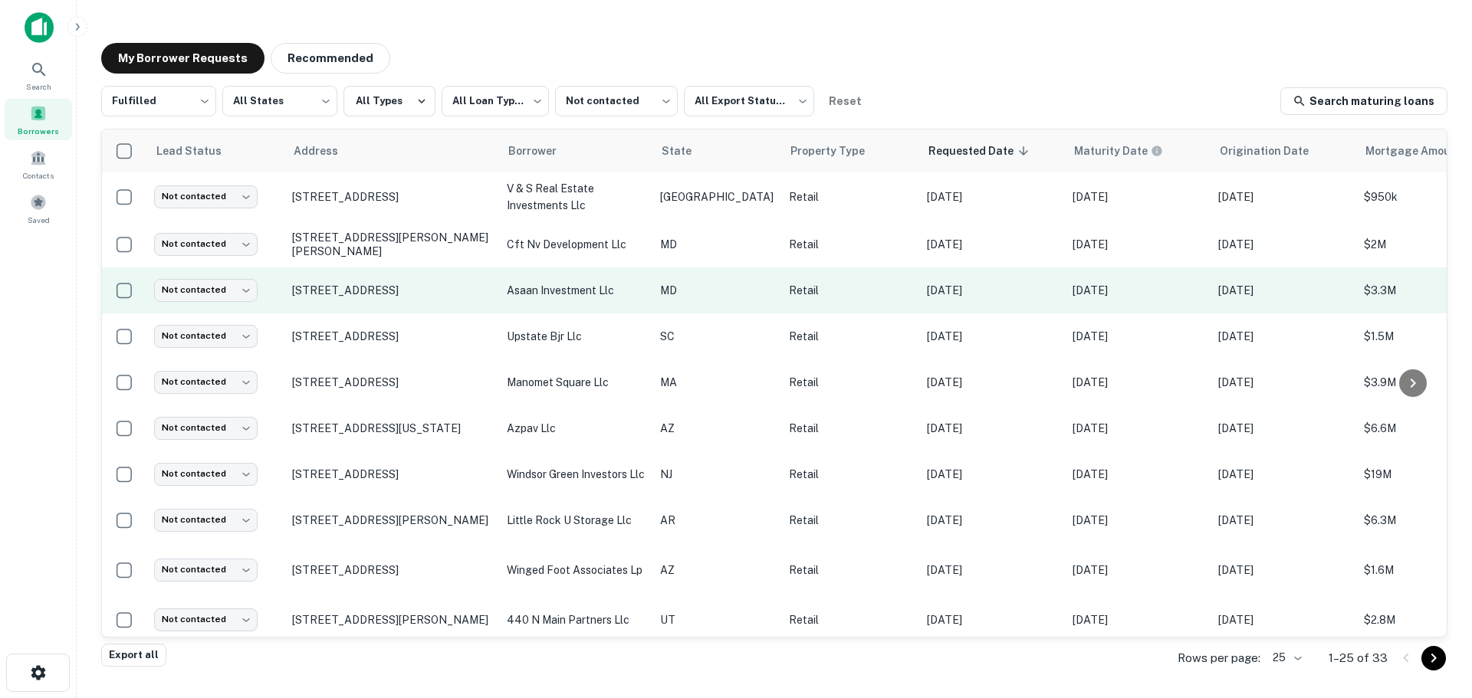
click at [246, 306] on td "Not contacted **** ​" at bounding box center [215, 291] width 138 height 46
click at [245, 301] on body "**********" at bounding box center [736, 349] width 1472 height 698
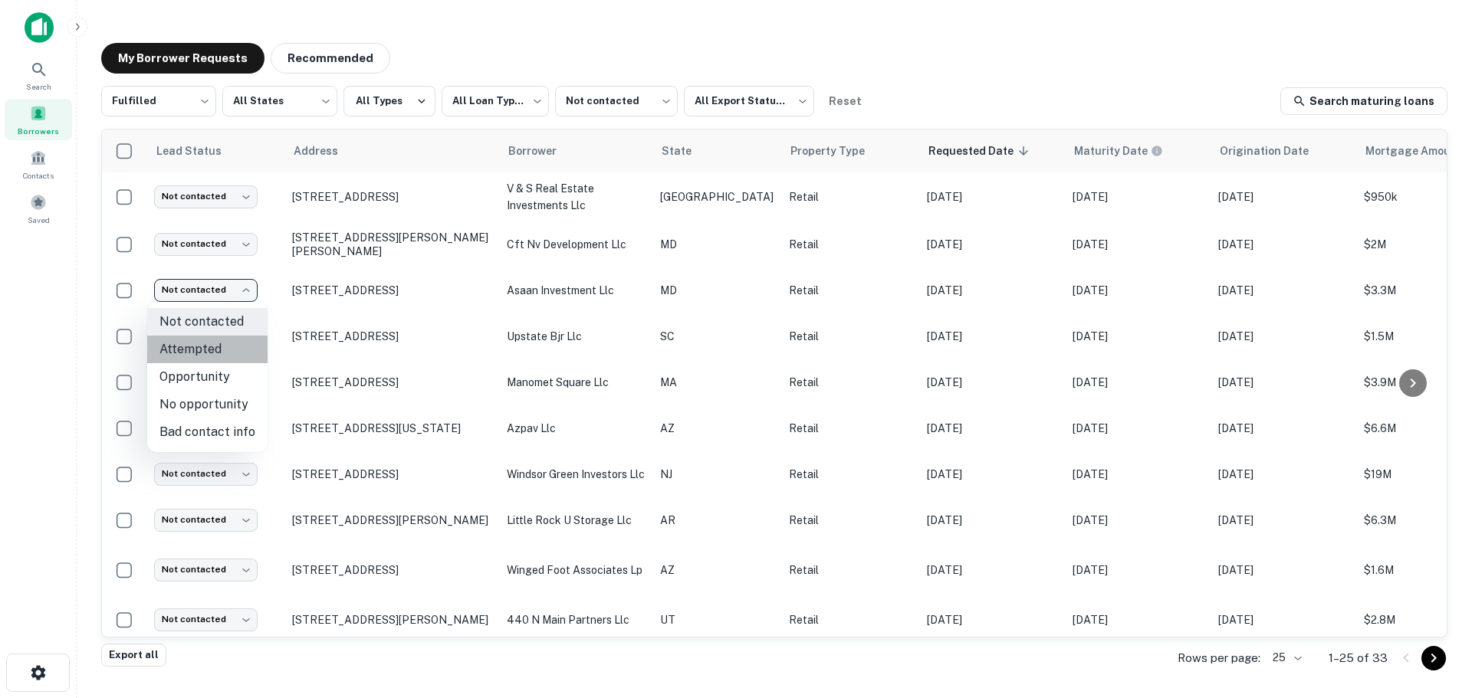
click at [238, 348] on li "Attempted" at bounding box center [207, 350] width 120 height 28
type input "*********"
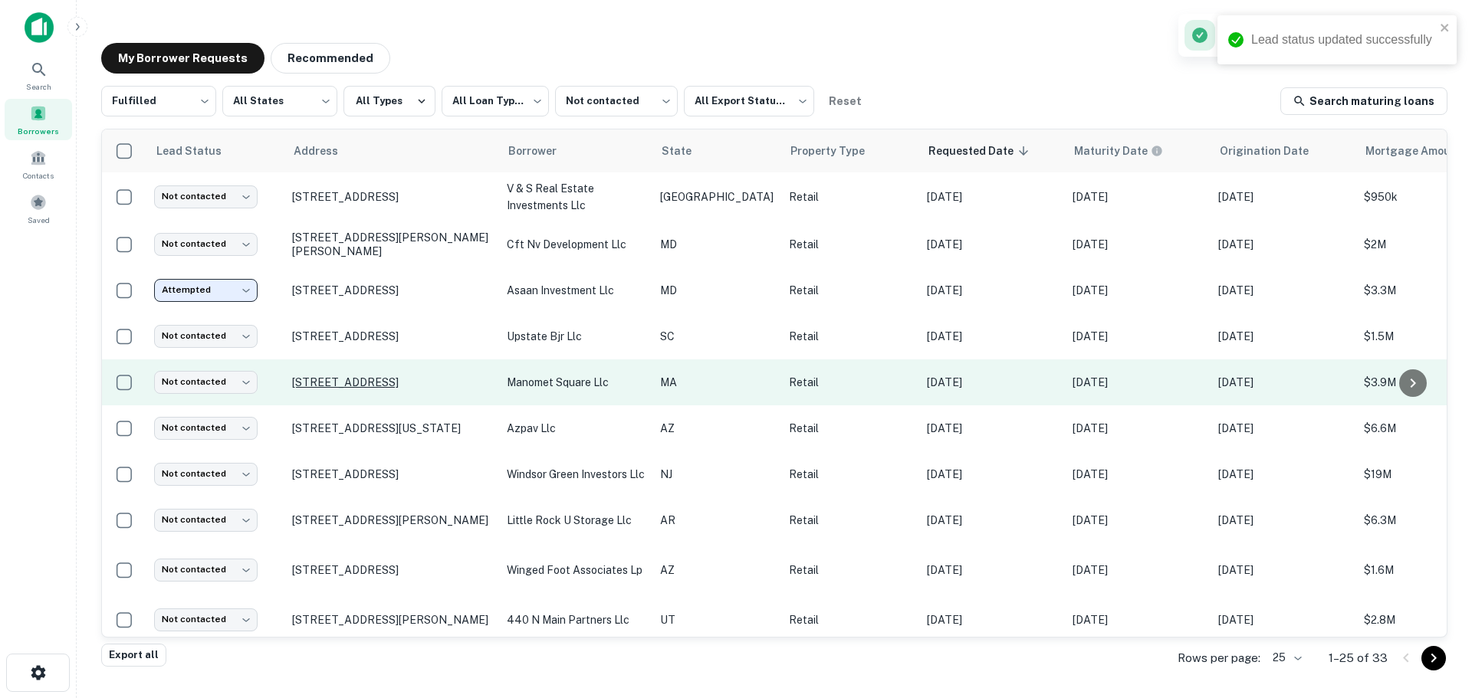
click at [339, 382] on p "[STREET_ADDRESS]" at bounding box center [391, 383] width 199 height 14
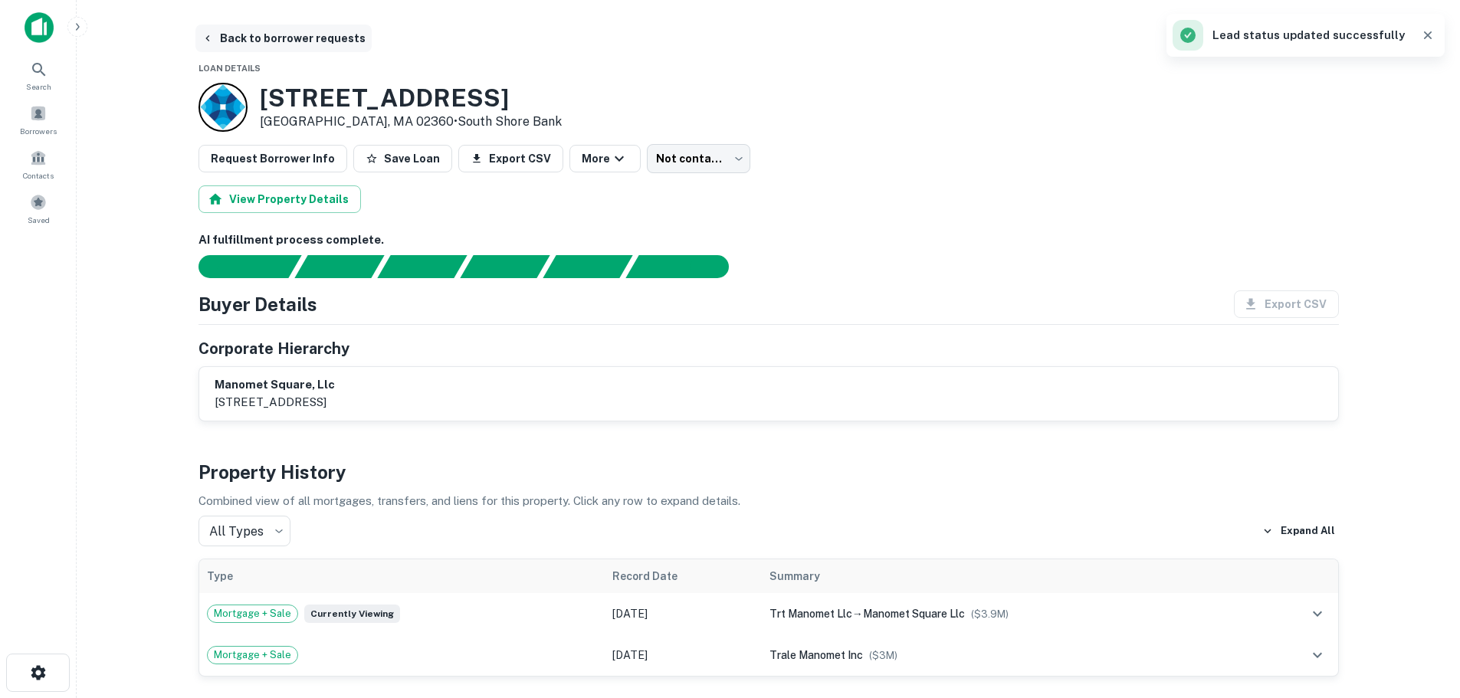
click at [306, 44] on button "Back to borrower requests" at bounding box center [283, 39] width 176 height 28
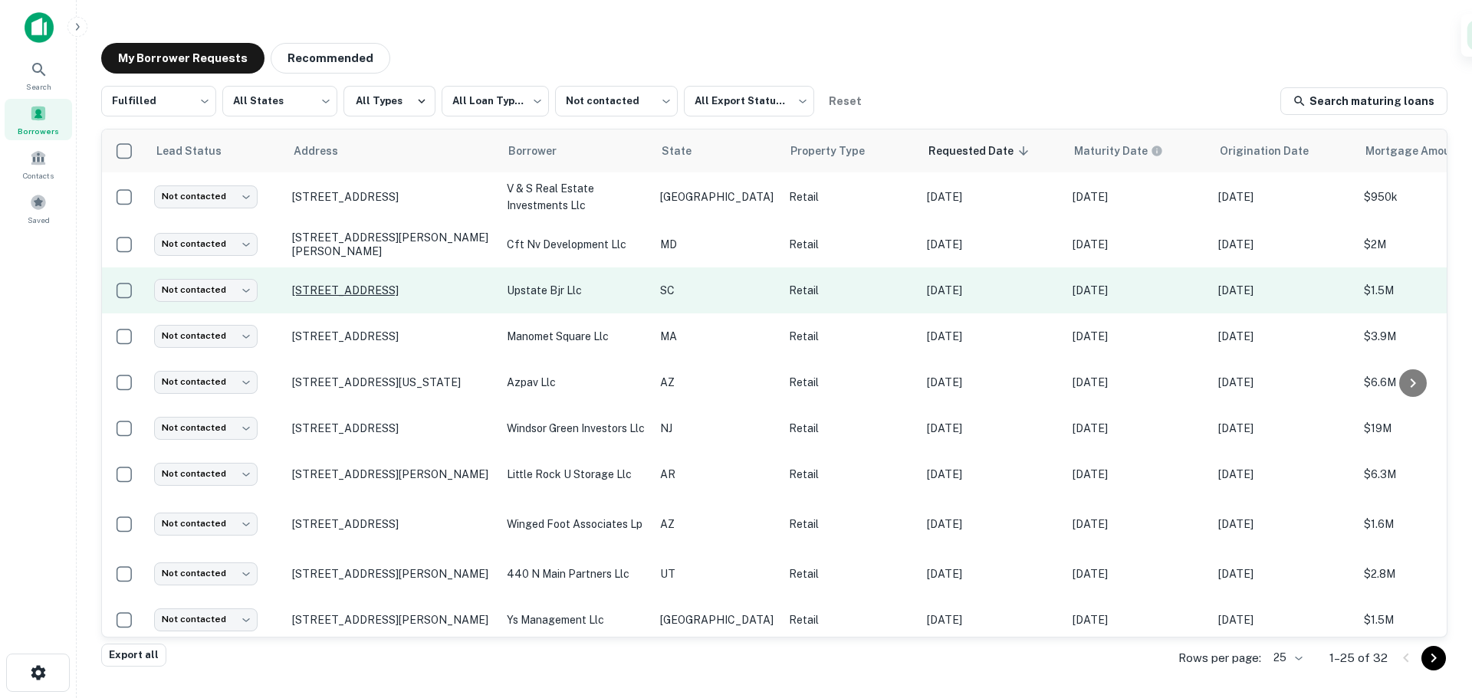
click at [385, 286] on p "[STREET_ADDRESS]" at bounding box center [391, 291] width 199 height 14
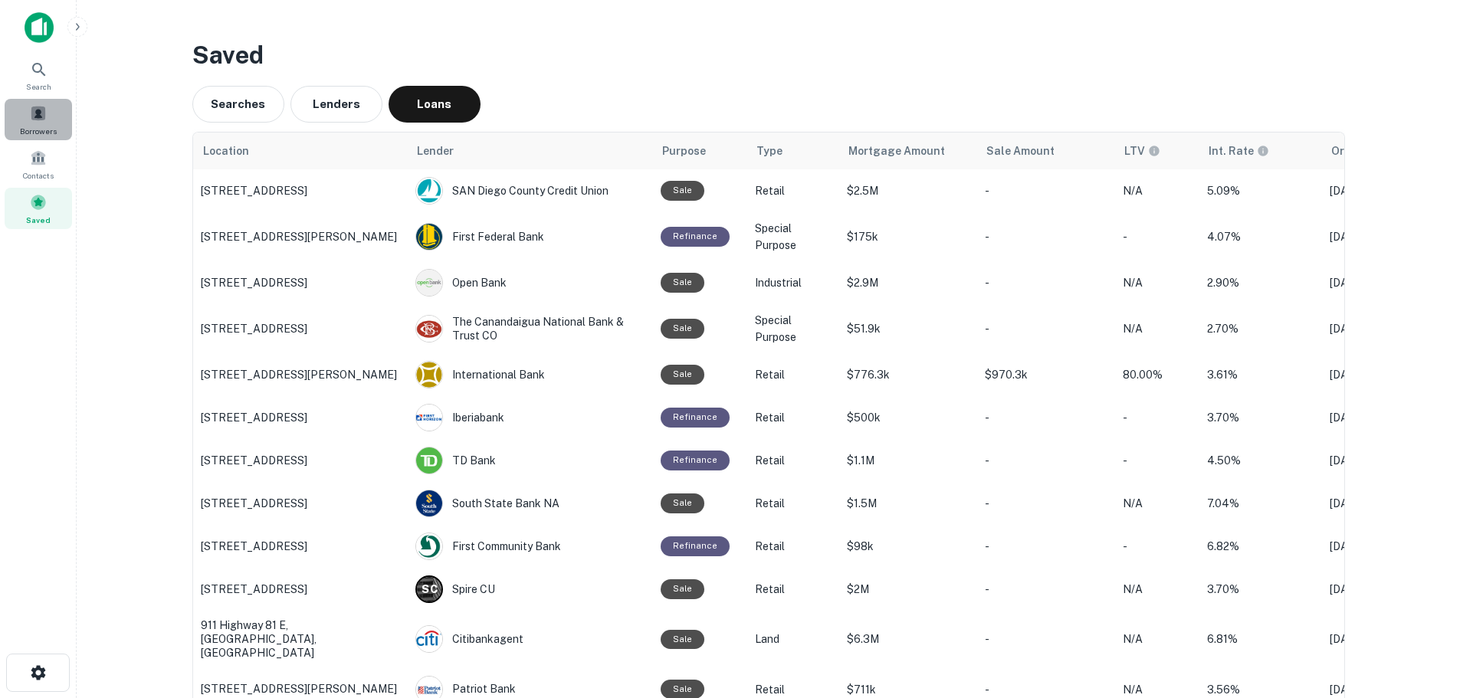
click at [39, 100] on div "Borrowers" at bounding box center [38, 119] width 67 height 41
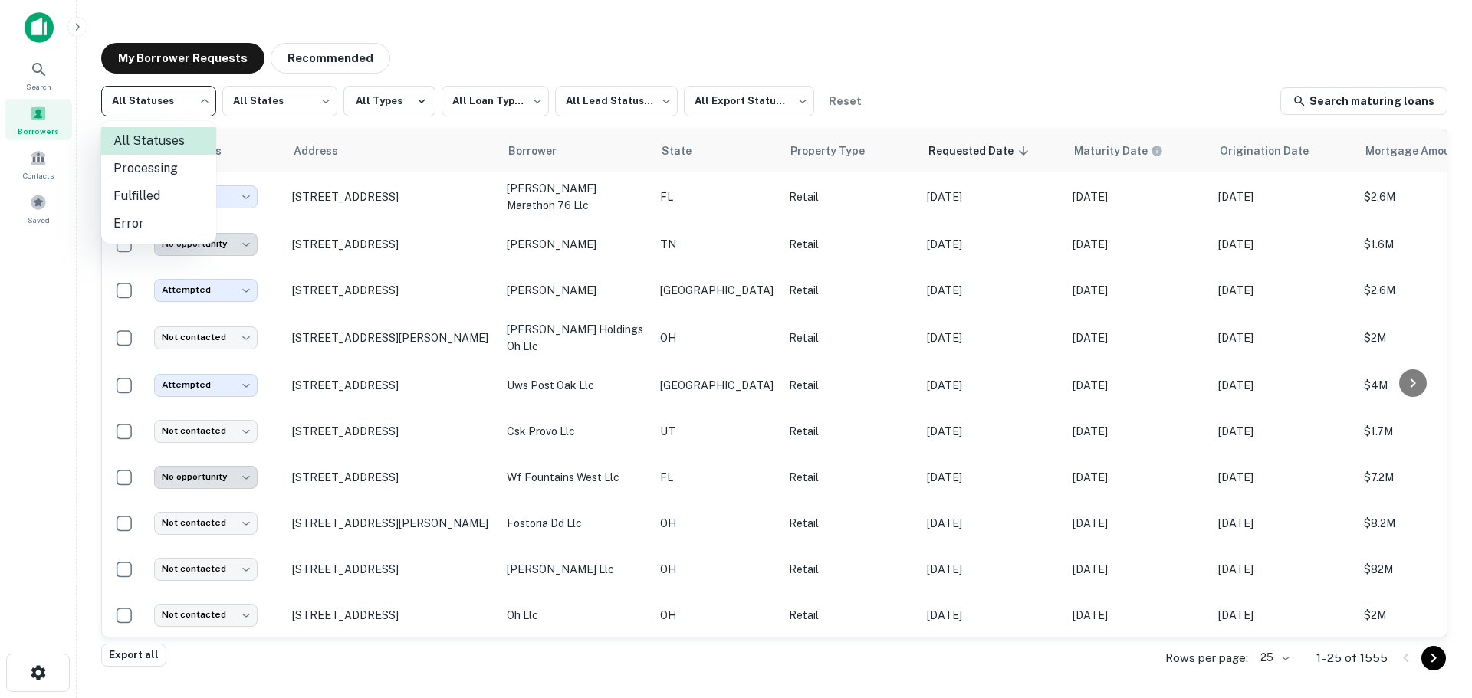
click at [191, 111] on body "**********" at bounding box center [736, 349] width 1472 height 698
click at [182, 190] on li "Fulfilled" at bounding box center [158, 196] width 115 height 28
type input "*********"
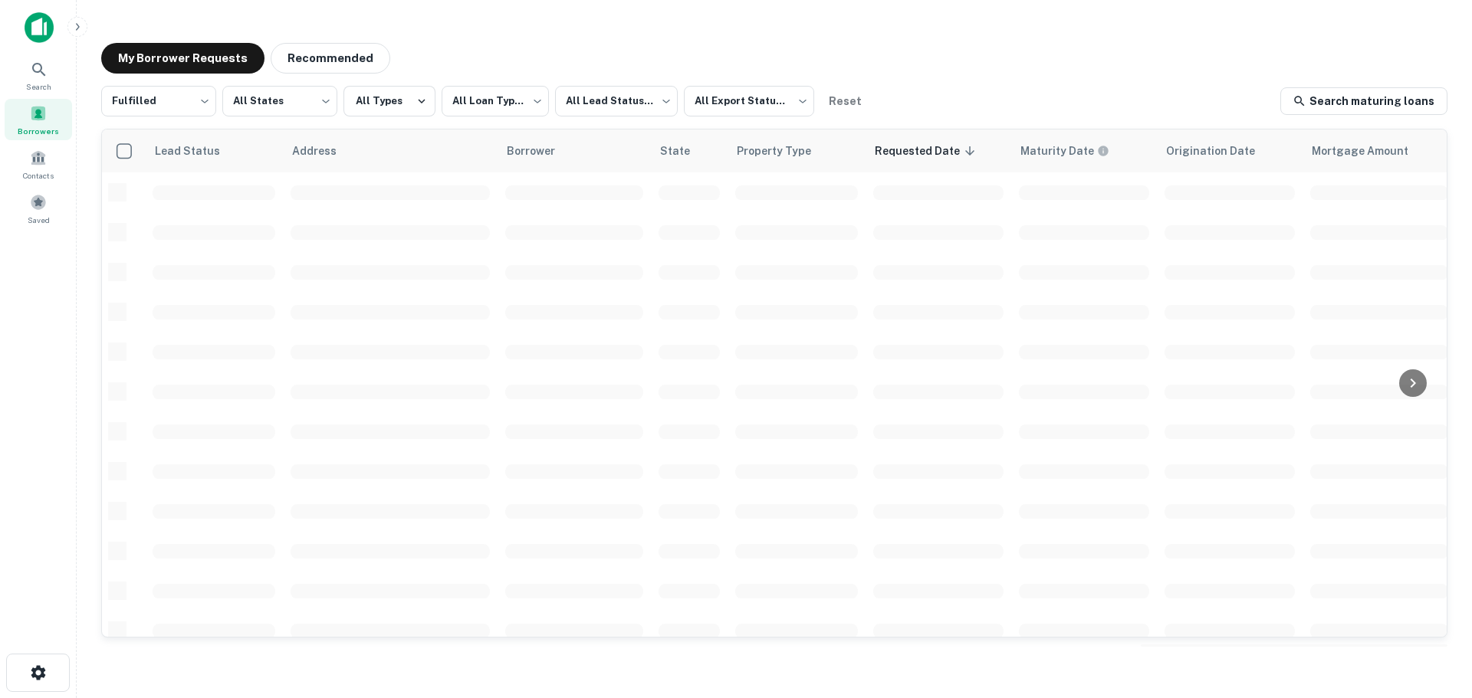
click at [651, 122] on div "**********" at bounding box center [774, 365] width 1346 height 558
click at [645, 114] on body "**********" at bounding box center [736, 349] width 1472 height 698
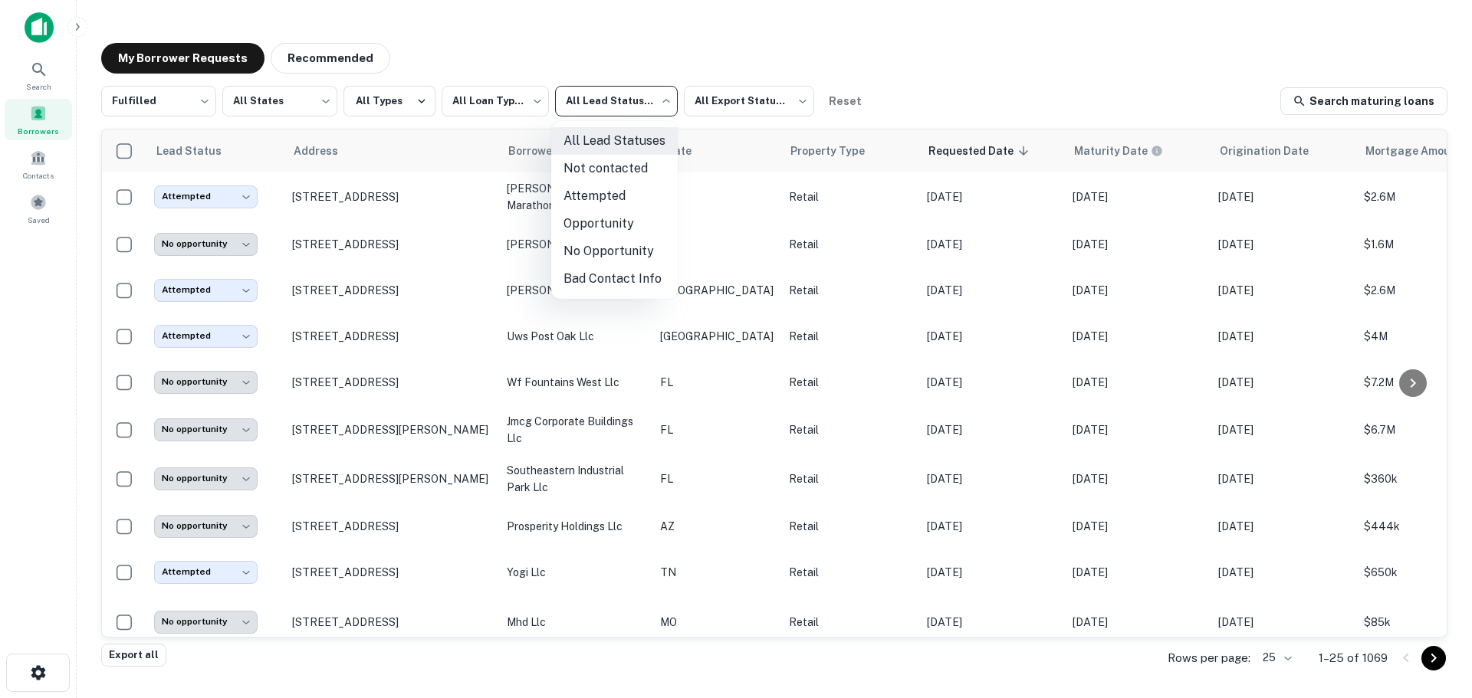
drag, startPoint x: 635, startPoint y: 182, endPoint x: 629, endPoint y: 169, distance: 14.7
click at [629, 169] on li "Not contacted" at bounding box center [614, 169] width 126 height 28
type input "****"
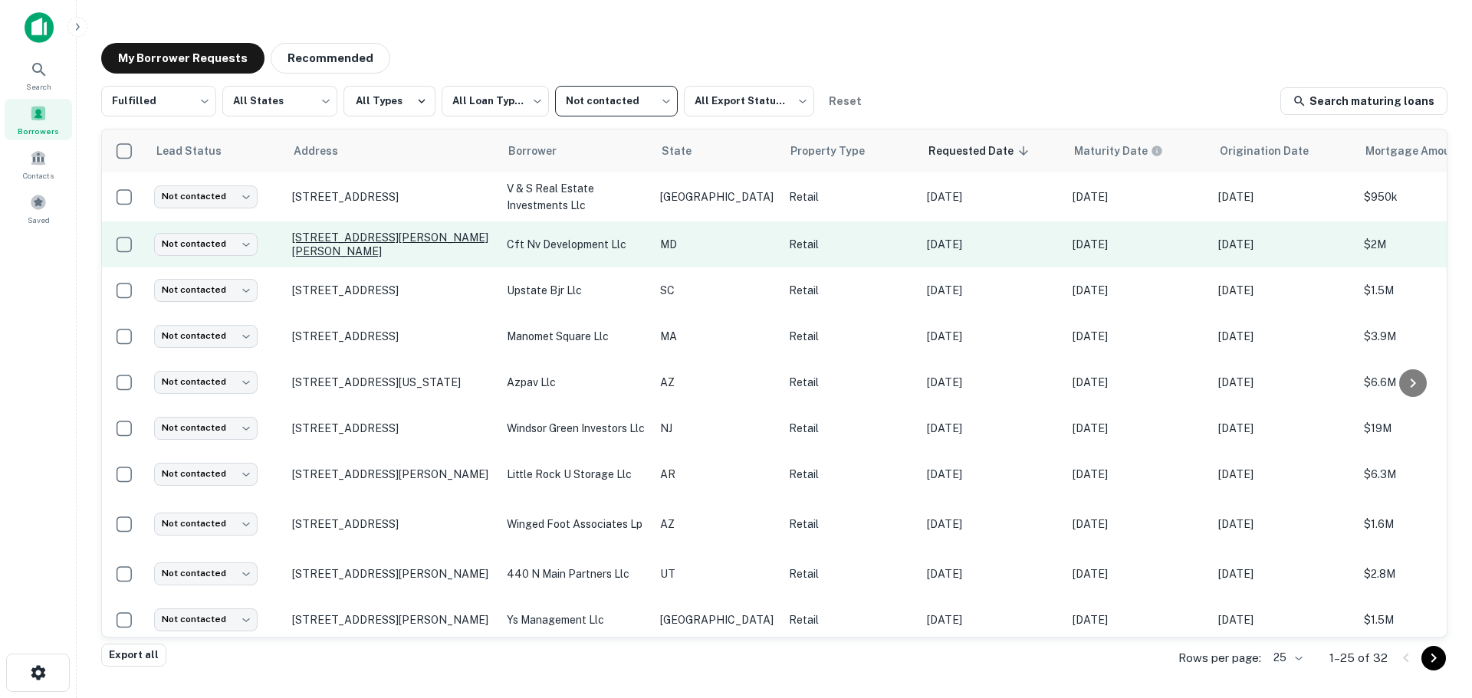
click at [320, 245] on p "[STREET_ADDRESS][PERSON_NAME][PERSON_NAME]" at bounding box center [391, 245] width 199 height 28
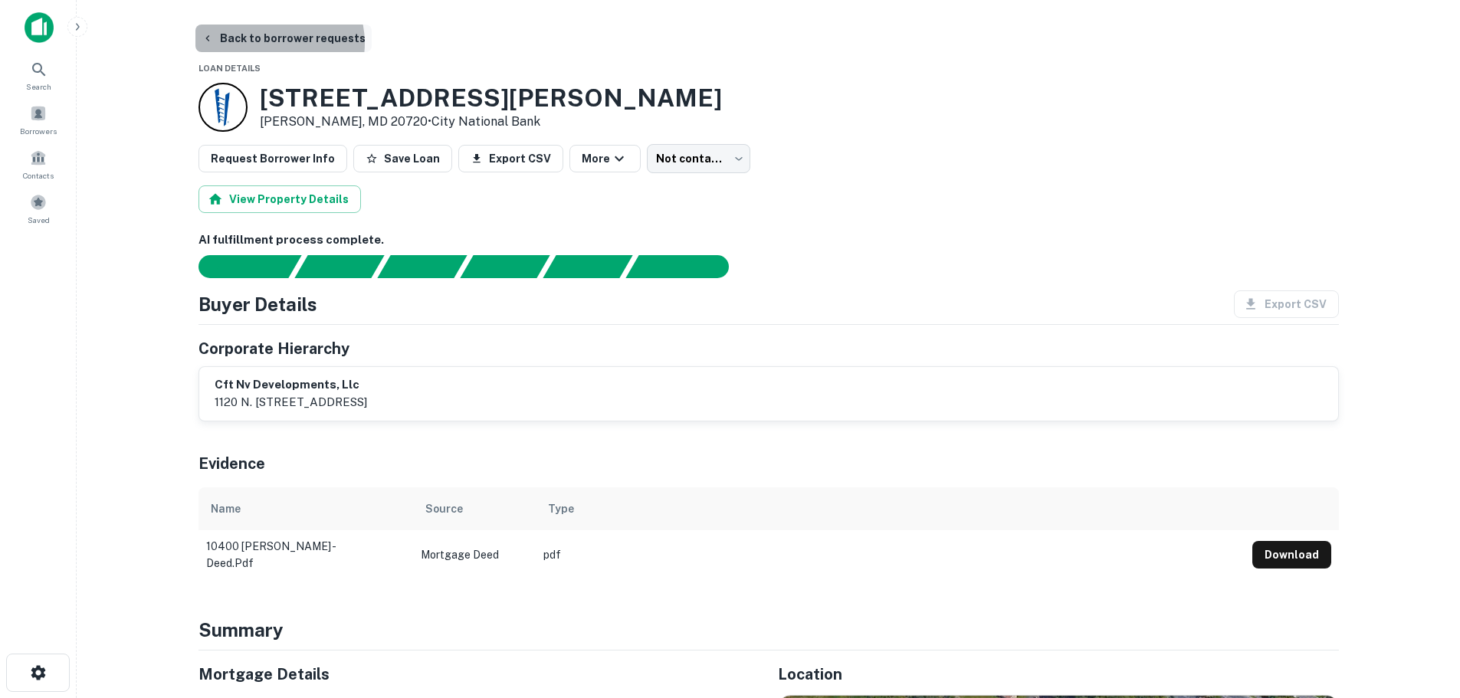
click at [278, 43] on button "Back to borrower requests" at bounding box center [283, 39] width 176 height 28
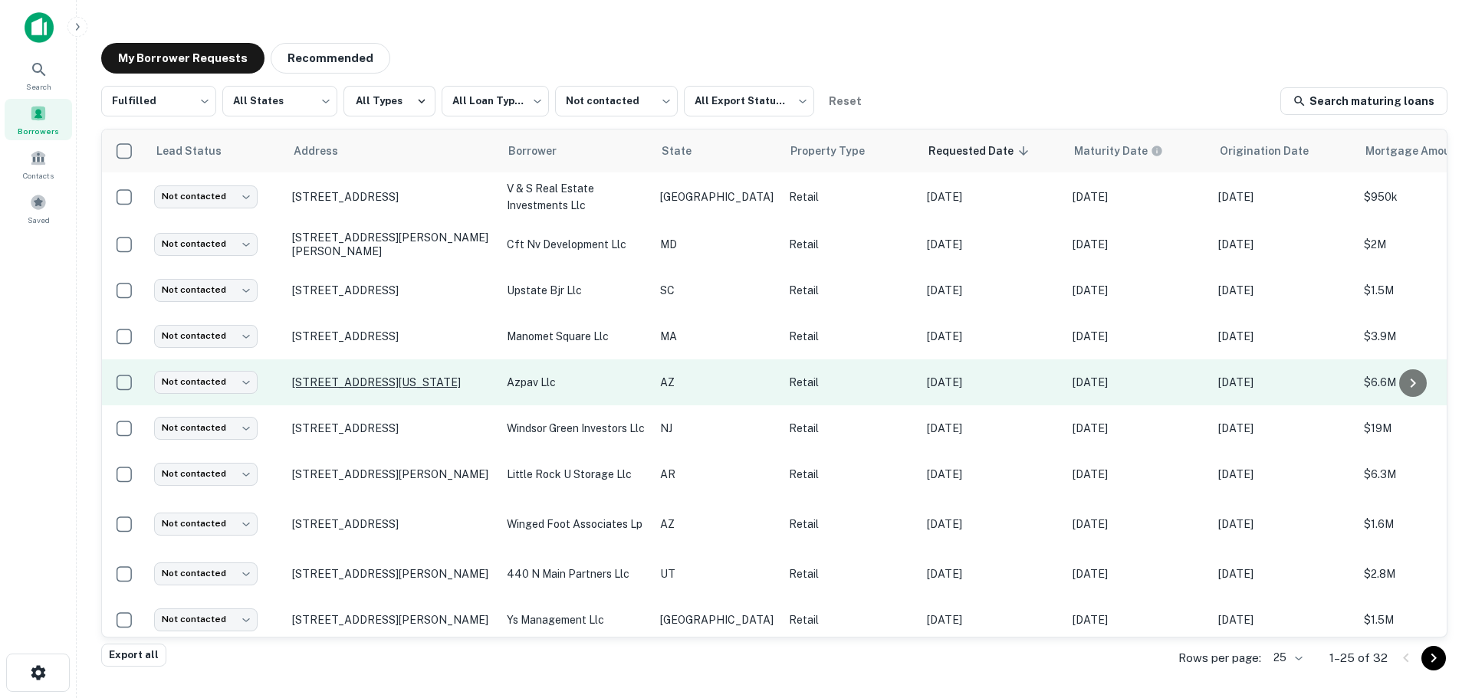
click at [345, 376] on p "[STREET_ADDRESS][US_STATE]" at bounding box center [391, 383] width 199 height 14
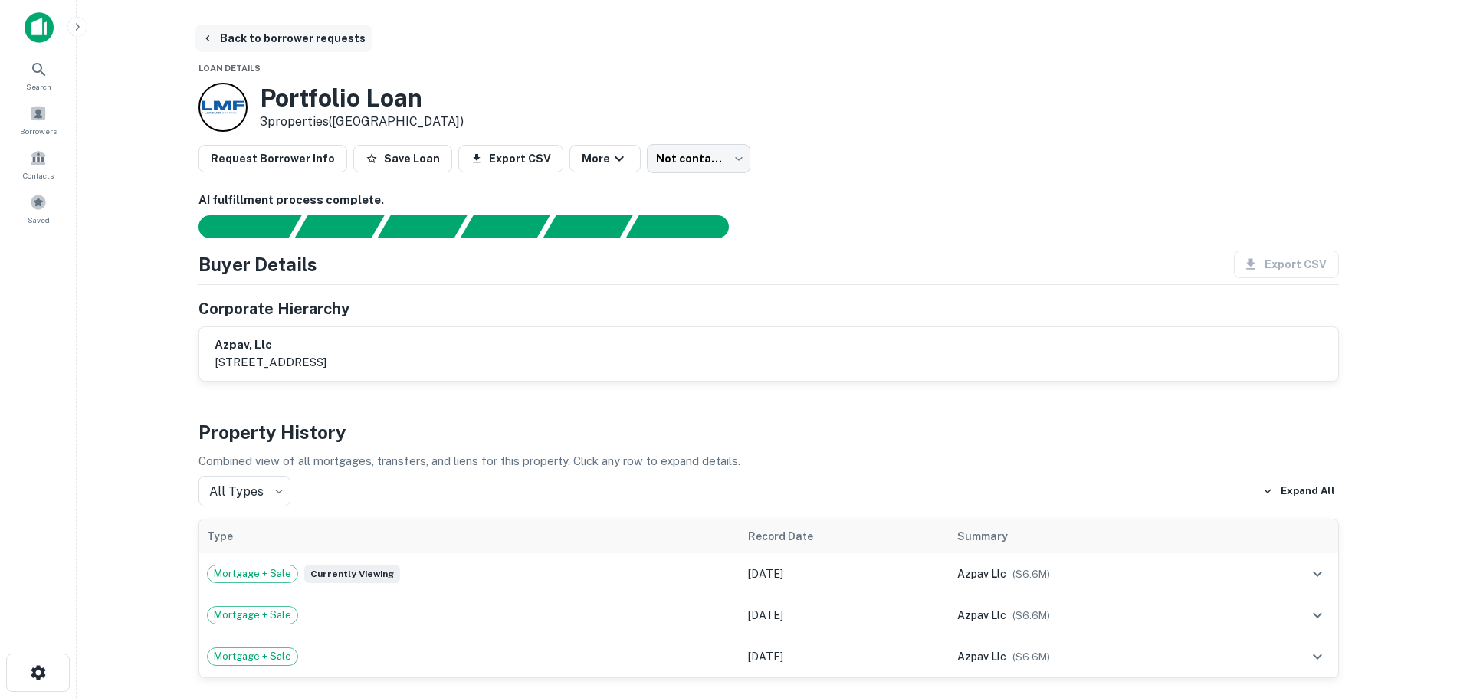
click at [318, 41] on button "Back to borrower requests" at bounding box center [283, 39] width 176 height 28
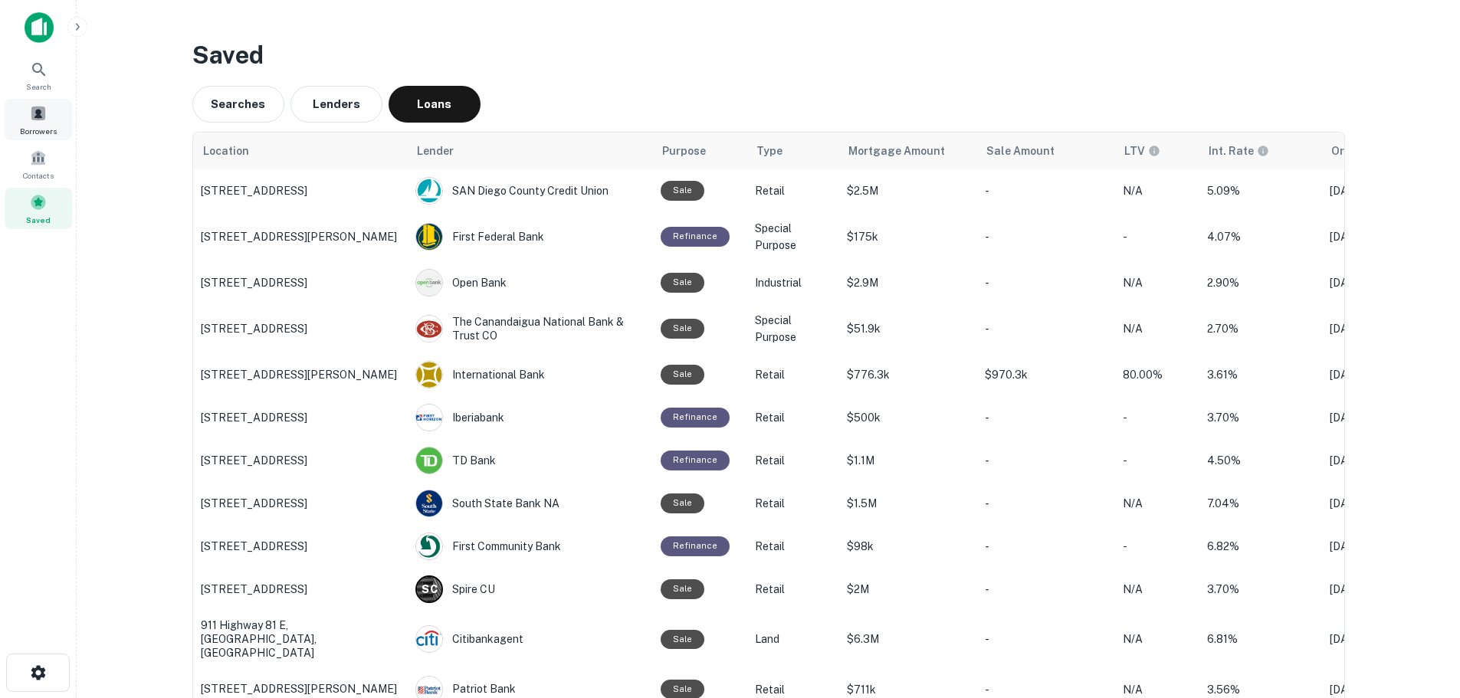
click at [54, 118] on div "Borrowers" at bounding box center [38, 119] width 67 height 41
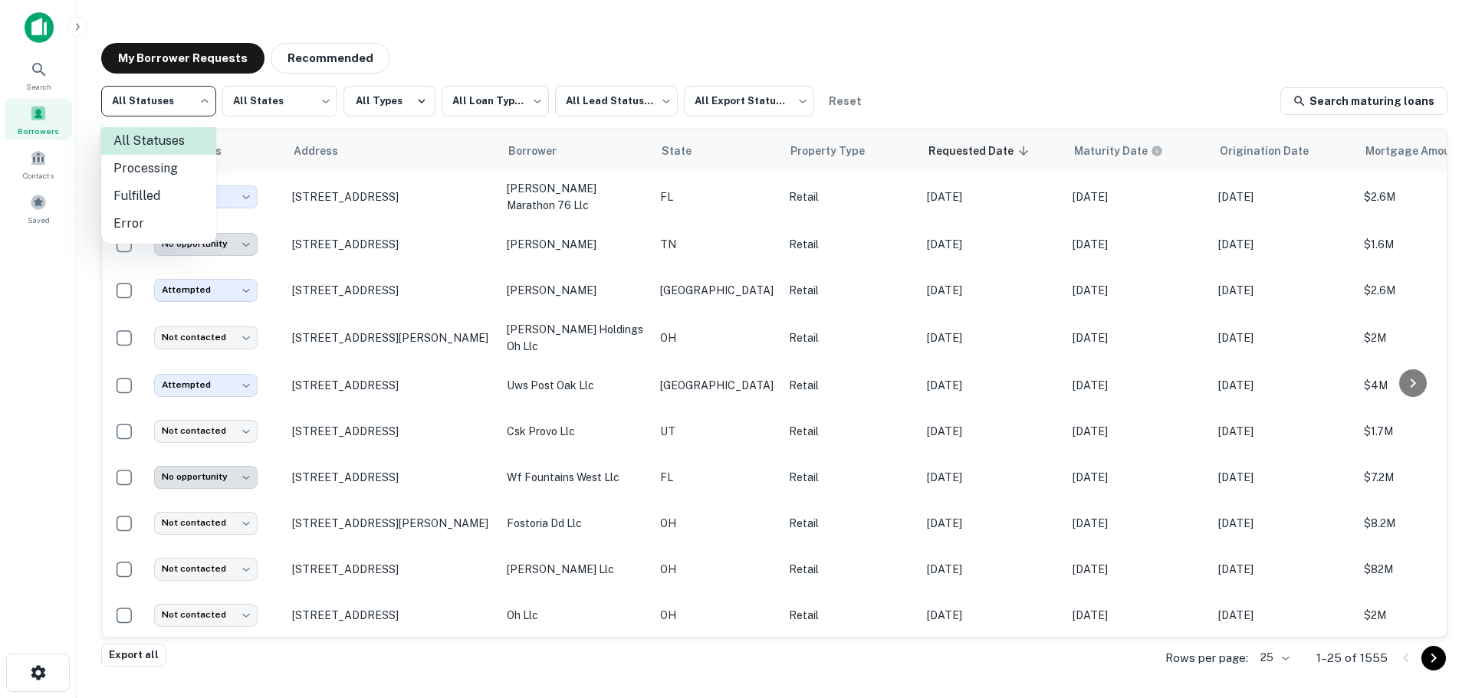
drag, startPoint x: 200, startPoint y: 93, endPoint x: 191, endPoint y: 108, distance: 17.9
click at [191, 108] on body "**********" at bounding box center [736, 349] width 1472 height 698
click at [156, 201] on li "Fulfilled" at bounding box center [158, 196] width 115 height 28
type input "*********"
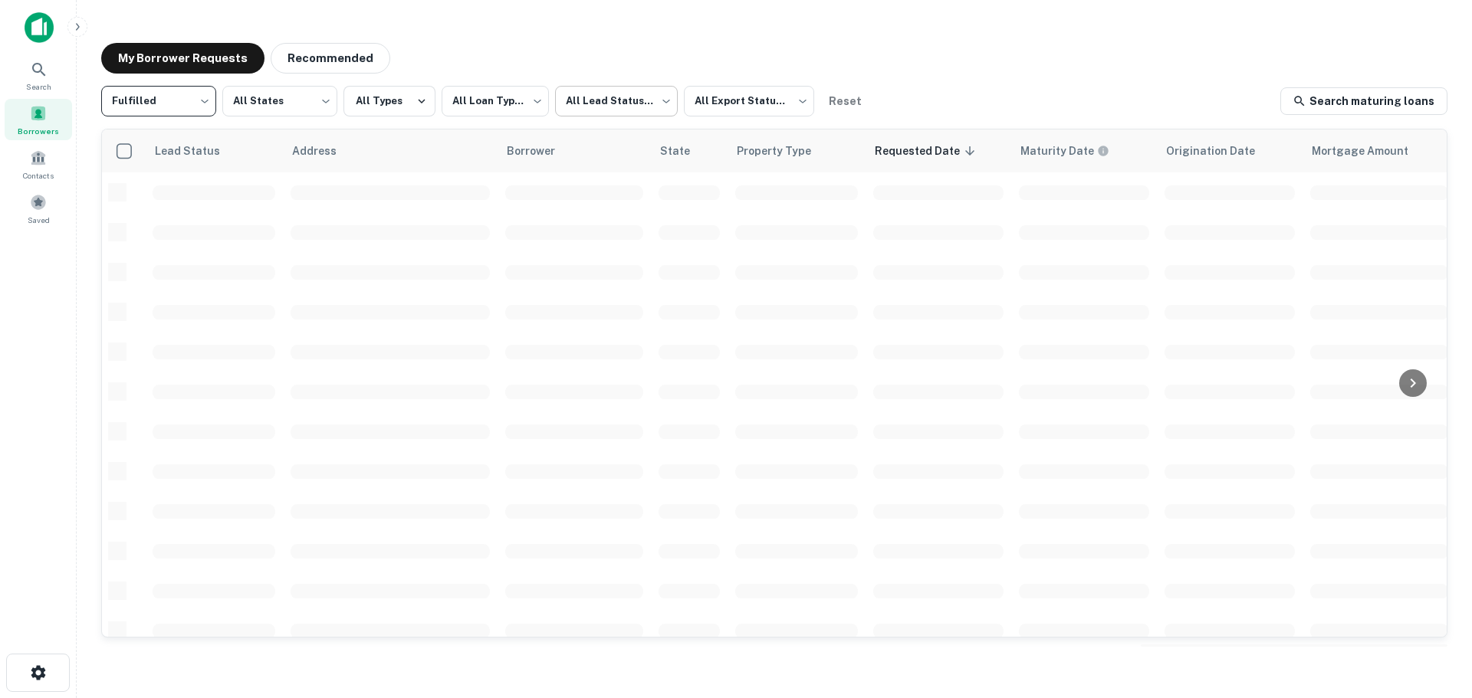
click at [605, 102] on body "**********" at bounding box center [736, 349] width 1472 height 698
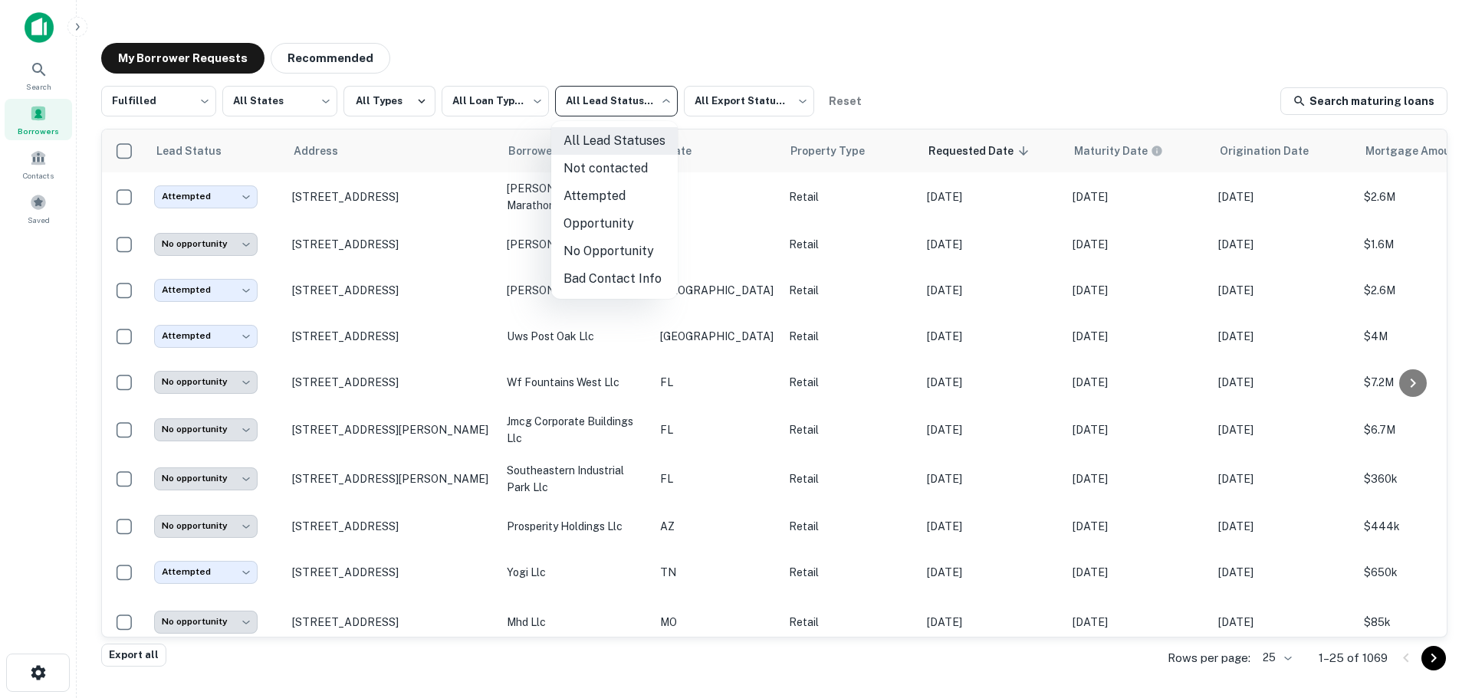
click at [630, 174] on li "Not contacted" at bounding box center [614, 169] width 126 height 28
type input "****"
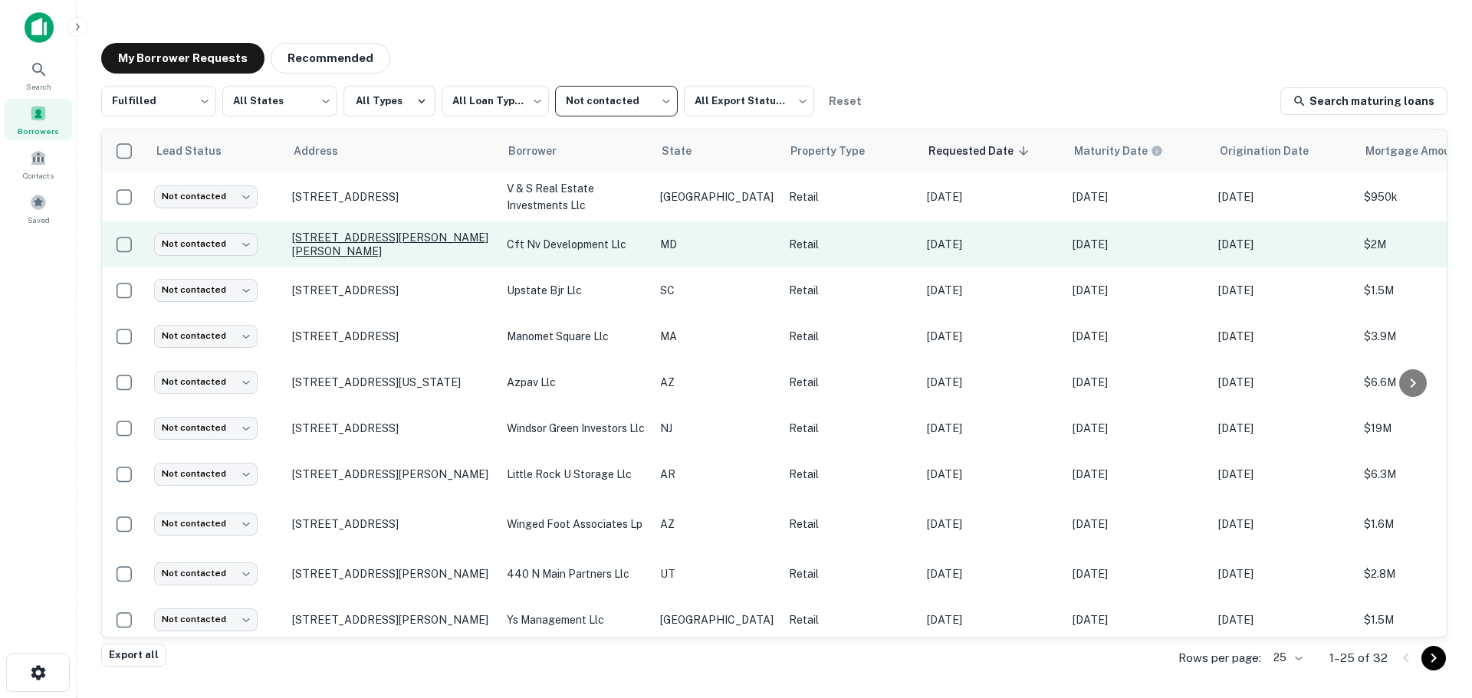
click at [381, 238] on p "10400 Martin Luther King Jr Hwy Bowie, MD 20720" at bounding box center [391, 245] width 199 height 28
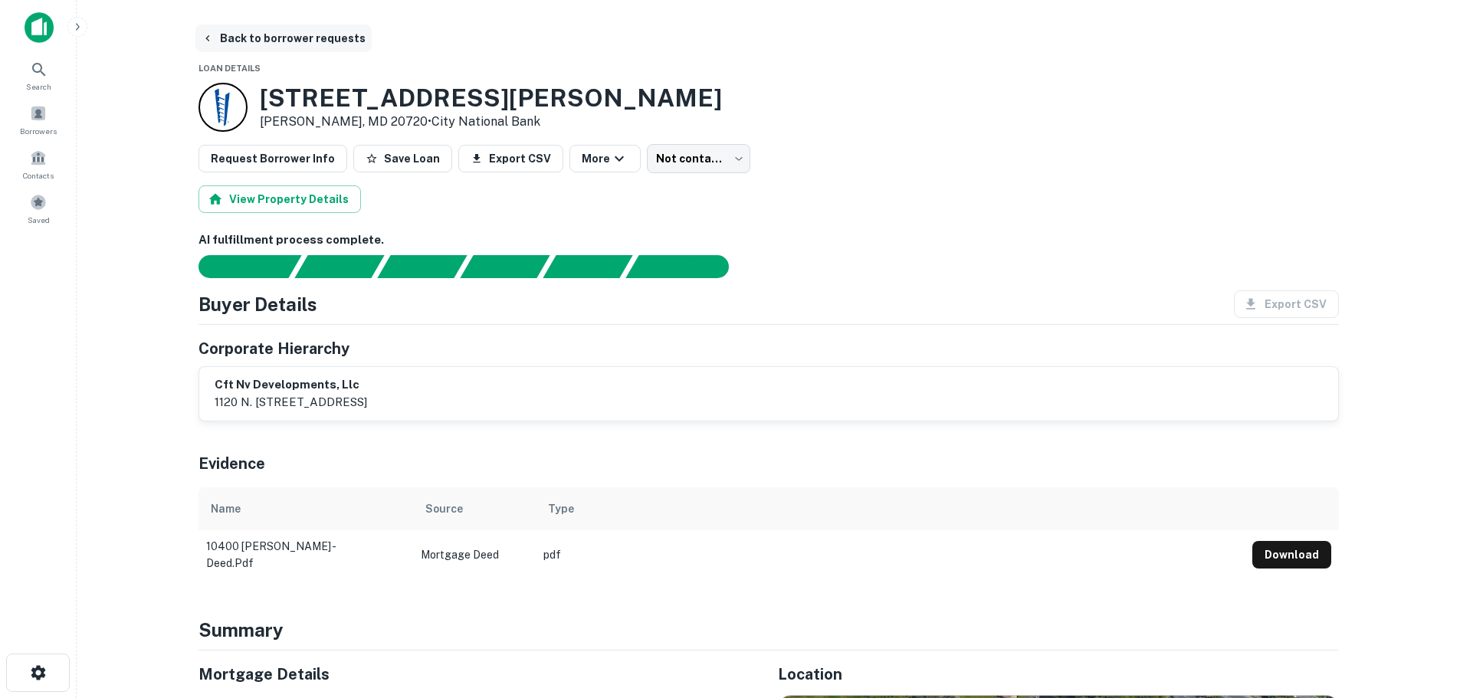
click at [311, 38] on button "Back to borrower requests" at bounding box center [283, 39] width 176 height 28
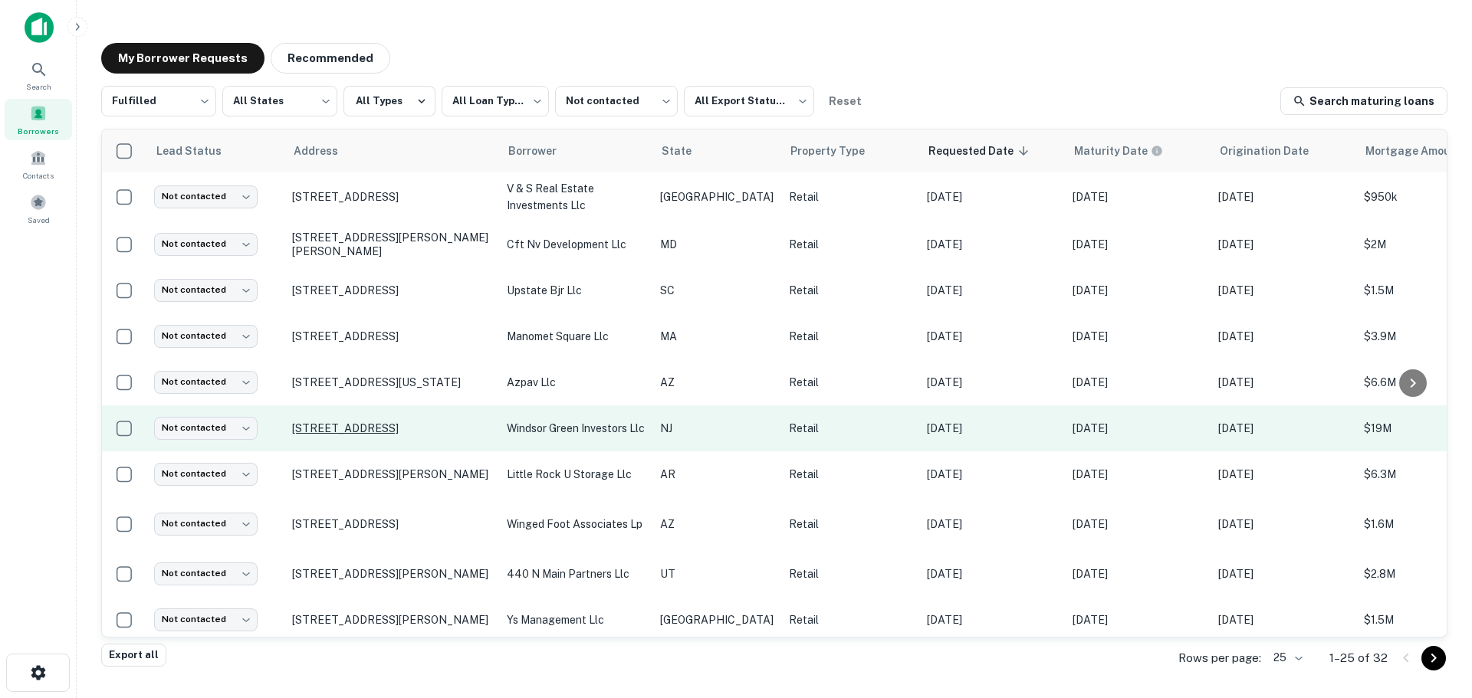
click at [379, 433] on p "3477 Us Highway 1 Princeton, NJ 08540" at bounding box center [391, 429] width 199 height 14
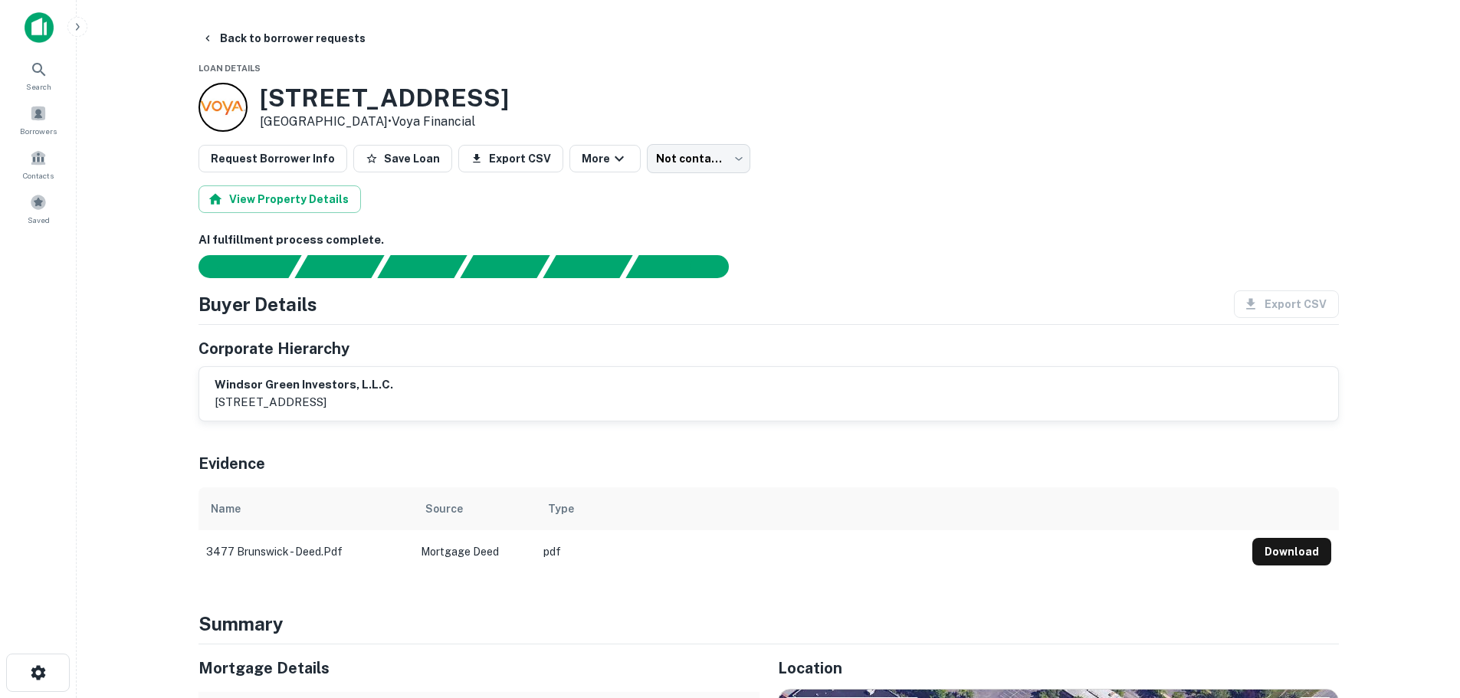
click at [393, 392] on h6 "windsor green investors, l.l.c." at bounding box center [304, 385] width 179 height 18
click at [341, 393] on p "1680 rt. 23 suite 330, wayne, nj, 07470" at bounding box center [304, 402] width 179 height 18
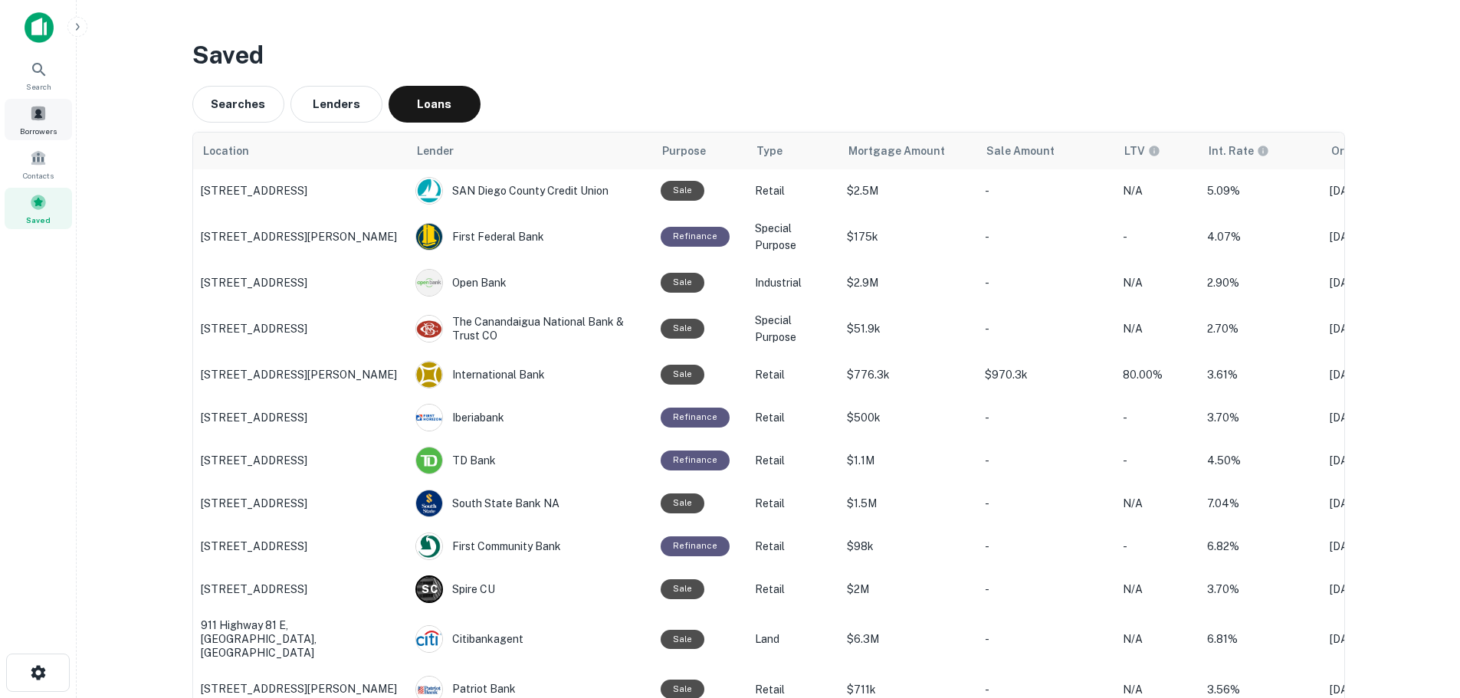
click at [44, 118] on span at bounding box center [38, 113] width 17 height 17
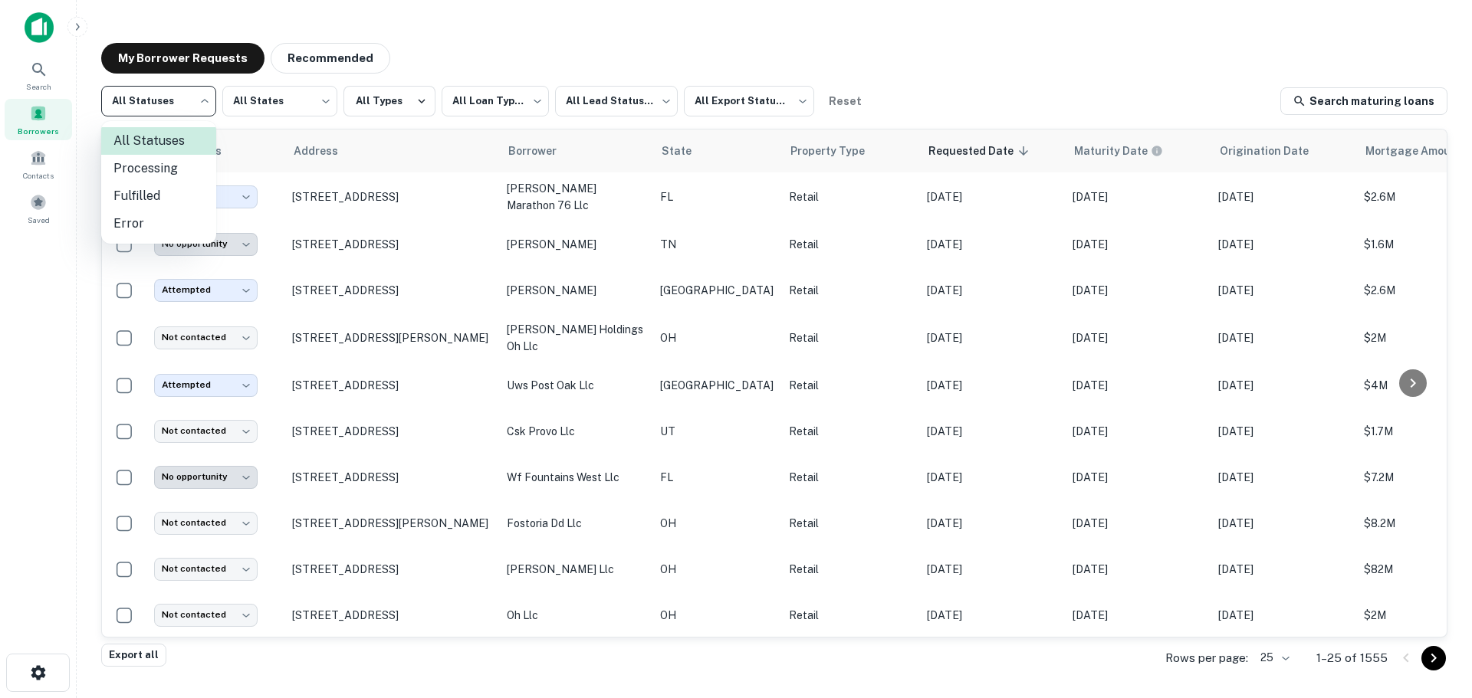
click at [194, 97] on body "**********" at bounding box center [736, 349] width 1472 height 698
click at [165, 187] on li "Fulfilled" at bounding box center [158, 196] width 115 height 28
type input "*********"
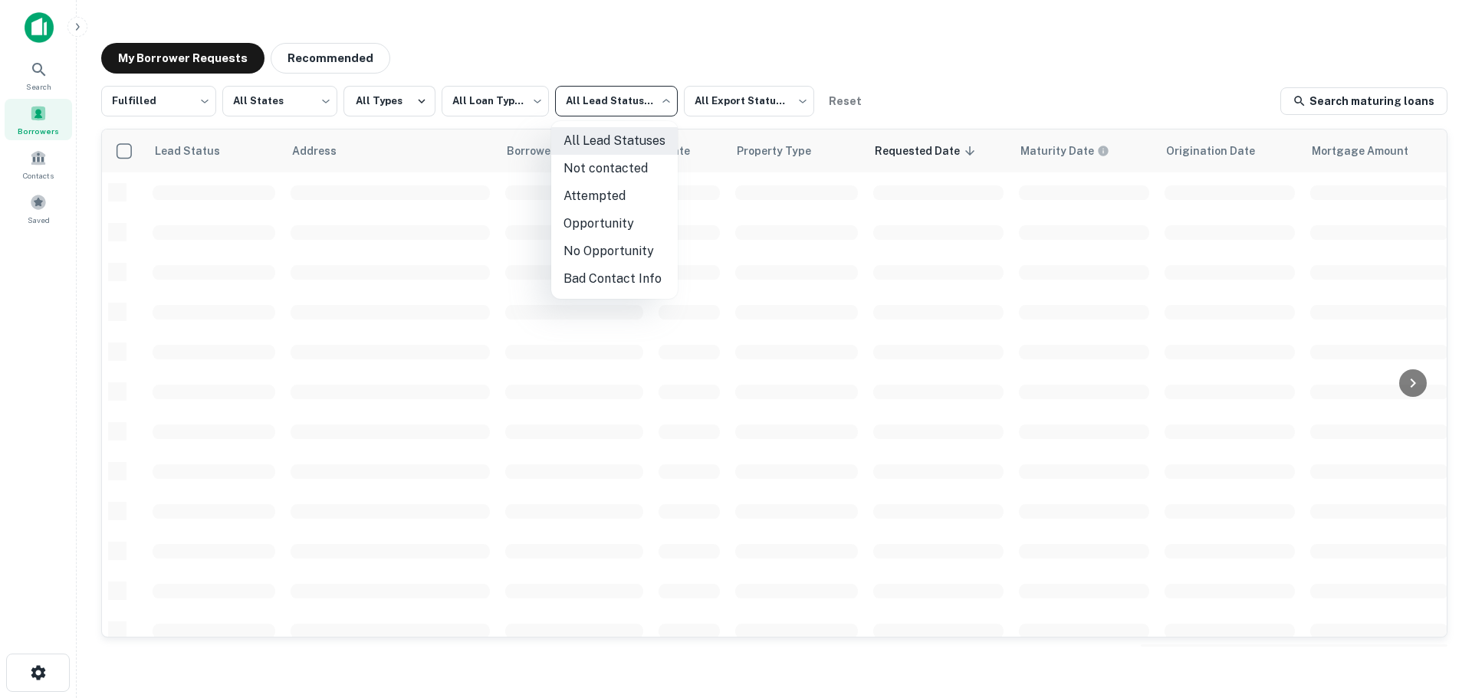
click at [575, 102] on body "**********" at bounding box center [736, 349] width 1472 height 698
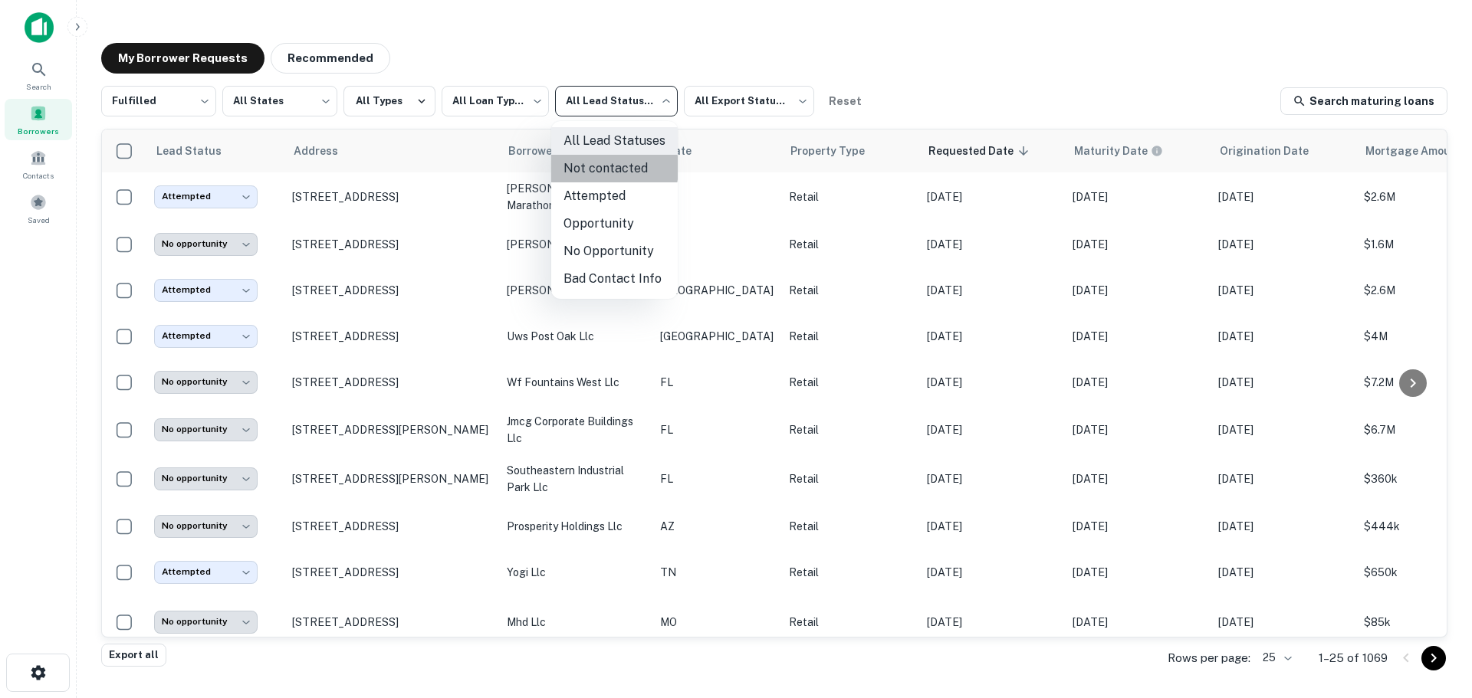
click at [594, 168] on li "Not contacted" at bounding box center [614, 169] width 126 height 28
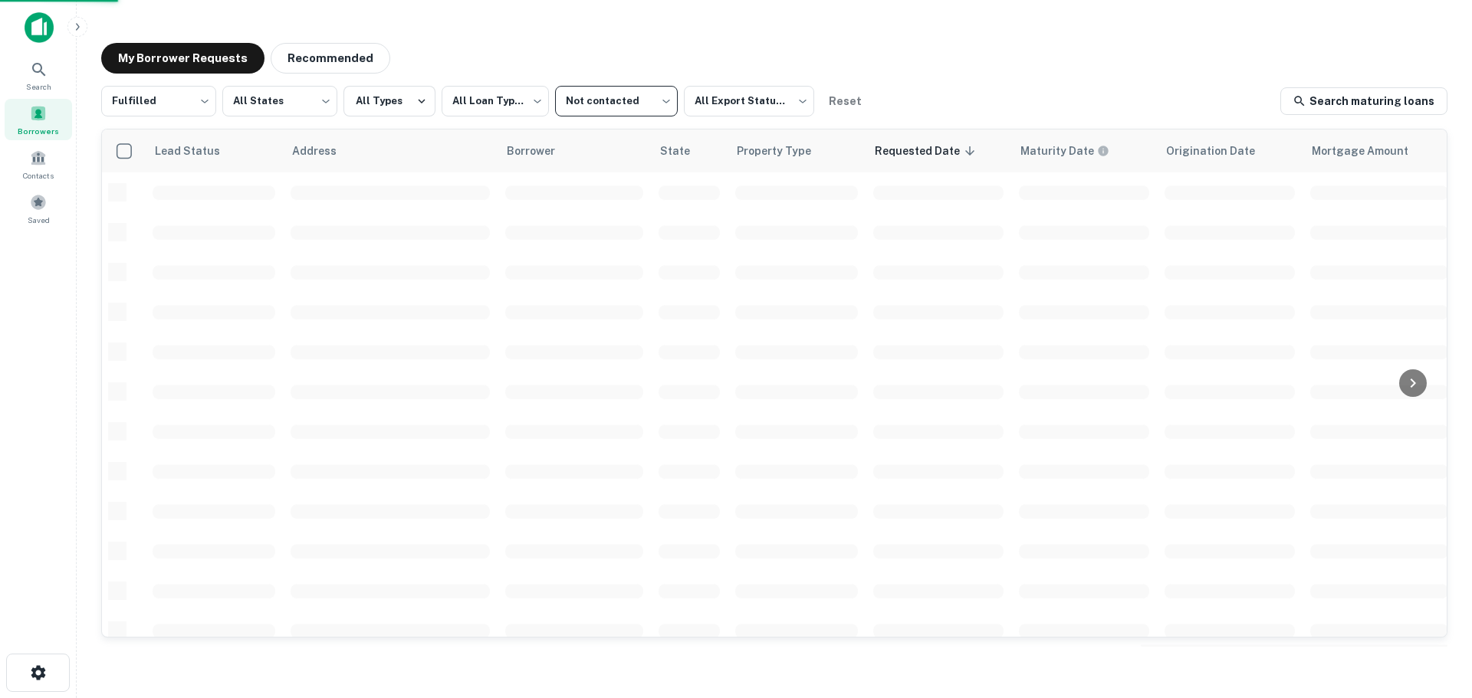
type input "****"
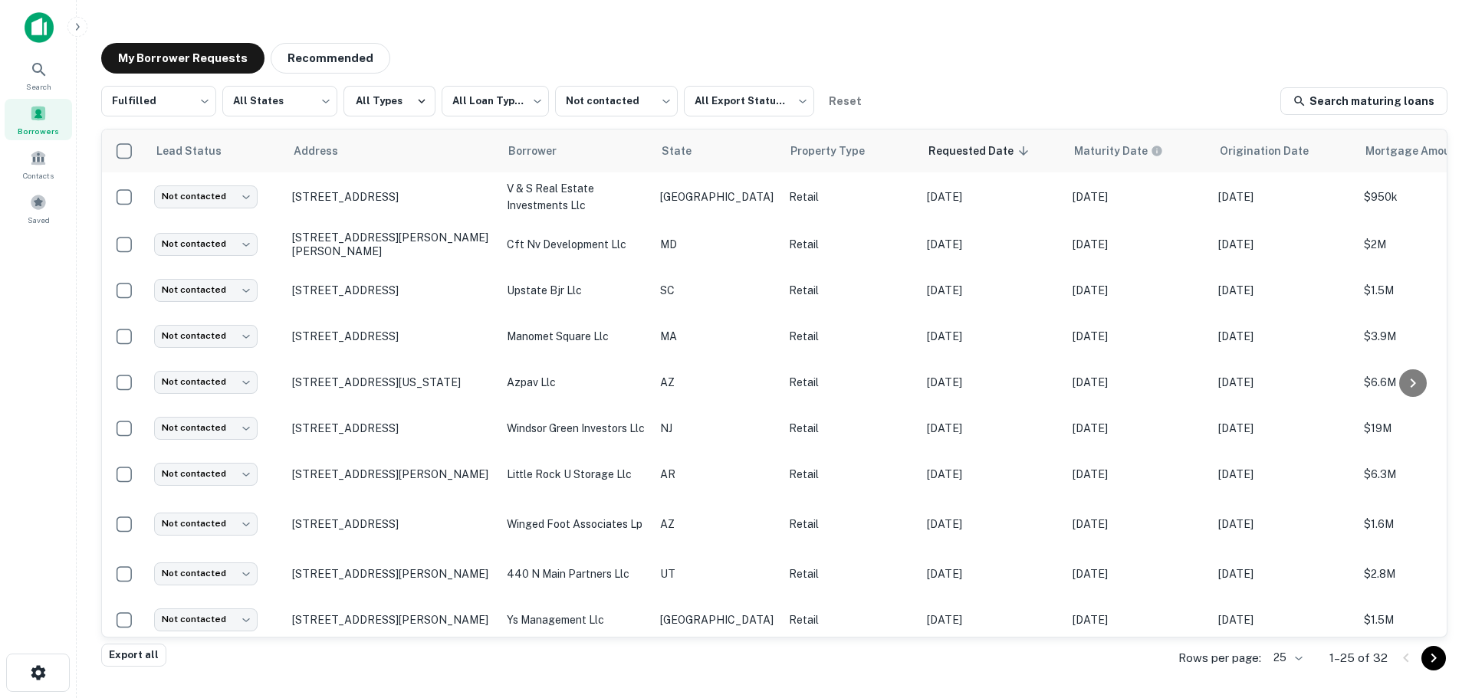
click at [605, 53] on div "My Borrower Requests Recommended" at bounding box center [774, 58] width 1346 height 31
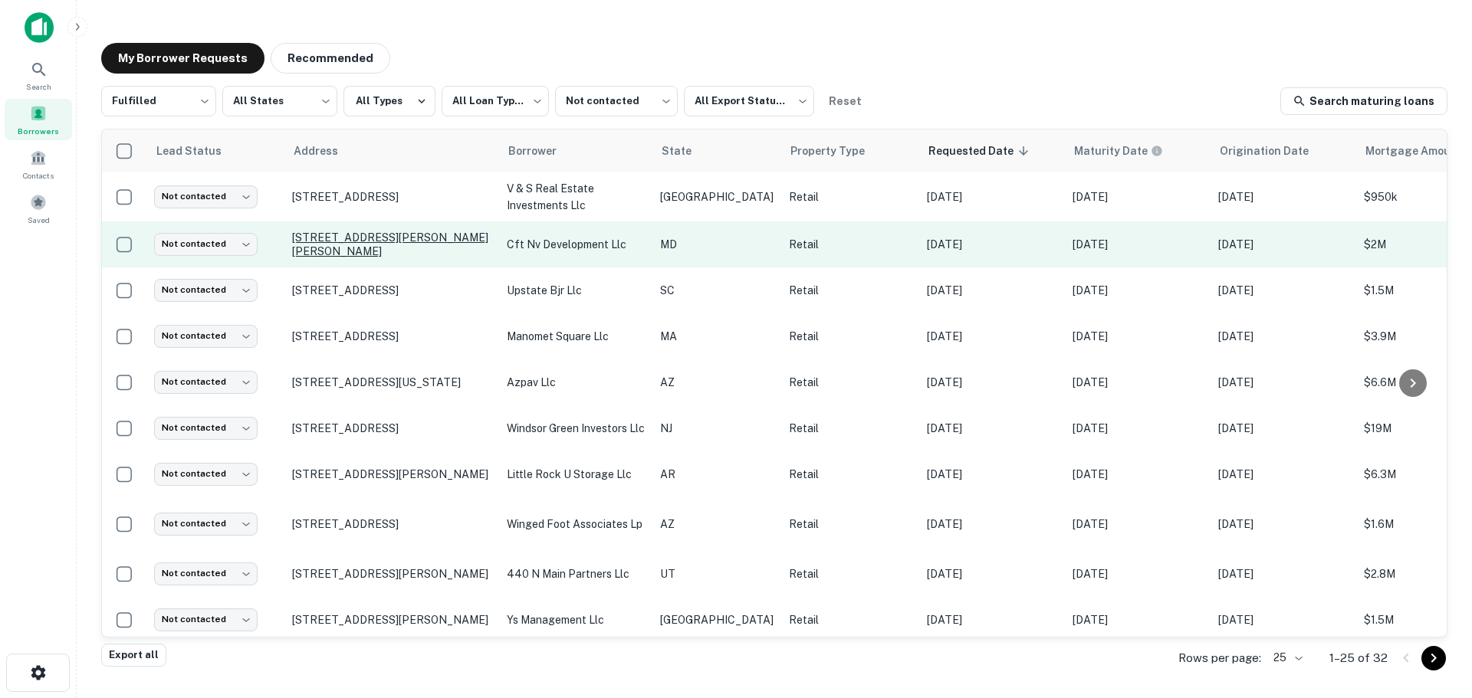
click at [424, 239] on p "[STREET_ADDRESS][PERSON_NAME][PERSON_NAME]" at bounding box center [391, 245] width 199 height 28
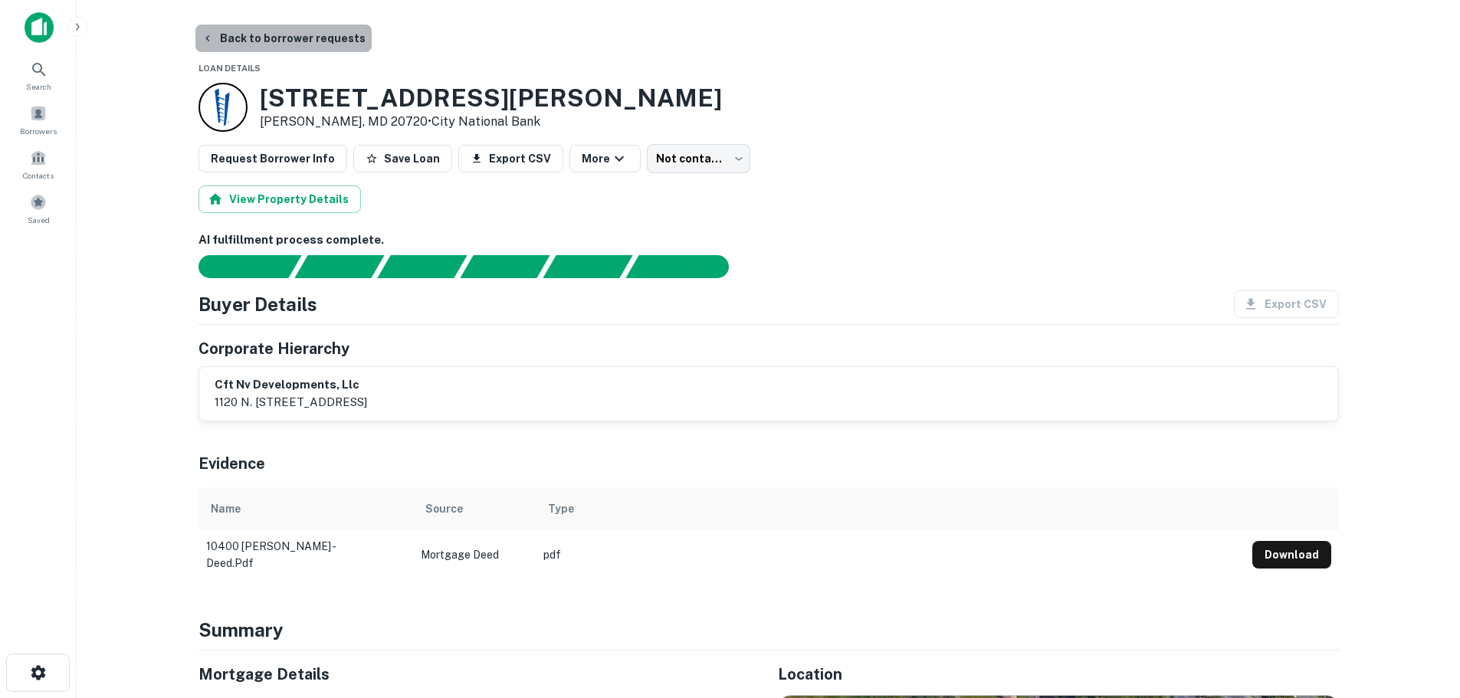
click at [300, 35] on button "Back to borrower requests" at bounding box center [283, 39] width 176 height 28
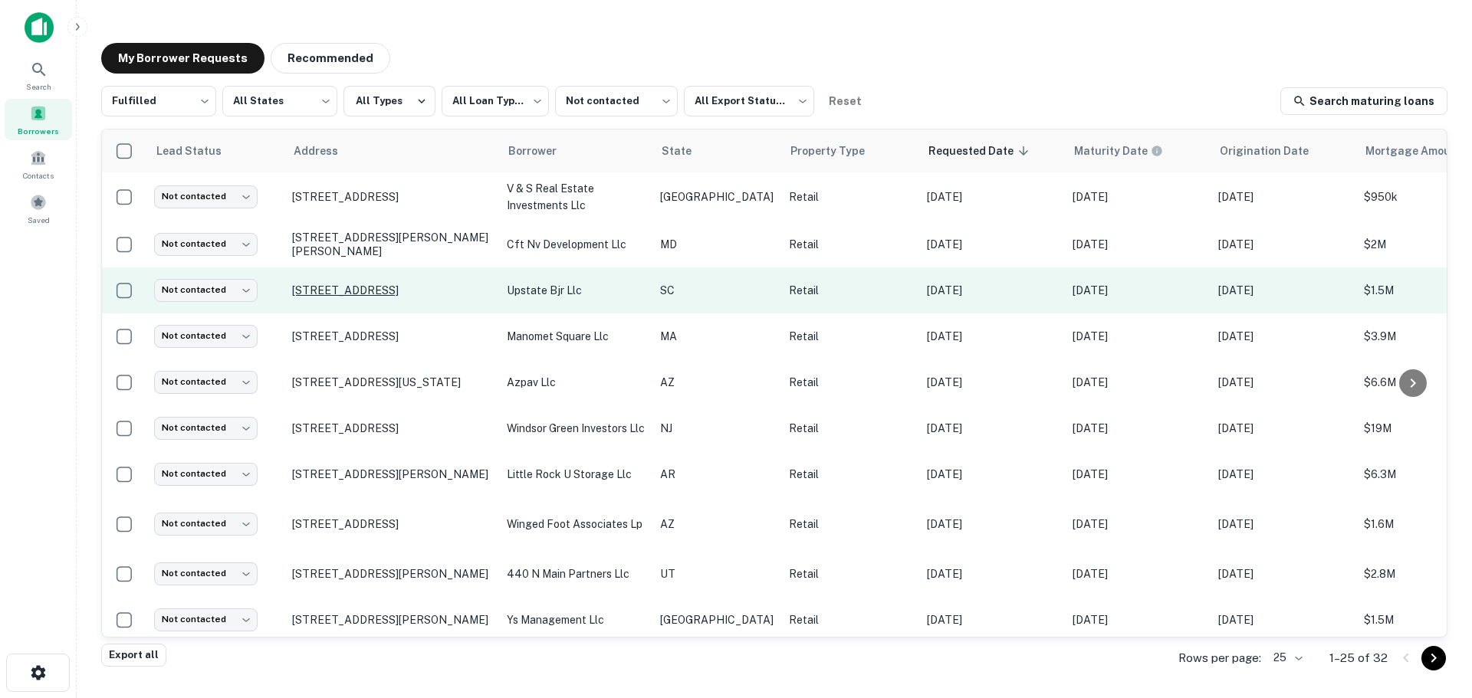
click at [369, 287] on p "[STREET_ADDRESS]" at bounding box center [391, 291] width 199 height 14
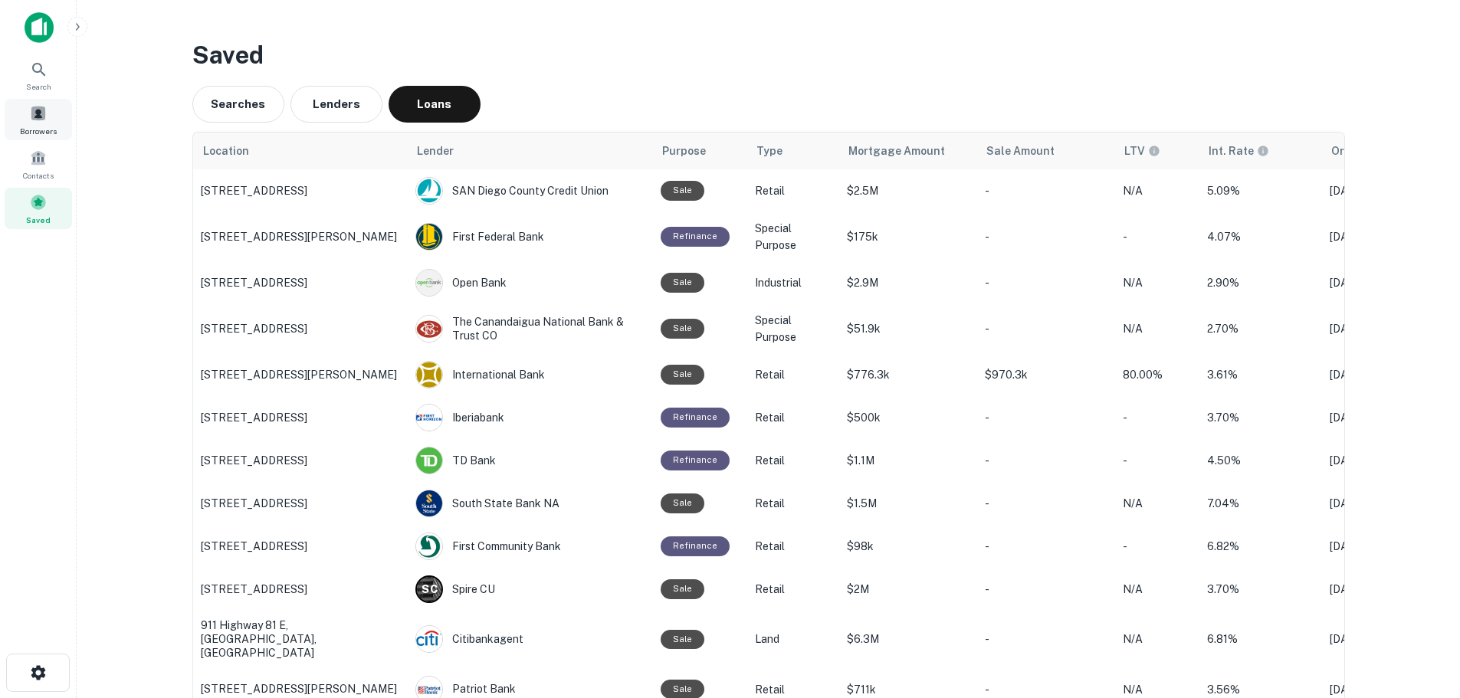
click at [41, 128] on span "Borrowers" at bounding box center [38, 131] width 37 height 12
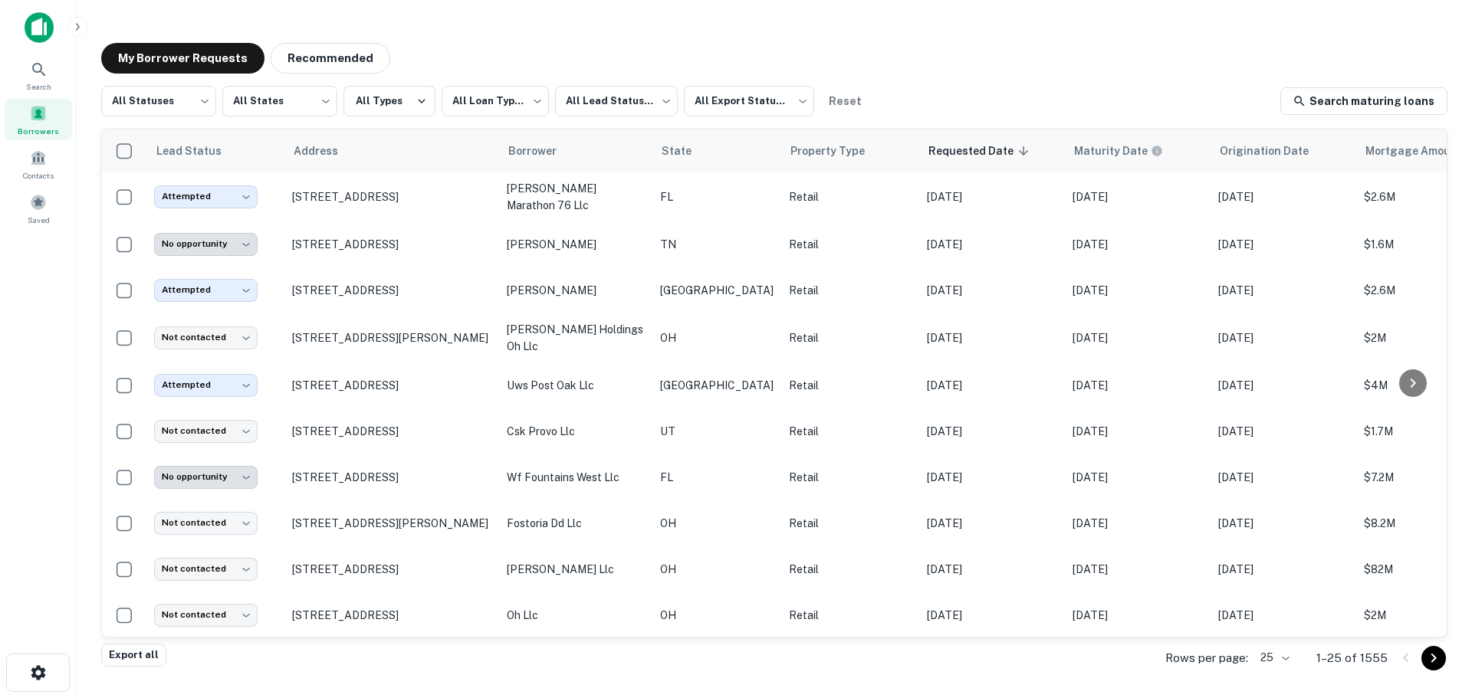
click at [0, 680] on div at bounding box center [38, 676] width 76 height 44
click at [22, 676] on button "button" at bounding box center [38, 673] width 64 height 38
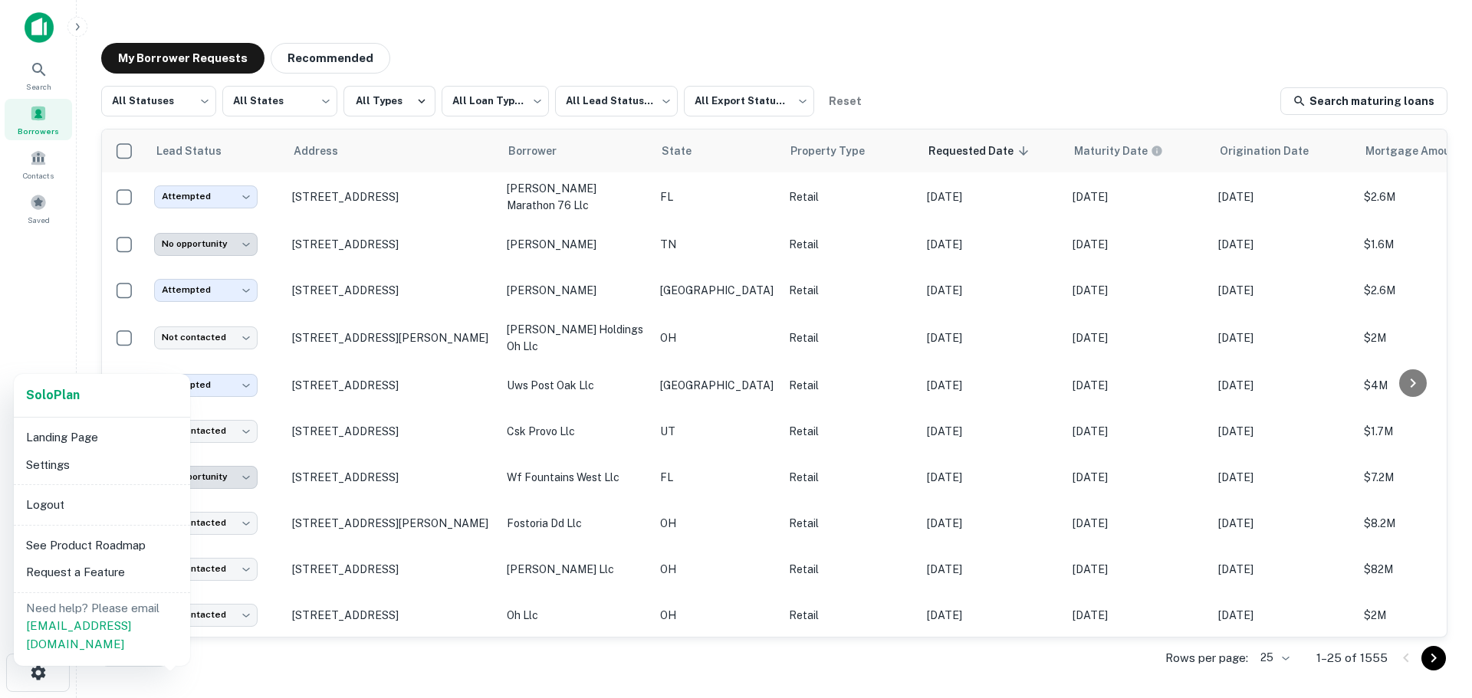
click at [41, 514] on li "Logout" at bounding box center [102, 505] width 164 height 28
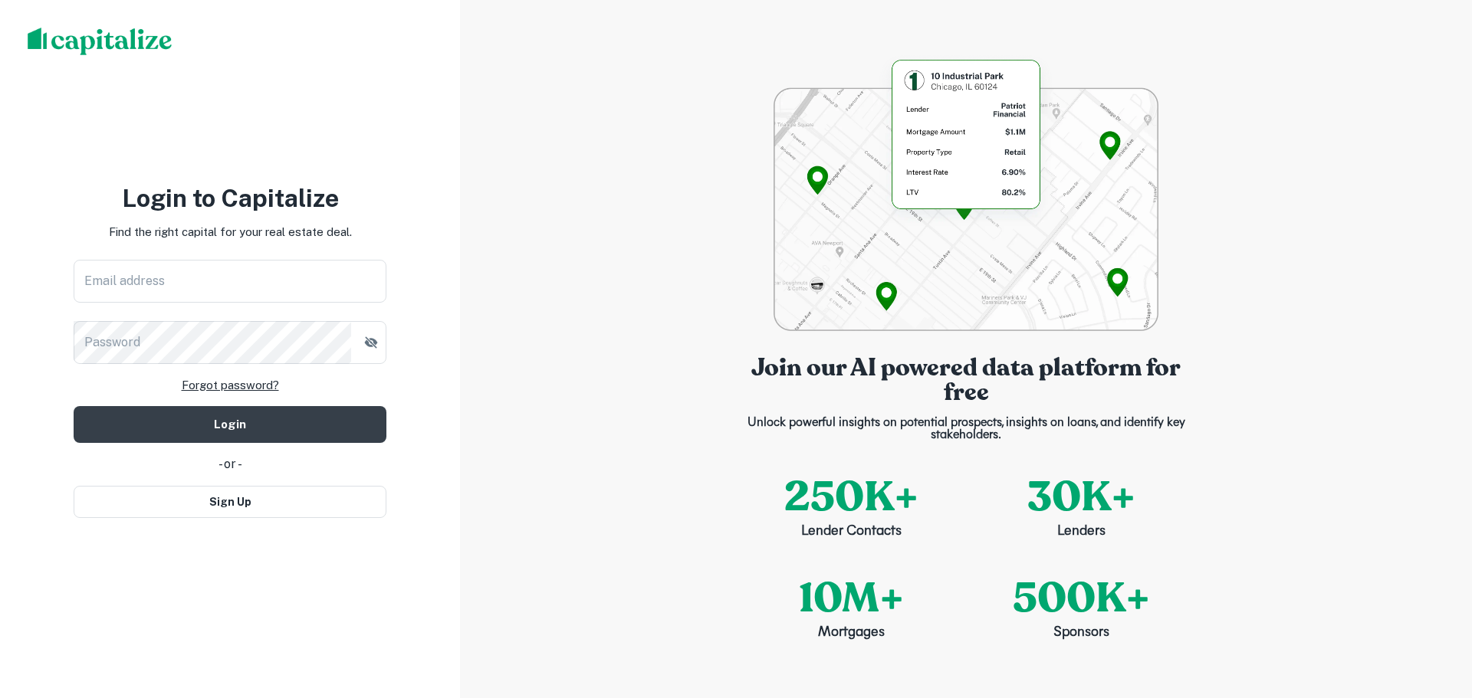
type input "**********"
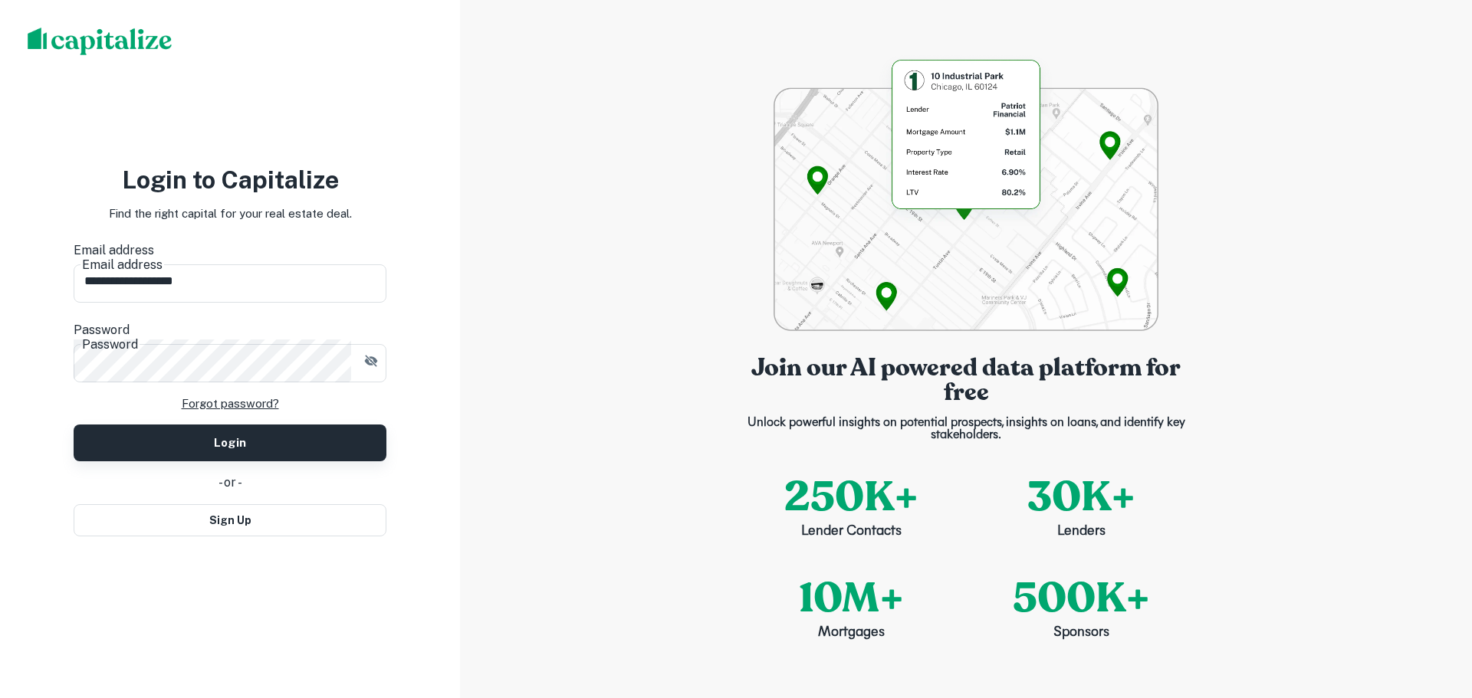
click at [202, 425] on button "Login" at bounding box center [230, 443] width 313 height 37
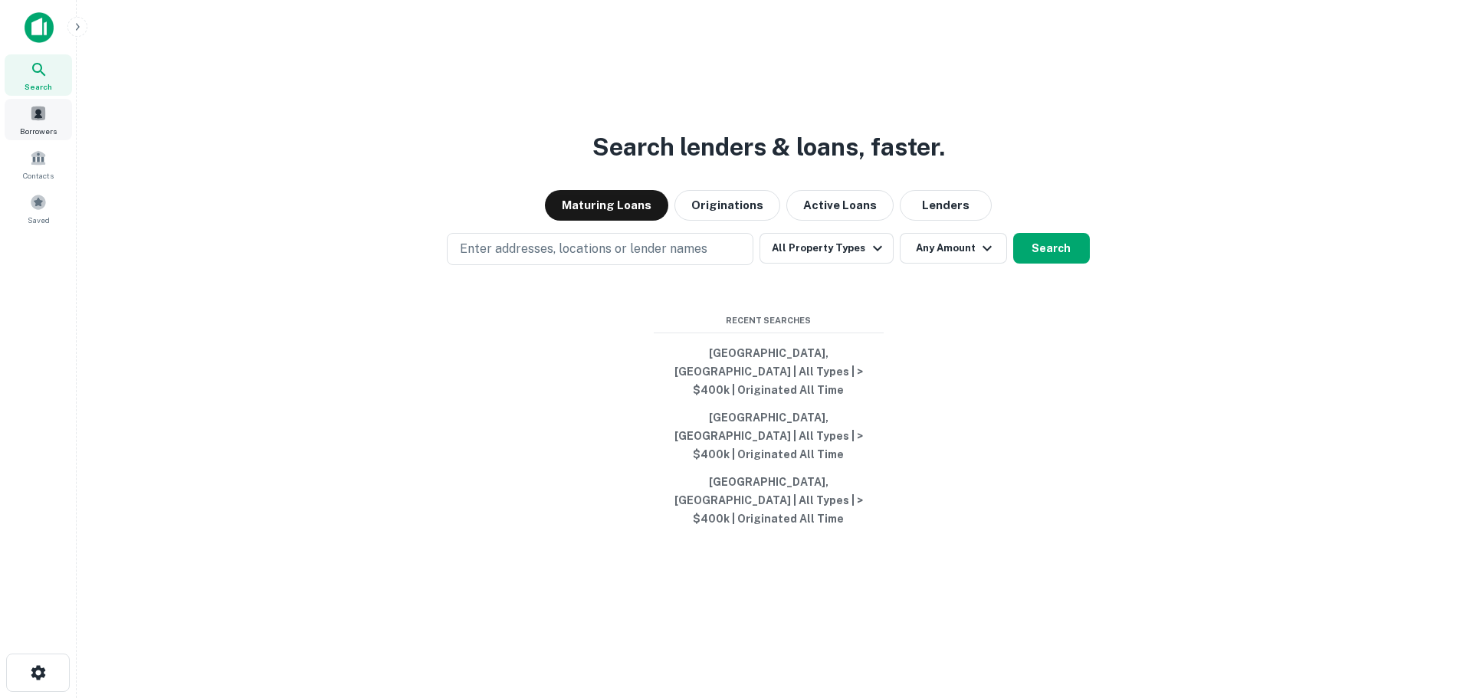
click at [37, 120] on span at bounding box center [38, 113] width 17 height 17
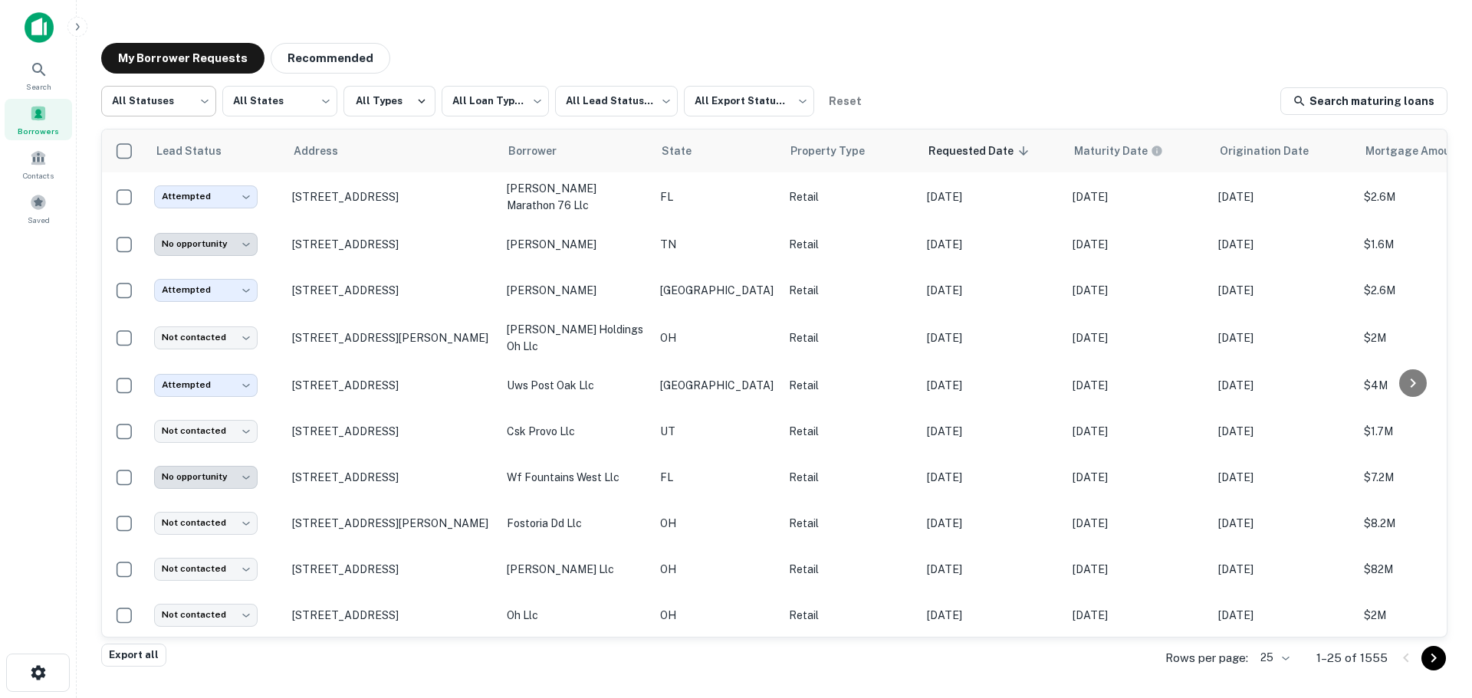
click at [166, 103] on body "**********" at bounding box center [736, 349] width 1472 height 698
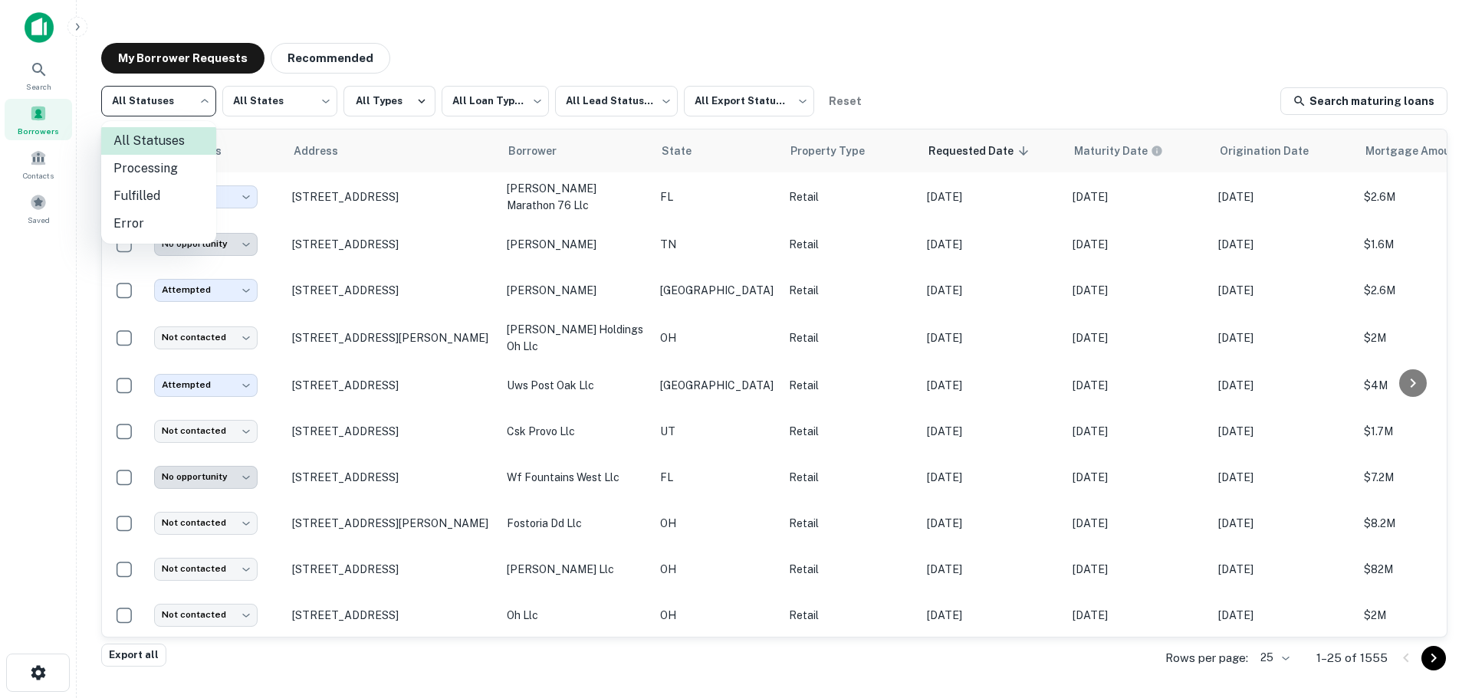
drag, startPoint x: 185, startPoint y: 204, endPoint x: 472, endPoint y: 85, distance: 311.0
click at [183, 205] on li "Fulfilled" at bounding box center [158, 196] width 115 height 28
type input "*********"
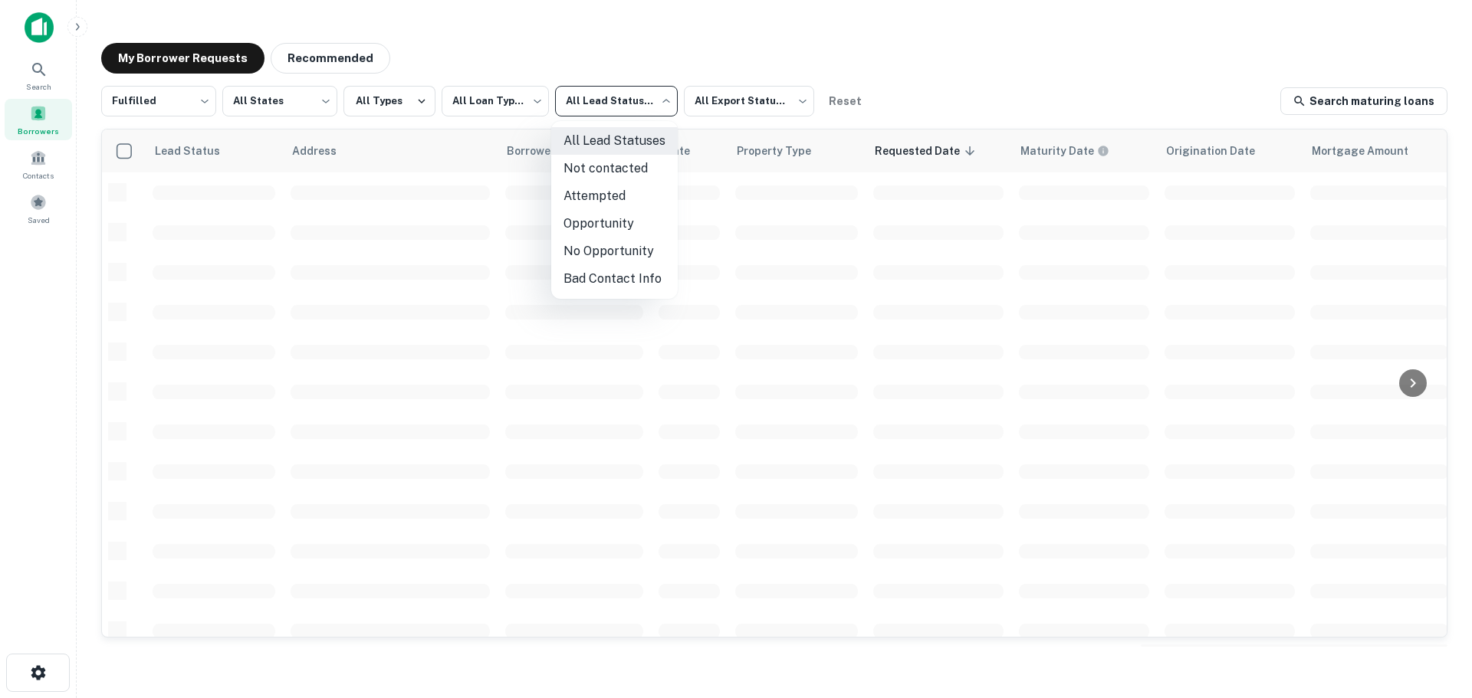
click at [592, 103] on body "**********" at bounding box center [736, 349] width 1472 height 698
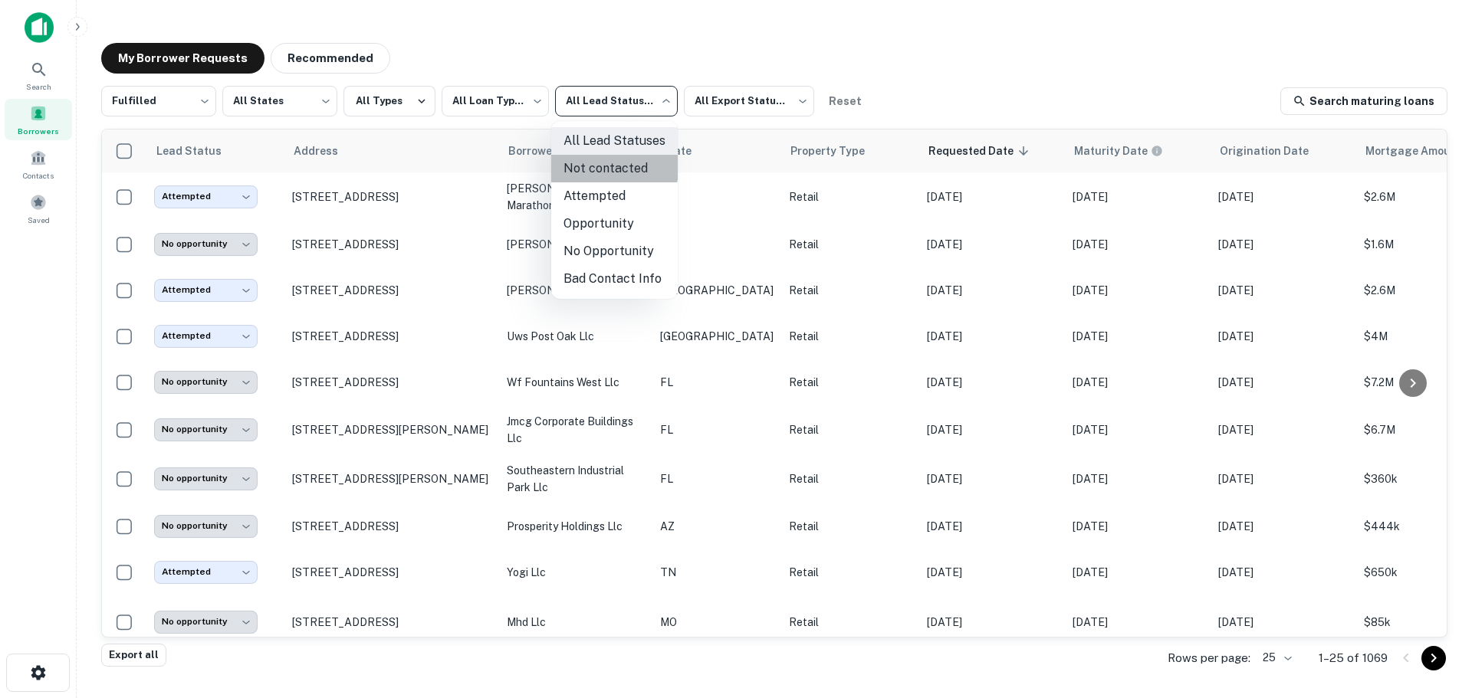
click at [611, 166] on li "Not contacted" at bounding box center [614, 169] width 126 height 28
type input "****"
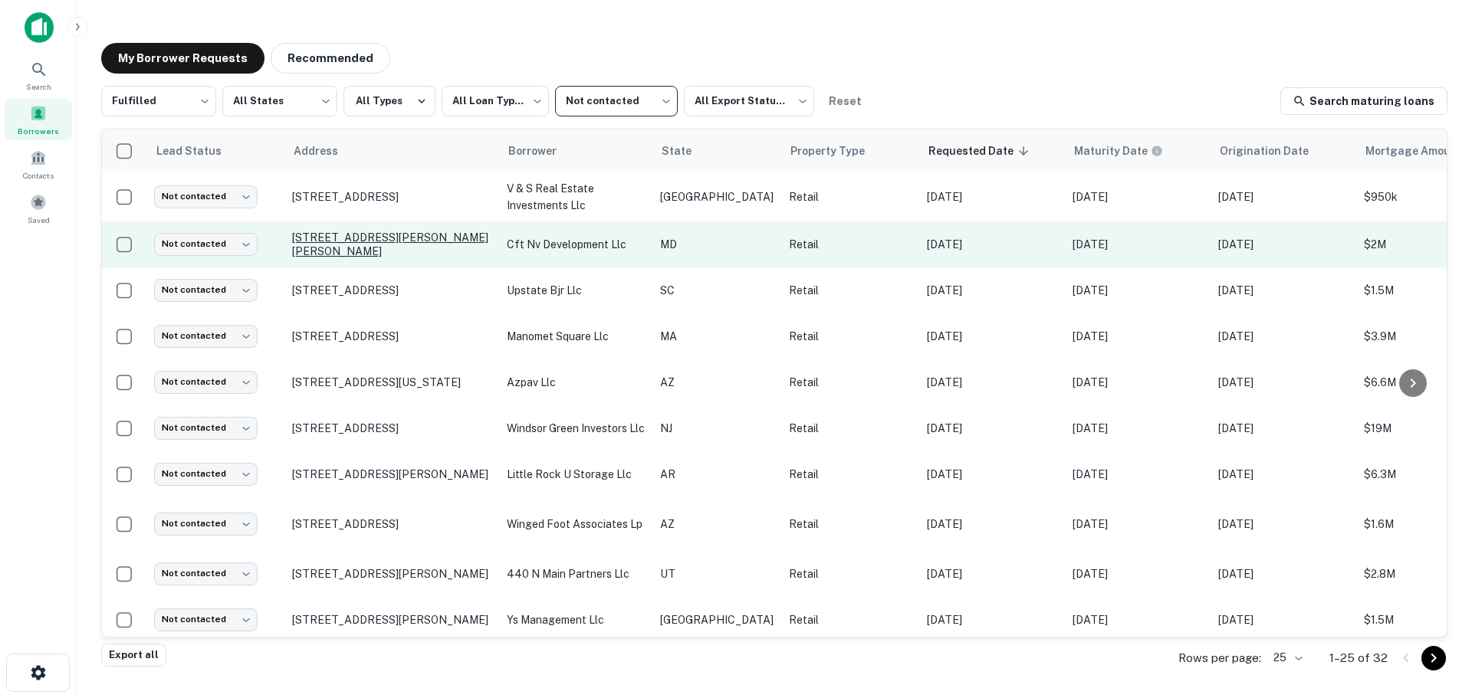
click at [371, 238] on p "[STREET_ADDRESS][PERSON_NAME][PERSON_NAME]" at bounding box center [391, 245] width 199 height 28
